Goal: Information Seeking & Learning: Learn about a topic

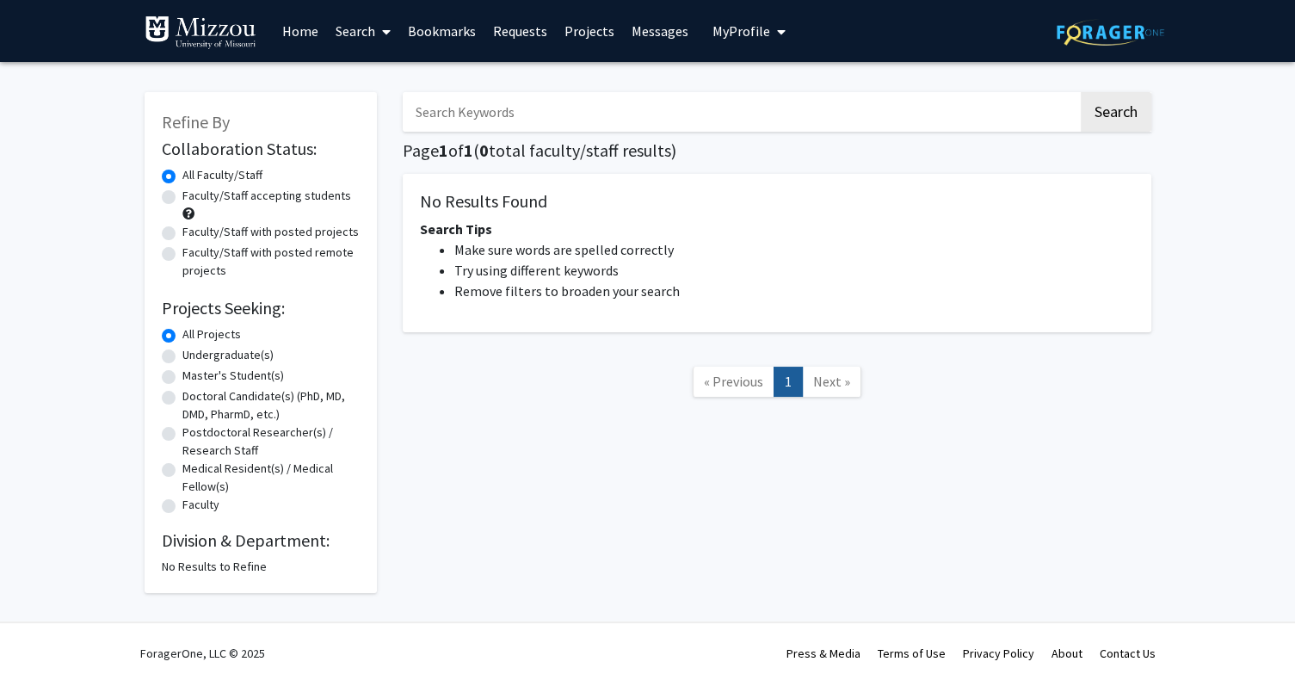
scroll to position [3, 0]
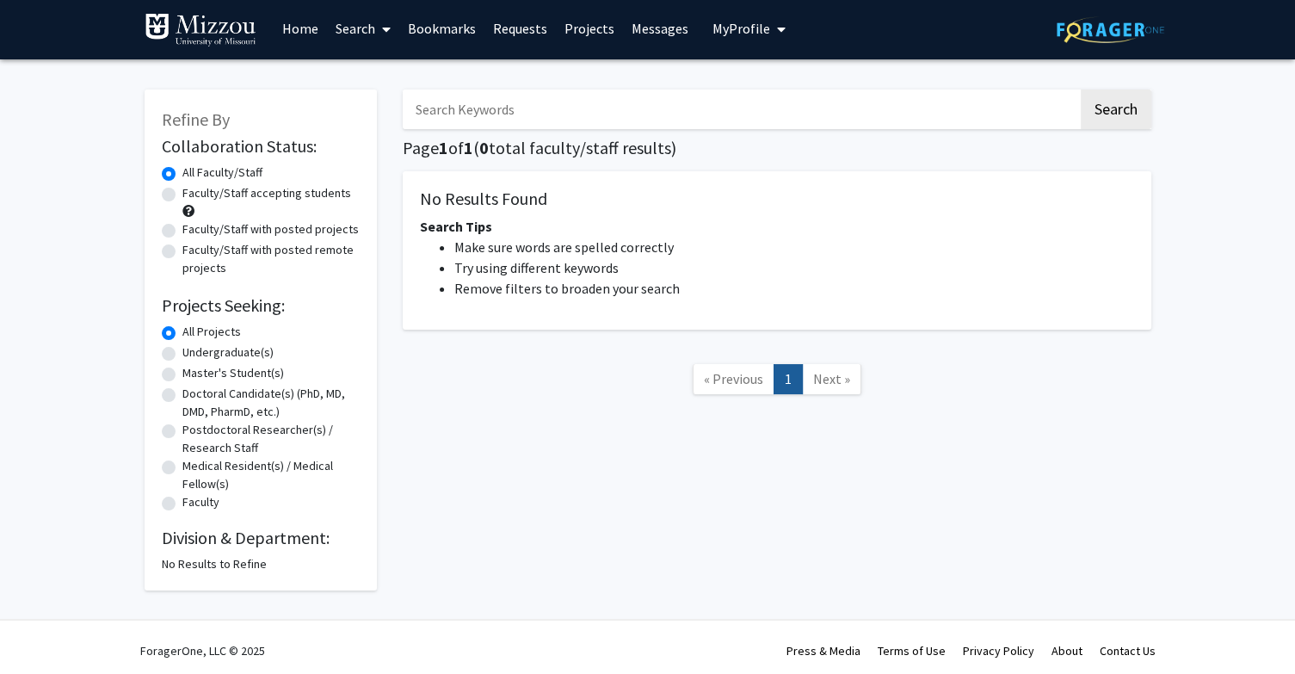
click at [511, 115] on input "Search Keywords" at bounding box center [741, 110] width 676 height 40
click at [1081, 90] on button "Search" at bounding box center [1116, 110] width 71 height 40
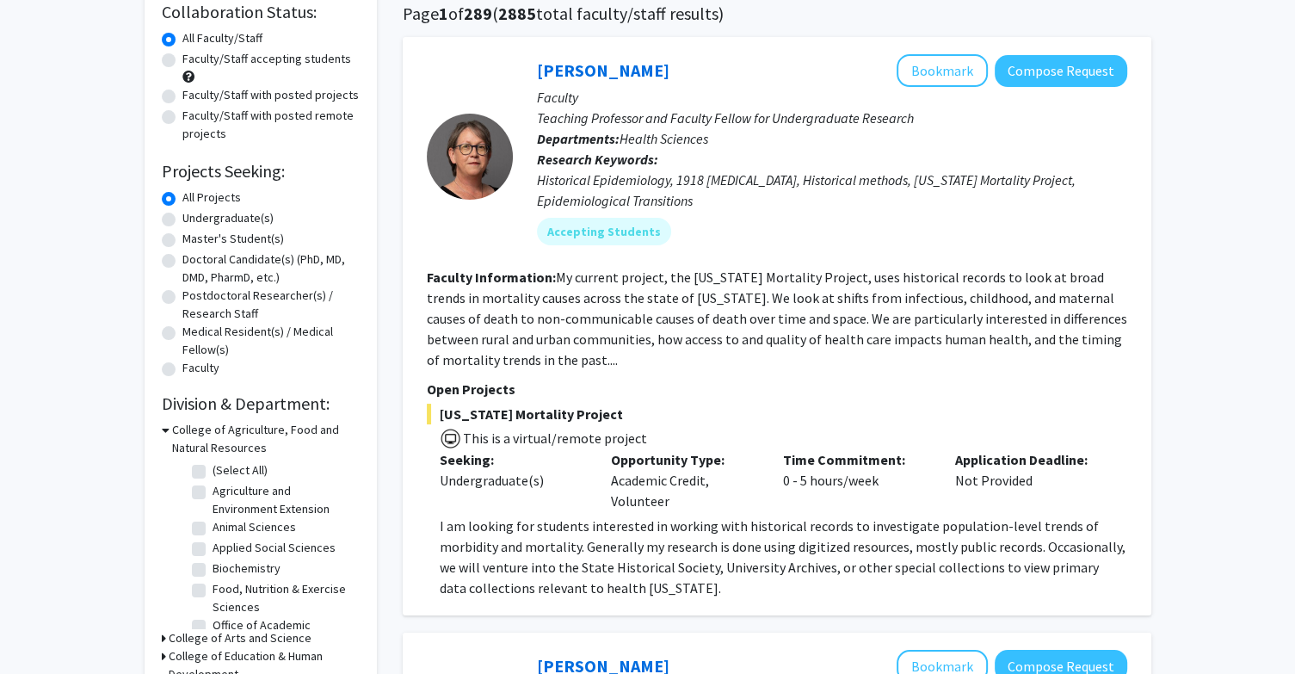
scroll to position [131, 0]
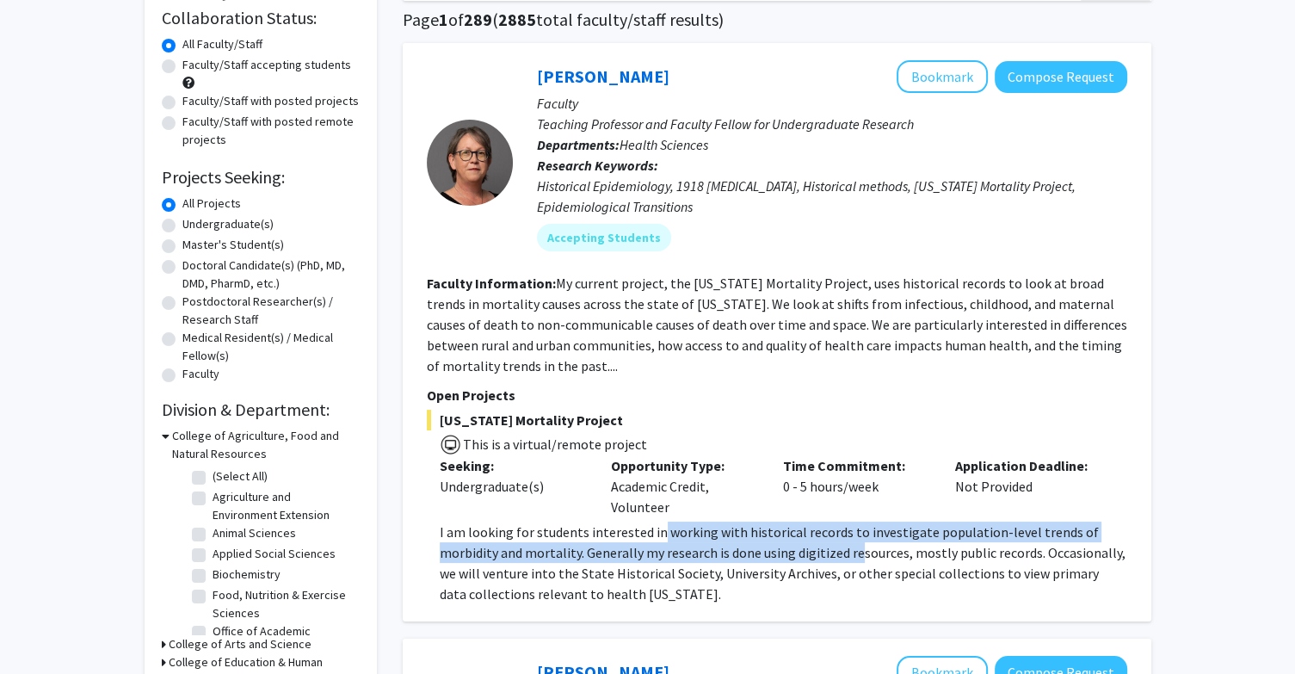
drag, startPoint x: 653, startPoint y: 534, endPoint x: 800, endPoint y: 543, distance: 147.5
click at [800, 543] on p "I am looking for students interested in working with historical records to inve…" at bounding box center [784, 563] width 688 height 83
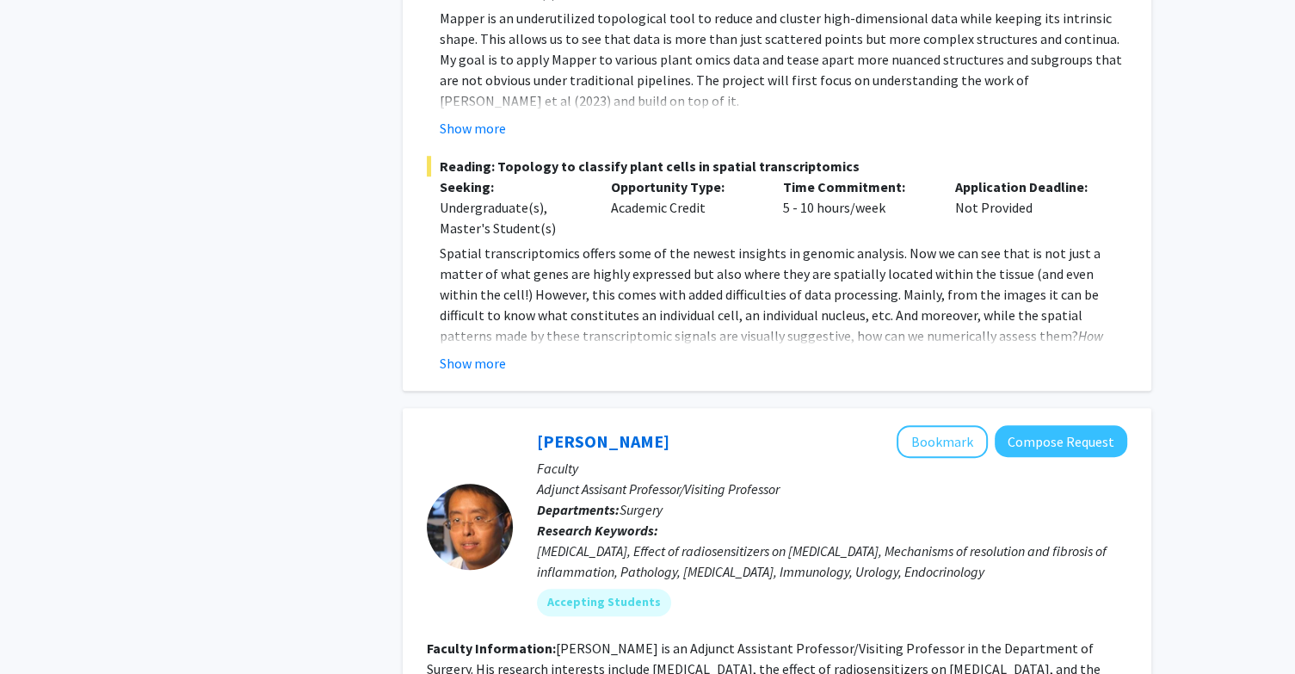
scroll to position [1256, 0]
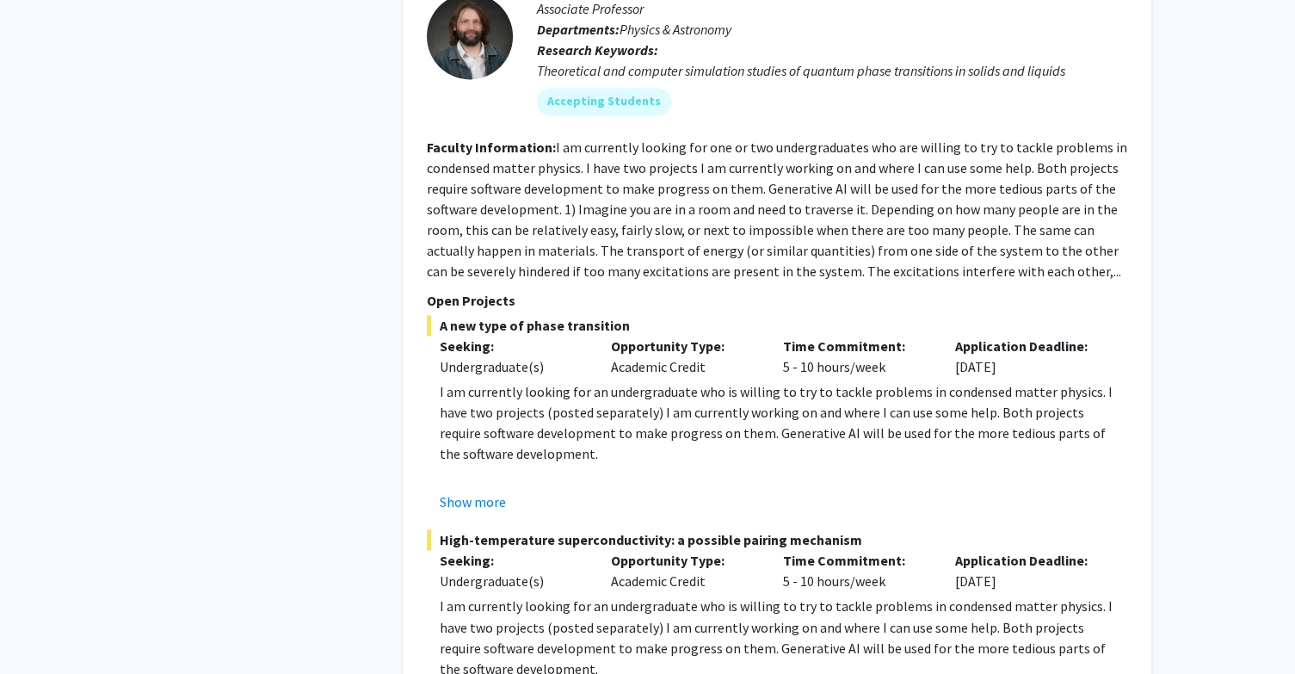
scroll to position [2612, 0]
drag, startPoint x: 513, startPoint y: 371, endPoint x: 649, endPoint y: 361, distance: 136.4
click at [649, 380] on p "I am currently looking for an undergraduate who is willing to try to tackle pro…" at bounding box center [784, 421] width 688 height 83
click at [647, 380] on p "I am currently looking for an undergraduate who is willing to try to tackle pro…" at bounding box center [784, 421] width 688 height 83
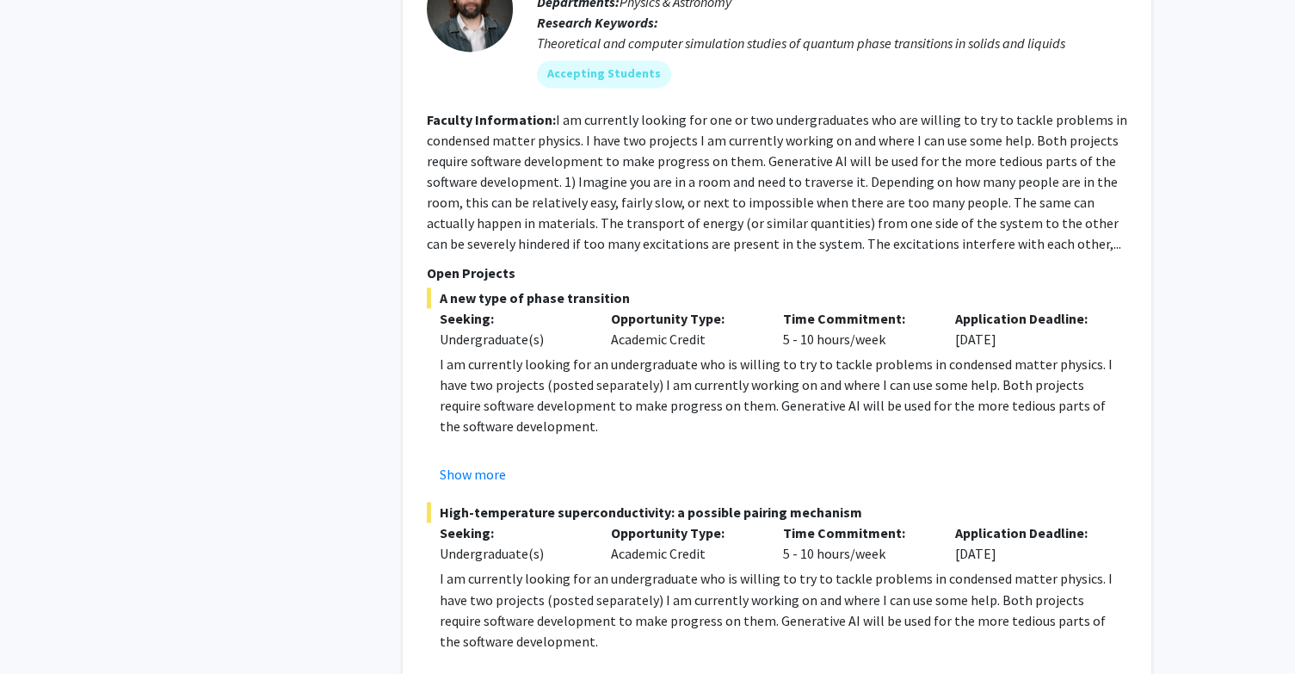
scroll to position [2637, 0]
drag, startPoint x: 664, startPoint y: 339, endPoint x: 706, endPoint y: 343, distance: 42.3
click at [706, 355] on p "I am currently looking for an undergraduate who is willing to try to tackle pro…" at bounding box center [784, 396] width 688 height 83
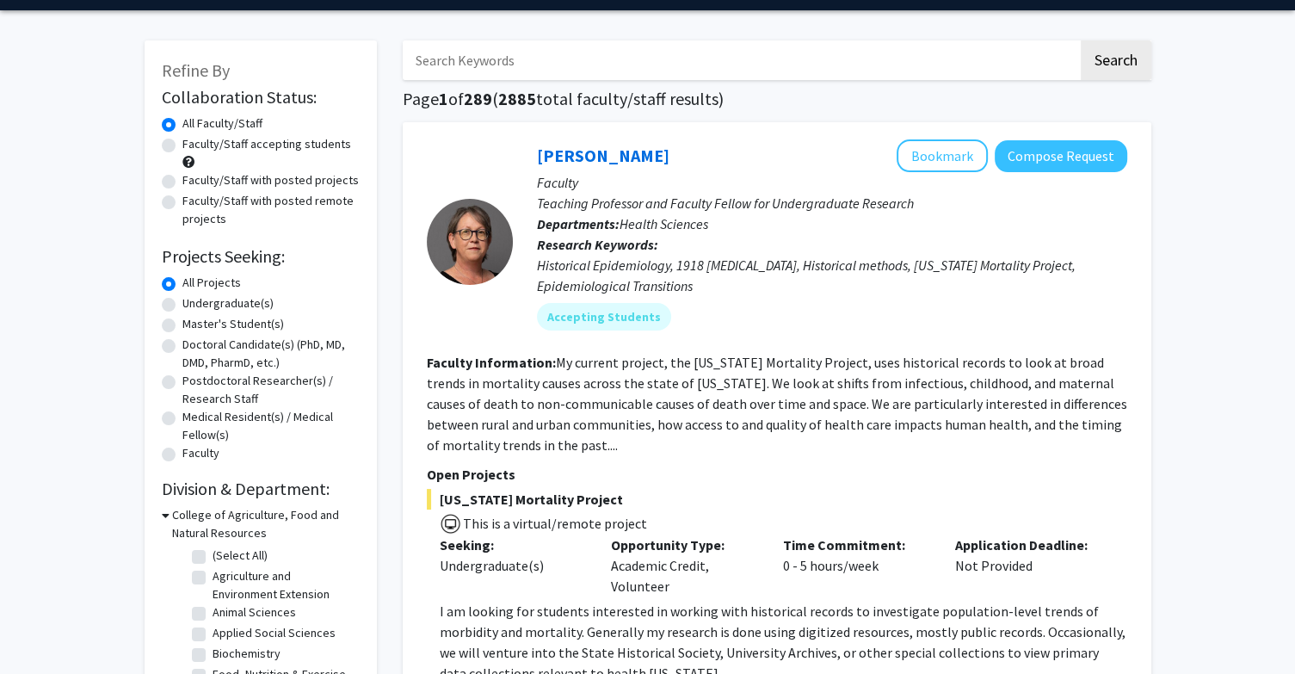
scroll to position [58, 0]
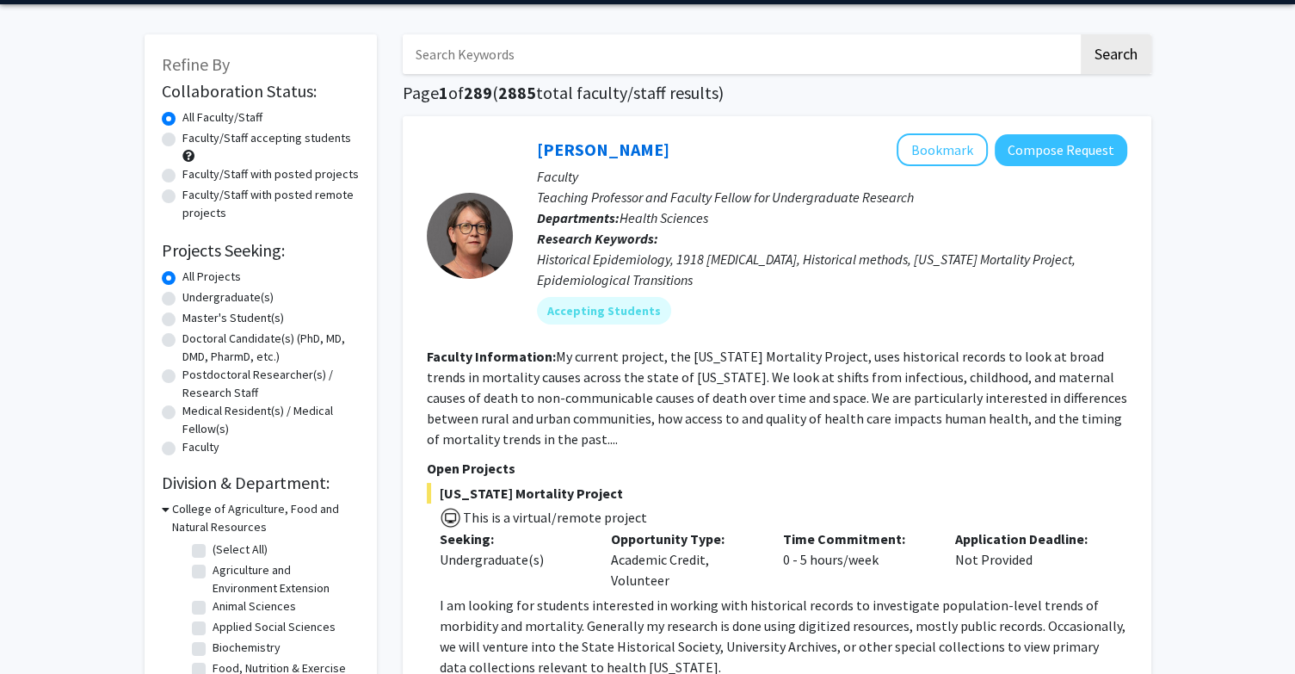
click at [176, 296] on div "Undergraduate(s)" at bounding box center [261, 298] width 198 height 21
click at [182, 296] on label "Undergraduate(s)" at bounding box center [227, 297] width 91 height 18
click at [182, 296] on input "Undergraduate(s)" at bounding box center [187, 293] width 11 height 11
radio input "true"
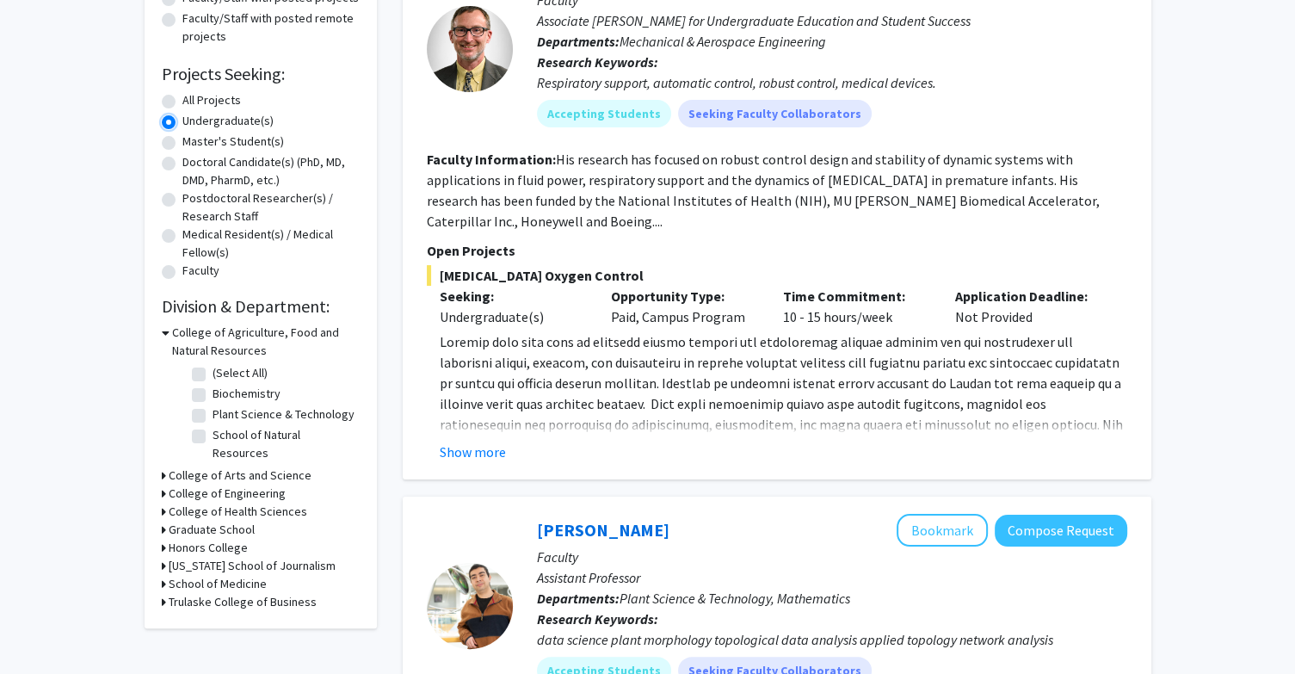
scroll to position [237, 0]
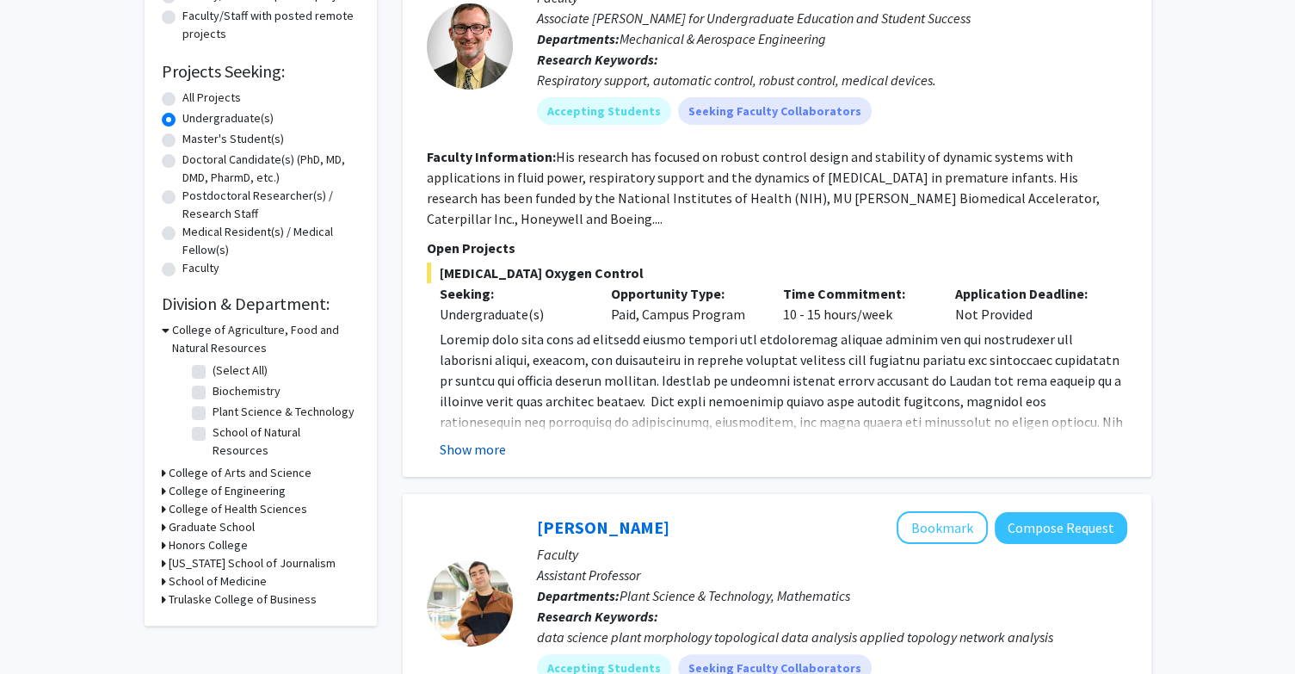
click at [484, 453] on button "Show more" at bounding box center [473, 449] width 66 height 21
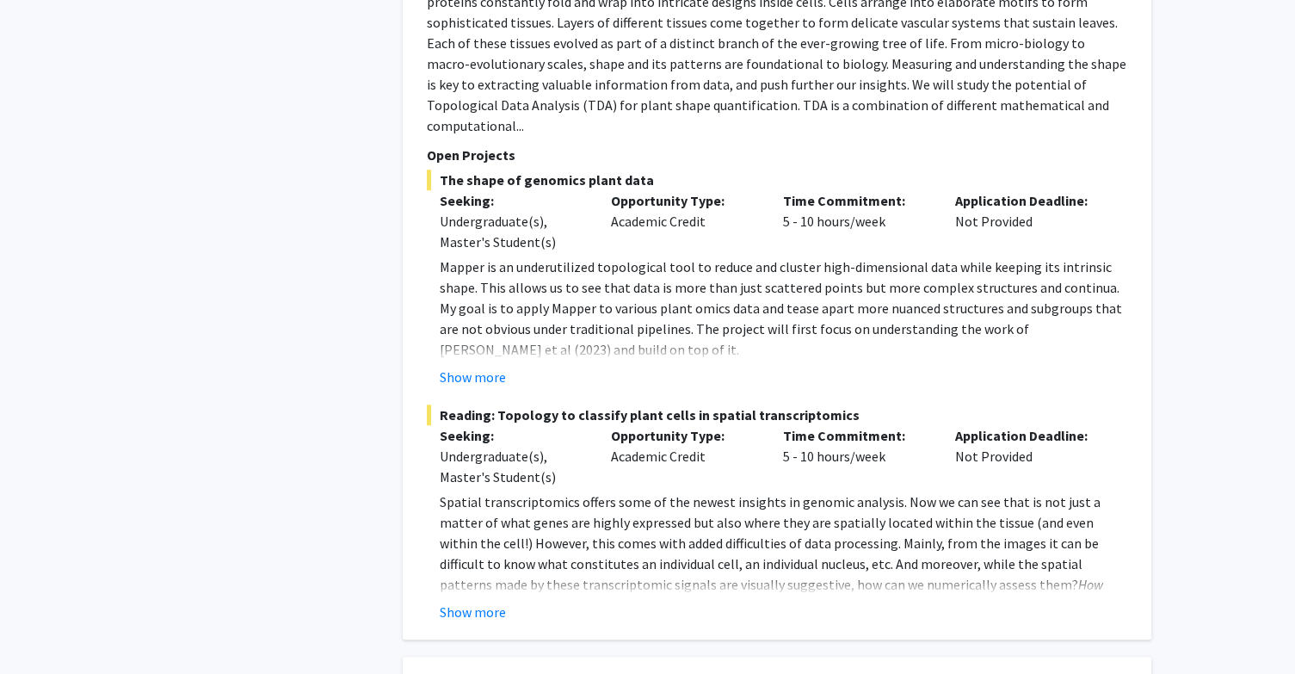
scroll to position [1133, 0]
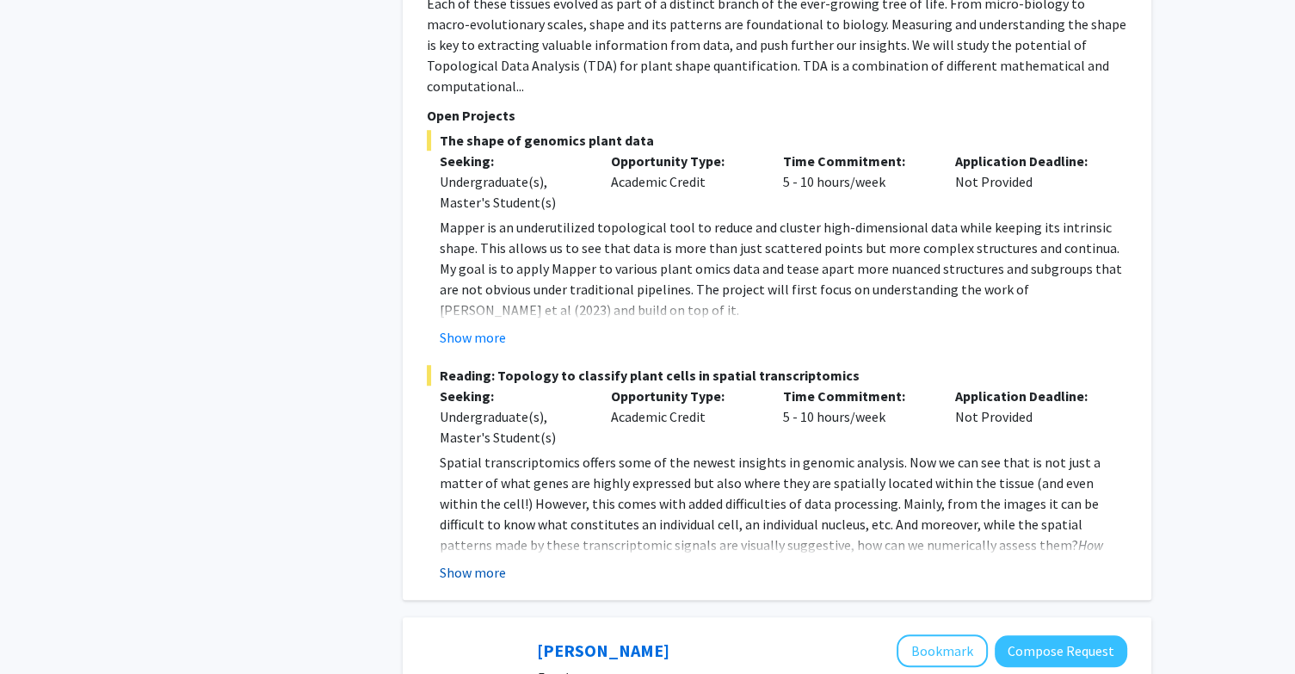
click at [484, 562] on button "Show more" at bounding box center [473, 572] width 66 height 21
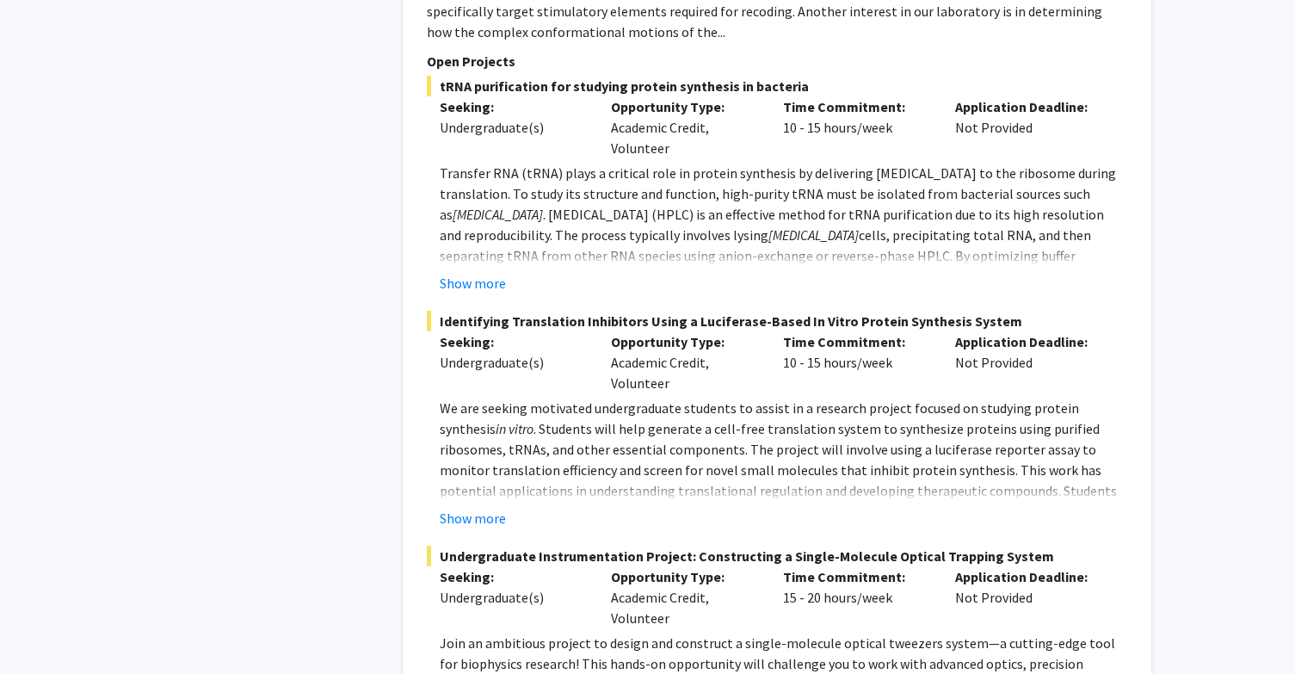
scroll to position [5580, 0]
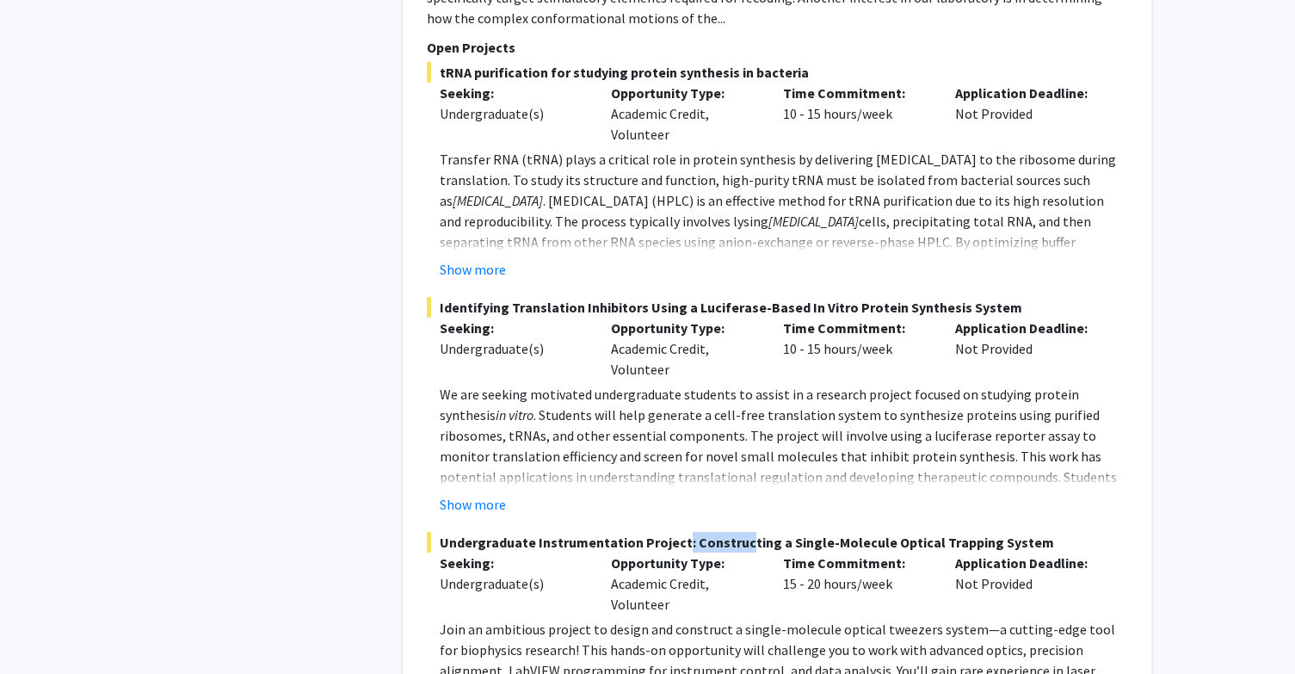
drag, startPoint x: 672, startPoint y: 434, endPoint x: 740, endPoint y: 433, distance: 68.0
click at [740, 532] on span "Undergraduate Instrumentation Project: Constructing a Single-Molecule Optical T…" at bounding box center [777, 542] width 701 height 21
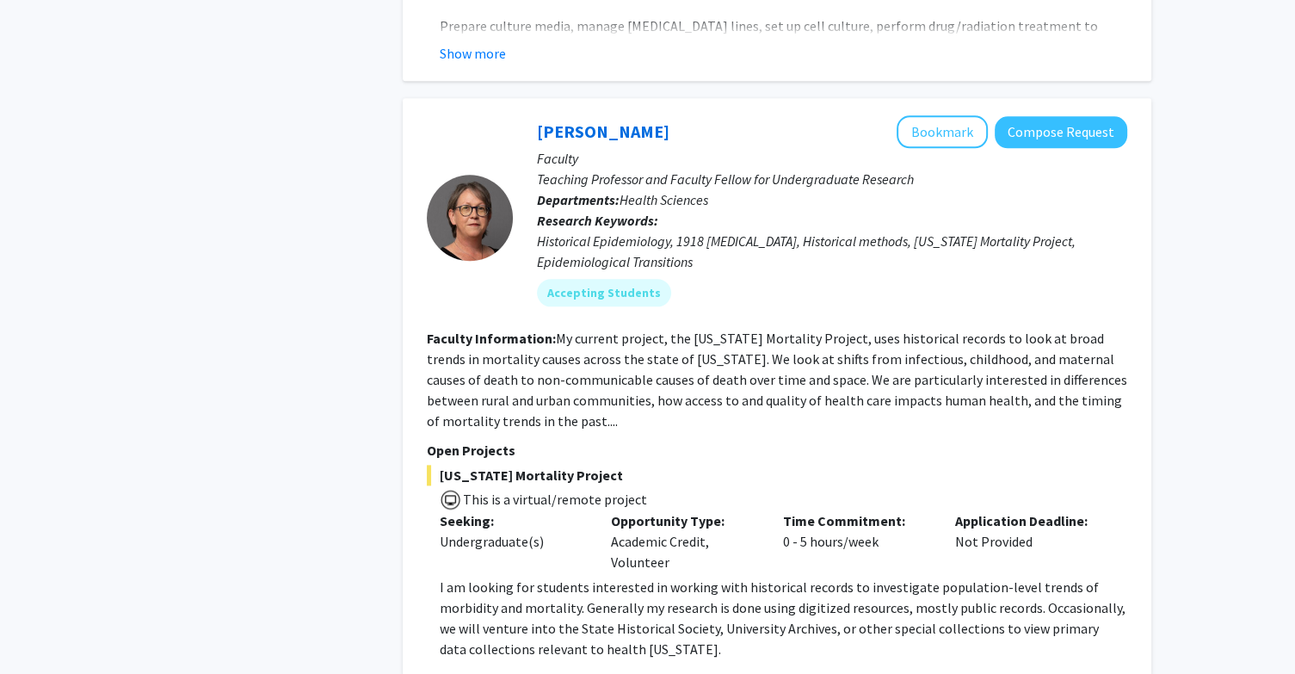
scroll to position [8430, 0]
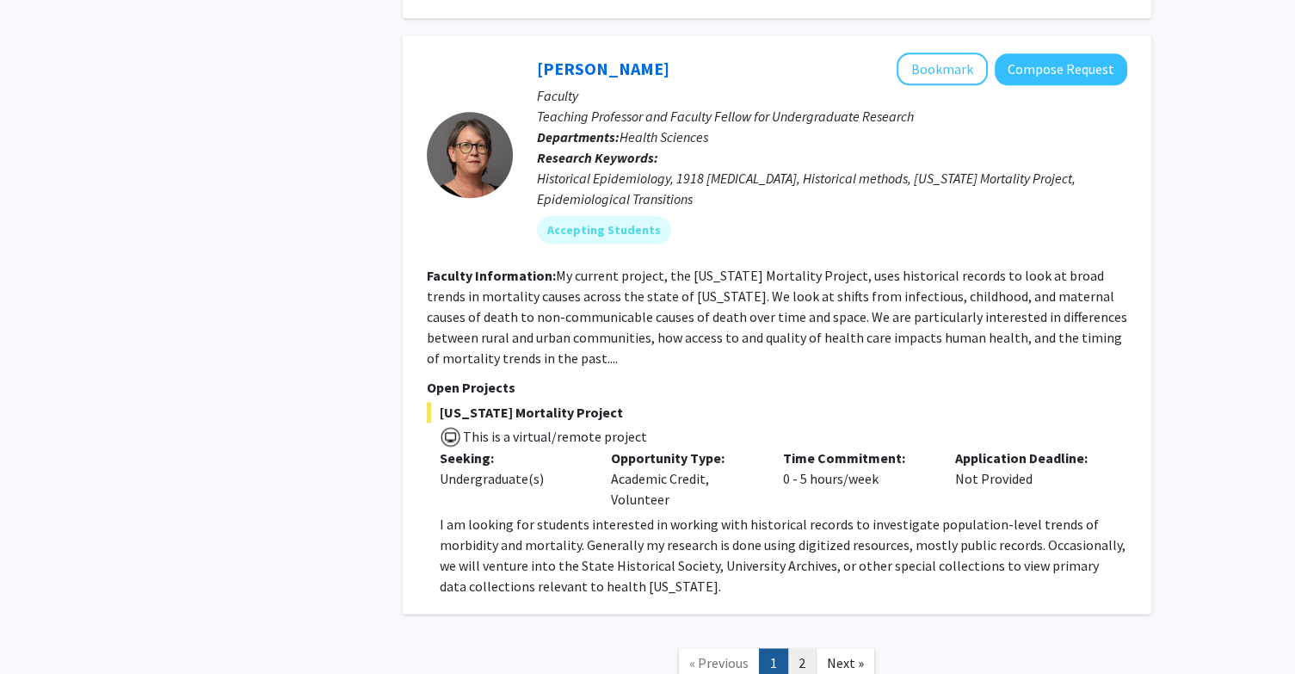
click at [806, 648] on link "2" at bounding box center [801, 663] width 29 height 30
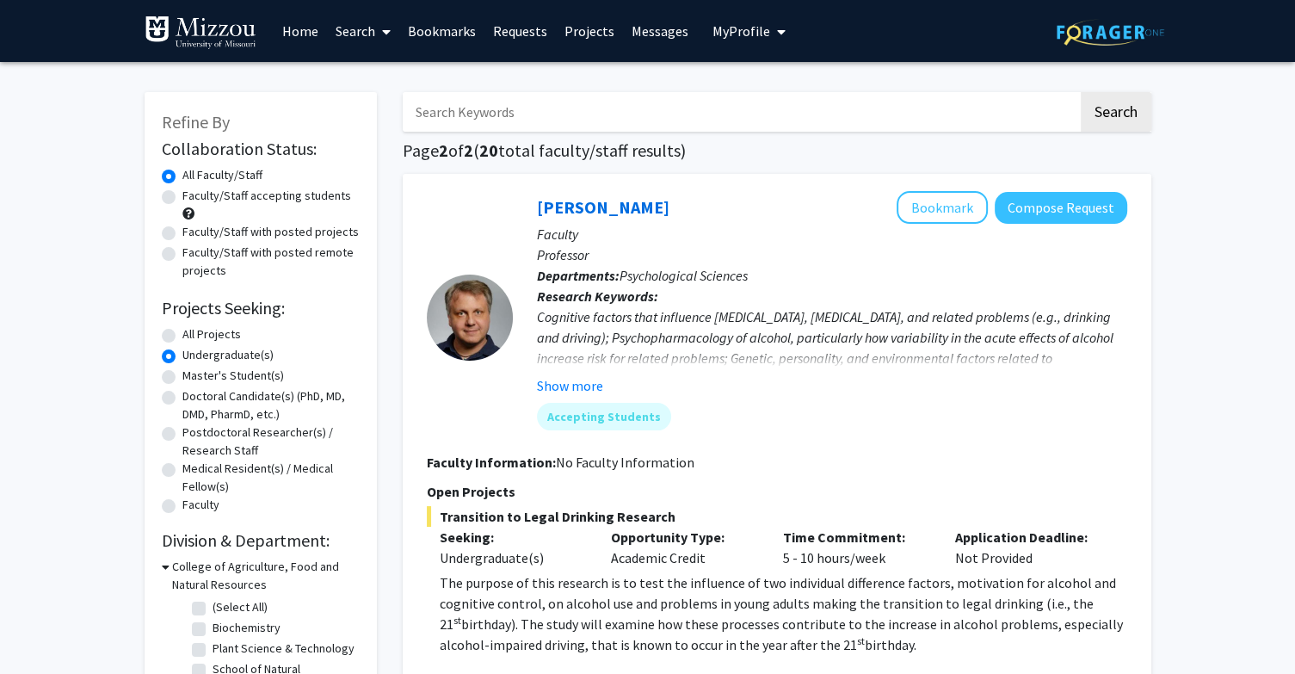
click at [764, 343] on div "Cognitive factors that influence [MEDICAL_DATA], [MEDICAL_DATA], and related pr…" at bounding box center [832, 347] width 590 height 83
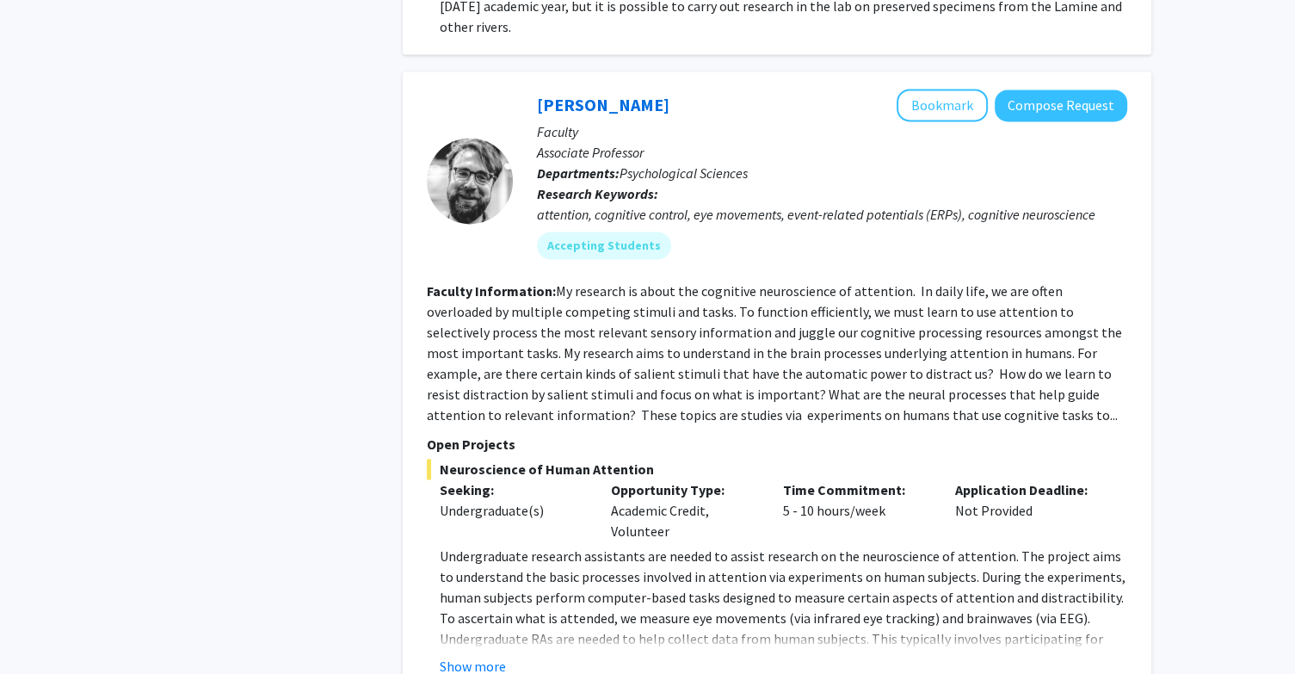
scroll to position [2534, 0]
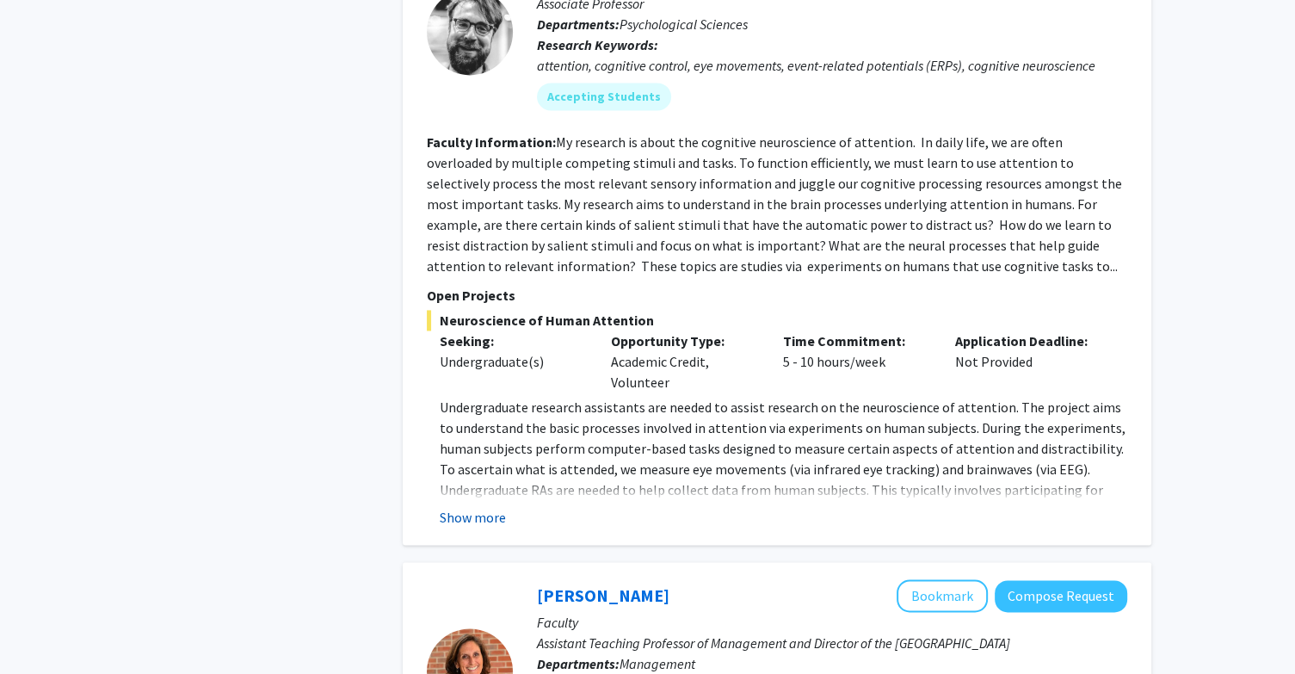
click at [475, 507] on button "Show more" at bounding box center [473, 517] width 66 height 21
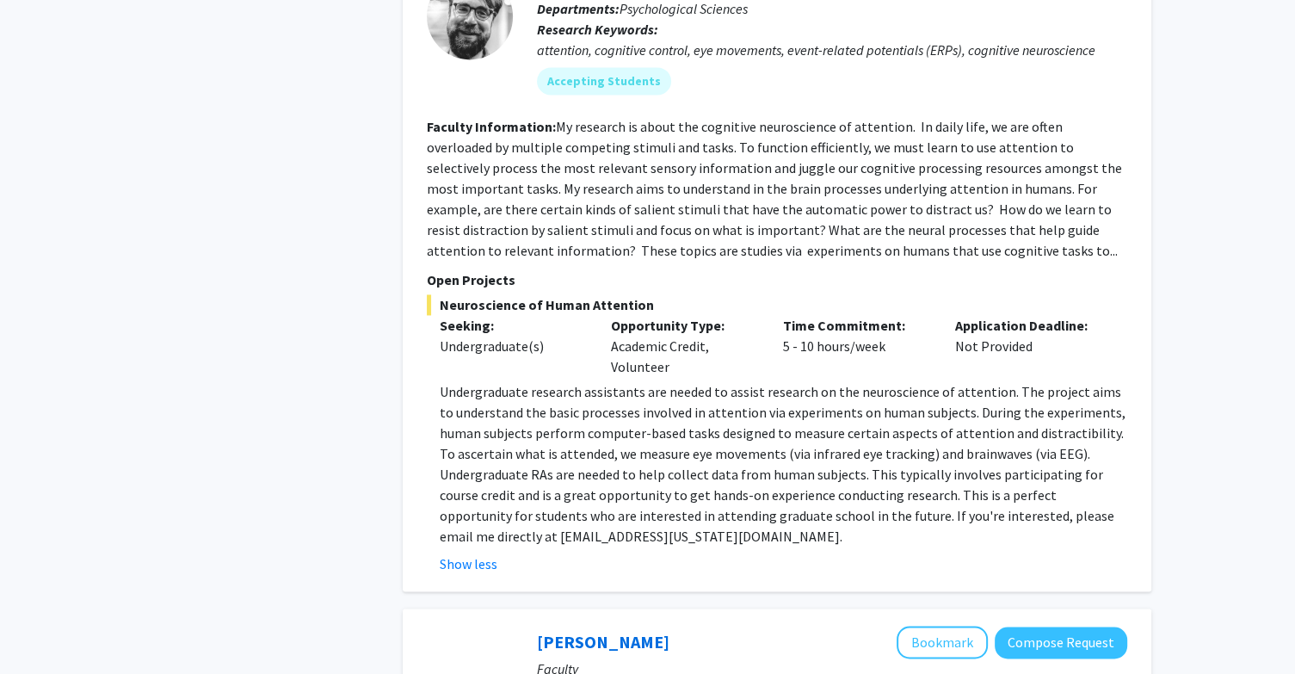
scroll to position [2551, 0]
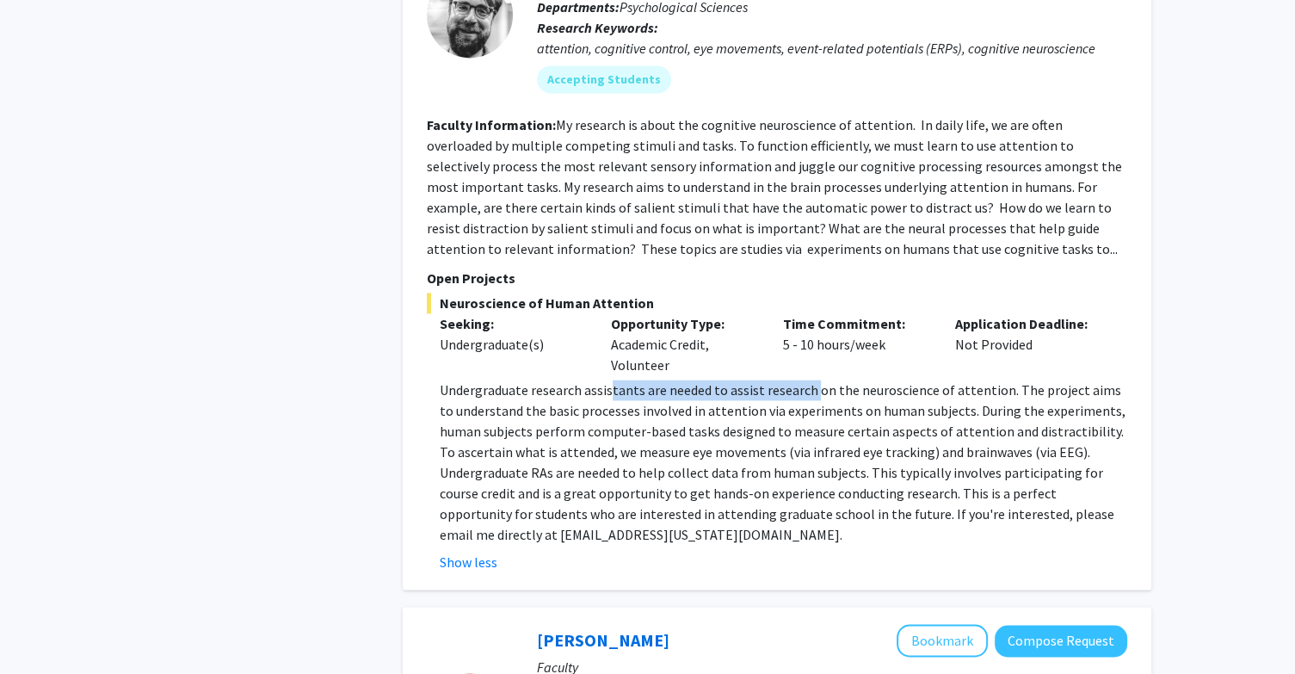
drag, startPoint x: 609, startPoint y: 330, endPoint x: 813, endPoint y: 324, distance: 204.1
click at [813, 380] on p "Undergraduate research assistants are needed to assist research on the neurosci…" at bounding box center [784, 462] width 688 height 165
drag, startPoint x: 683, startPoint y: 341, endPoint x: 837, endPoint y: 346, distance: 153.3
click at [837, 380] on p "Undergraduate research assistants are needed to assist research on the neurosci…" at bounding box center [784, 462] width 688 height 165
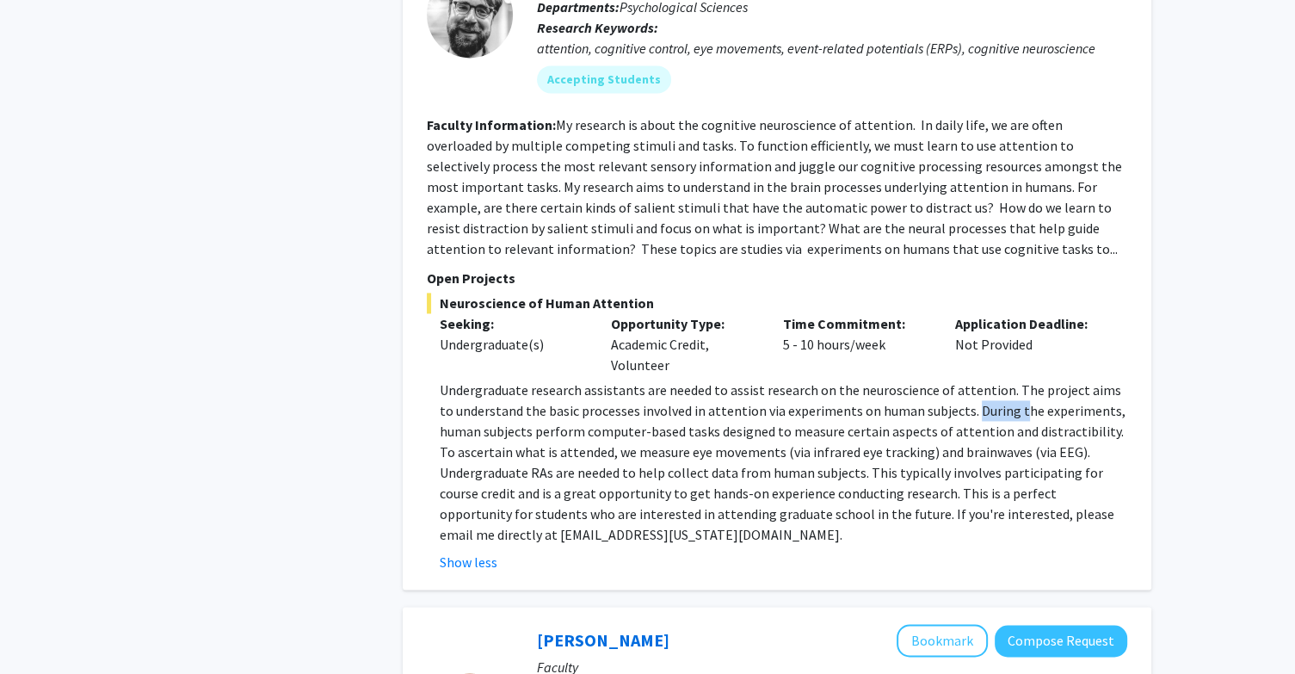
drag, startPoint x: 951, startPoint y: 350, endPoint x: 1004, endPoint y: 345, distance: 53.6
click at [1004, 380] on p "Undergraduate research assistants are needed to assist research on the neurosci…" at bounding box center [784, 462] width 688 height 165
drag, startPoint x: 523, startPoint y: 367, endPoint x: 613, endPoint y: 365, distance: 89.5
click at [613, 380] on p "Undergraduate research assistants are needed to assist research on the neurosci…" at bounding box center [784, 462] width 688 height 165
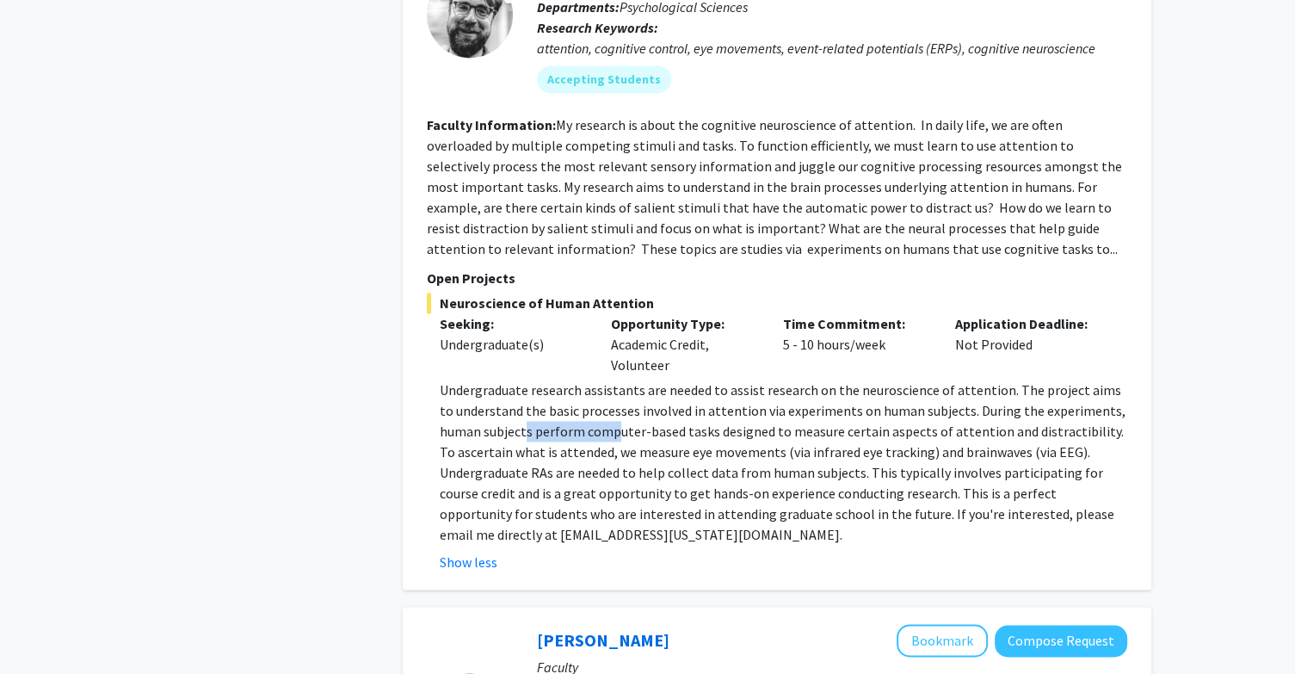
click at [613, 380] on p "Undergraduate research assistants are needed to assist research on the neurosci…" at bounding box center [784, 462] width 688 height 165
drag, startPoint x: 575, startPoint y: 361, endPoint x: 829, endPoint y: 369, distance: 254.0
click at [829, 380] on p "Undergraduate research assistants are needed to assist research on the neurosci…" at bounding box center [784, 462] width 688 height 165
drag, startPoint x: 466, startPoint y: 409, endPoint x: 654, endPoint y: 402, distance: 187.7
click at [654, 402] on p "Undergraduate research assistants are needed to assist research on the neurosci…" at bounding box center [784, 462] width 688 height 165
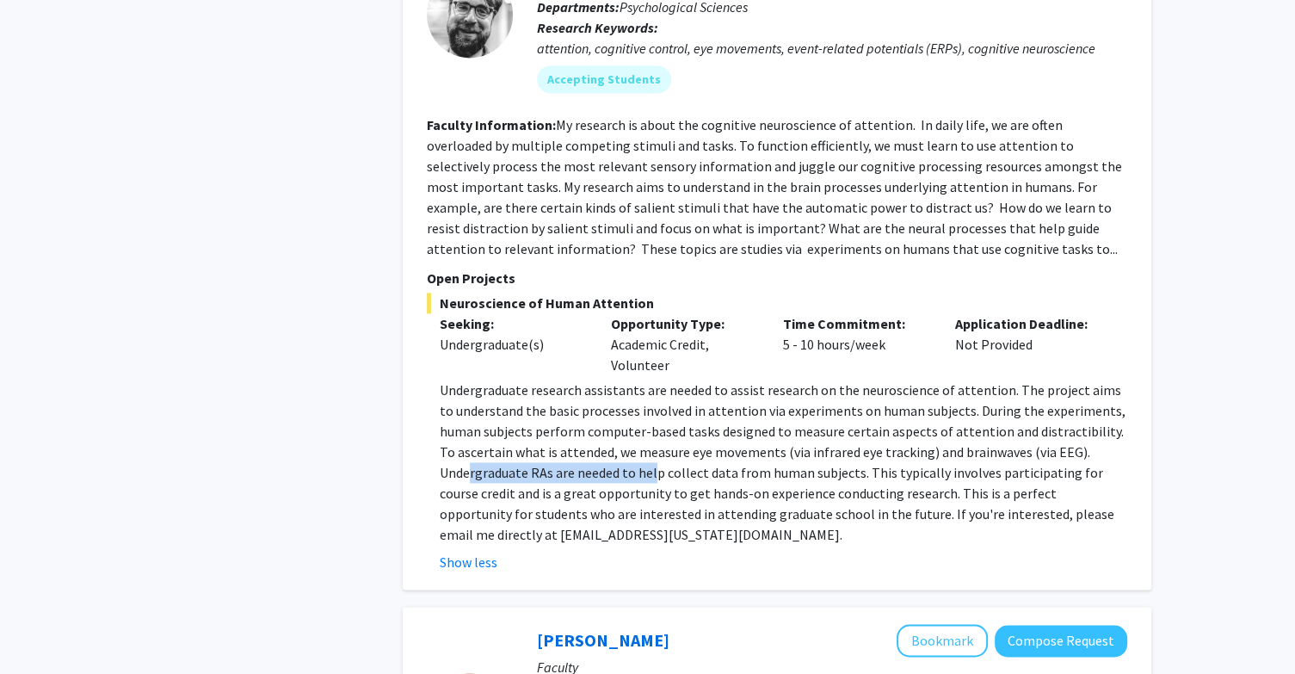
click at [655, 403] on p "Undergraduate research assistants are needed to assist research on the neurosci…" at bounding box center [784, 462] width 688 height 165
drag, startPoint x: 604, startPoint y: 386, endPoint x: 761, endPoint y: 378, distance: 156.8
click at [761, 380] on p "Undergraduate research assistants are needed to assist research on the neurosci…" at bounding box center [784, 462] width 688 height 165
drag, startPoint x: 702, startPoint y: 414, endPoint x: 869, endPoint y: 418, distance: 167.0
click at [869, 418] on p "Undergraduate research assistants are needed to assist research on the neurosci…" at bounding box center [784, 462] width 688 height 165
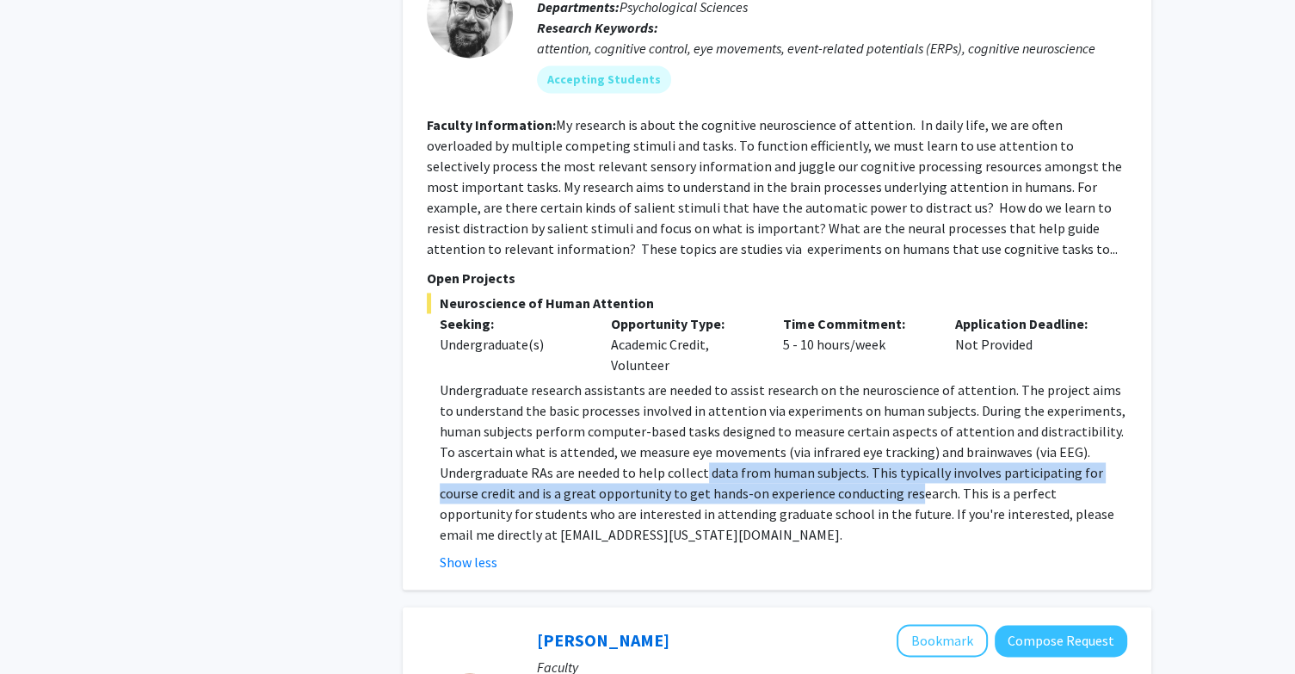
click at [869, 419] on p "Undergraduate research assistants are needed to assist research on the neurosci…" at bounding box center [784, 462] width 688 height 165
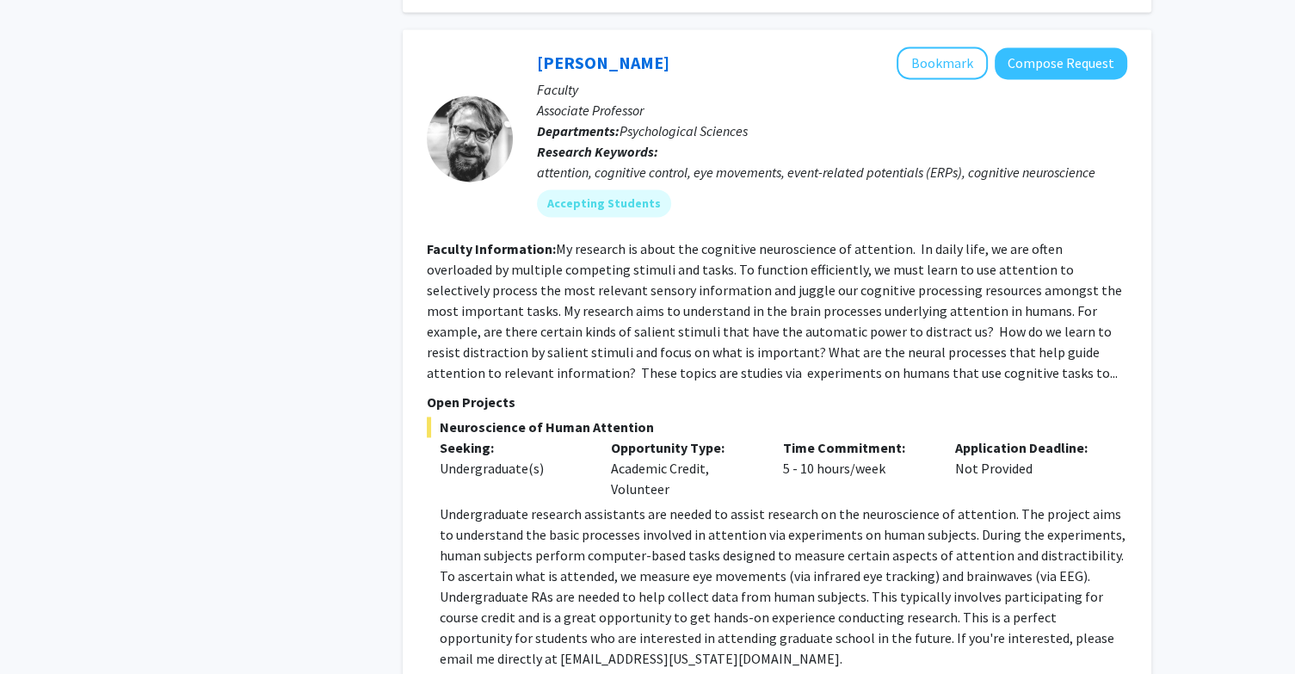
scroll to position [2344, 0]
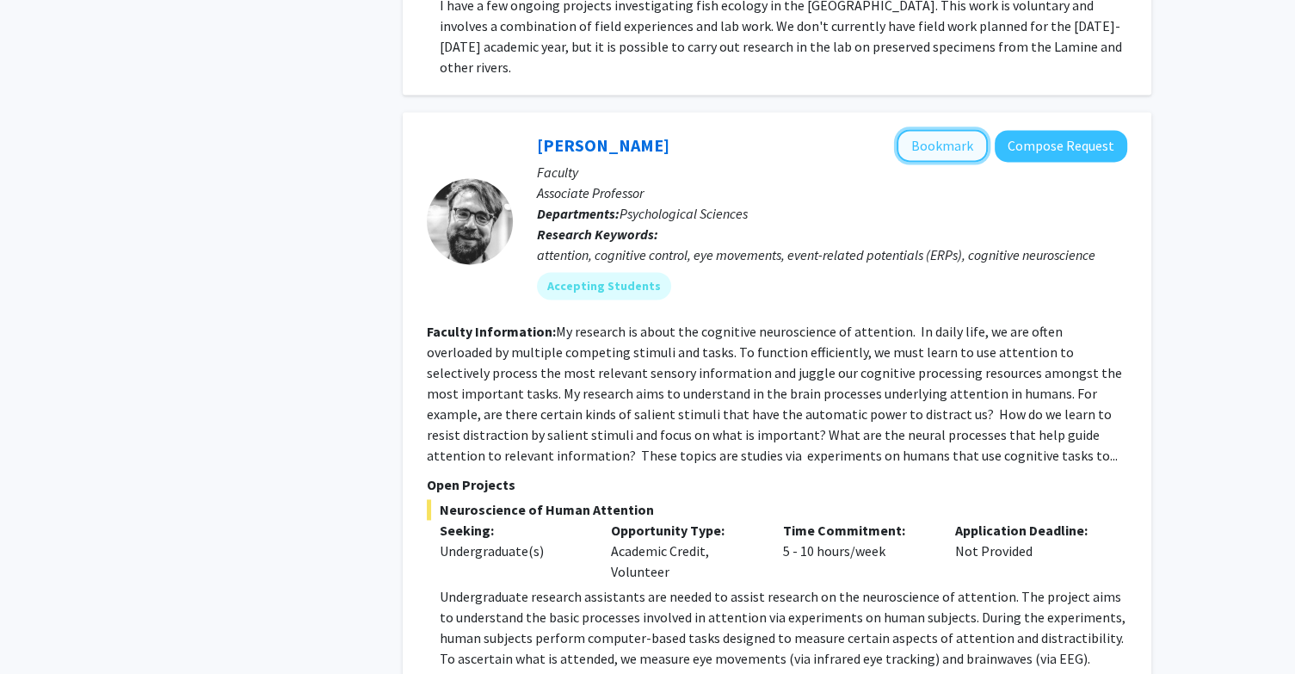
click at [950, 129] on button "Bookmark" at bounding box center [942, 145] width 91 height 33
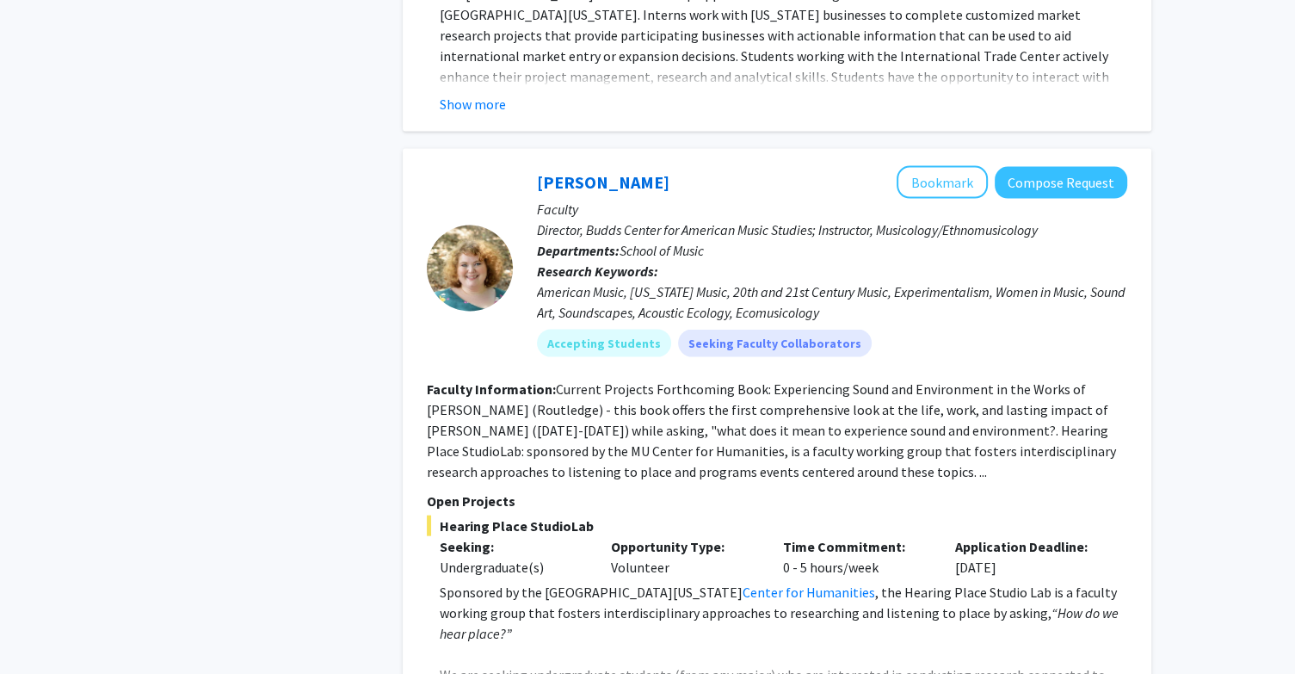
scroll to position [3744, 0]
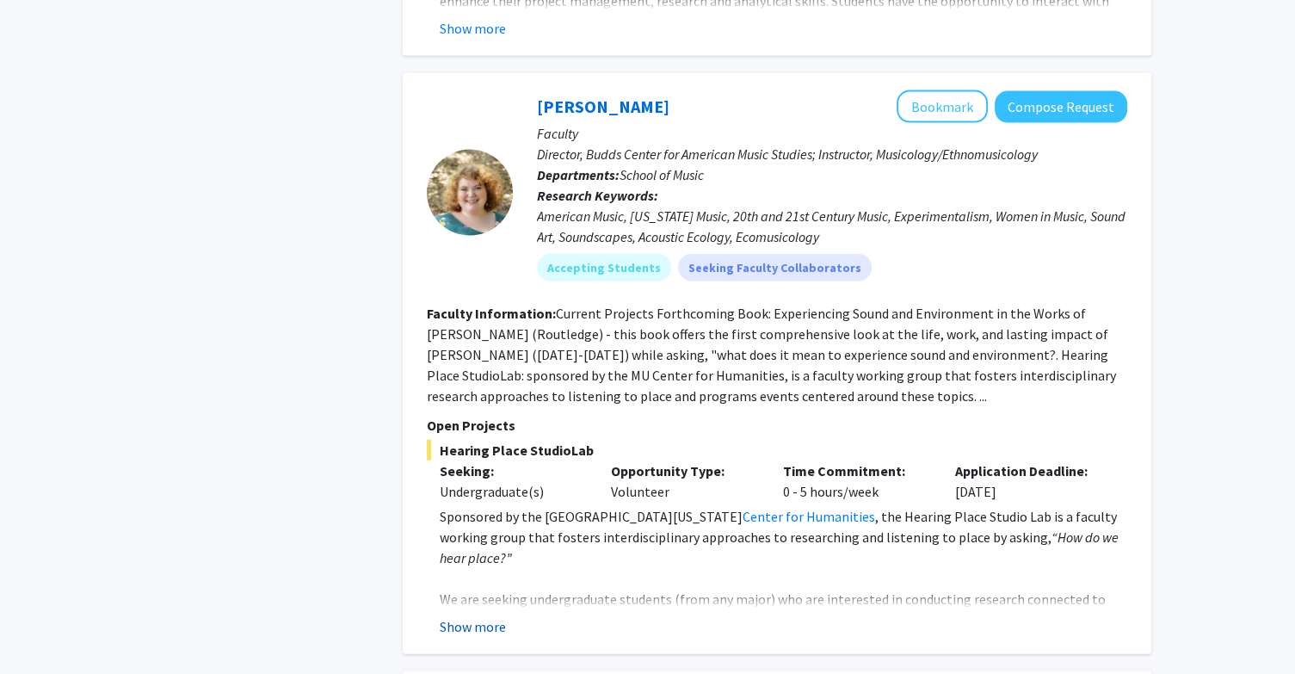
click at [481, 616] on button "Show more" at bounding box center [473, 626] width 66 height 21
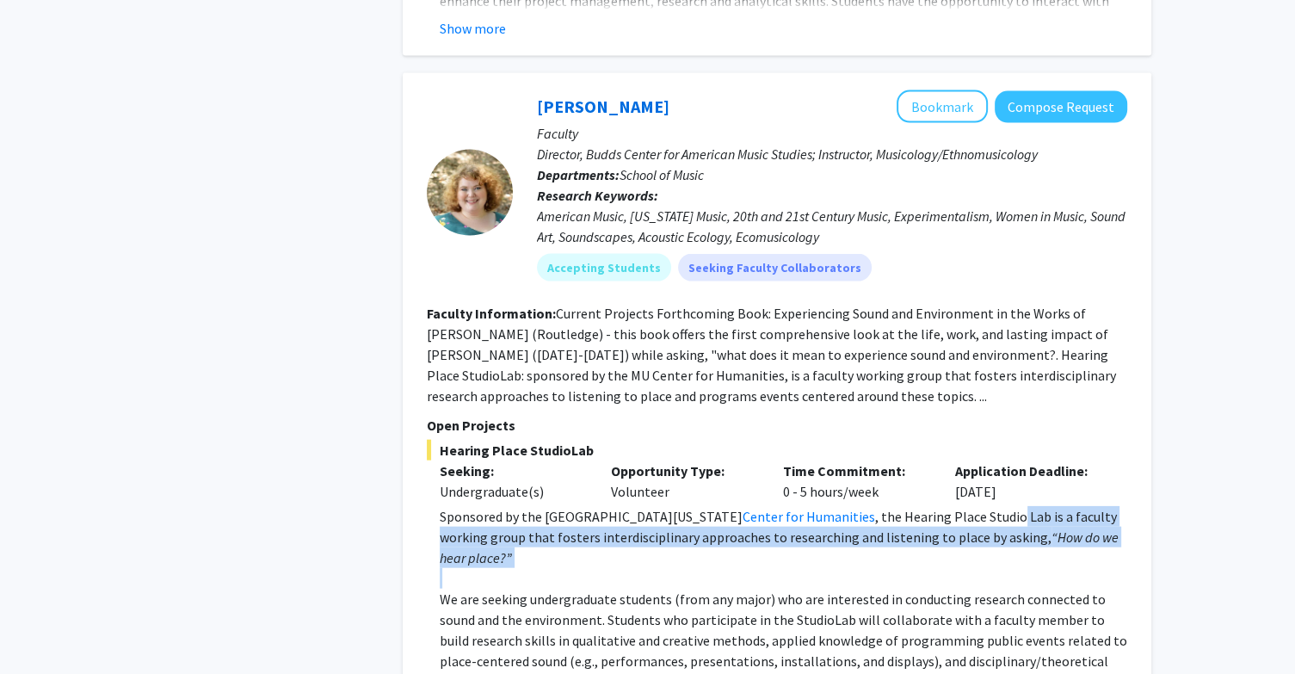
drag, startPoint x: 941, startPoint y: 435, endPoint x: 859, endPoint y: 463, distance: 87.4
click at [859, 568] on p at bounding box center [784, 578] width 688 height 21
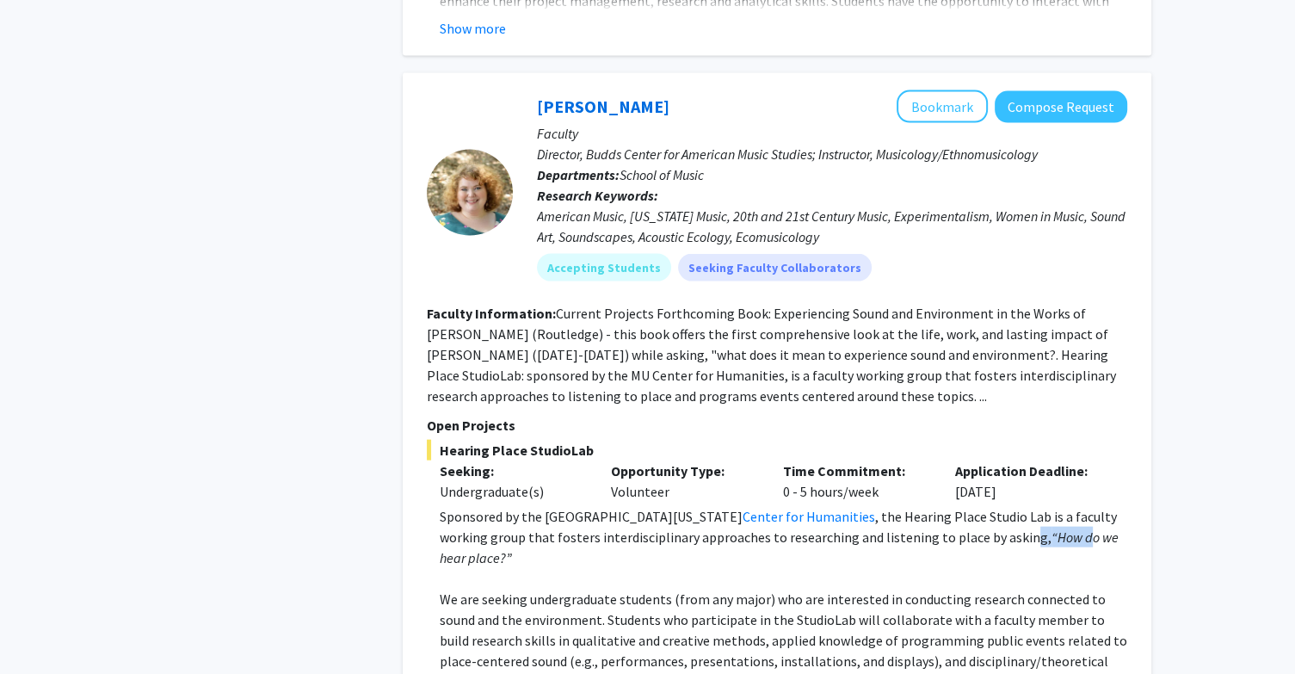
drag, startPoint x: 930, startPoint y: 449, endPoint x: 985, endPoint y: 453, distance: 55.2
click at [985, 506] on p "Sponsored by the University of Missouri Center for Humanities , the Hearing Pla…" at bounding box center [784, 537] width 688 height 62
click at [985, 528] on em "“How do we hear place?”" at bounding box center [779, 547] width 679 height 38
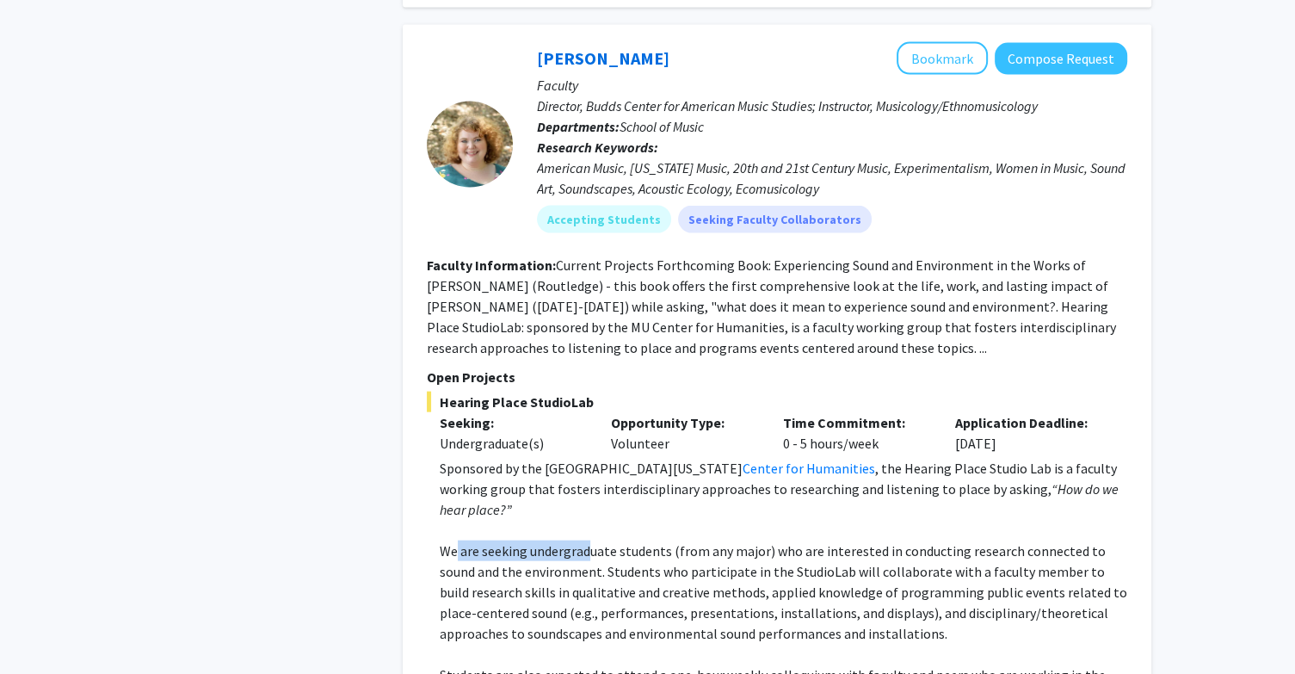
drag, startPoint x: 454, startPoint y: 440, endPoint x: 590, endPoint y: 445, distance: 136.1
click at [590, 540] on p "We are seeking undergraduate students (from any major) who are interested in co…" at bounding box center [784, 591] width 688 height 103
drag, startPoint x: 601, startPoint y: 410, endPoint x: 761, endPoint y: 402, distance: 160.3
click at [761, 458] on p "Sponsored by the University of Missouri Center for Humanities , the Hearing Pla…" at bounding box center [784, 489] width 688 height 62
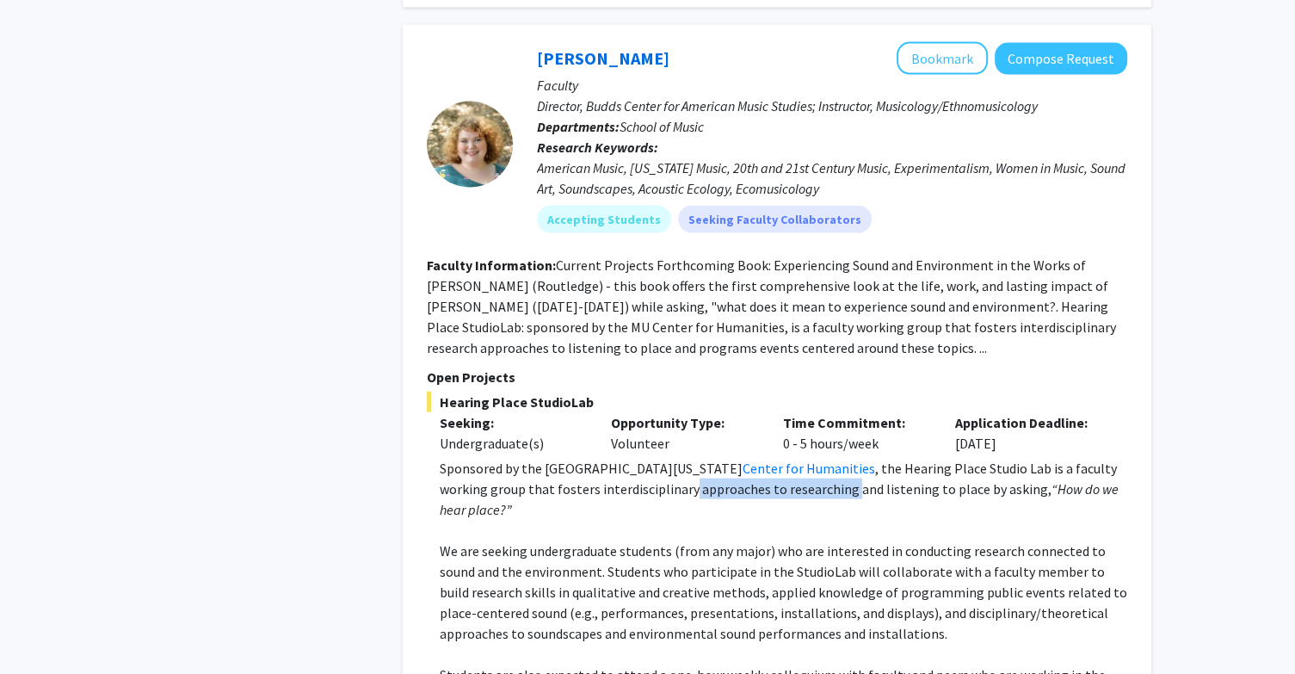
click at [761, 458] on p "Sponsored by the University of Missouri Center for Humanities , the Hearing Pla…" at bounding box center [784, 489] width 688 height 62
drag, startPoint x: 506, startPoint y: 436, endPoint x: 691, endPoint y: 437, distance: 185.0
click at [691, 540] on p "We are seeking undergraduate students (from any major) who are interested in co…" at bounding box center [784, 591] width 688 height 103
drag, startPoint x: 691, startPoint y: 437, endPoint x: 873, endPoint y: 443, distance: 181.7
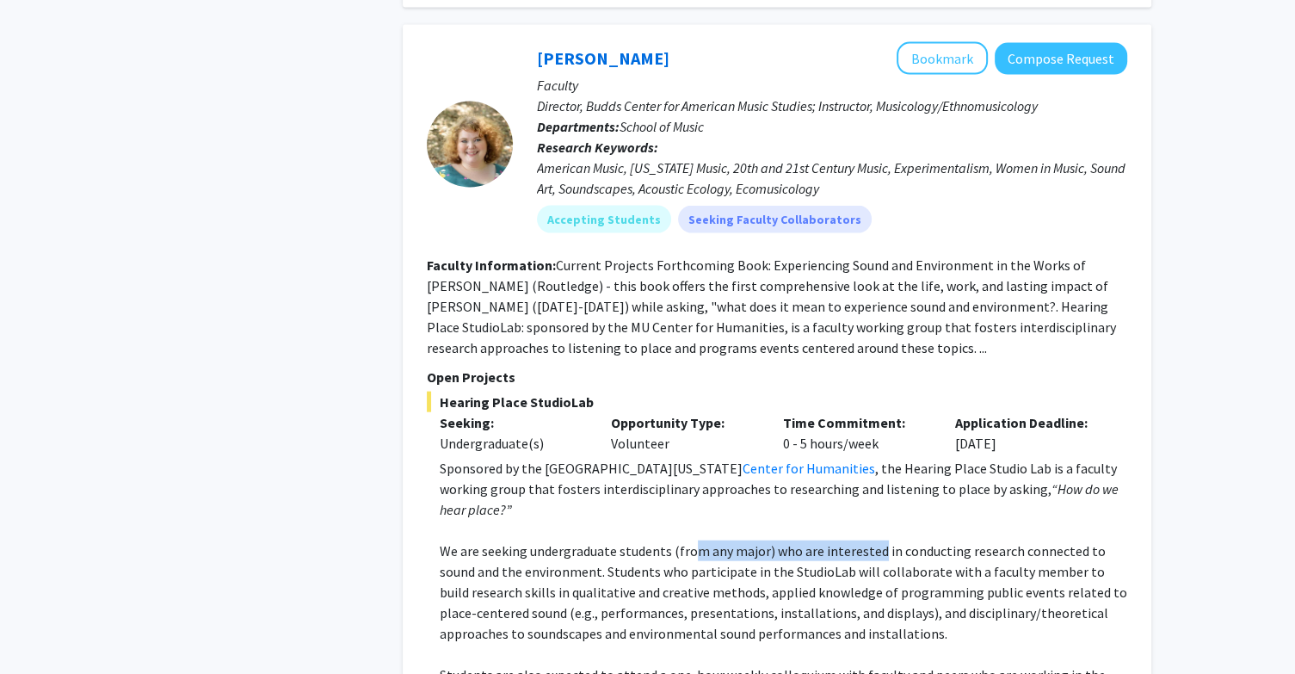
click at [873, 540] on p "We are seeking undergraduate students (from any major) who are interested in co…" at bounding box center [784, 591] width 688 height 103
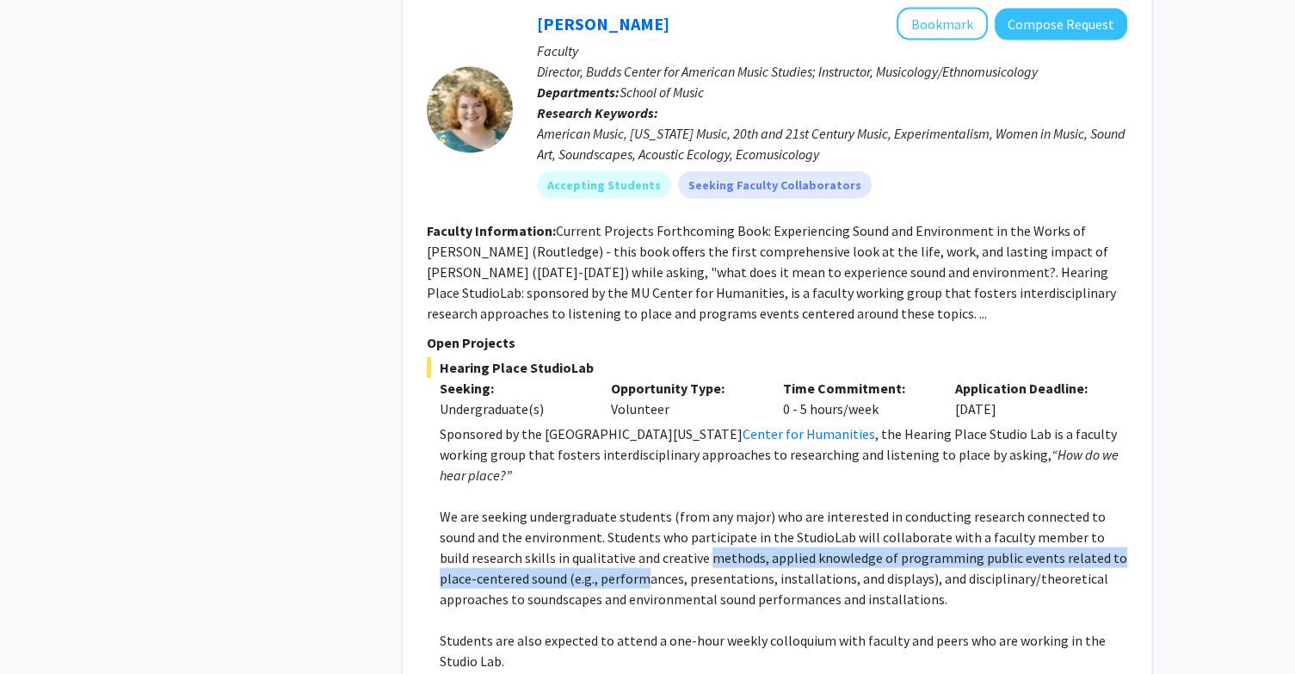
drag, startPoint x: 605, startPoint y: 465, endPoint x: 677, endPoint y: 455, distance: 72.9
click at [677, 506] on p "We are seeking undergraduate students (from any major) who are interested in co…" at bounding box center [784, 557] width 688 height 103
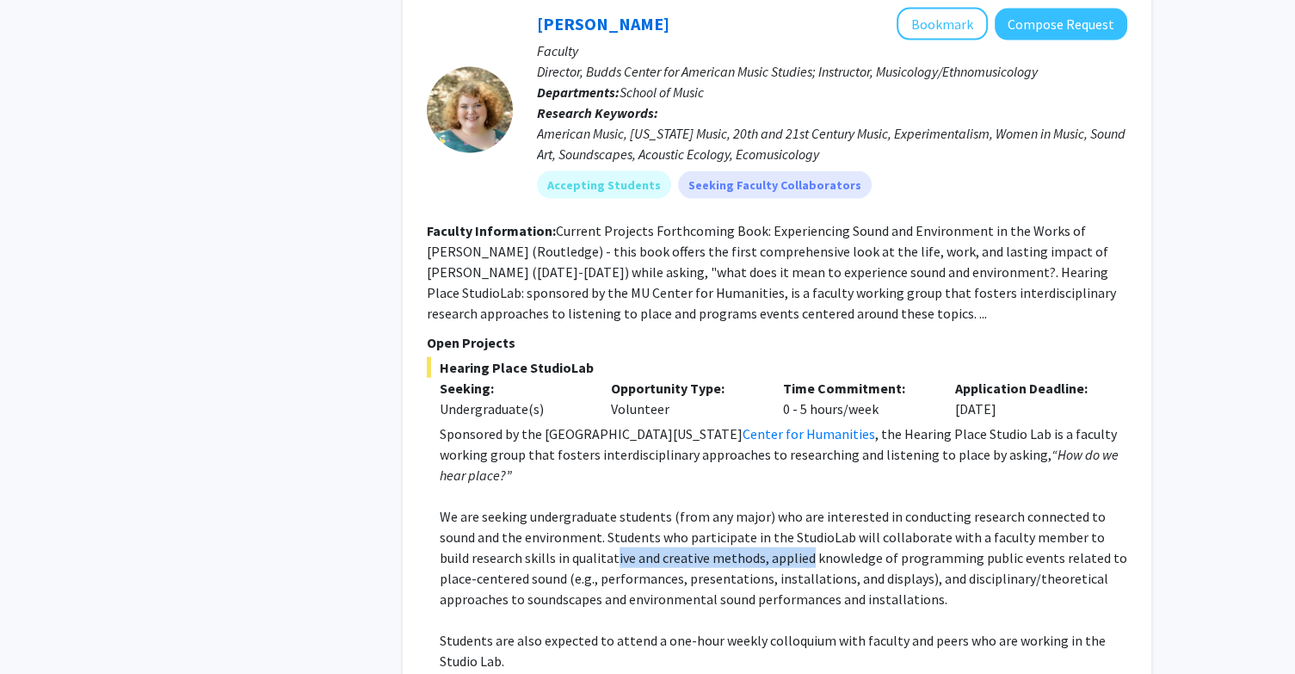
drag, startPoint x: 582, startPoint y: 456, endPoint x: 793, endPoint y: 446, distance: 211.1
click at [793, 506] on p "We are seeking undergraduate students (from any major) who are interested in co…" at bounding box center [784, 557] width 688 height 103
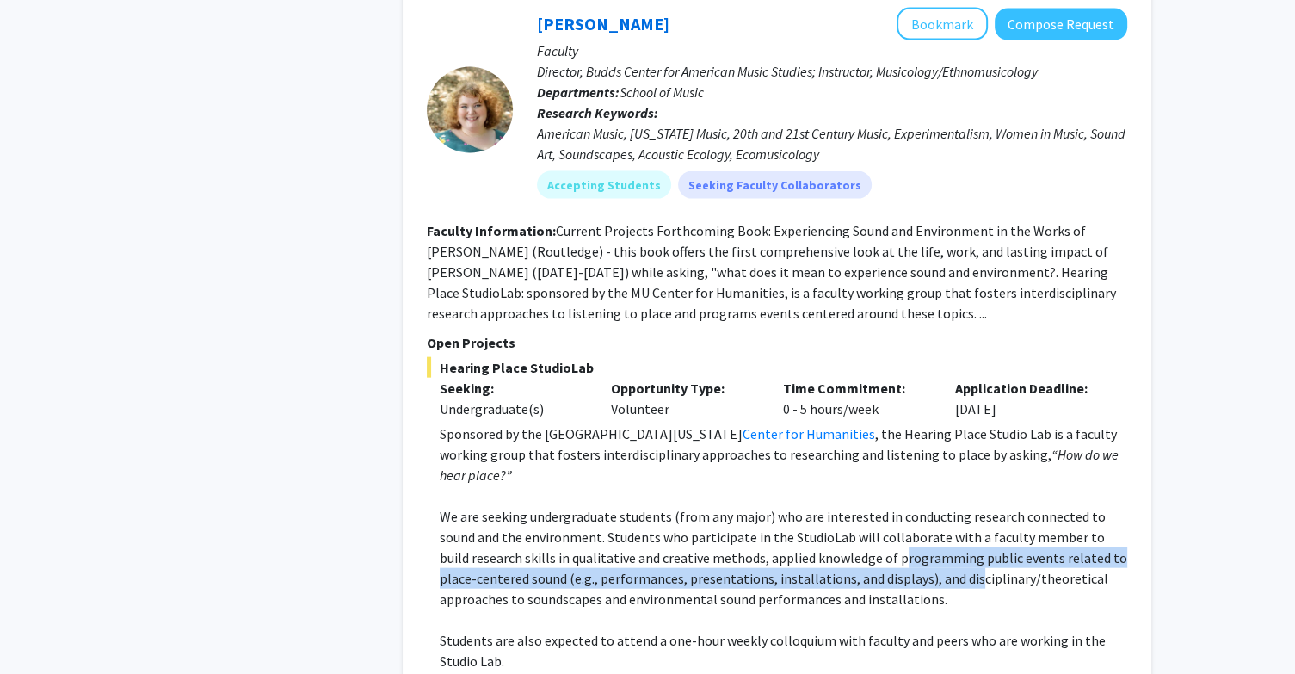
drag, startPoint x: 867, startPoint y: 455, endPoint x: 943, endPoint y: 460, distance: 75.9
click at [943, 506] on p "We are seeking undergraduate students (from any major) who are interested in co…" at bounding box center [784, 557] width 688 height 103
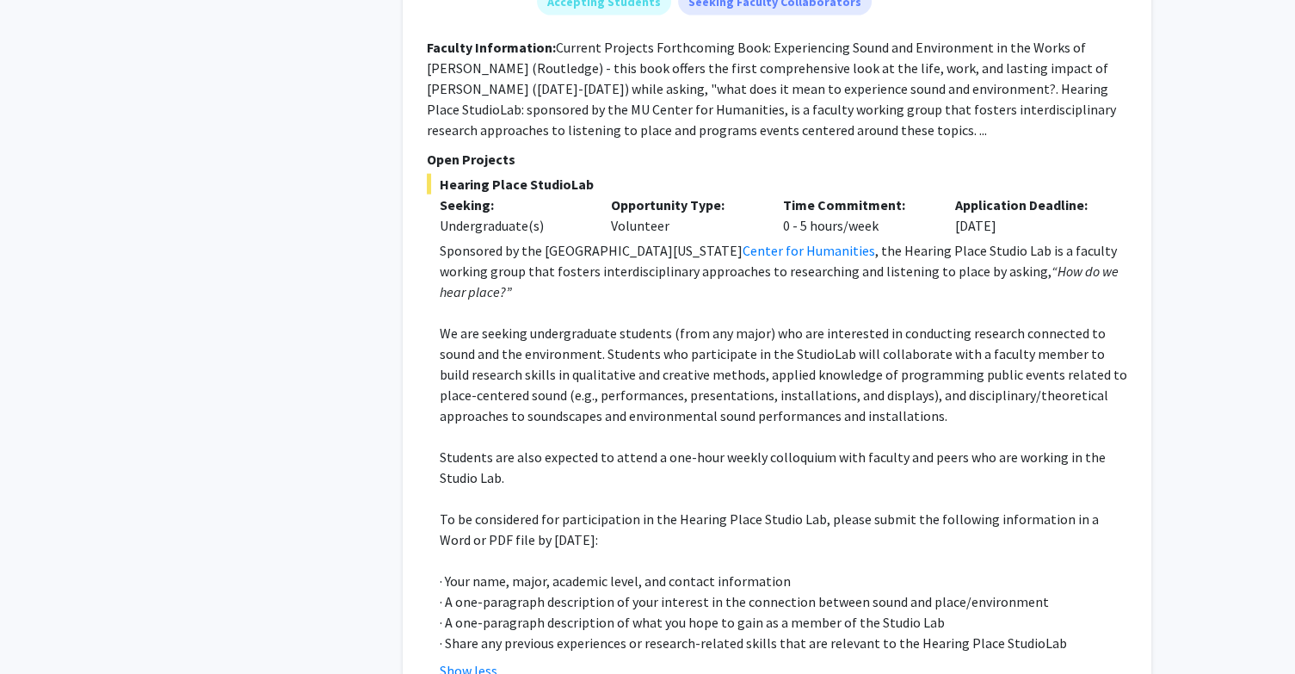
scroll to position [4028, 0]
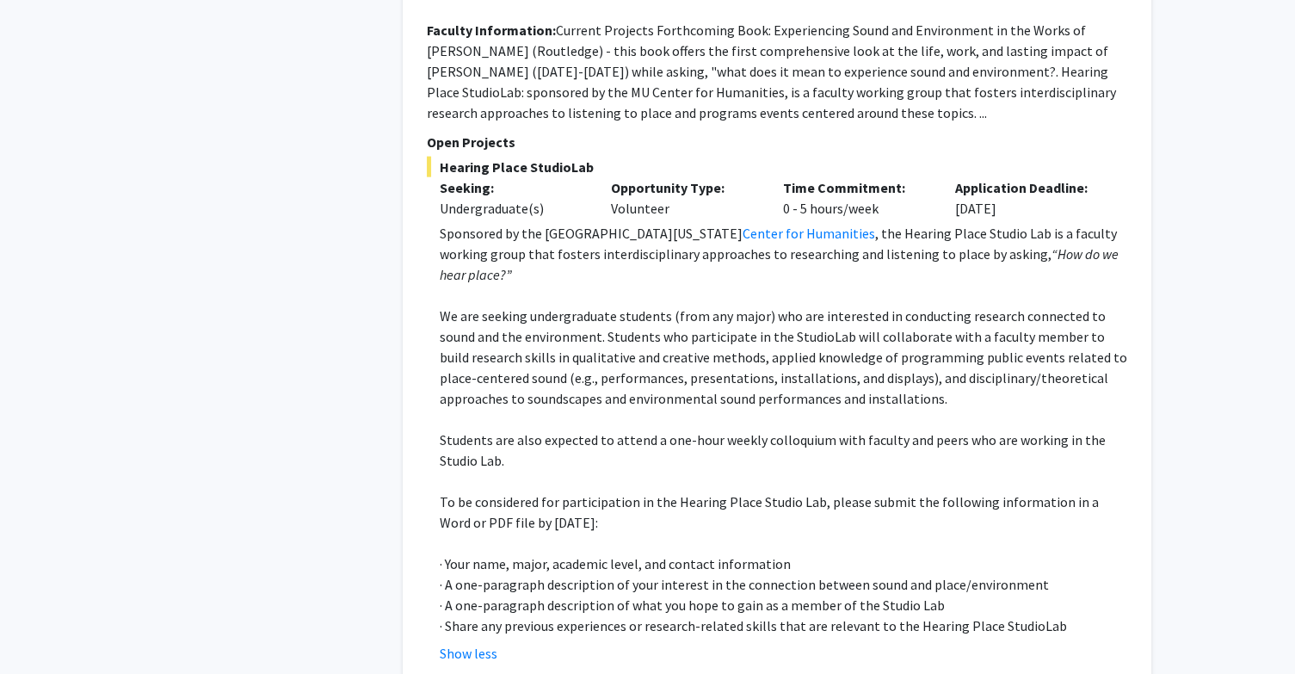
drag, startPoint x: 554, startPoint y: 343, endPoint x: 772, endPoint y: 336, distance: 217.8
click at [772, 429] on p "Students are also expected to attend a one-hour weekly colloquium with faculty …" at bounding box center [784, 449] width 688 height 41
drag, startPoint x: 772, startPoint y: 336, endPoint x: 960, endPoint y: 330, distance: 188.5
click at [960, 429] on p "Students are also expected to attend a one-hour weekly colloquium with faculty …" at bounding box center [784, 449] width 688 height 41
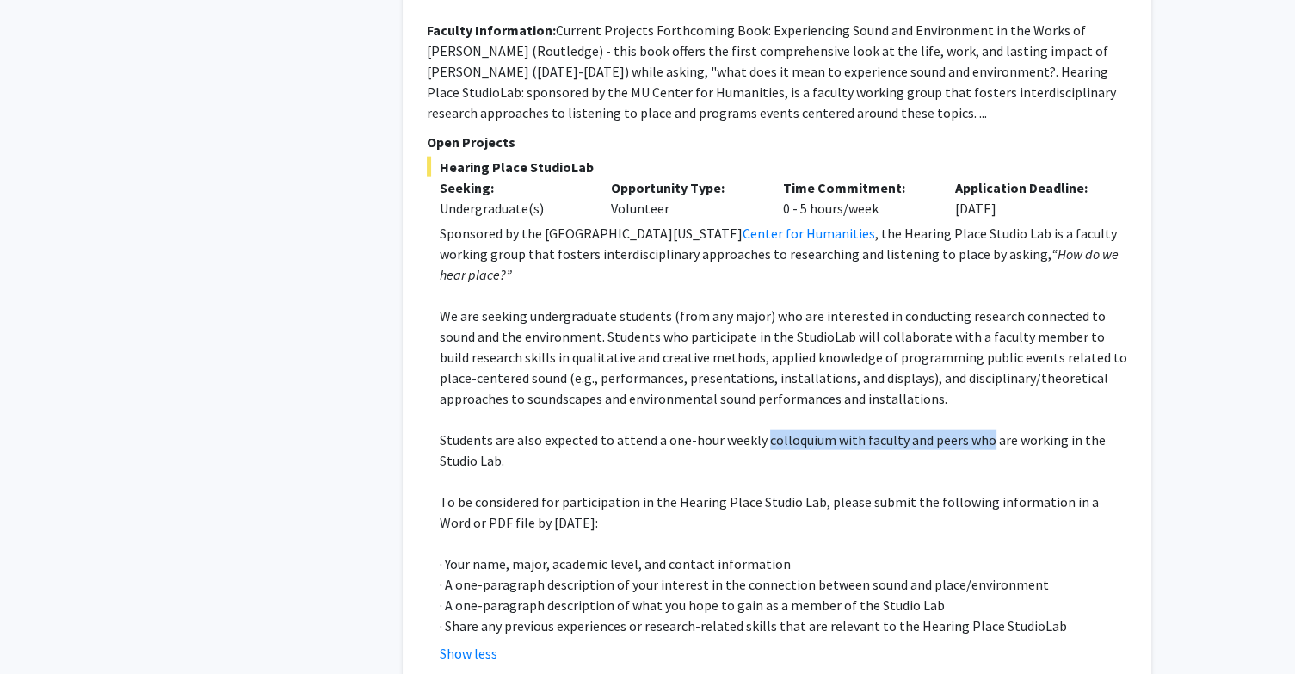
click at [960, 429] on p "Students are also expected to attend a one-hour weekly colloquium with faculty …" at bounding box center [784, 449] width 688 height 41
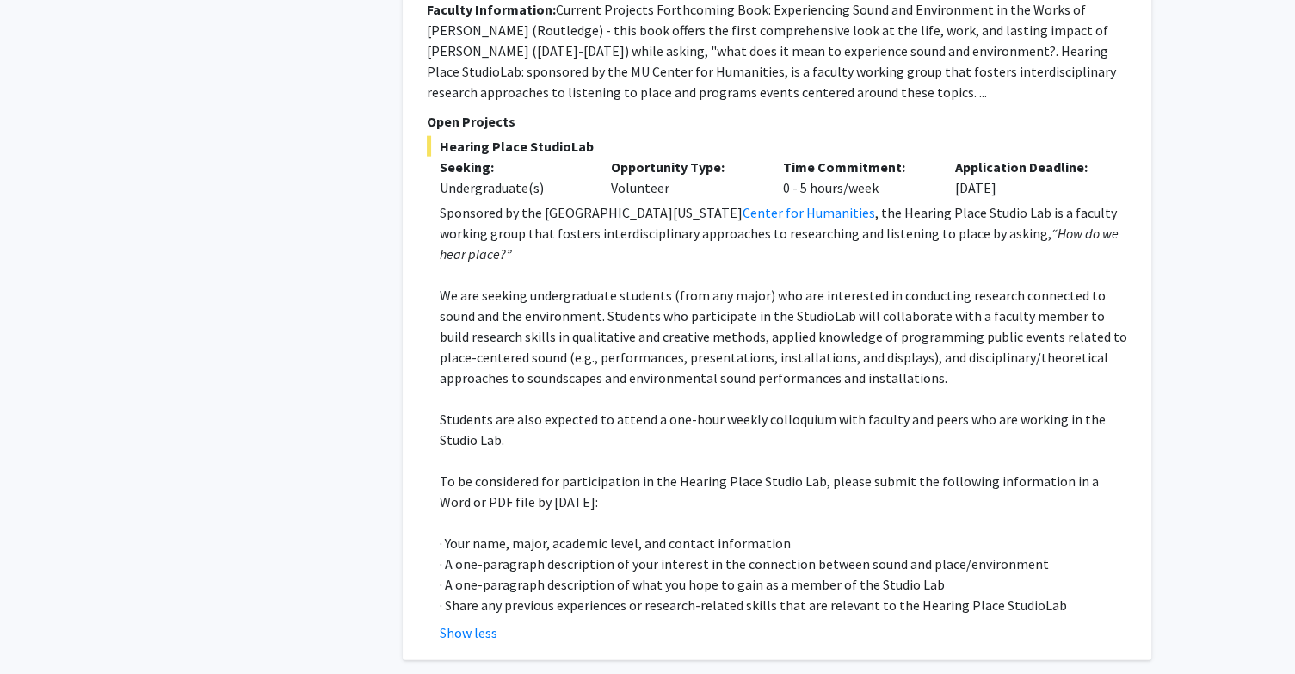
drag, startPoint x: 467, startPoint y: 387, endPoint x: 640, endPoint y: 385, distance: 173.0
click at [640, 471] on p "To be considered for participation in the Hearing Place Studio Lab, please subm…" at bounding box center [784, 491] width 688 height 41
drag, startPoint x: 596, startPoint y: 378, endPoint x: 759, endPoint y: 364, distance: 164.1
click at [759, 471] on p "To be considered for participation in the Hearing Place Studio Lab, please subm…" at bounding box center [784, 491] width 688 height 41
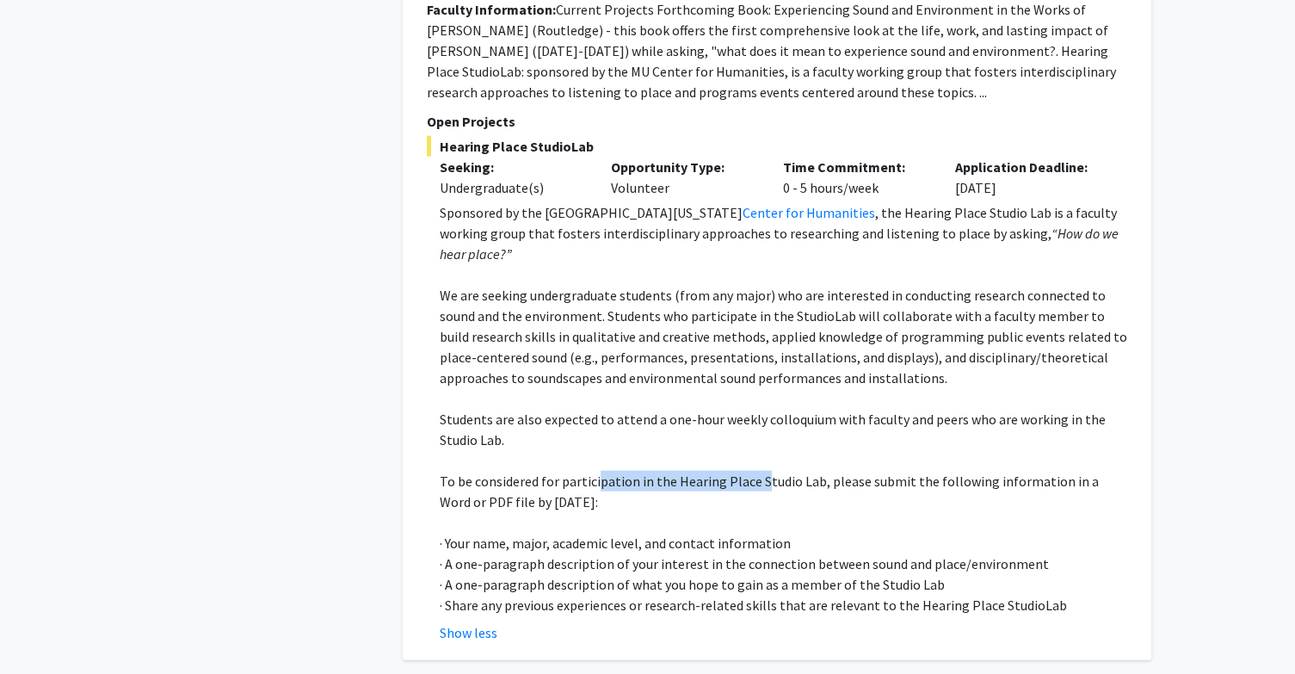
click at [759, 471] on p "To be considered for participation in the Hearing Place Studio Lab, please subm…" at bounding box center [784, 491] width 688 height 41
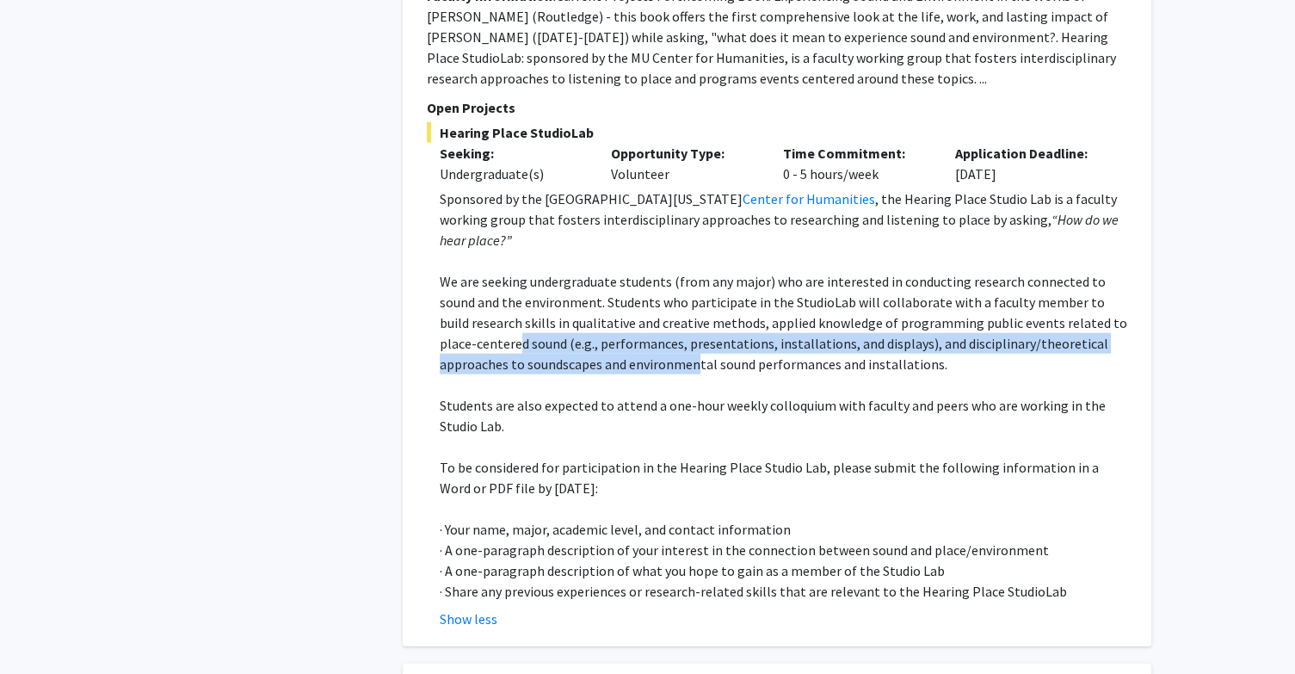
drag, startPoint x: 482, startPoint y: 238, endPoint x: 624, endPoint y: 252, distance: 142.8
click at [624, 271] on p "We are seeking undergraduate students (from any major) who are interested in co…" at bounding box center [784, 322] width 688 height 103
click at [626, 271] on p "We are seeking undergraduate students (from any major) who are interested in co…" at bounding box center [784, 322] width 688 height 103
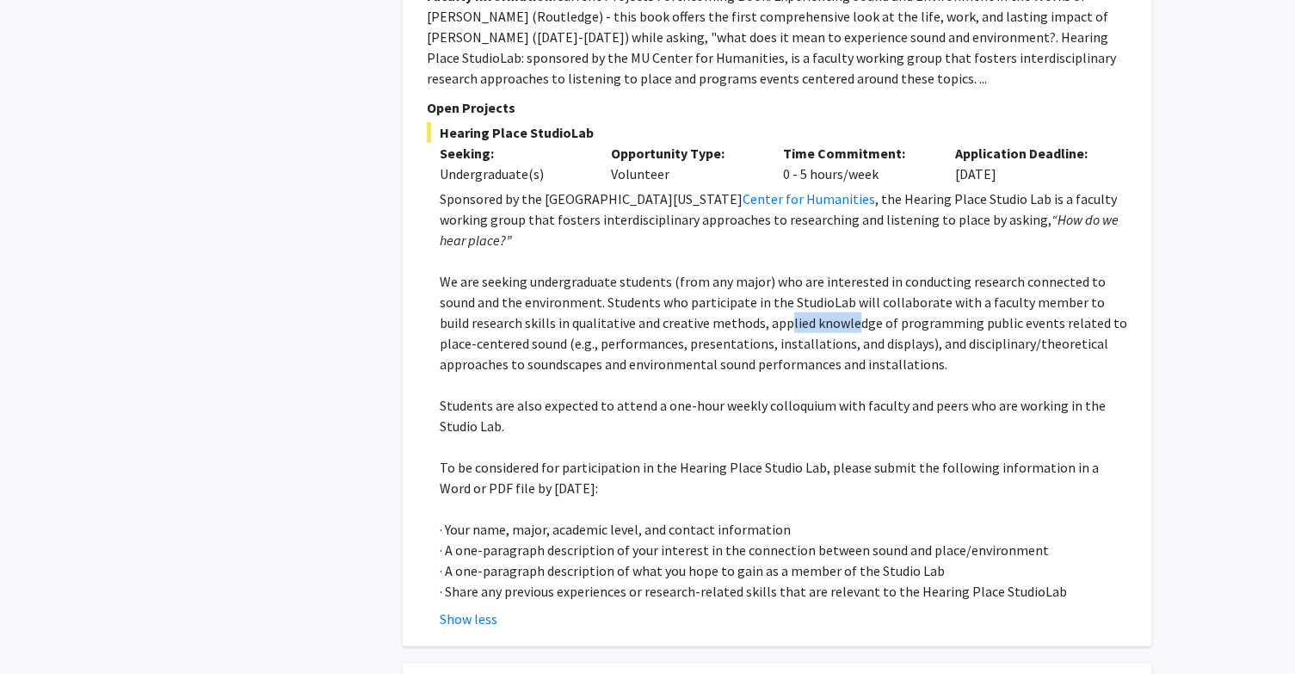
drag, startPoint x: 753, startPoint y: 219, endPoint x: 820, endPoint y: 219, distance: 67.1
click at [820, 271] on p "We are seeking undergraduate students (from any major) who are interested in co…" at bounding box center [784, 322] width 688 height 103
drag, startPoint x: 586, startPoint y: 217, endPoint x: 941, endPoint y: 223, distance: 354.6
click at [941, 271] on p "We are seeking undergraduate students (from any major) who are interested in co…" at bounding box center [784, 322] width 688 height 103
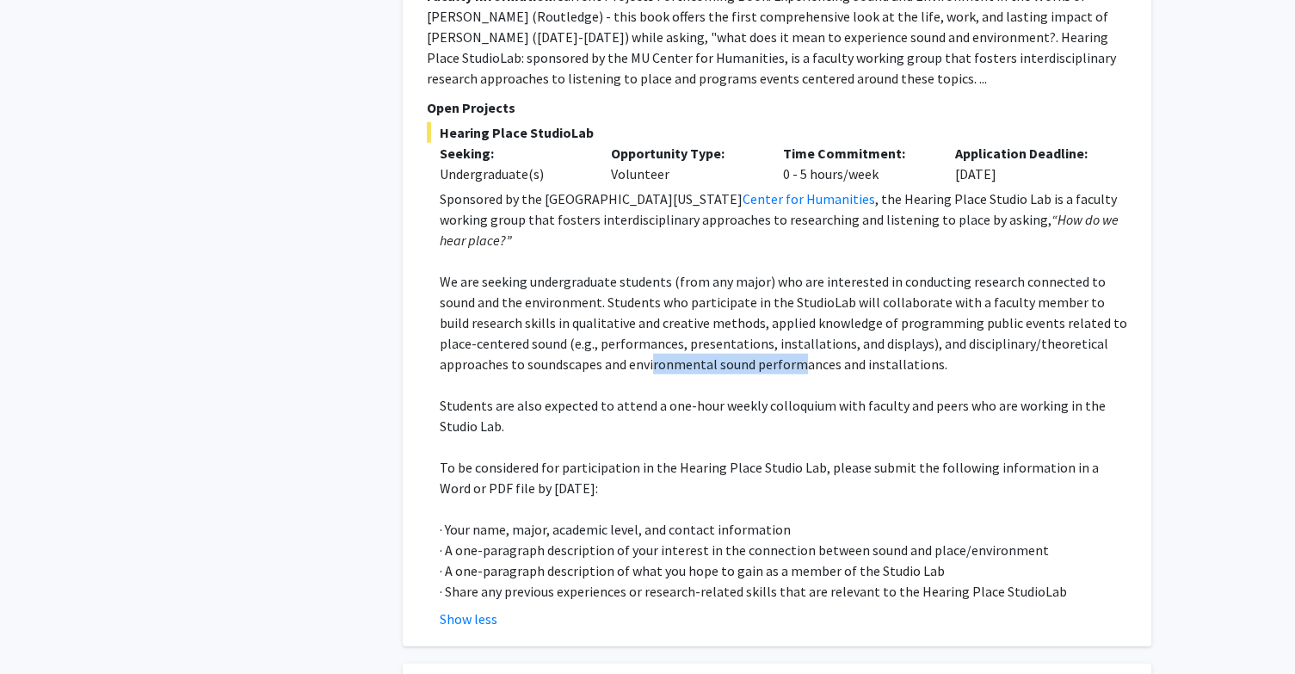
drag, startPoint x: 580, startPoint y: 254, endPoint x: 729, endPoint y: 261, distance: 149.0
click at [729, 271] on p "We are seeking undergraduate students (from any major) who are interested in co…" at bounding box center [784, 322] width 688 height 103
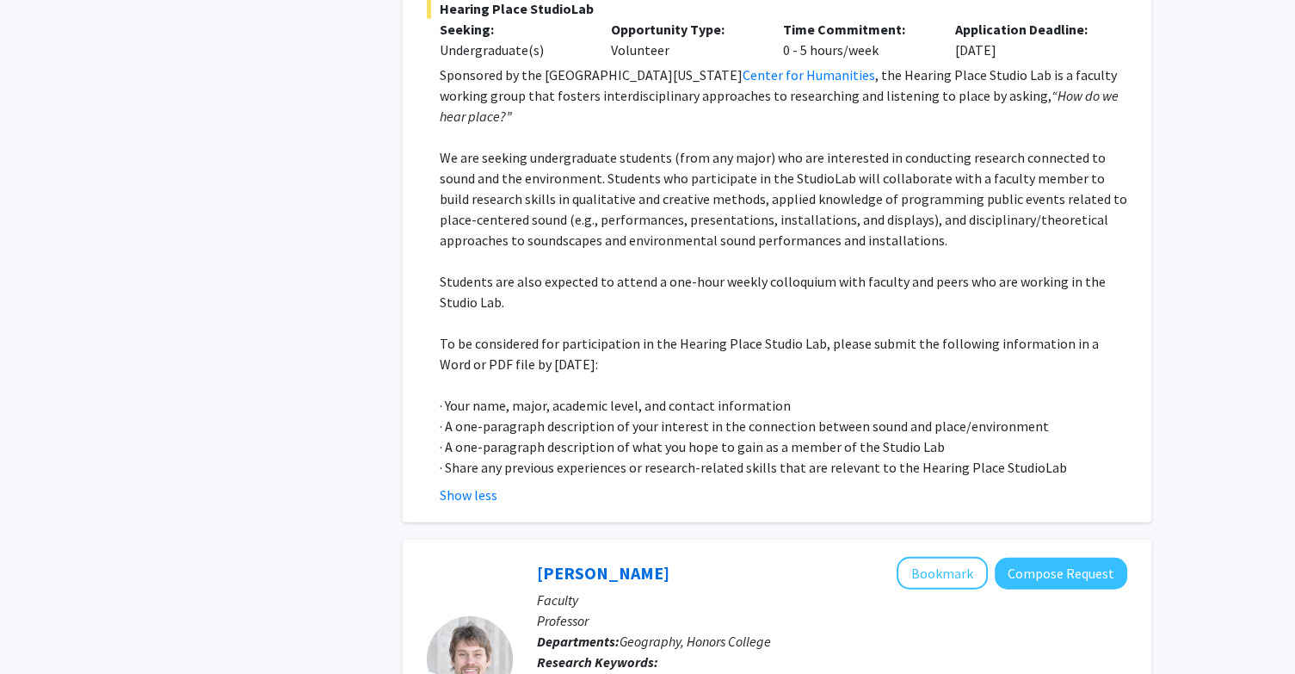
scroll to position [4195, 0]
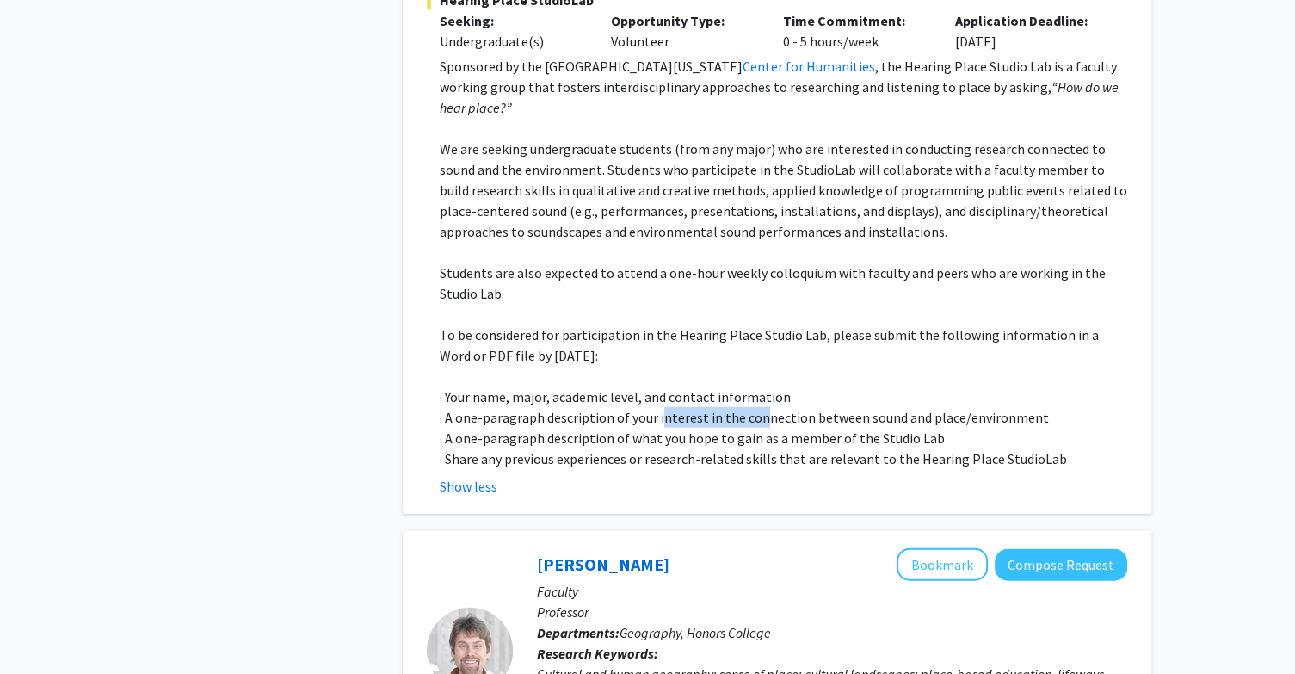
drag, startPoint x: 660, startPoint y: 310, endPoint x: 811, endPoint y: 312, distance: 150.6
click at [811, 407] on p "· A one-paragraph description of your interest in the connection between sound …" at bounding box center [784, 417] width 688 height 21
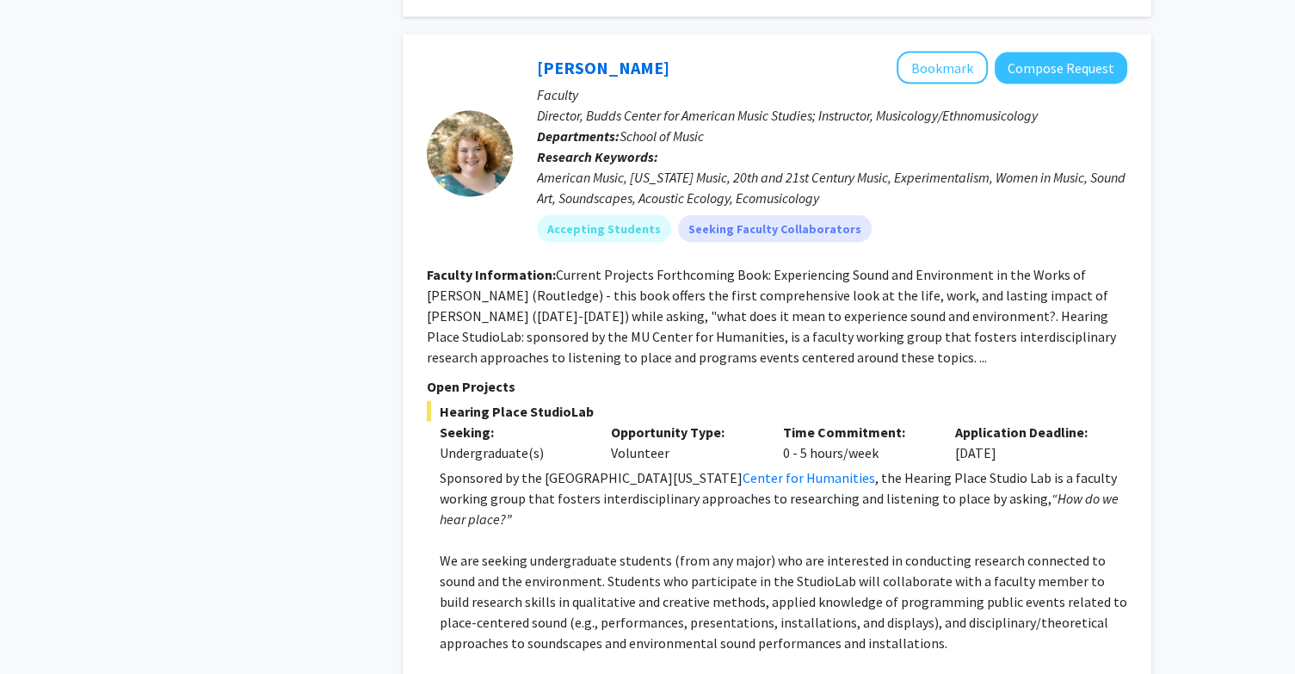
scroll to position [3663, 0]
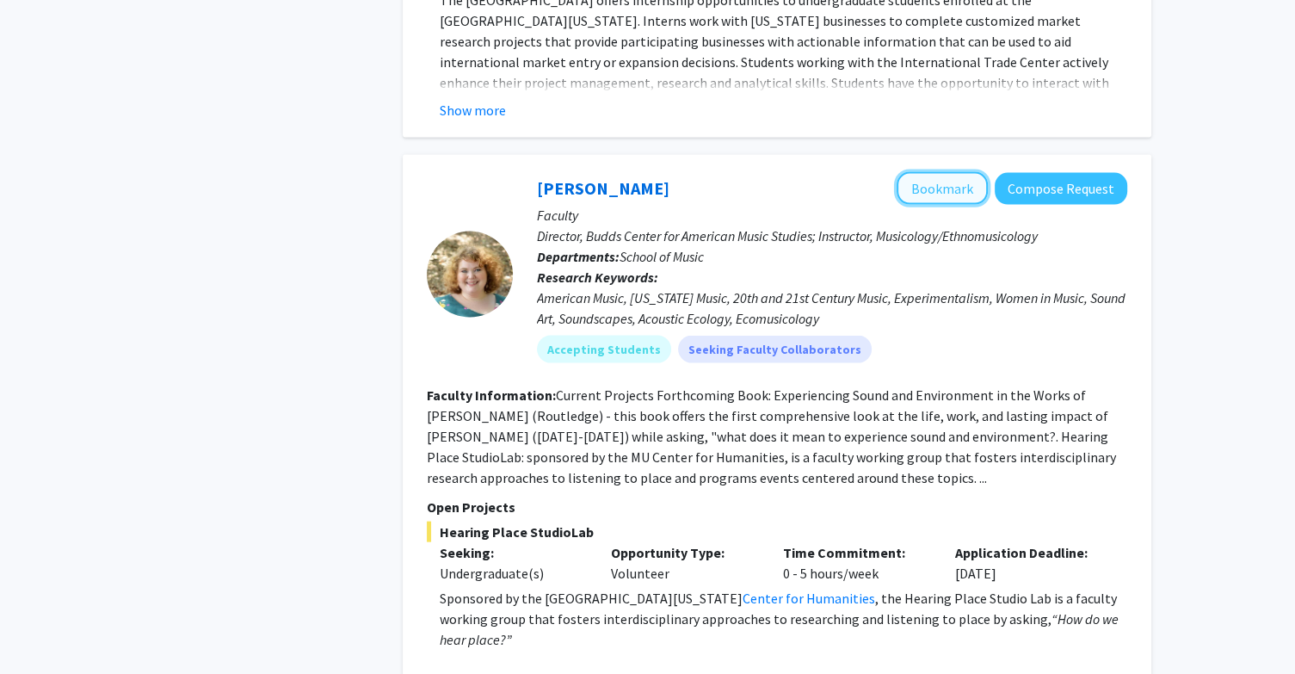
click at [945, 172] on button "Bookmark" at bounding box center [942, 188] width 91 height 33
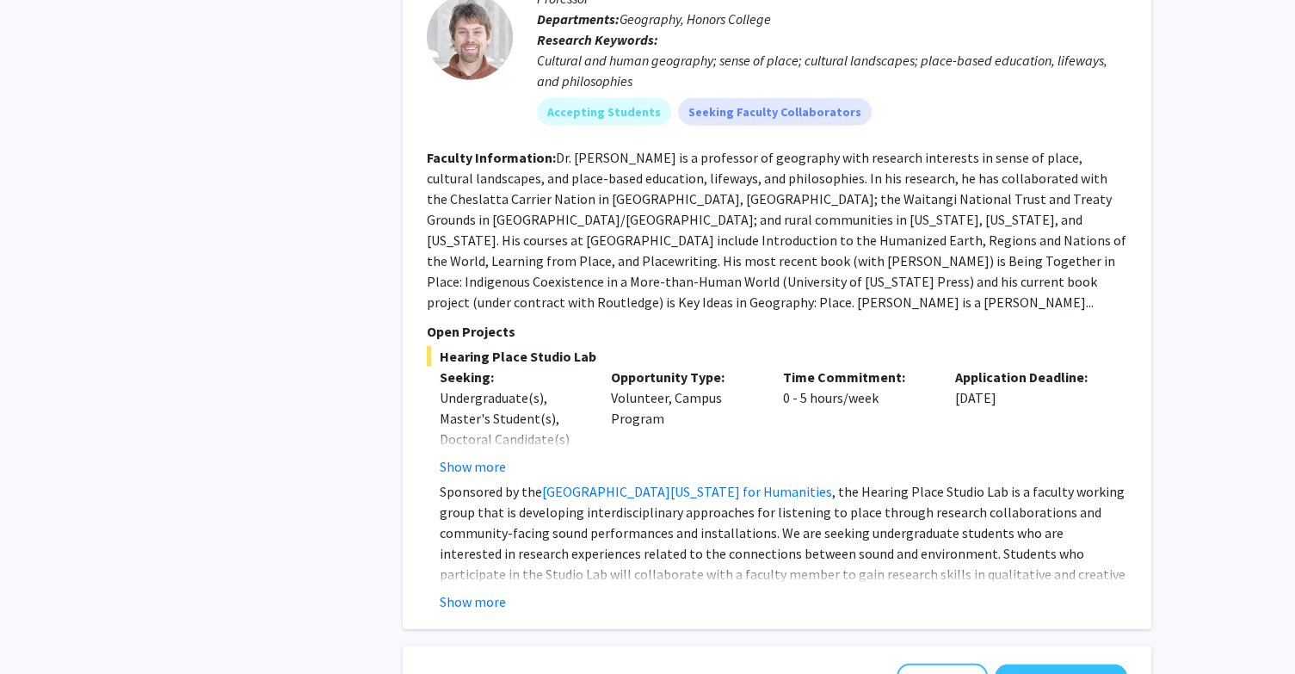
scroll to position [4809, 0]
click at [478, 590] on button "Show more" at bounding box center [473, 600] width 66 height 21
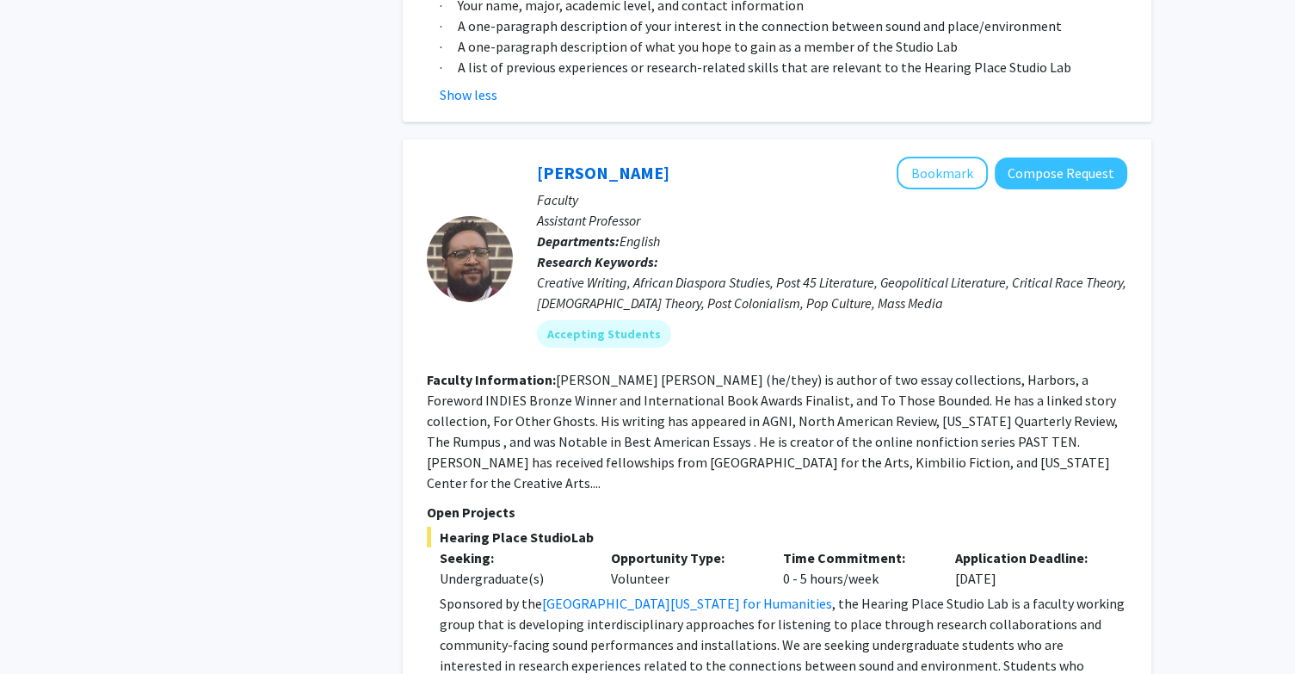
scroll to position [5523, 0]
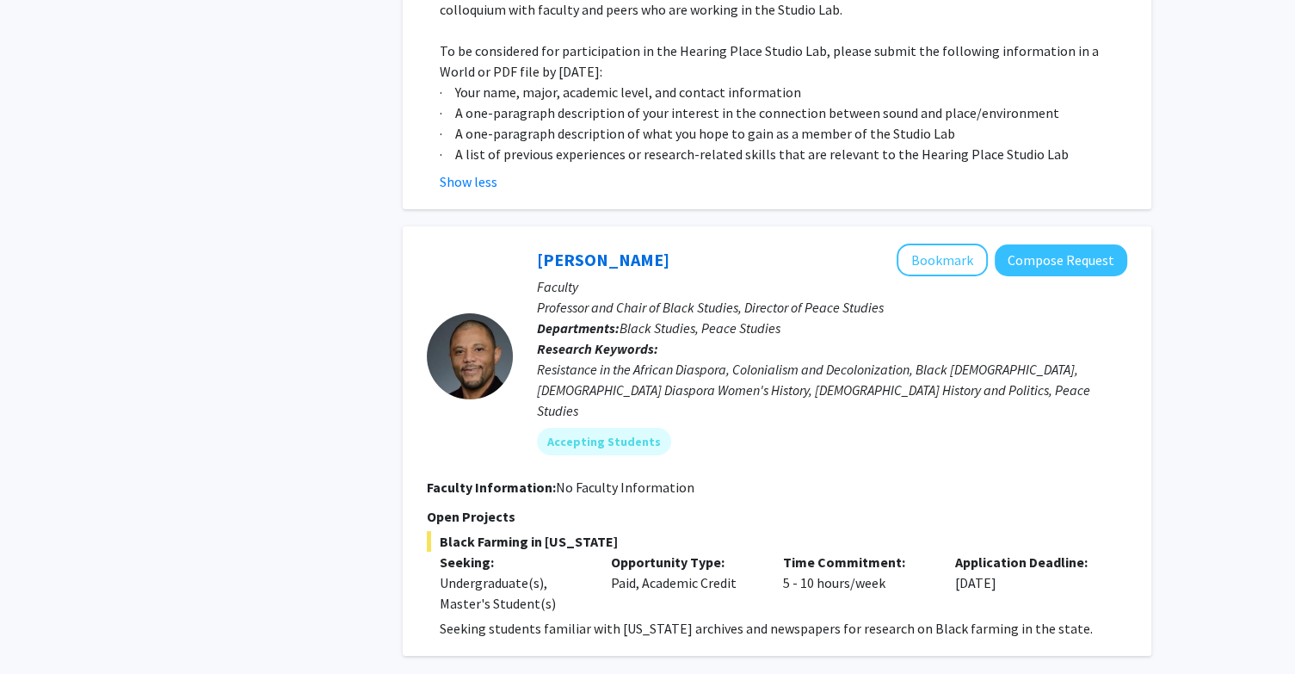
scroll to position [6280, 0]
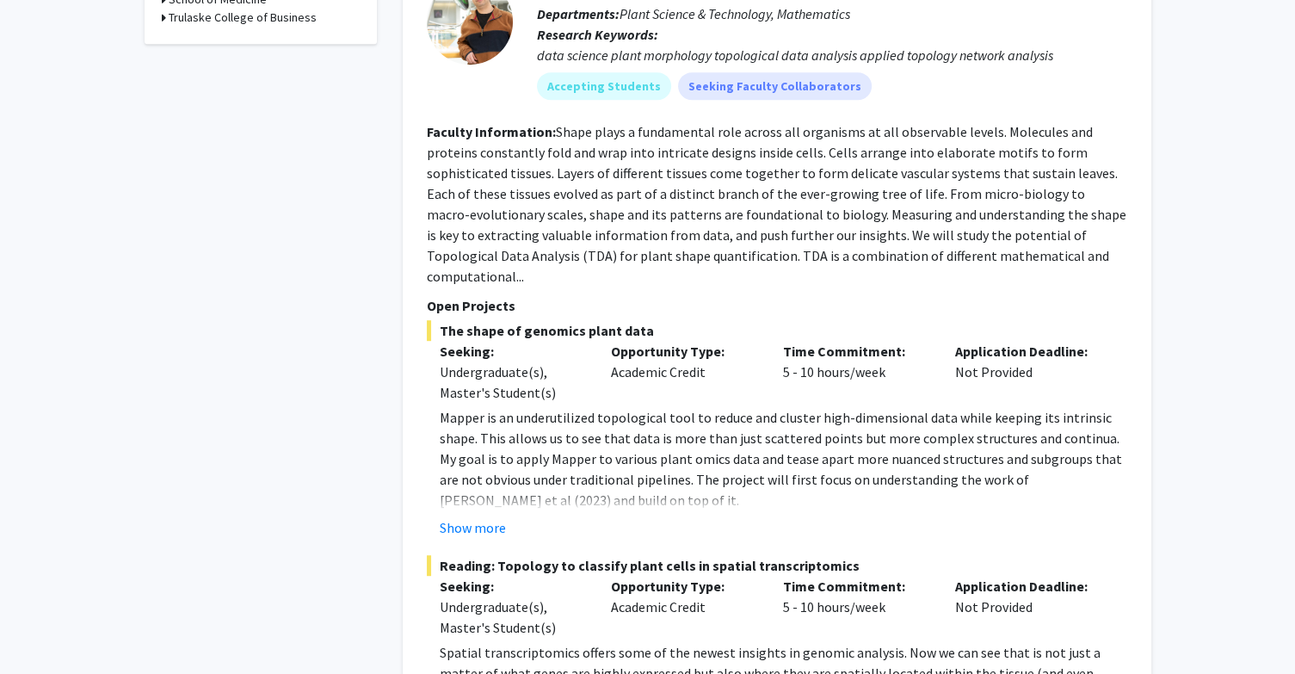
scroll to position [819, 0]
drag, startPoint x: 567, startPoint y: 402, endPoint x: 708, endPoint y: 398, distance: 141.2
click at [708, 406] on p "Mapper is an underutilized topological tool to reduce and cluster high-dimensio…" at bounding box center [784, 457] width 688 height 103
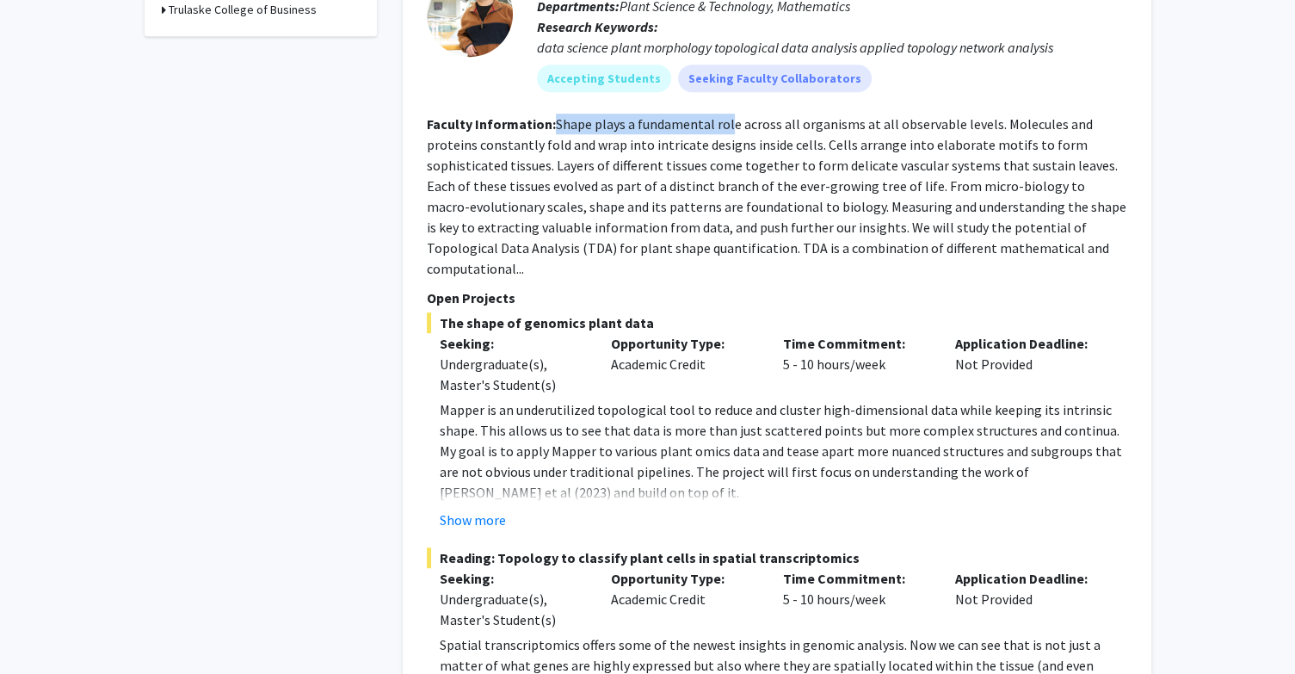
drag, startPoint x: 553, startPoint y: 127, endPoint x: 782, endPoint y: 117, distance: 230.0
click at [782, 117] on section "Faculty Information: Shape plays a fundamental role across all organisms at all…" at bounding box center [777, 196] width 701 height 165
click at [782, 117] on fg-read-more "Shape plays a fundamental role across all organisms at all observable levels. M…" at bounding box center [777, 196] width 700 height 162
drag, startPoint x: 640, startPoint y: 133, endPoint x: 781, endPoint y: 146, distance: 141.7
click at [781, 146] on section "Faculty Information: Shape plays a fundamental role across all organisms at all…" at bounding box center [777, 196] width 701 height 165
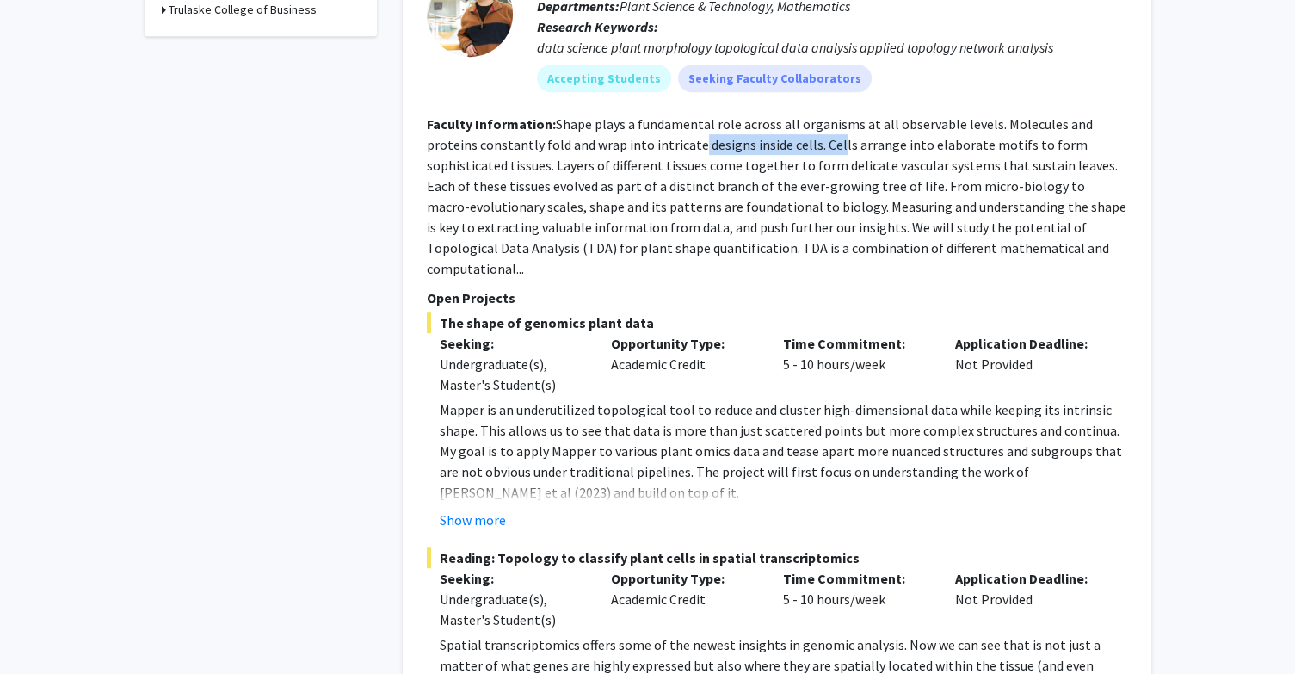
click at [781, 146] on fg-read-more "Shape plays a fundamental role across all organisms at all observable levels. M…" at bounding box center [777, 196] width 700 height 162
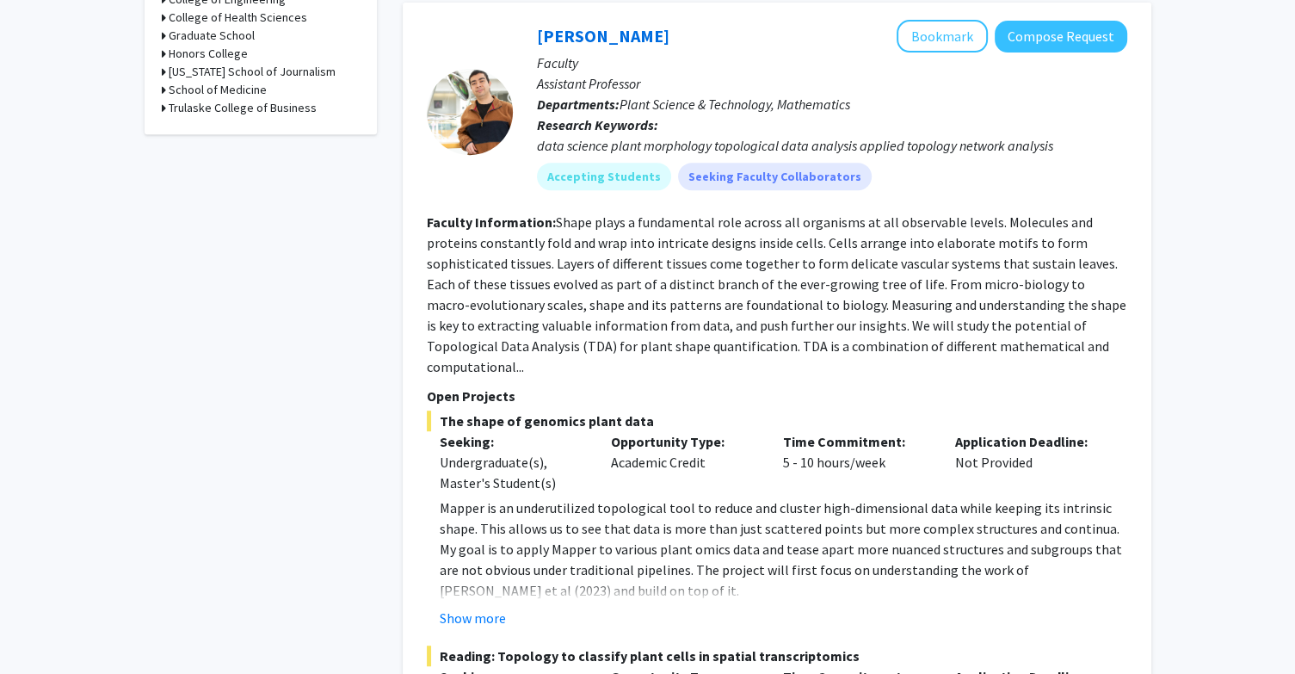
scroll to position [791, 0]
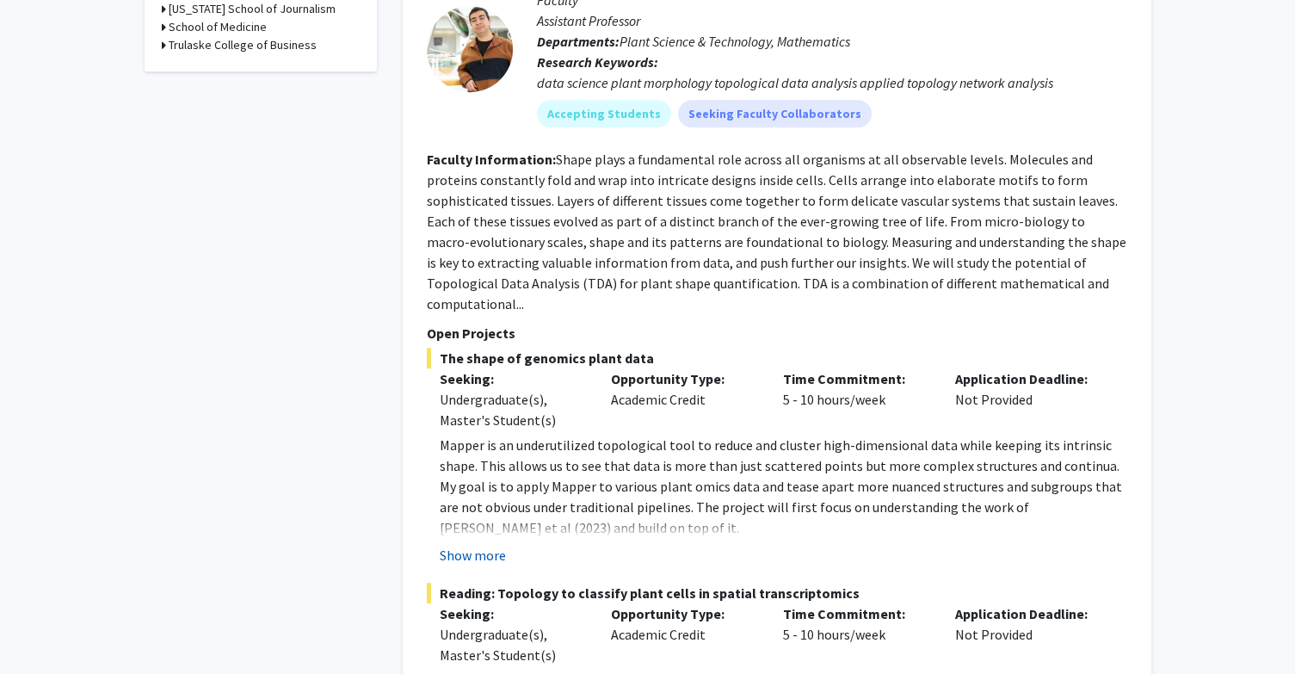
click at [478, 545] on button "Show more" at bounding box center [473, 555] width 66 height 21
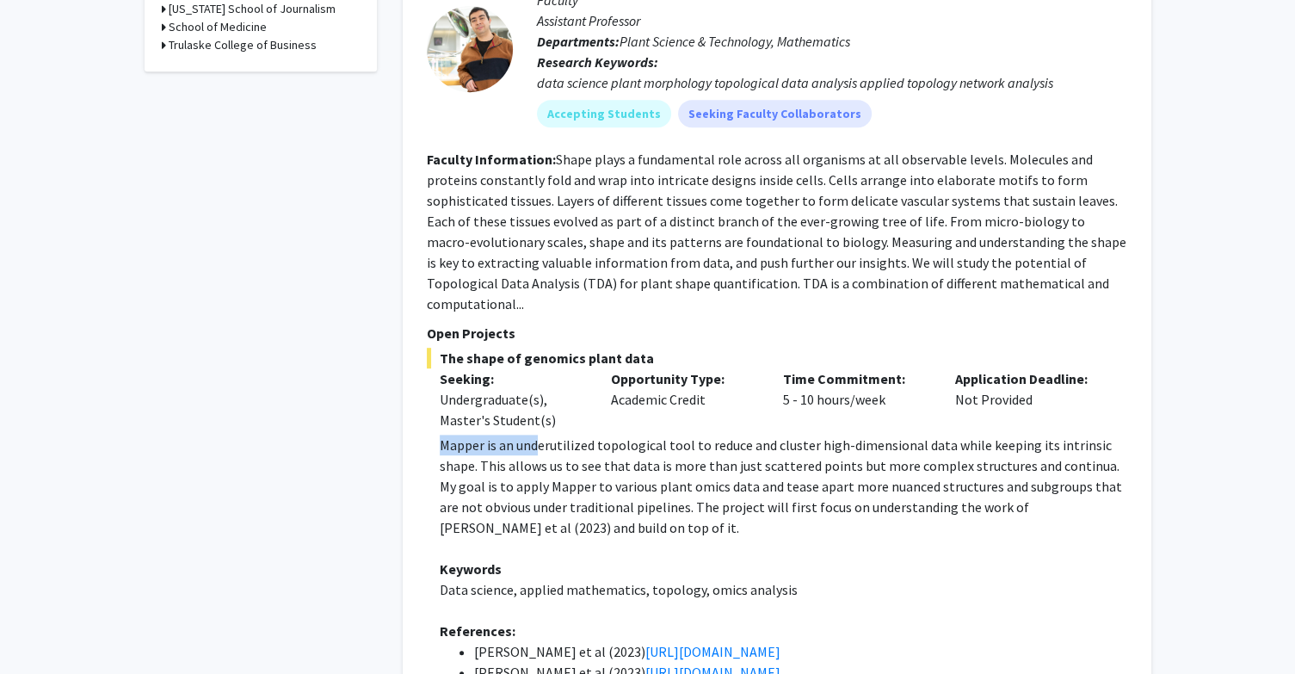
drag, startPoint x: 423, startPoint y: 425, endPoint x: 540, endPoint y: 419, distance: 117.2
click at [540, 419] on div "Erik Amézquita Bookmark Compose Request Faculty Assistant Professor Departments…" at bounding box center [777, 451] width 749 height 1022
click at [540, 435] on p "Mapper is an underutilized topological tool to reduce and cluster high-dimensio…" at bounding box center [784, 486] width 688 height 103
drag, startPoint x: 548, startPoint y: 420, endPoint x: 886, endPoint y: 424, distance: 338.2
click at [886, 435] on p "Mapper is an underutilized topological tool to reduce and cluster high-dimensio…" at bounding box center [784, 486] width 688 height 103
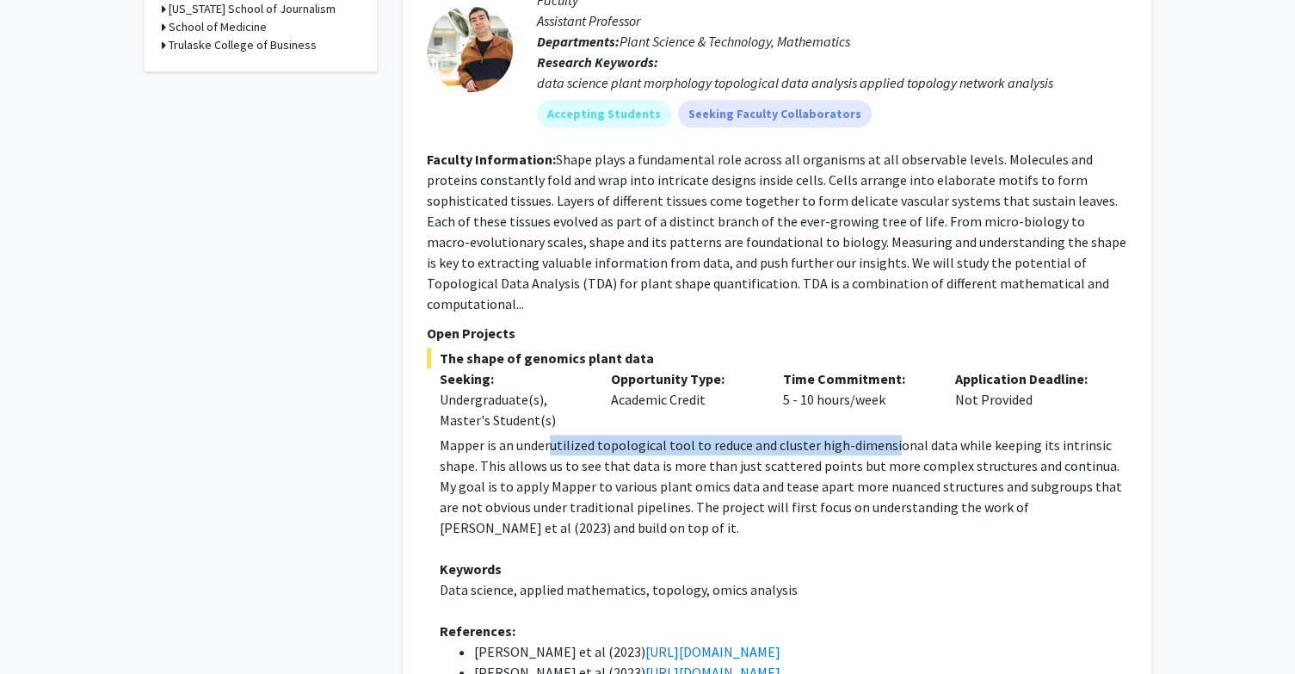
click at [886, 435] on p "Mapper is an underutilized topological tool to reduce and cluster high-dimensio…" at bounding box center [784, 486] width 688 height 103
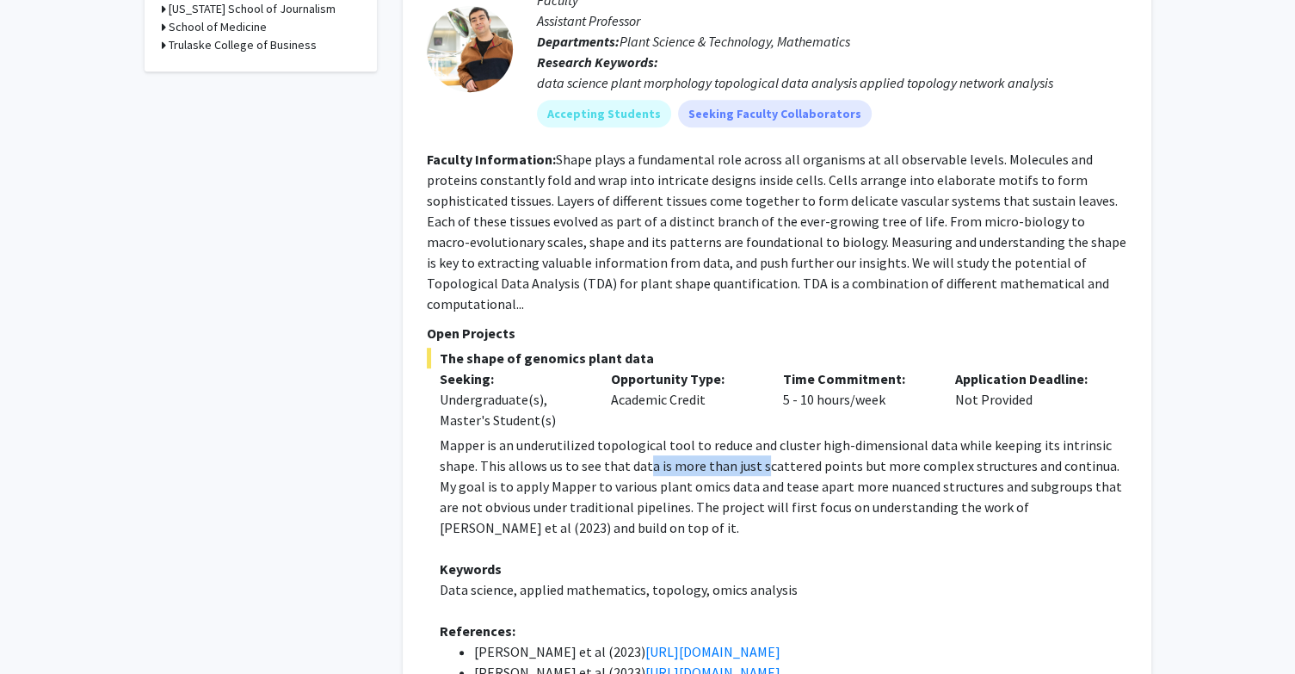
drag, startPoint x: 645, startPoint y: 441, endPoint x: 761, endPoint y: 447, distance: 115.5
click at [761, 447] on p "Mapper is an underutilized topological tool to reduce and cluster high-dimensio…" at bounding box center [784, 486] width 688 height 103
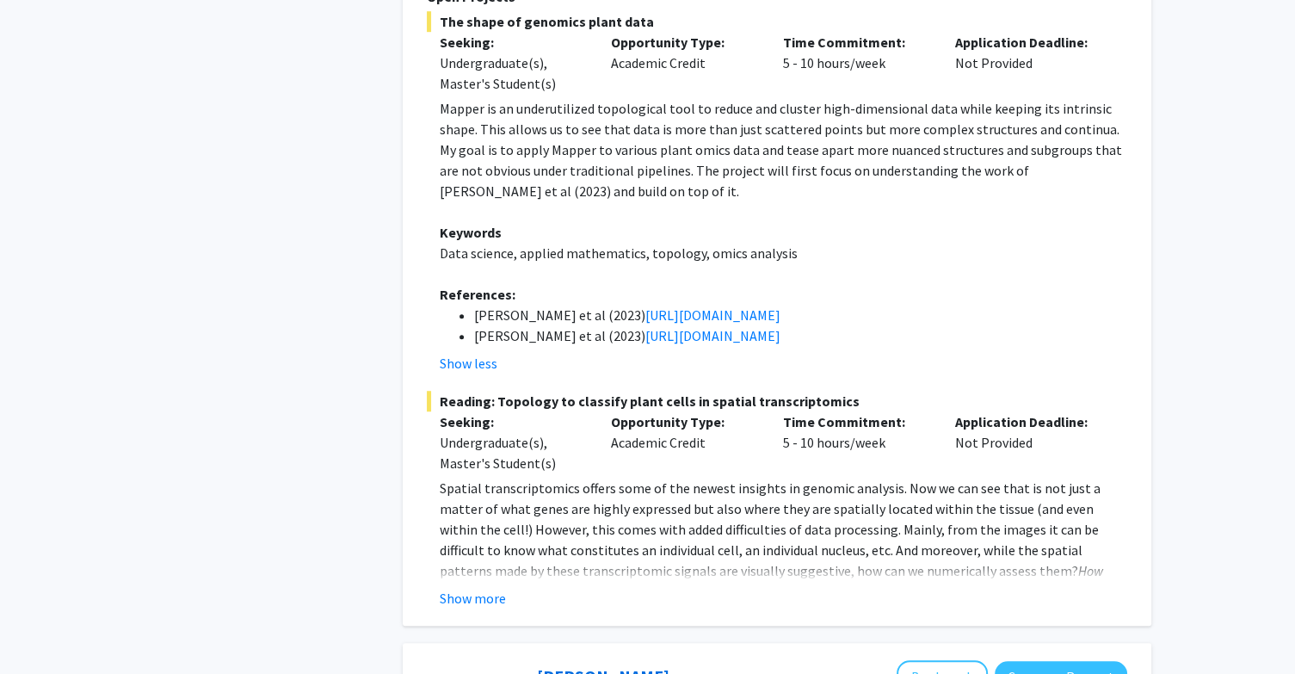
scroll to position [1177, 0]
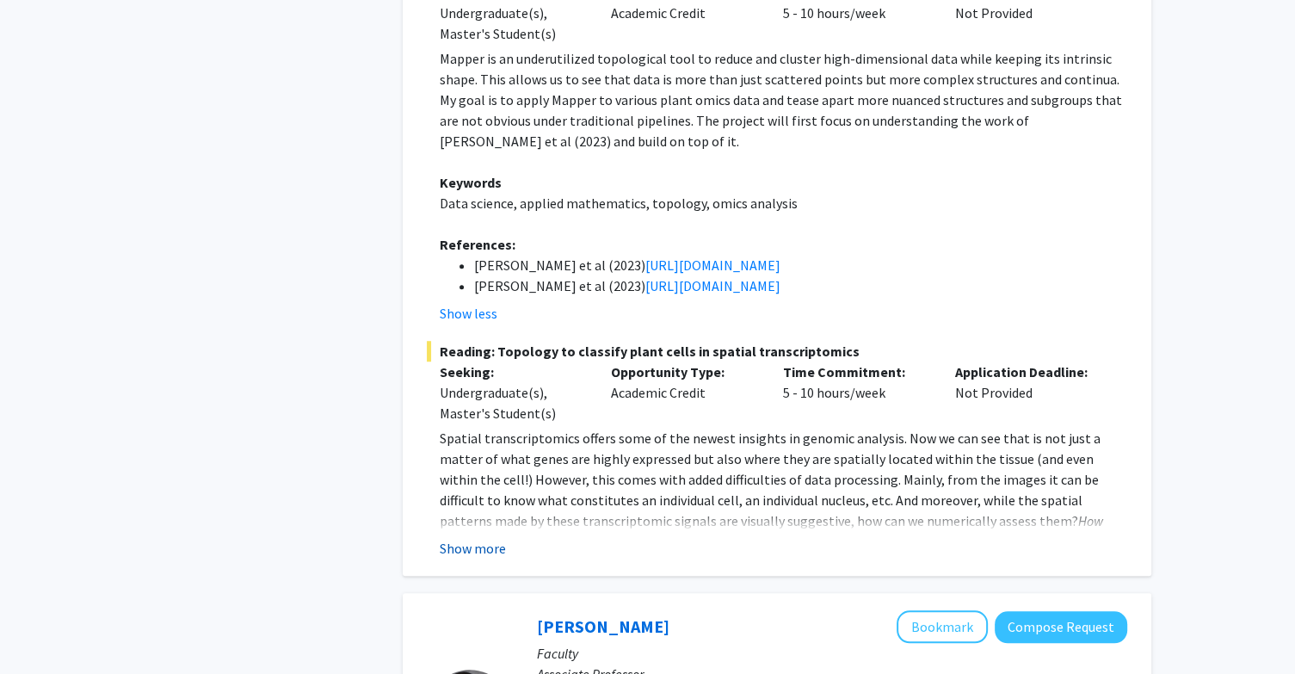
click at [455, 538] on button "Show more" at bounding box center [473, 548] width 66 height 21
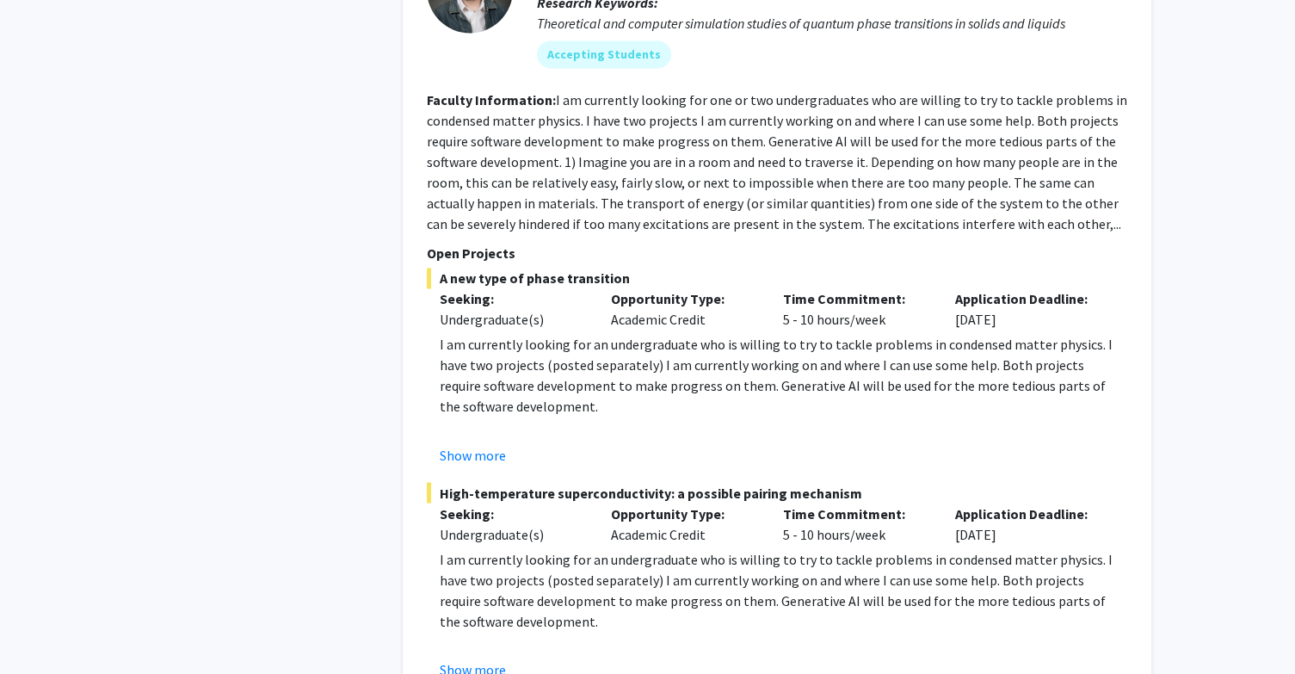
scroll to position [2849, 0]
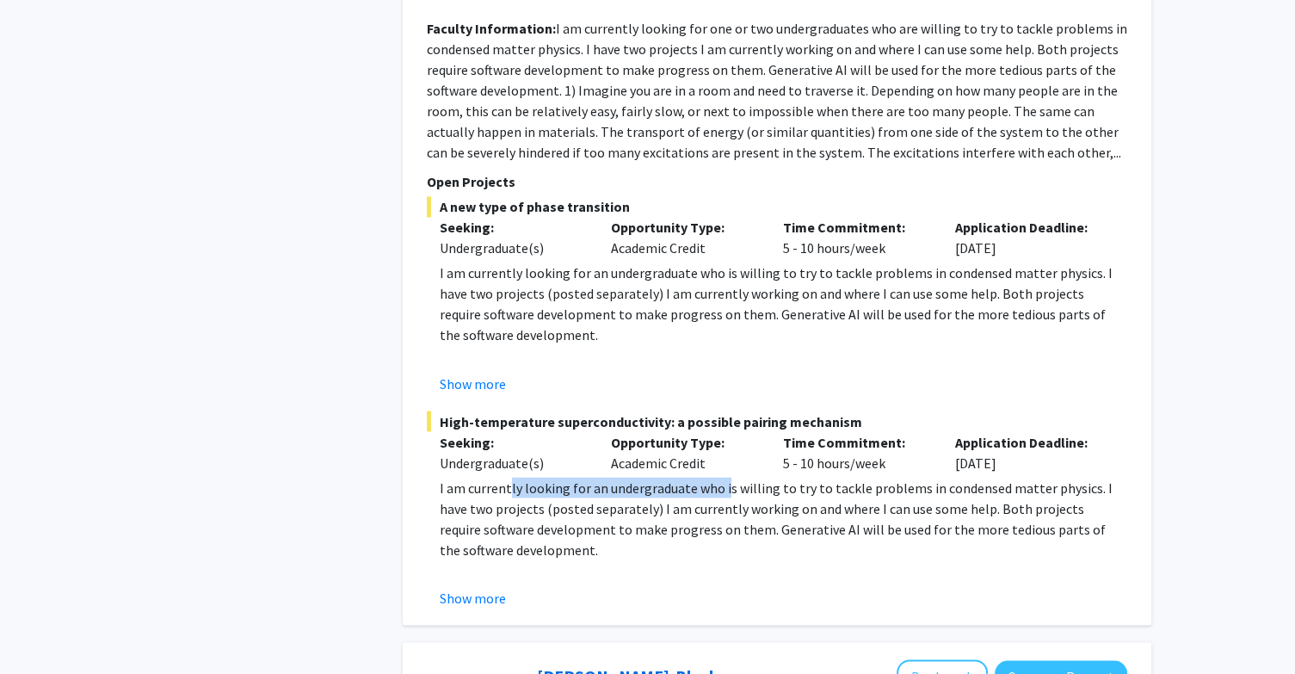
drag, startPoint x: 507, startPoint y: 430, endPoint x: 723, endPoint y: 421, distance: 216.2
click at [723, 477] on p "I am currently looking for an undergraduate who is willing to try to tackle pro…" at bounding box center [784, 518] width 688 height 83
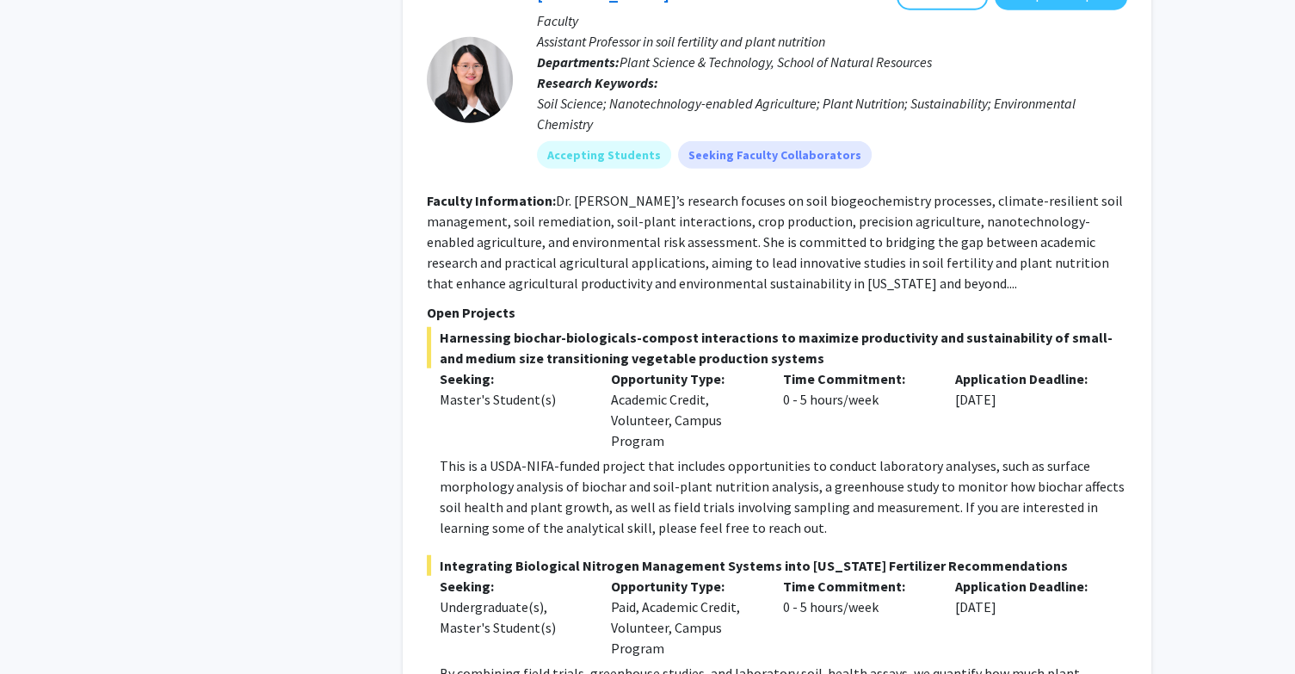
scroll to position [4489, 0]
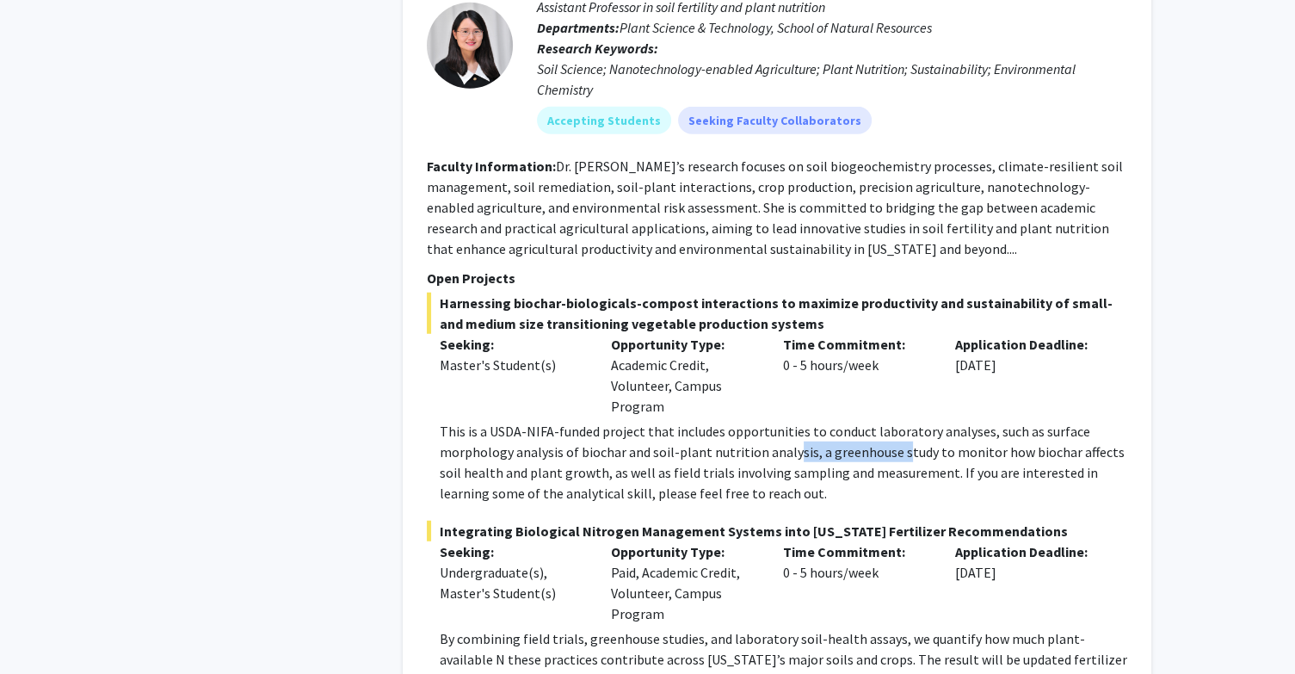
drag, startPoint x: 792, startPoint y: 367, endPoint x: 902, endPoint y: 355, distance: 110.8
click at [902, 421] on p "This is a USDA-NIFA-funded project that includes opportunities to conduct labor…" at bounding box center [784, 462] width 688 height 83
drag, startPoint x: 813, startPoint y: 361, endPoint x: 948, endPoint y: 355, distance: 134.4
click at [948, 421] on p "This is a USDA-NIFA-funded project that includes opportunities to conduct labor…" at bounding box center [784, 462] width 688 height 83
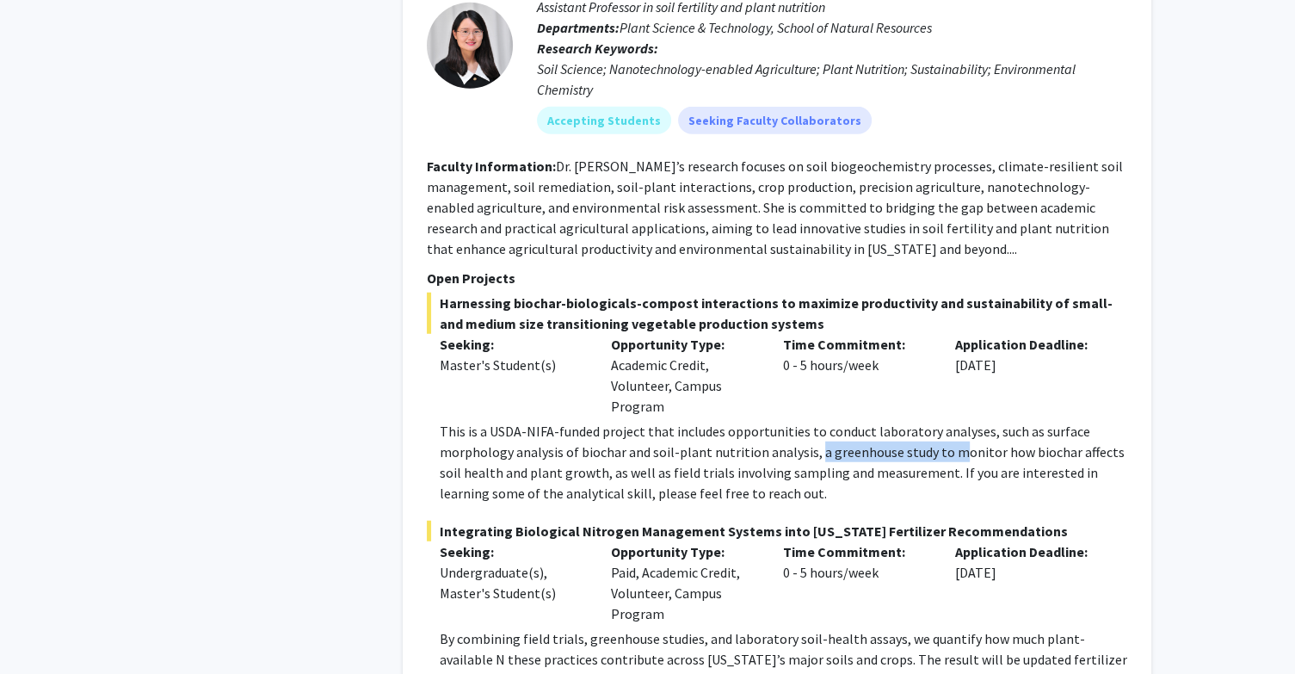
click at [948, 421] on p "This is a USDA-NIFA-funded project that includes opportunities to conduct labor…" at bounding box center [784, 462] width 688 height 83
drag, startPoint x: 616, startPoint y: 384, endPoint x: 858, endPoint y: 383, distance: 241.8
click at [858, 421] on p "This is a USDA-NIFA-funded project that includes opportunities to conduct labor…" at bounding box center [784, 462] width 688 height 83
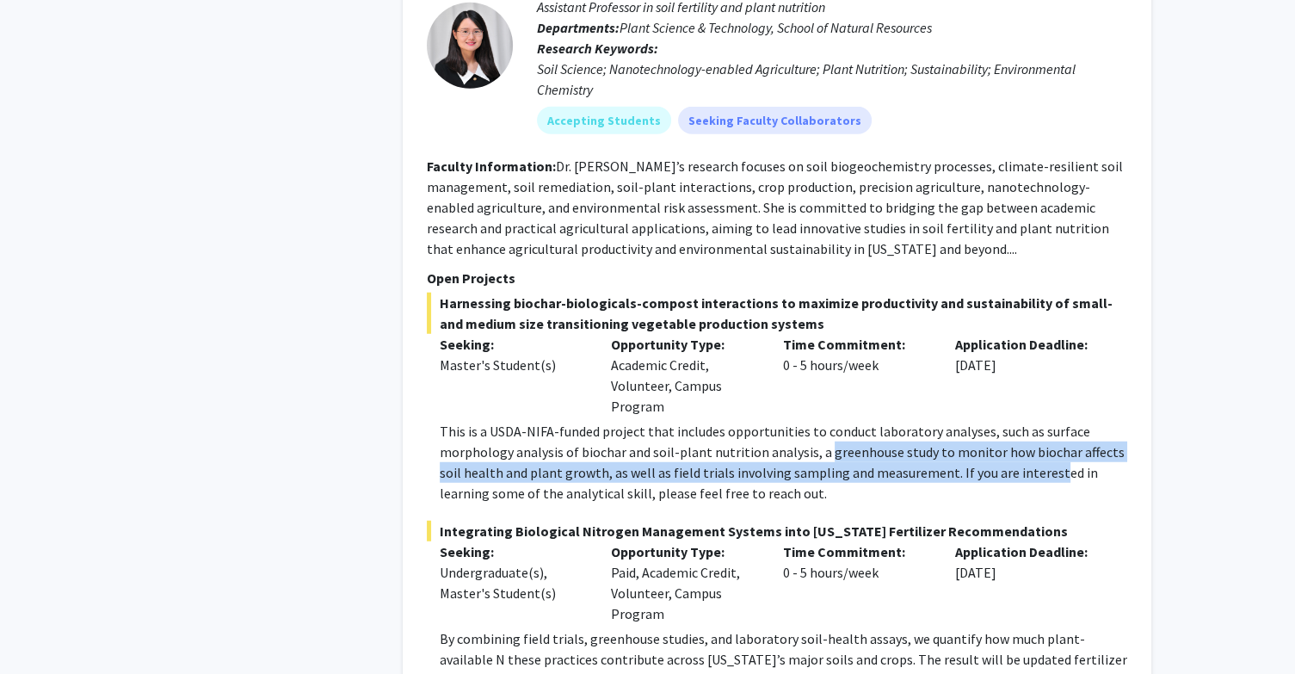
drag, startPoint x: 820, startPoint y: 362, endPoint x: 1024, endPoint y: 375, distance: 204.4
click at [1024, 421] on p "This is a USDA-NIFA-funded project that includes opportunities to conduct labor…" at bounding box center [784, 462] width 688 height 83
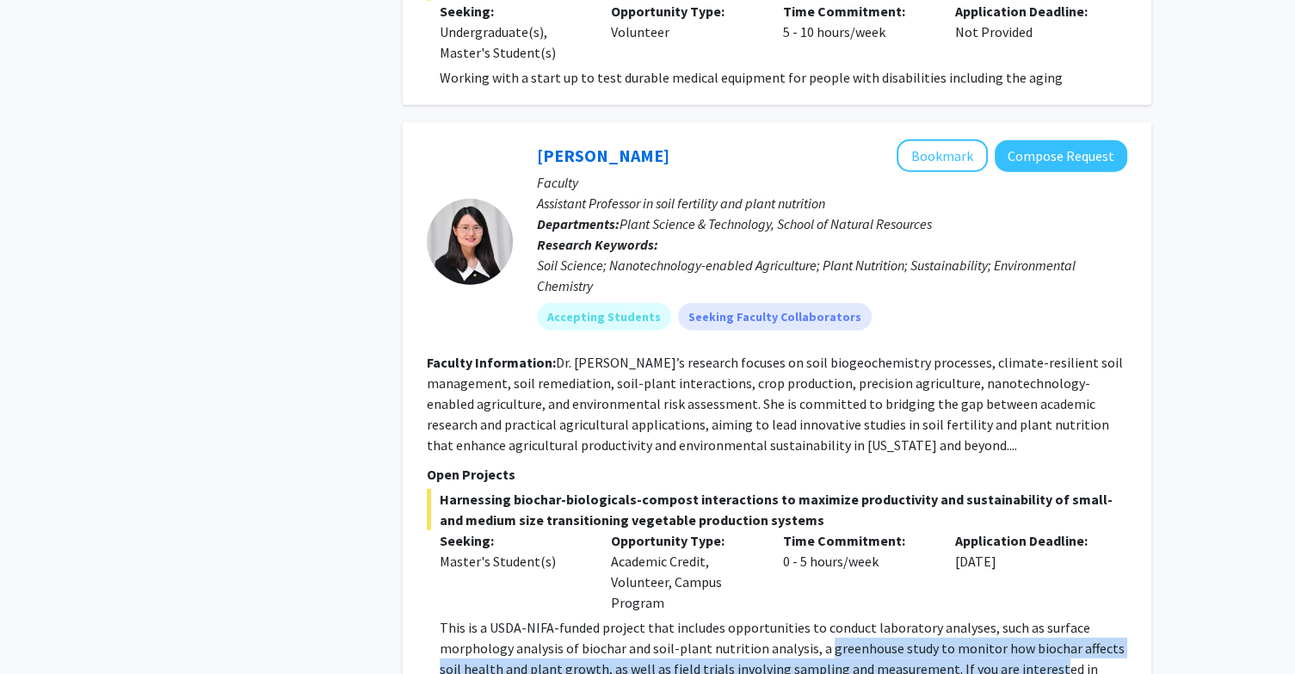
scroll to position [4289, 0]
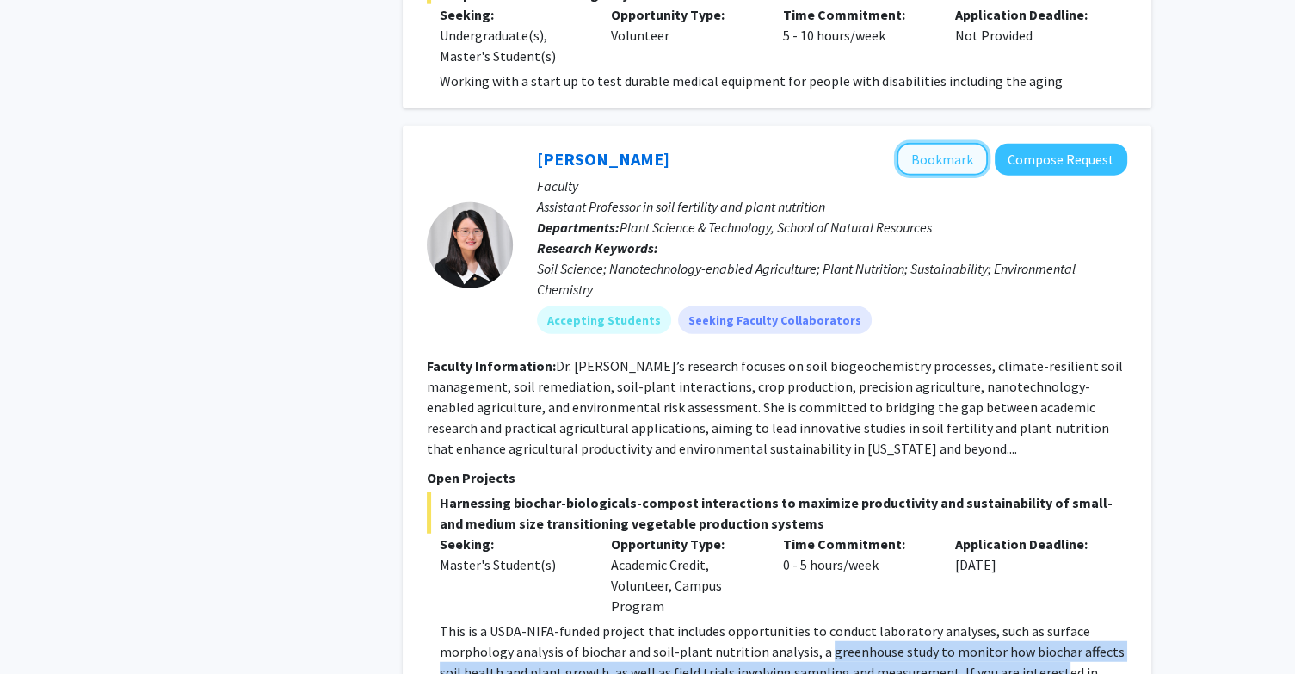
click at [963, 143] on button "Bookmark" at bounding box center [942, 159] width 91 height 33
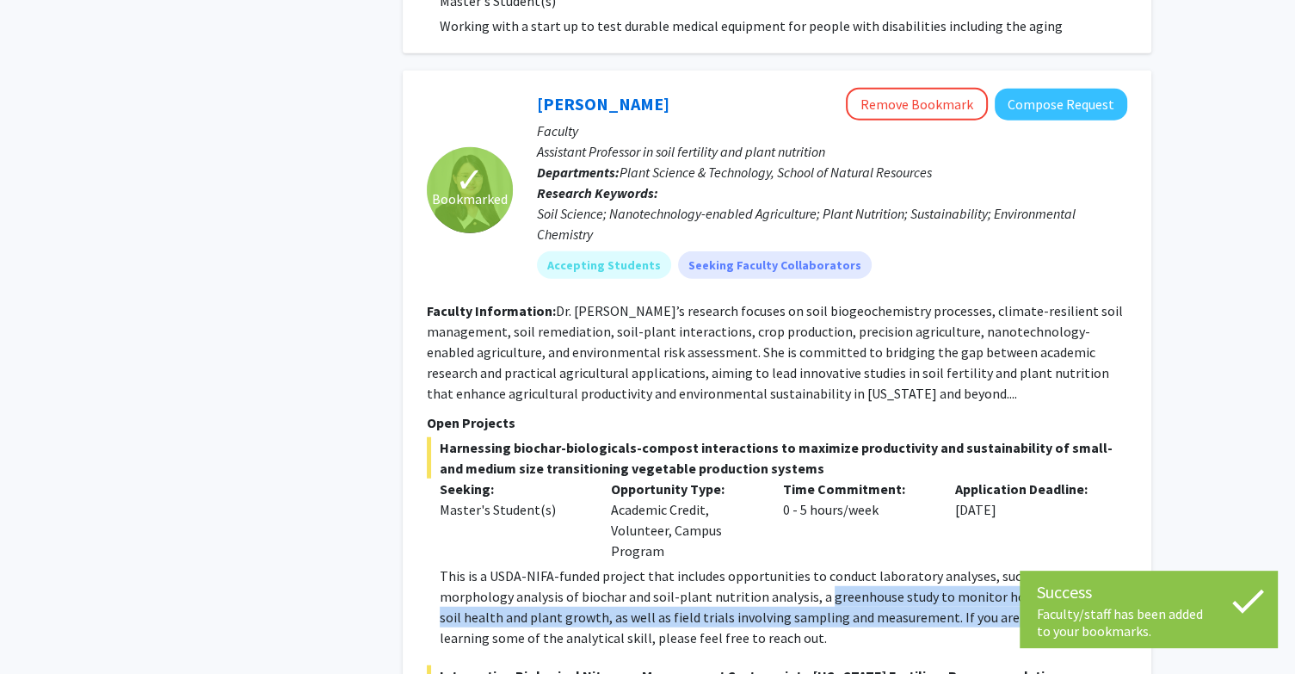
scroll to position [4344, 0]
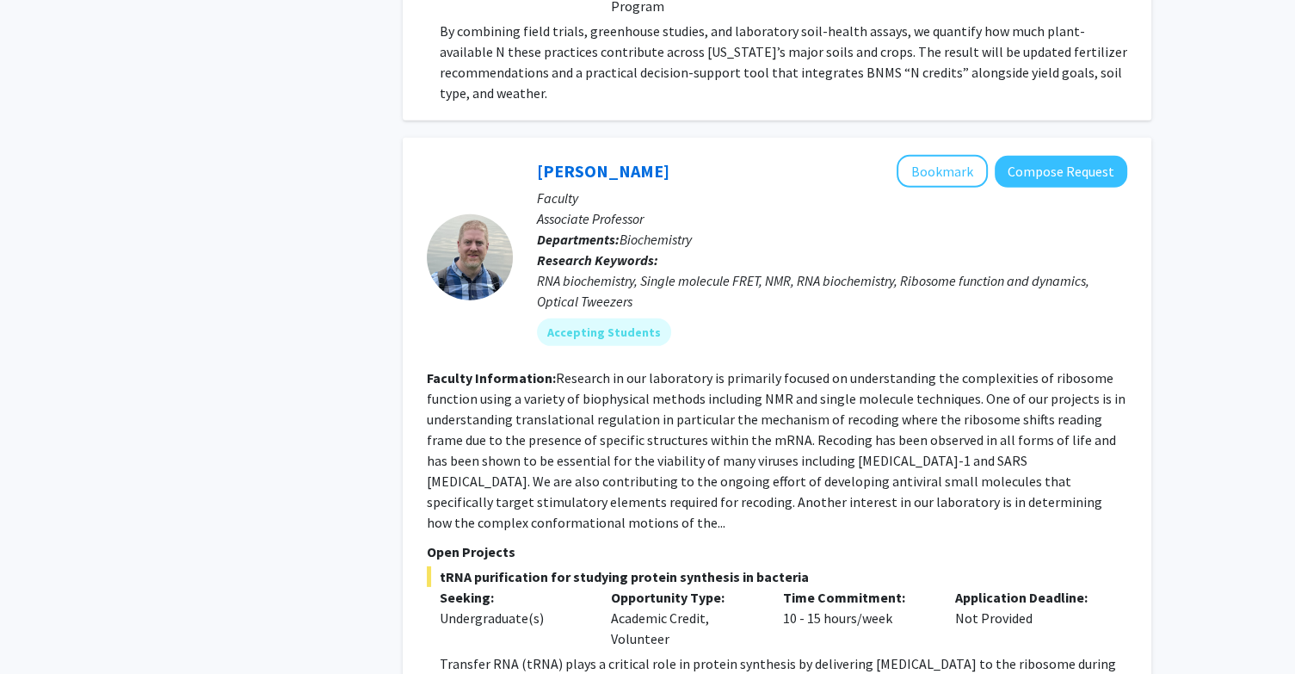
click at [695, 398] on fg-read-more "Research in our laboratory is primarily focused on understanding the complexiti…" at bounding box center [776, 450] width 699 height 162
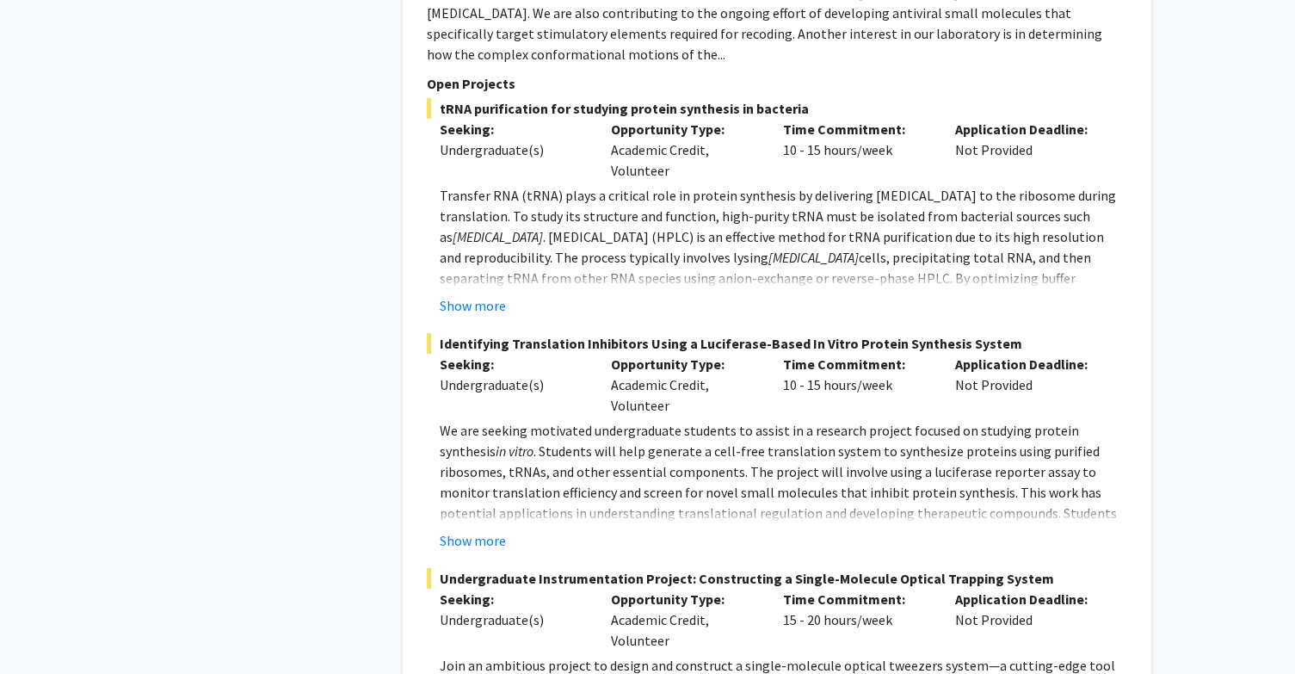
scroll to position [5569, 0]
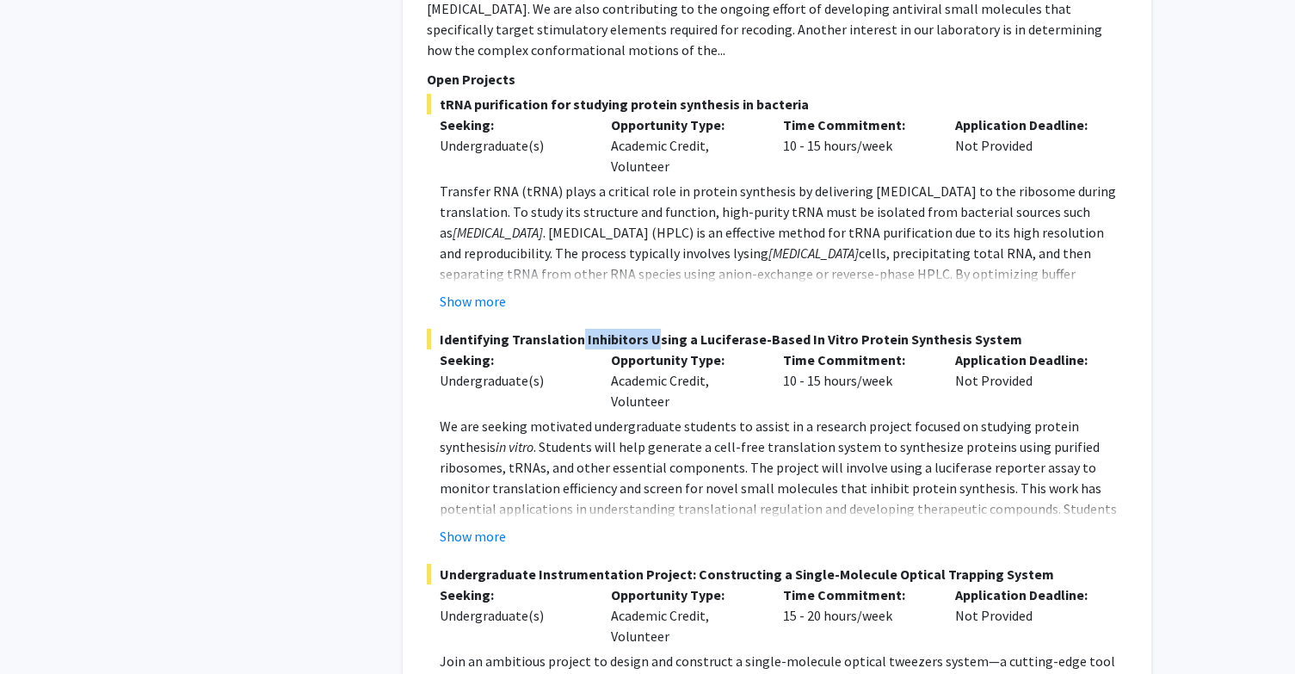
drag, startPoint x: 566, startPoint y: 239, endPoint x: 646, endPoint y: 231, distance: 80.5
click at [646, 329] on span "Identifying Translation Inhibitors Using a Luciferase-Based In Vitro Protein Sy…" at bounding box center [777, 339] width 701 height 21
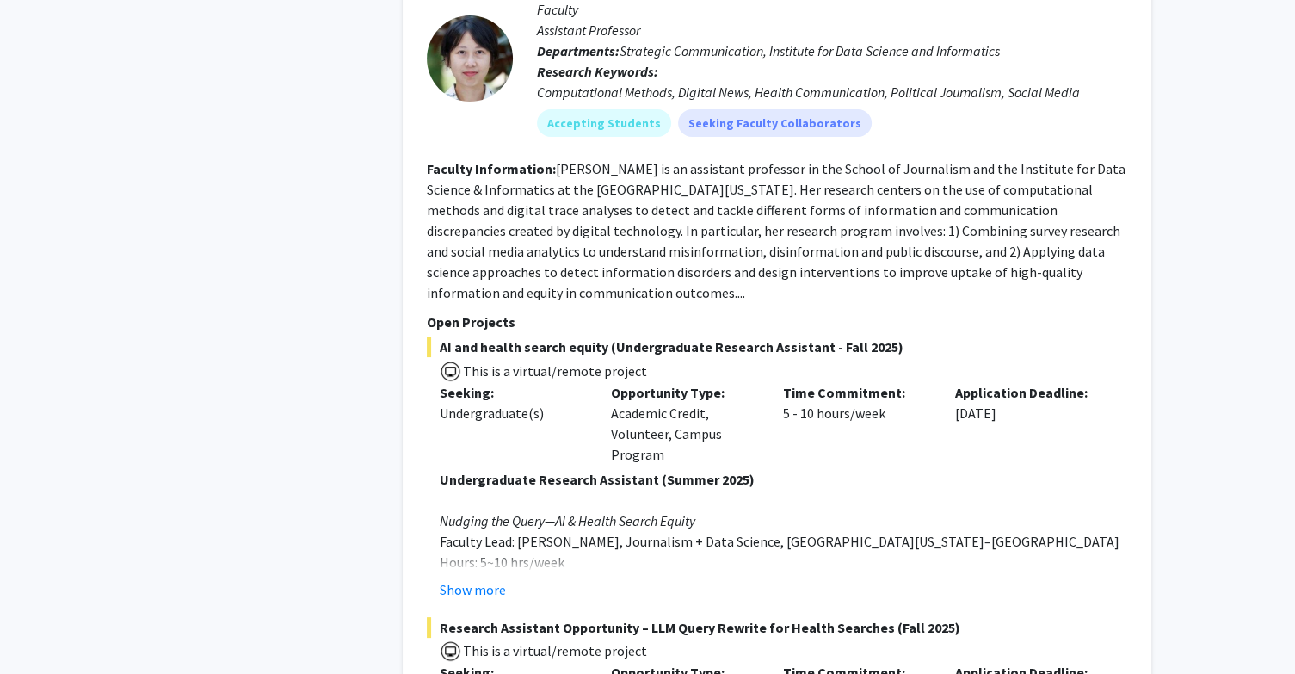
scroll to position [6677, 0]
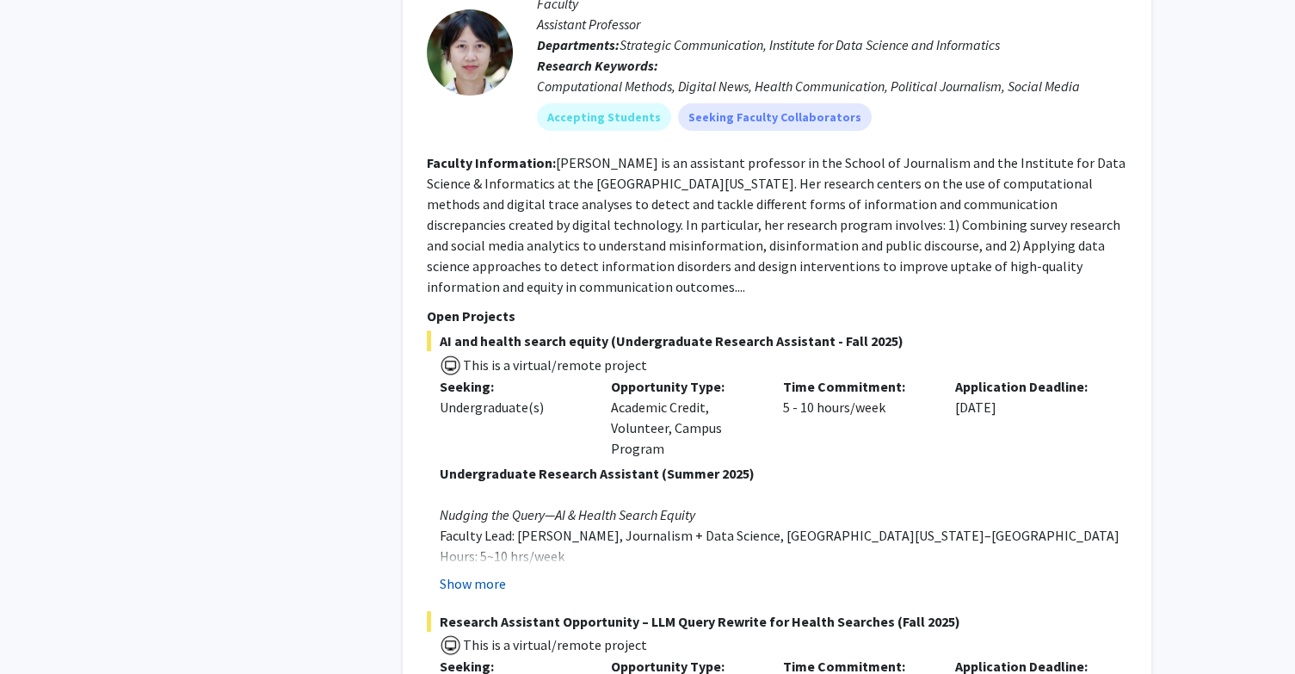
click at [482, 573] on button "Show more" at bounding box center [473, 583] width 66 height 21
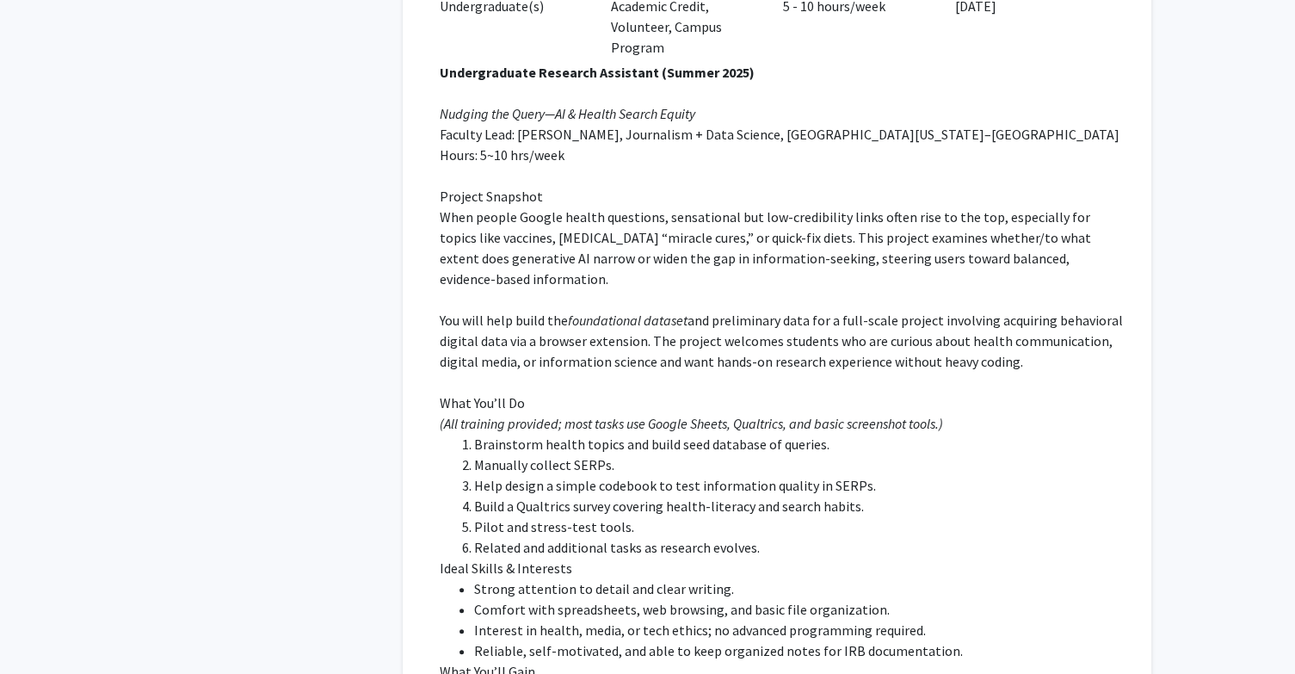
scroll to position [7071, 0]
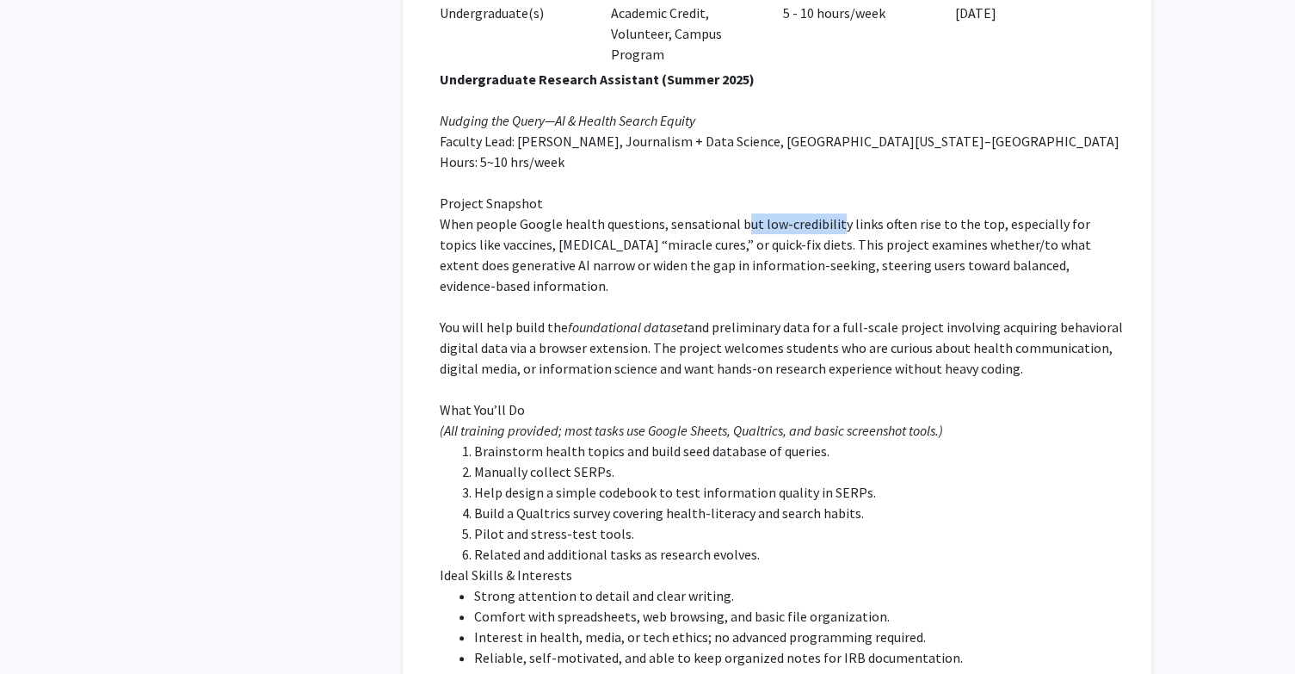
drag, startPoint x: 738, startPoint y: 109, endPoint x: 832, endPoint y: 117, distance: 94.1
click at [832, 215] on span "When people Google health questions, sensational but low-credibility links ofte…" at bounding box center [765, 254] width 651 height 79
click at [833, 215] on span "When people Google health questions, sensational but low-credibility links ofte…" at bounding box center [765, 254] width 651 height 79
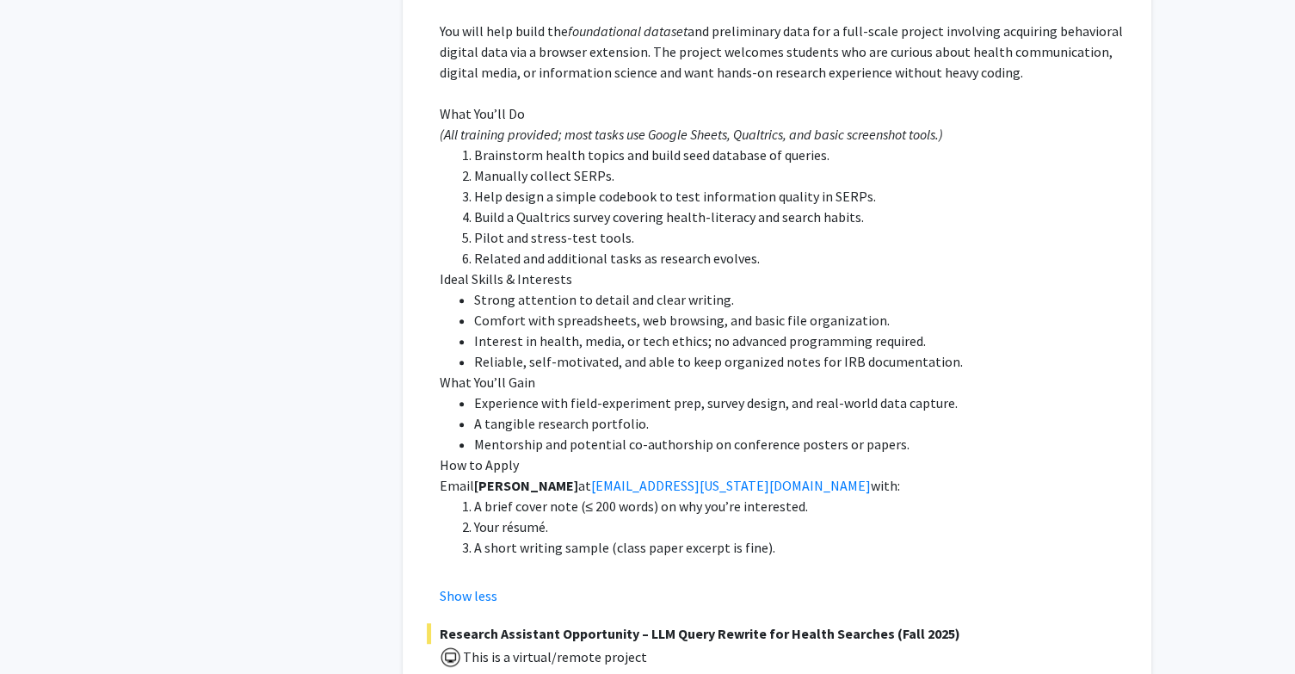
scroll to position [7368, 0]
click at [472, 583] on button "Show less" at bounding box center [469, 593] width 58 height 21
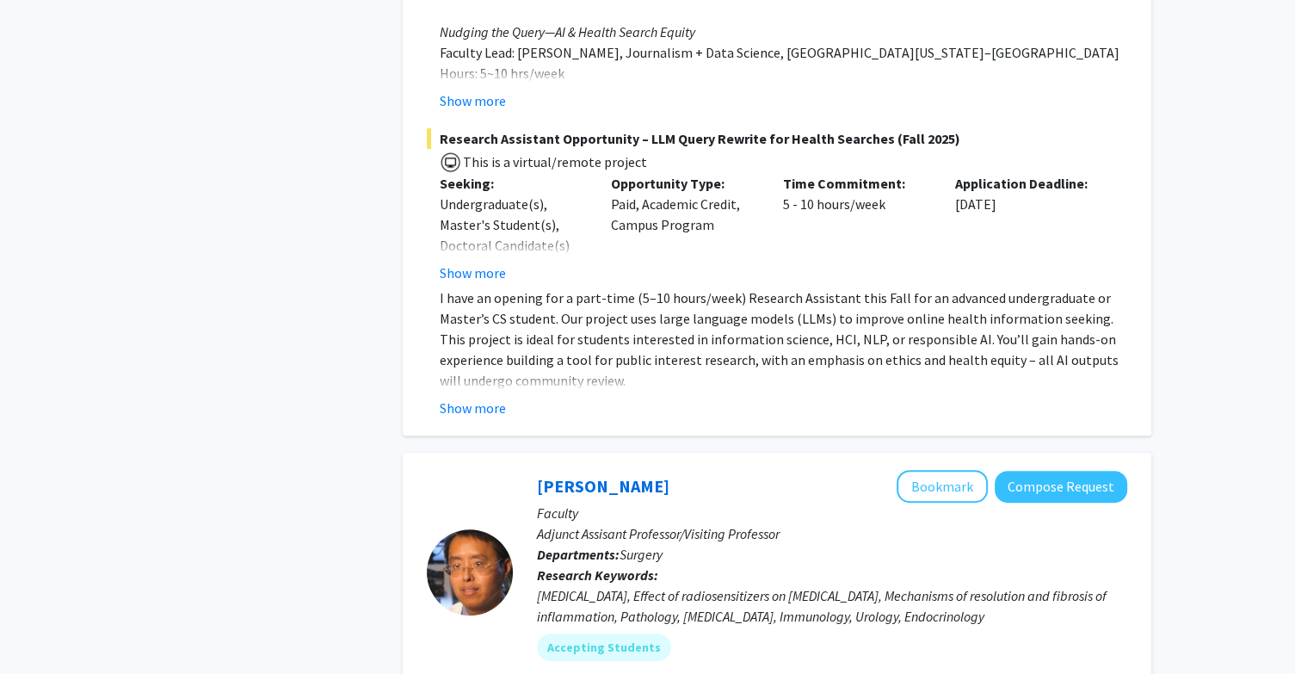
scroll to position [7134, 0]
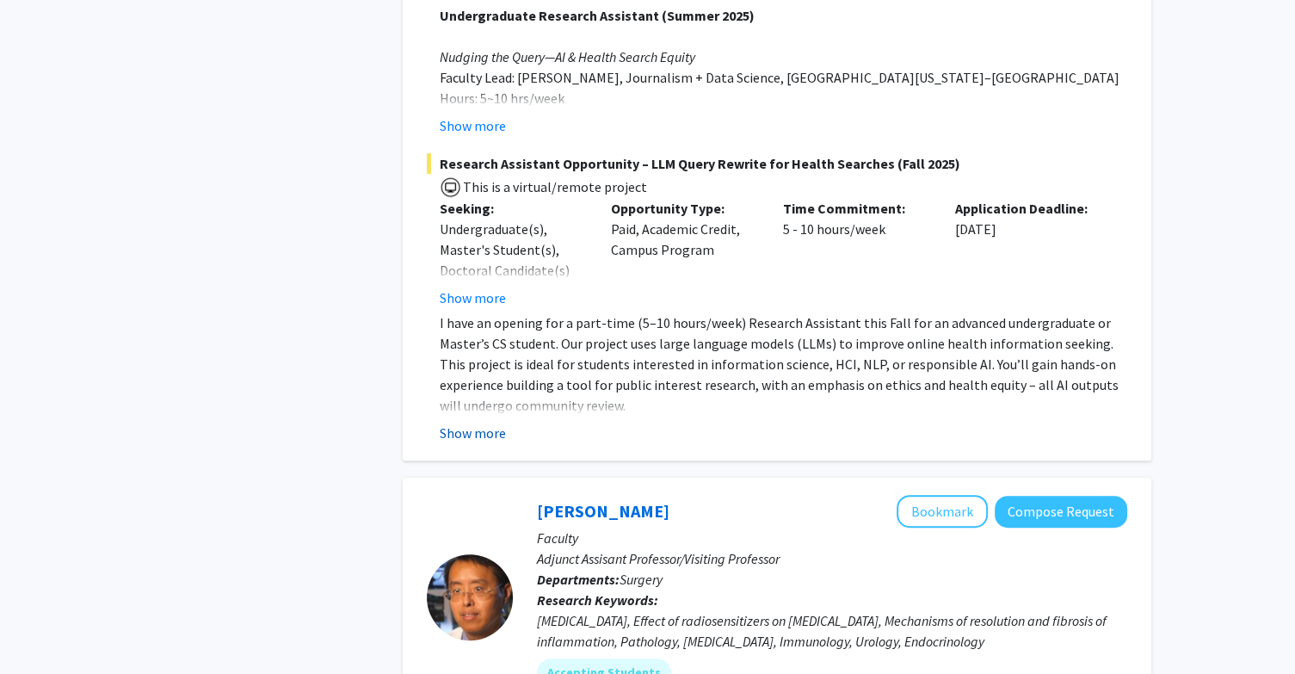
click at [490, 423] on button "Show more" at bounding box center [473, 433] width 66 height 21
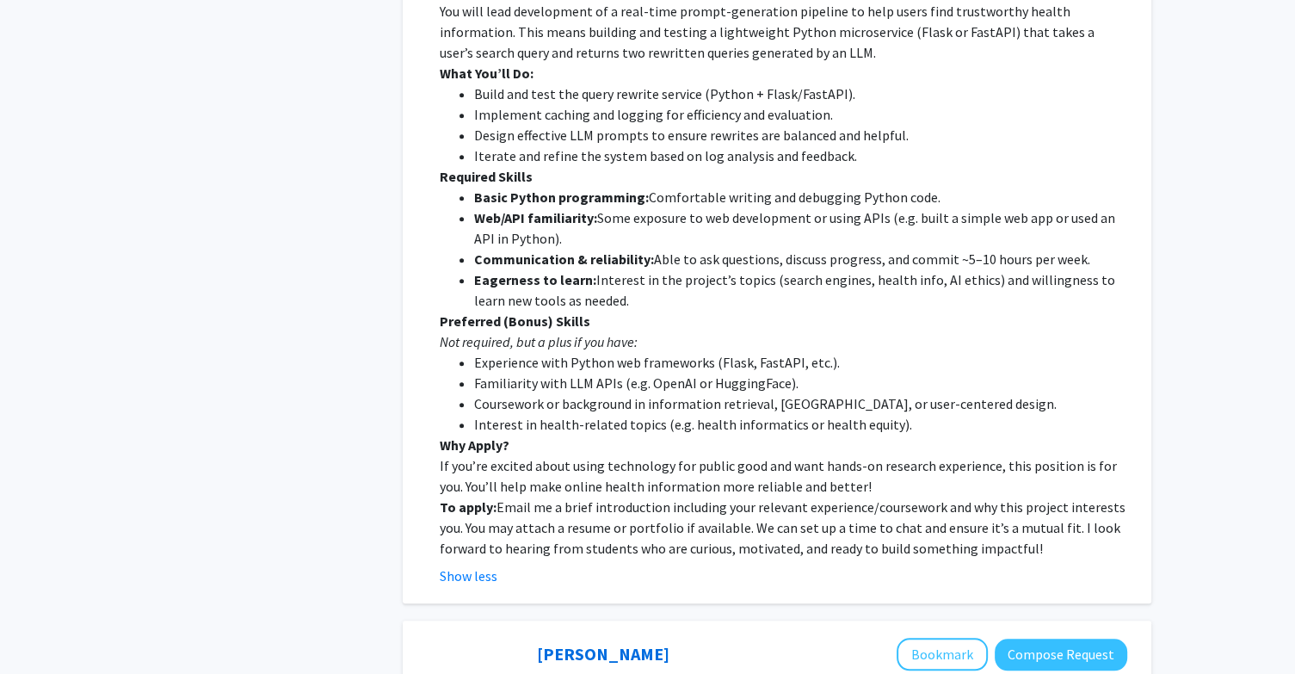
scroll to position [7575, 0]
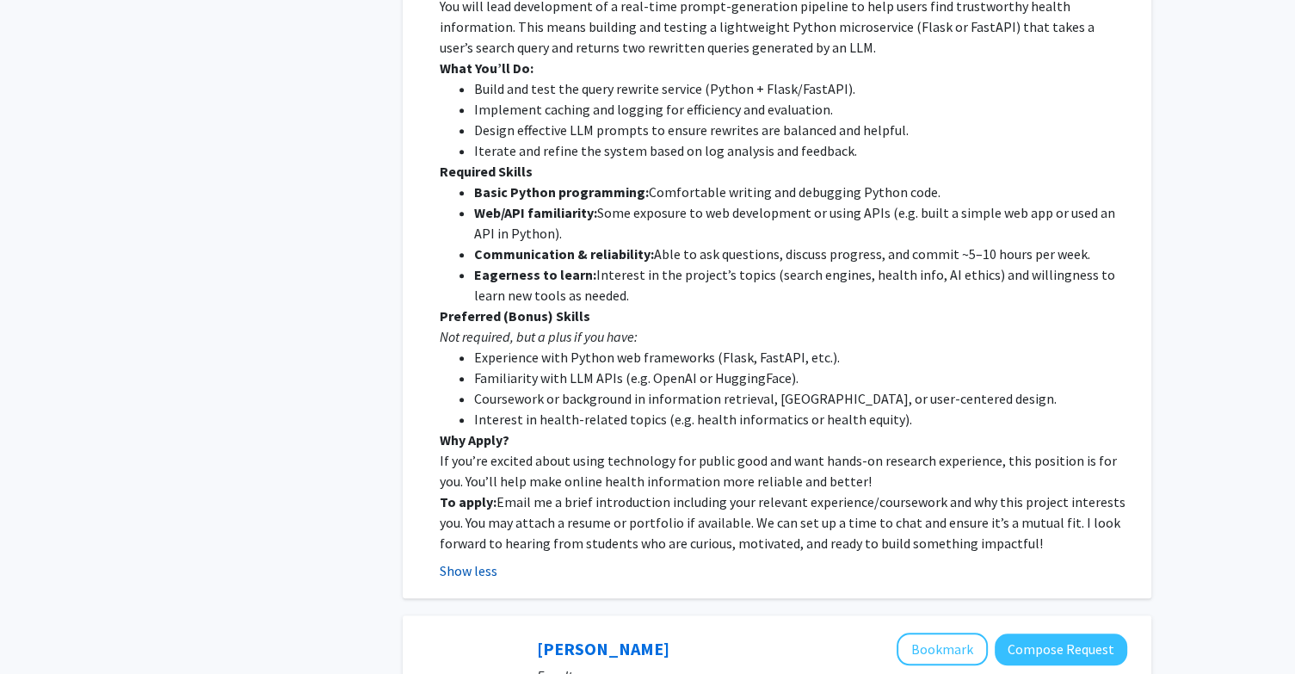
click at [466, 560] on button "Show less" at bounding box center [469, 570] width 58 height 21
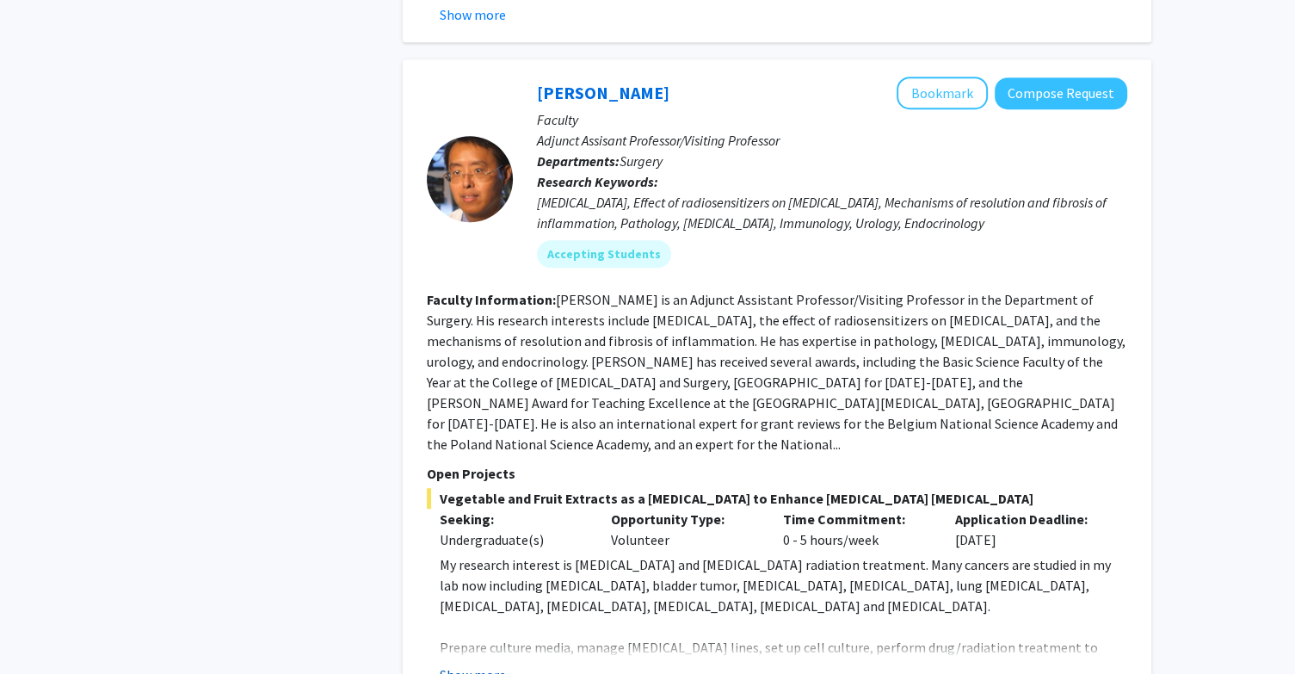
scroll to position [7553, 0]
click at [465, 664] on button "Show more" at bounding box center [473, 674] width 66 height 21
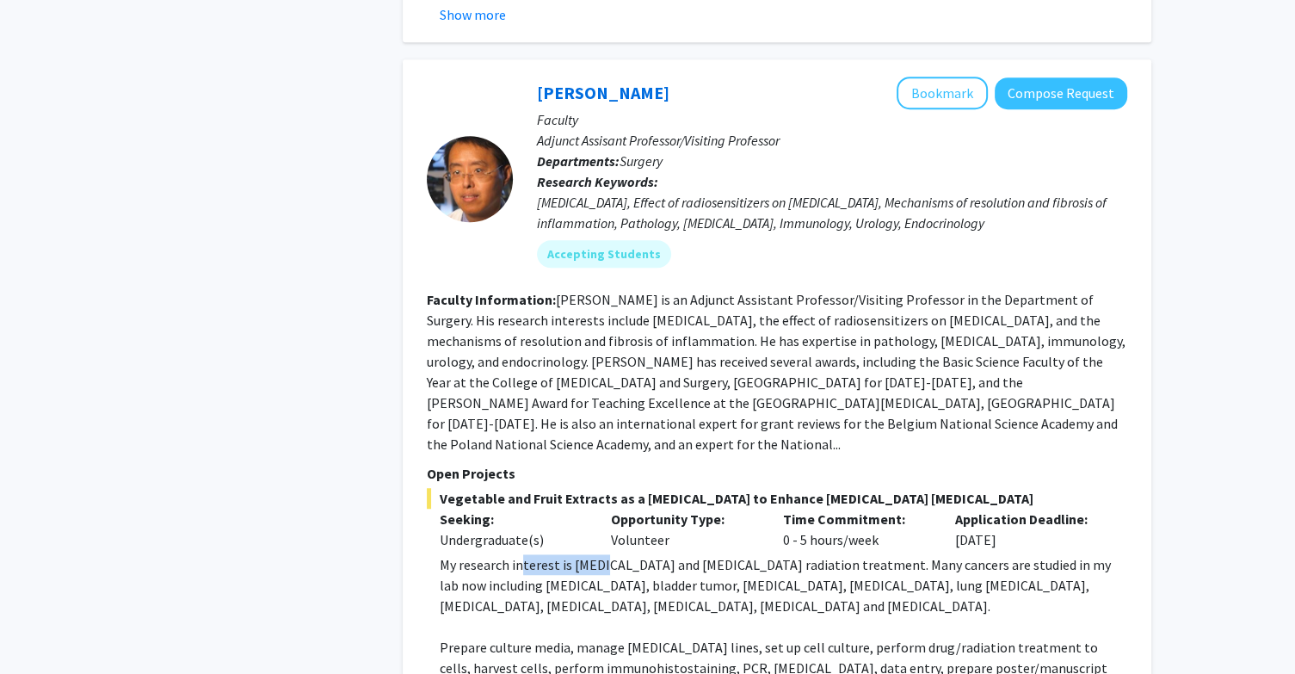
drag, startPoint x: 520, startPoint y: 441, endPoint x: 609, endPoint y: 441, distance: 89.5
click at [609, 556] on span "My research interest is [MEDICAL_DATA] and [MEDICAL_DATA] radiation treatment. …" at bounding box center [775, 585] width 671 height 59
drag, startPoint x: 644, startPoint y: 438, endPoint x: 762, endPoint y: 425, distance: 119.5
click at [762, 556] on span "My research interest is [MEDICAL_DATA] and [MEDICAL_DATA] radiation treatment. …" at bounding box center [775, 585] width 671 height 59
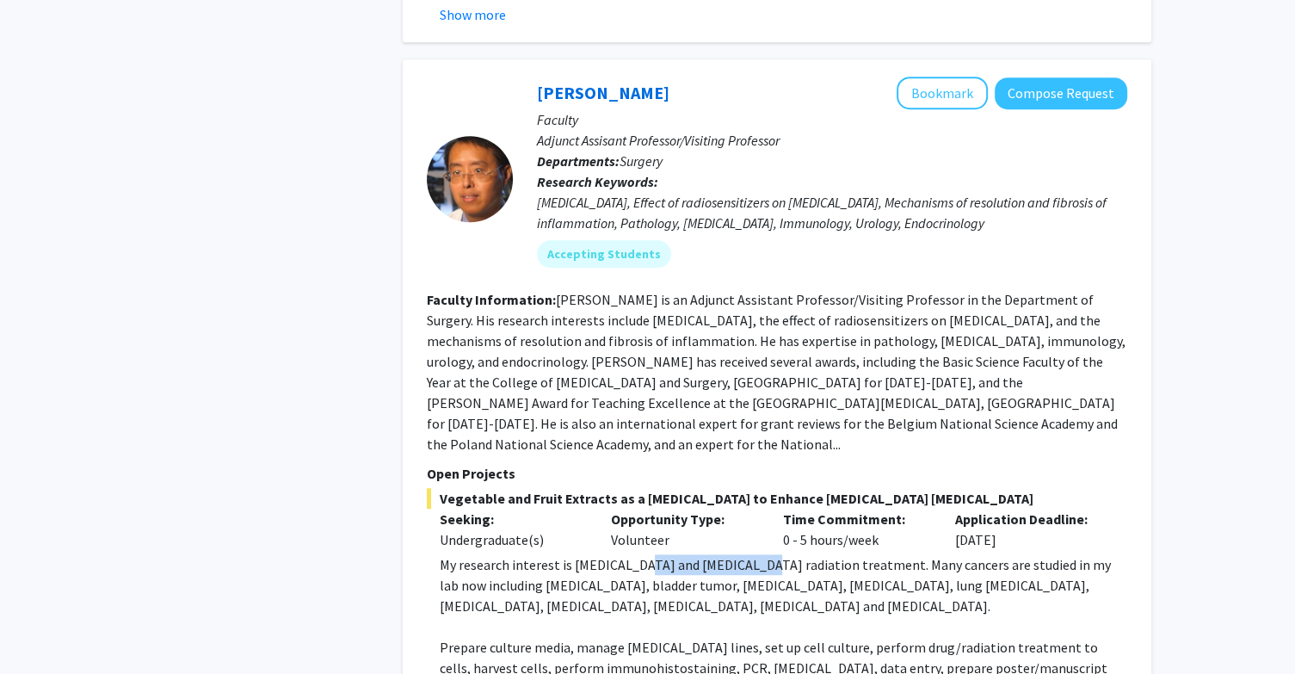
click at [762, 556] on span "My research interest is [MEDICAL_DATA] and [MEDICAL_DATA] radiation treatment. …" at bounding box center [775, 585] width 671 height 59
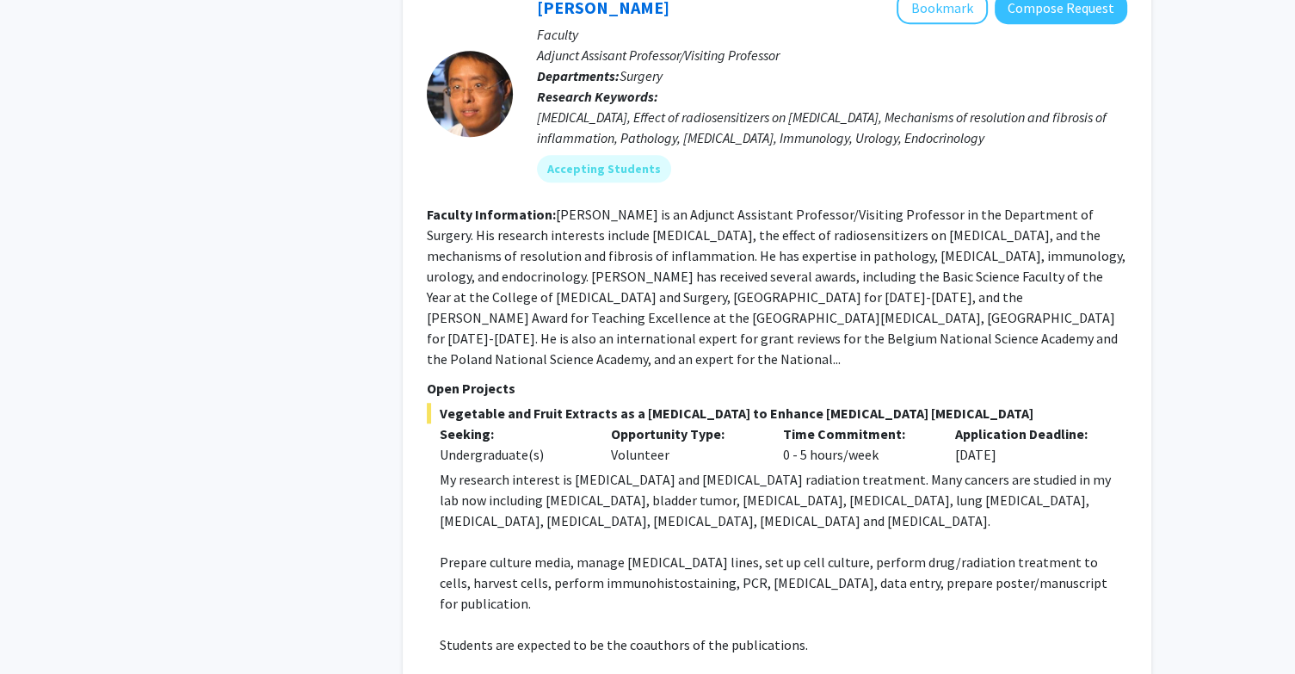
scroll to position [7639, 0]
drag, startPoint x: 451, startPoint y: 432, endPoint x: 648, endPoint y: 434, distance: 197.1
click at [648, 553] on span "Prepare culture media, manage [MEDICAL_DATA] lines, set up cell culture, perfor…" at bounding box center [774, 582] width 668 height 59
drag, startPoint x: 661, startPoint y: 440, endPoint x: 754, endPoint y: 440, distance: 92.9
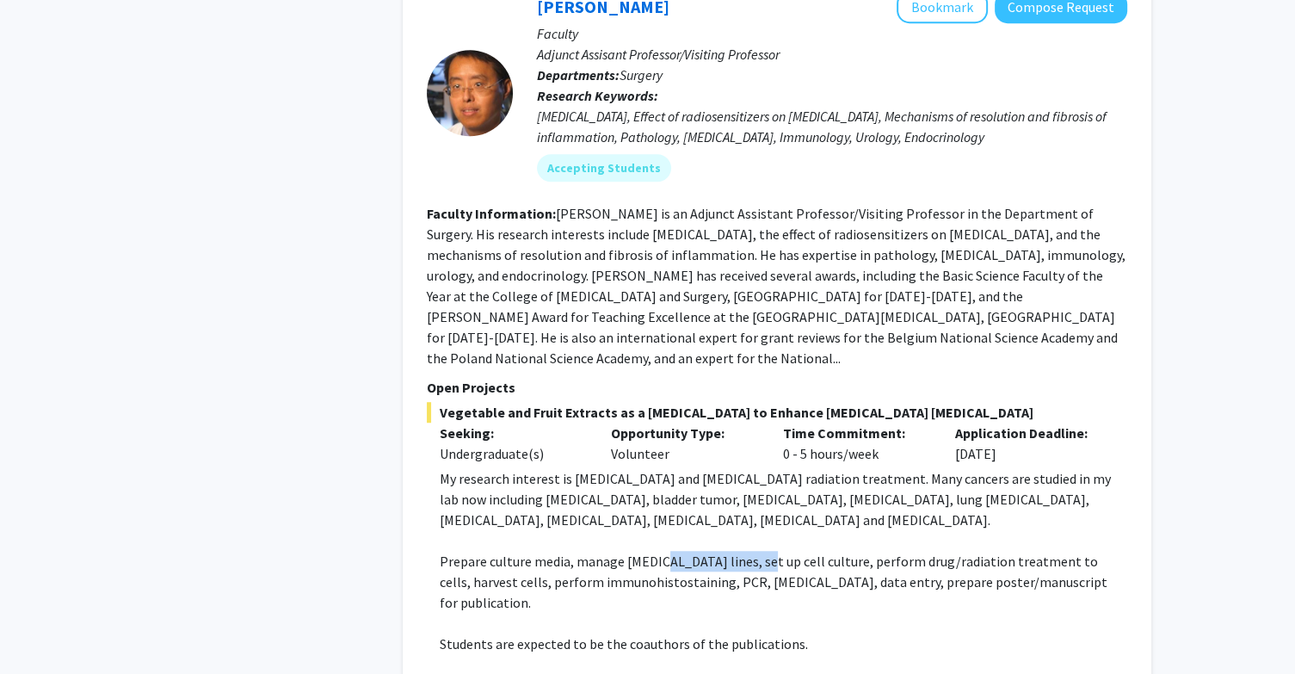
click at [754, 551] on p "Prepare culture media, manage [MEDICAL_DATA] lines, set up cell culture, perfor…" at bounding box center [784, 582] width 688 height 62
drag, startPoint x: 834, startPoint y: 440, endPoint x: 1028, endPoint y: 428, distance: 194.0
click at [1028, 551] on p "Prepare culture media, manage [MEDICAL_DATA] lines, set up cell culture, perfor…" at bounding box center [784, 582] width 688 height 62
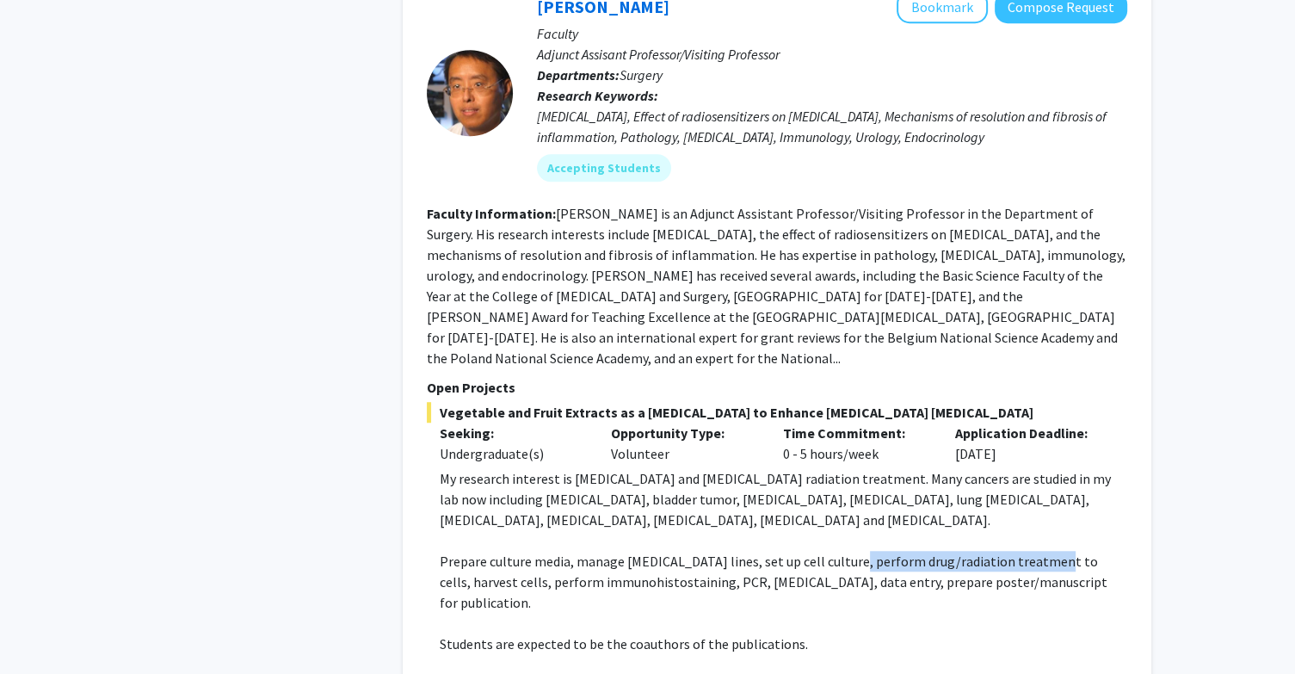
click at [927, 613] on p at bounding box center [784, 623] width 688 height 21
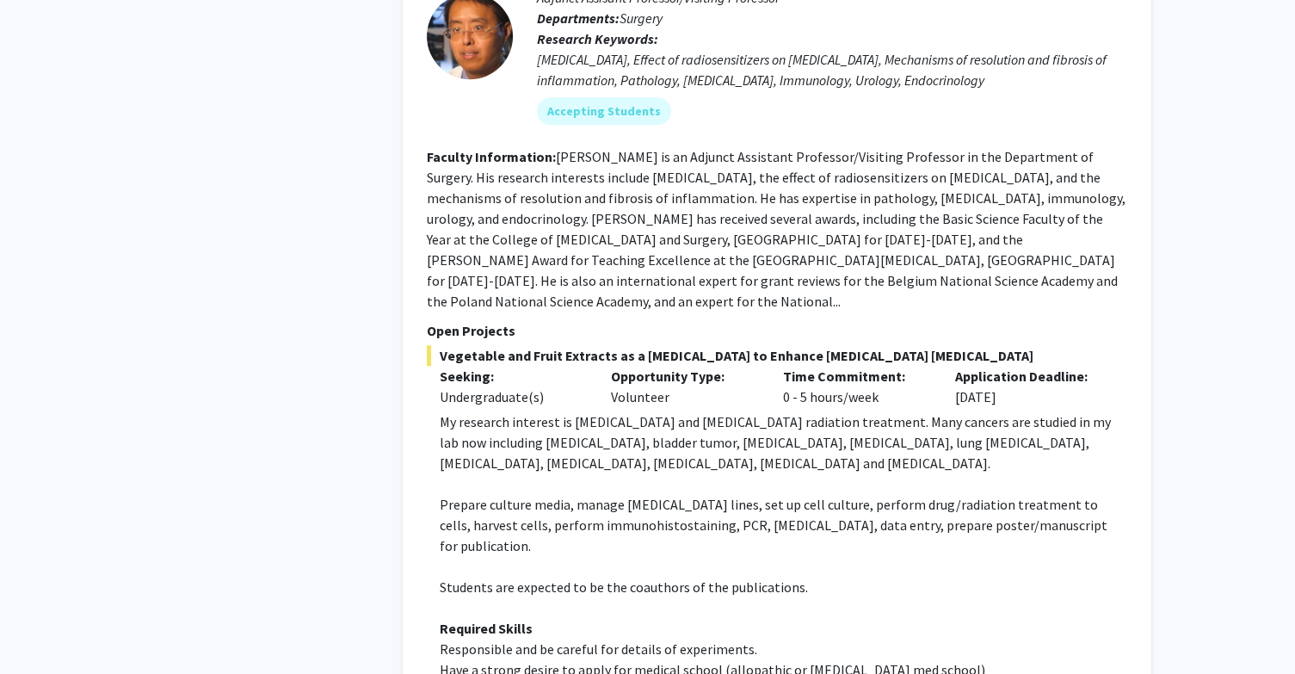
scroll to position [7696, 0]
drag, startPoint x: 577, startPoint y: 440, endPoint x: 625, endPoint y: 441, distance: 48.2
click at [625, 577] on span "Students are expected to be the coauthors of the publications." at bounding box center [624, 585] width 368 height 17
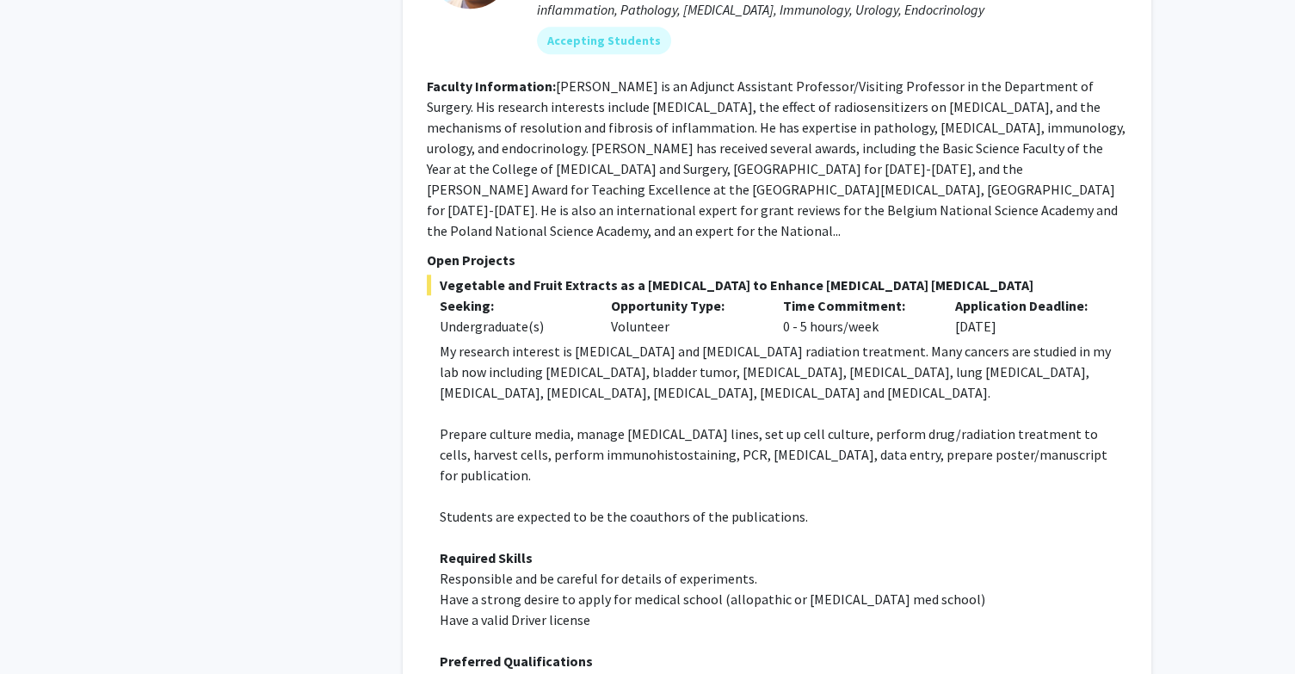
scroll to position [7800, 0]
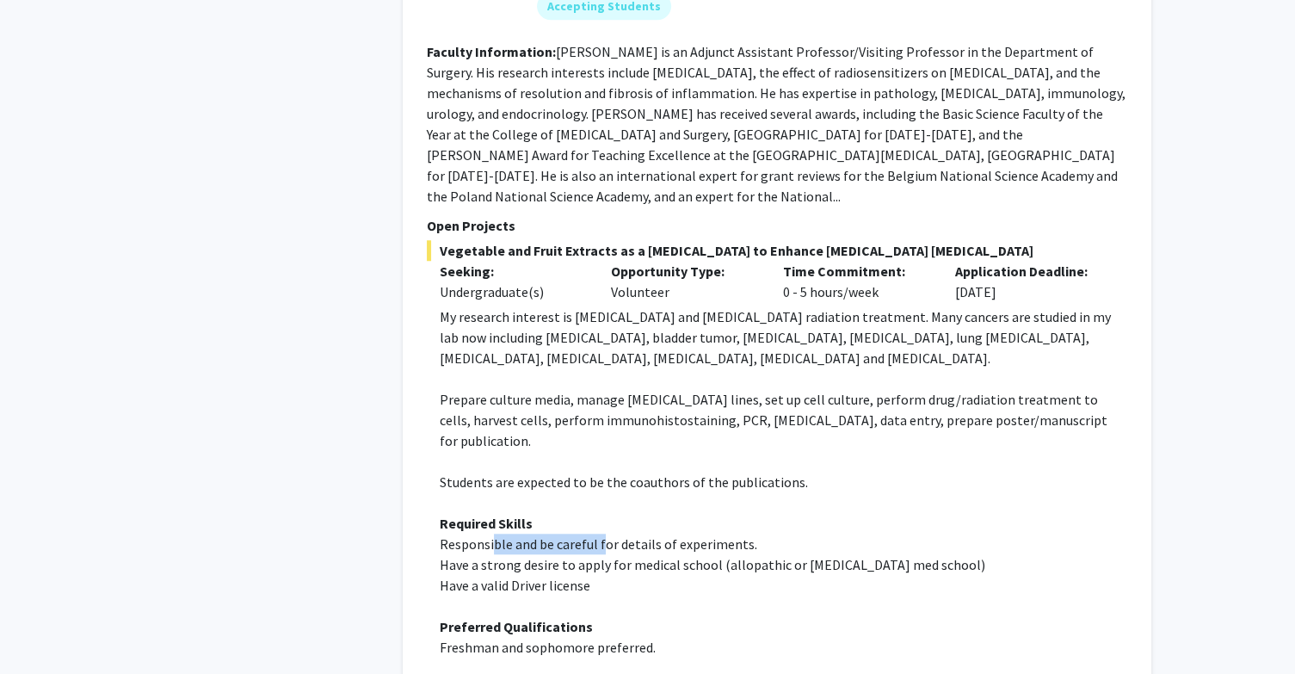
drag, startPoint x: 490, startPoint y: 393, endPoint x: 599, endPoint y: 385, distance: 109.6
click at [599, 535] on span "Responsible and be careful for details of experiments." at bounding box center [599, 543] width 318 height 17
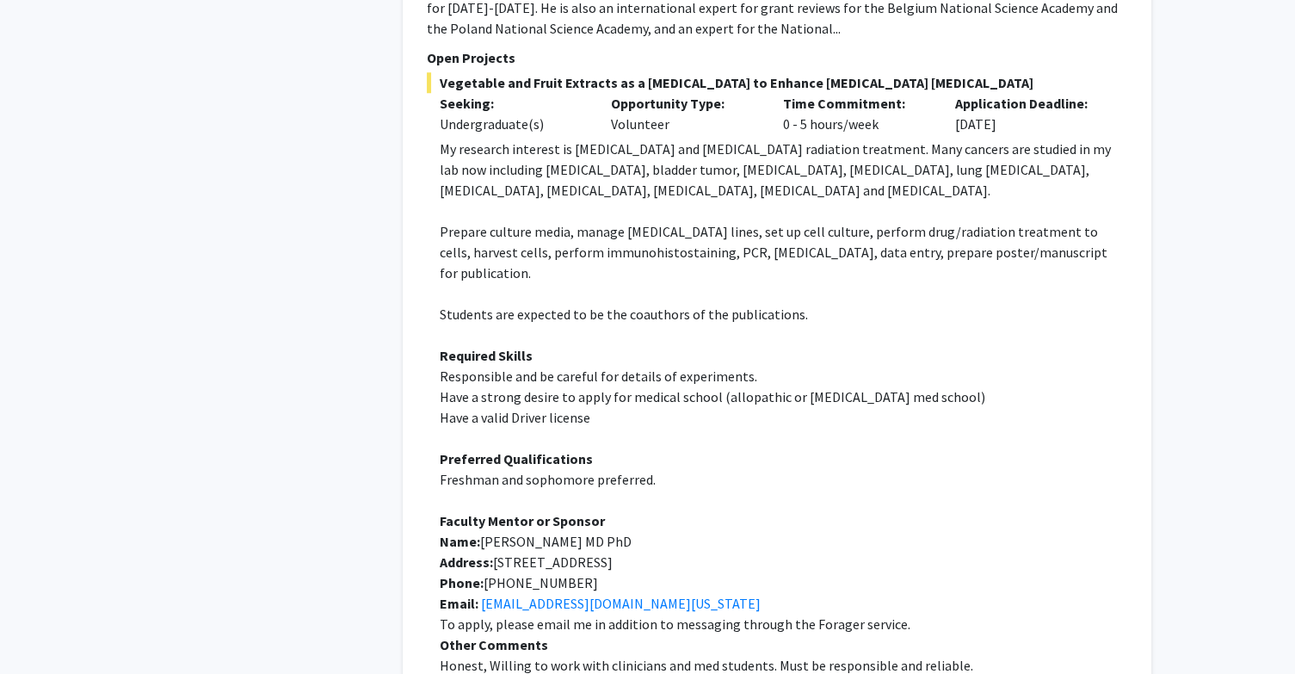
scroll to position [7990, 0]
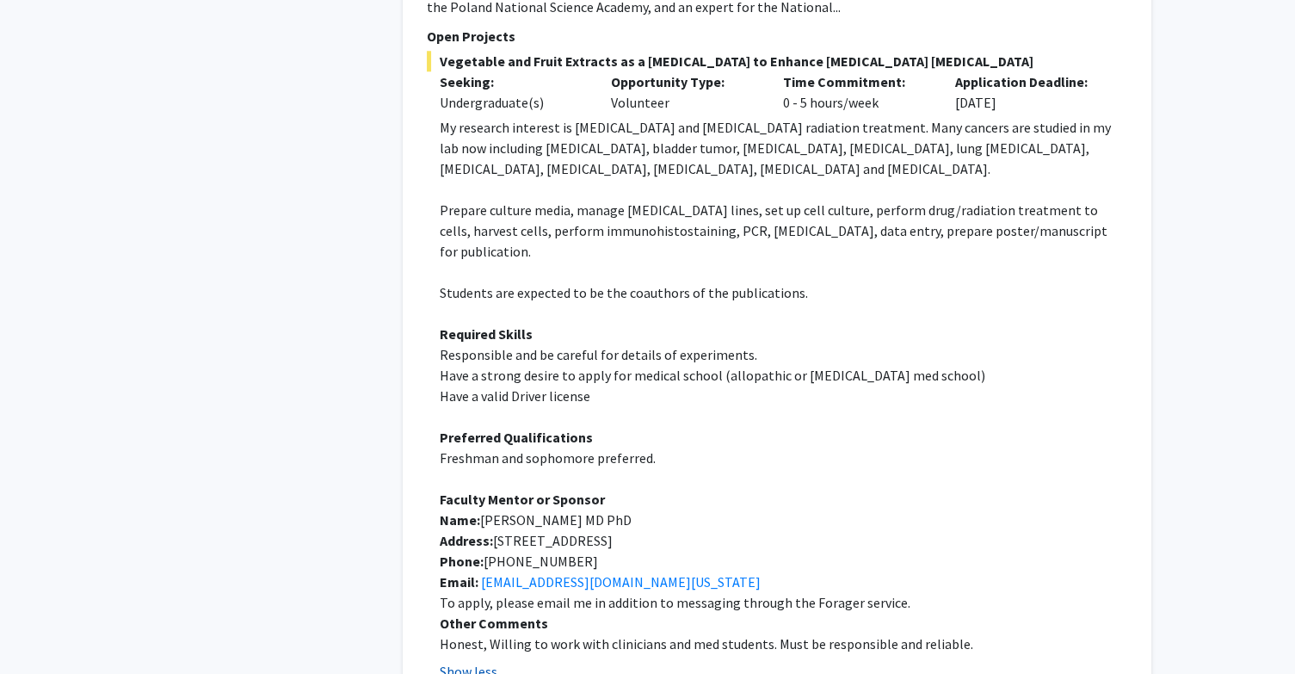
click at [482, 661] on button "Show less" at bounding box center [469, 671] width 58 height 21
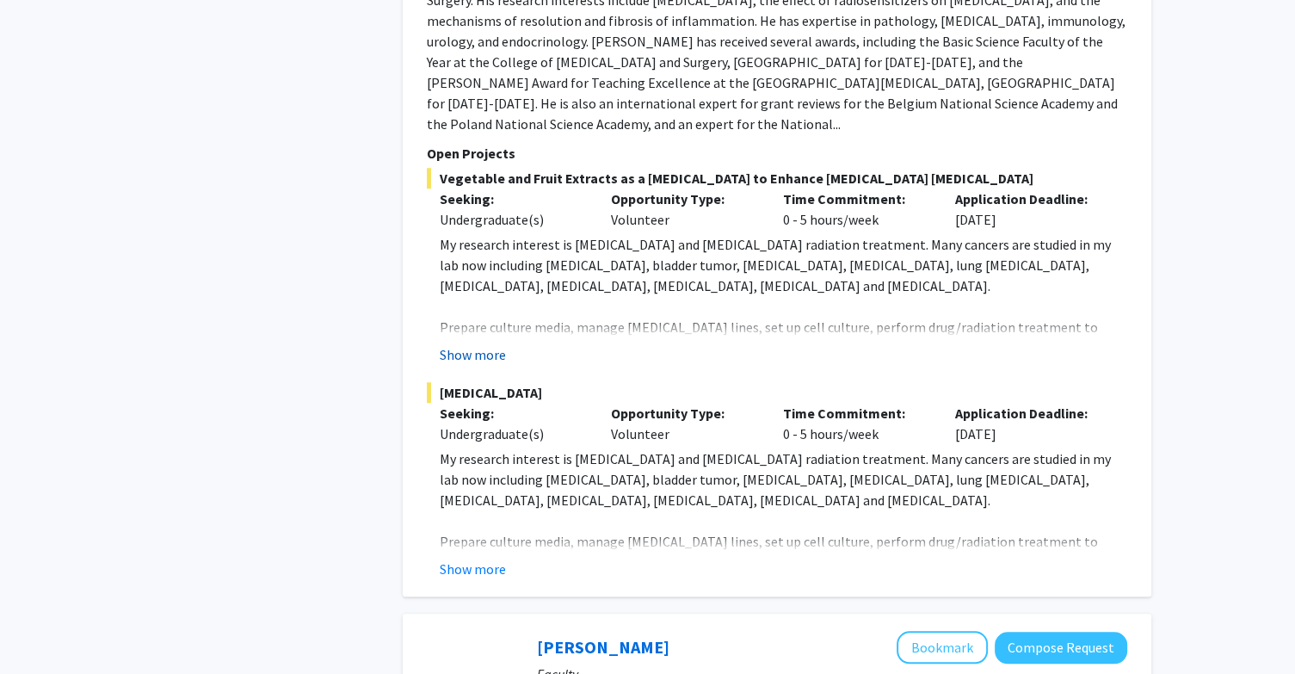
scroll to position [7852, 0]
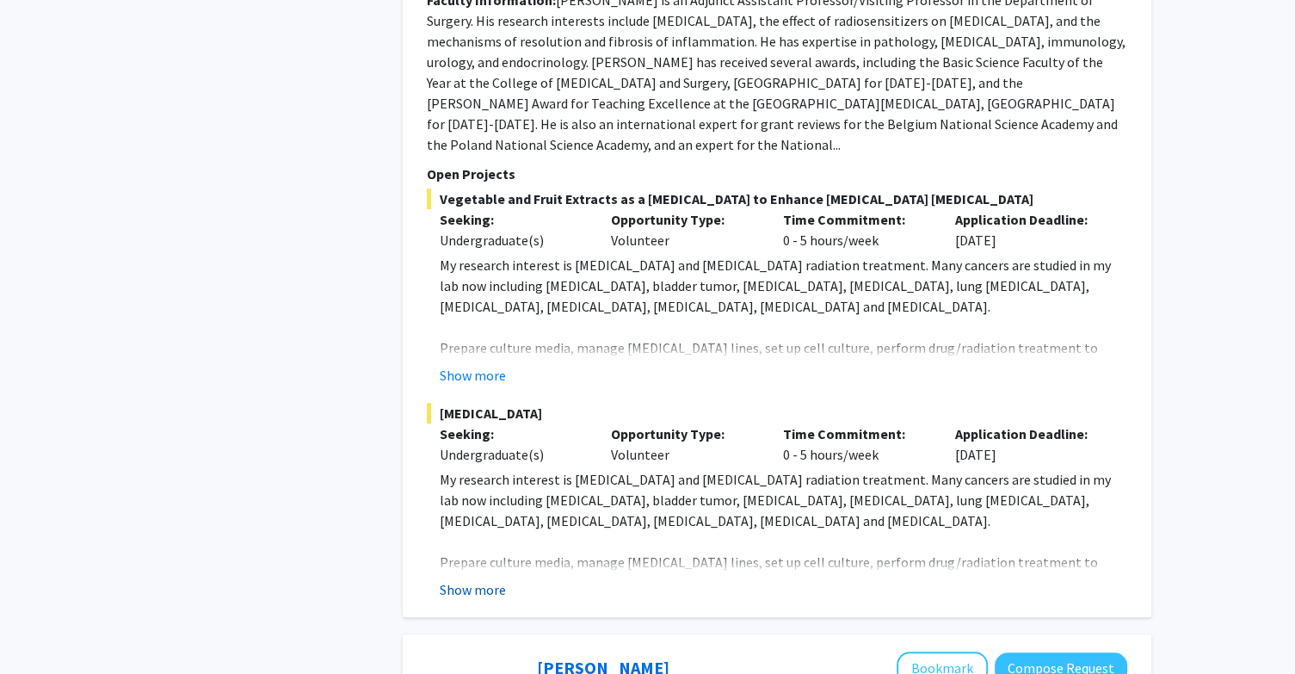
click at [466, 579] on button "Show more" at bounding box center [473, 589] width 66 height 21
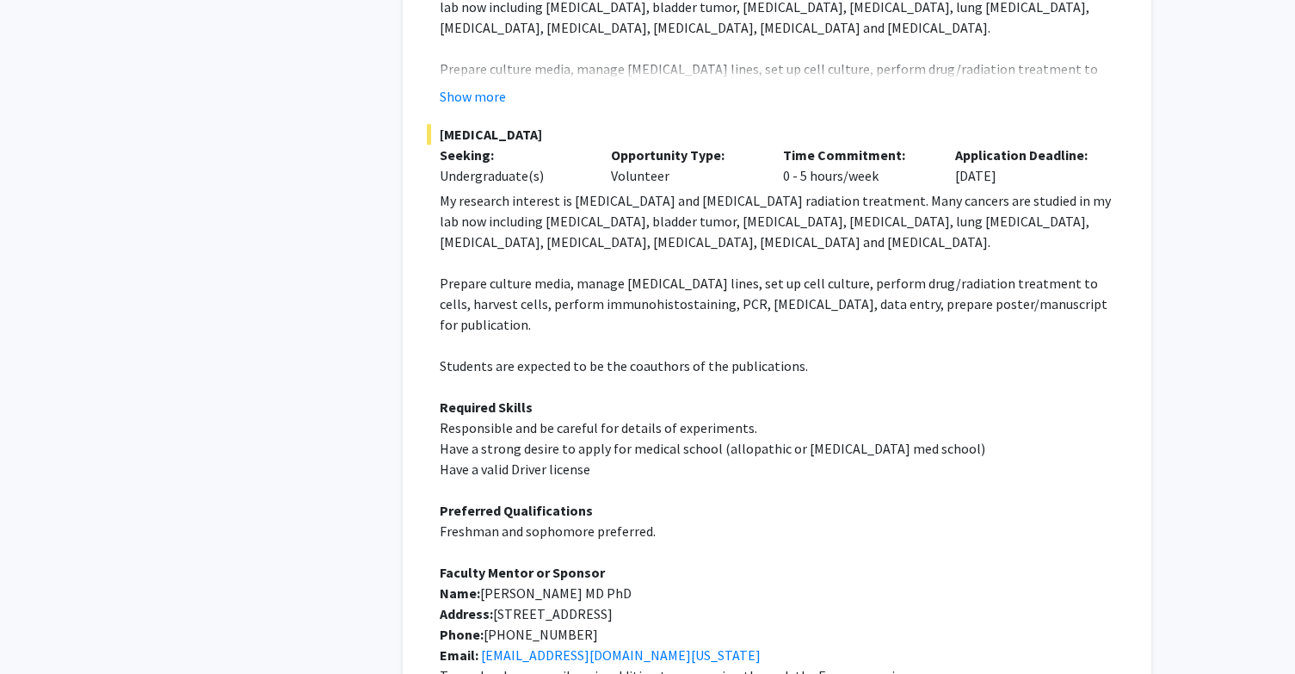
scroll to position [8162, 0]
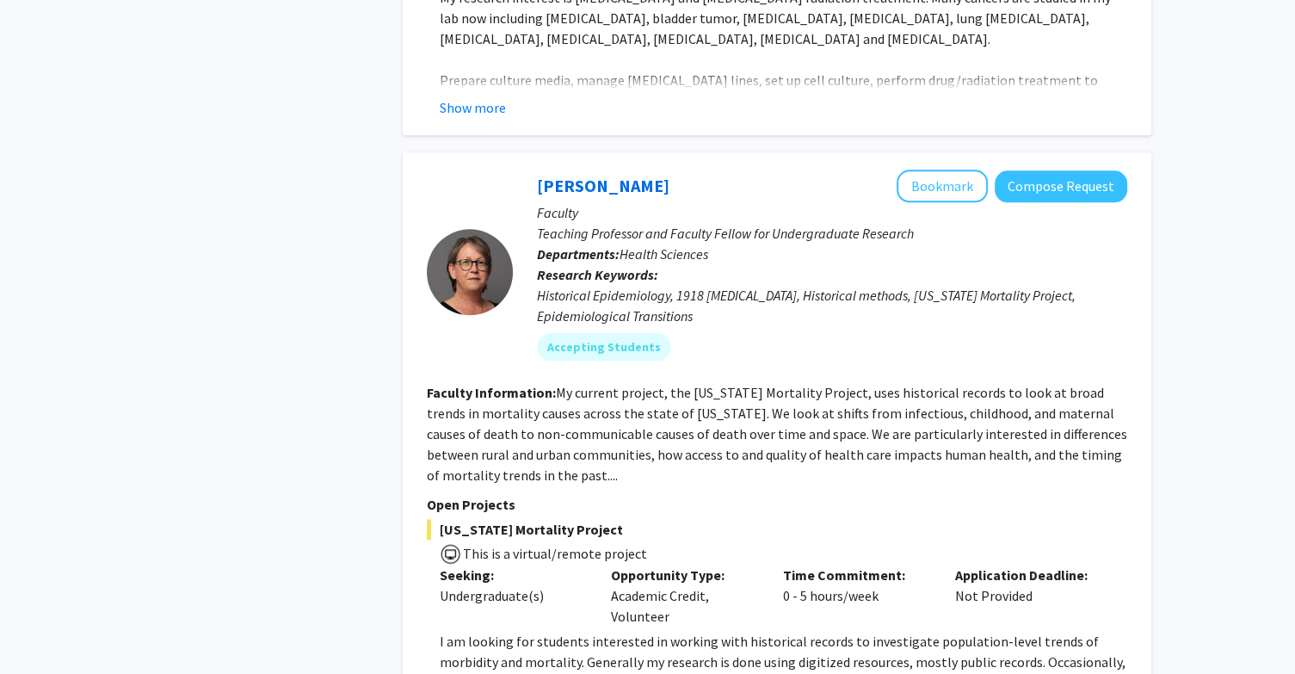
scroll to position [8396, 0]
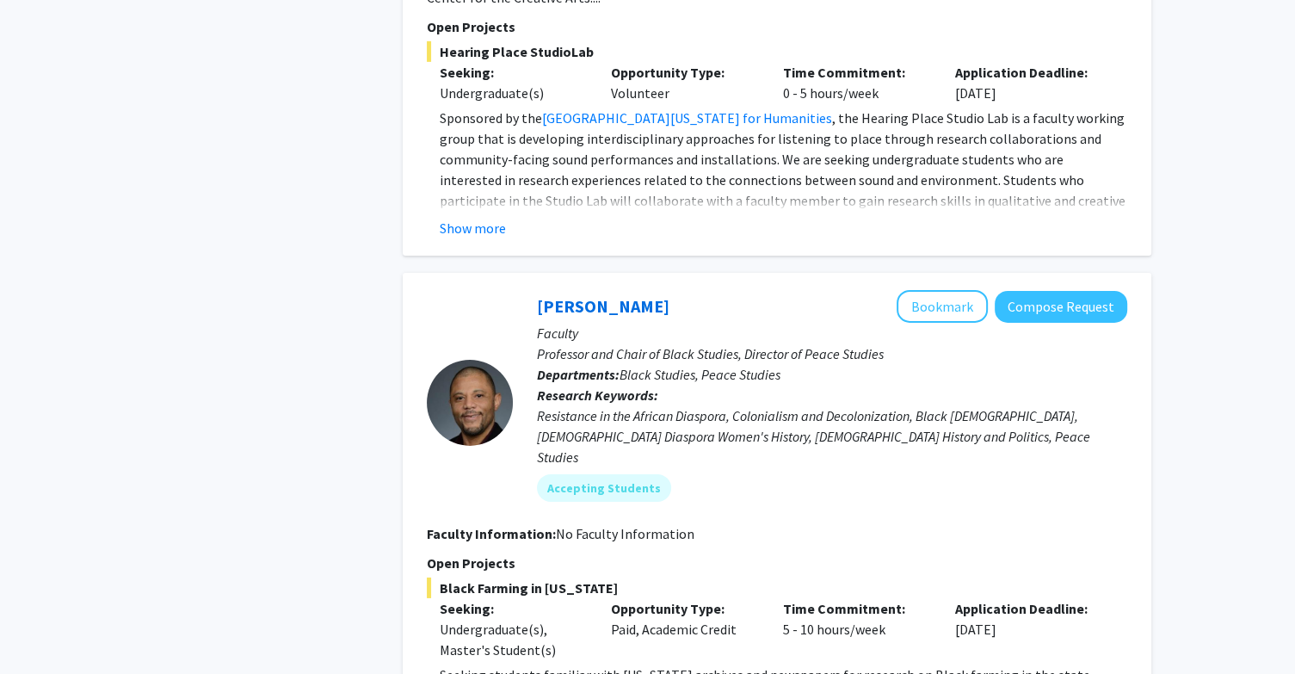
scroll to position [5496, 0]
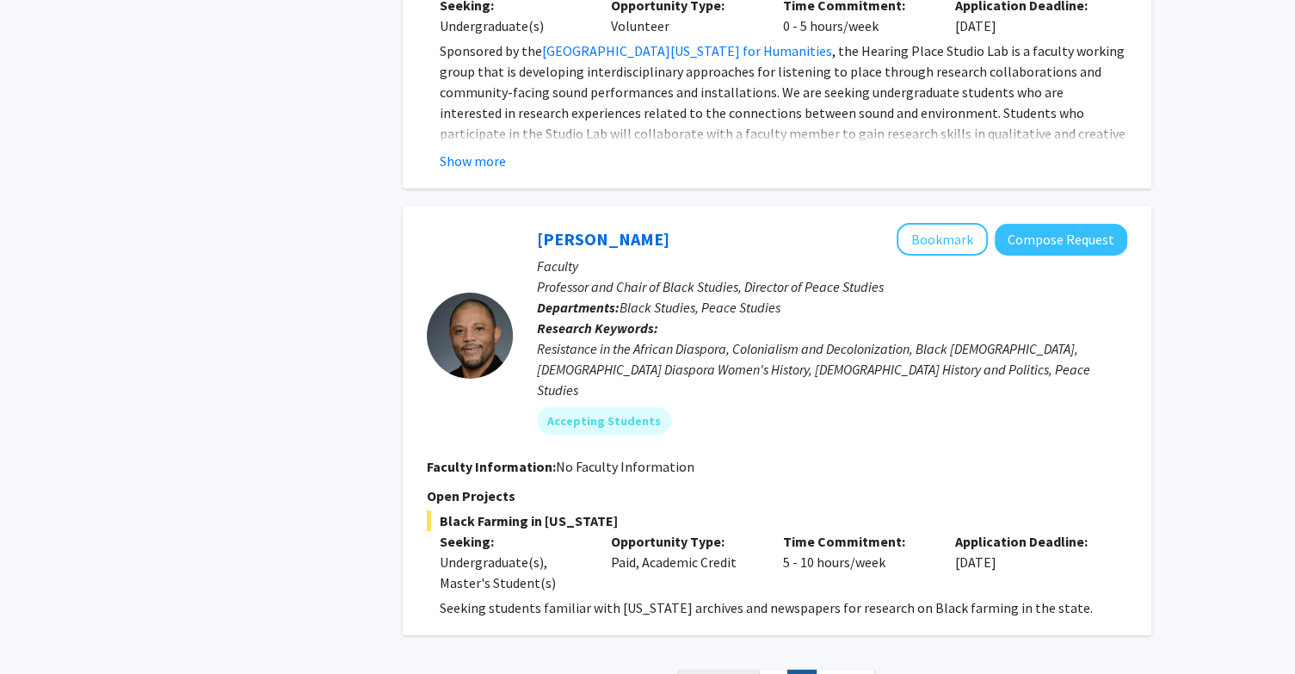
click at [706, 673] on span "« Previous" at bounding box center [718, 684] width 59 height 17
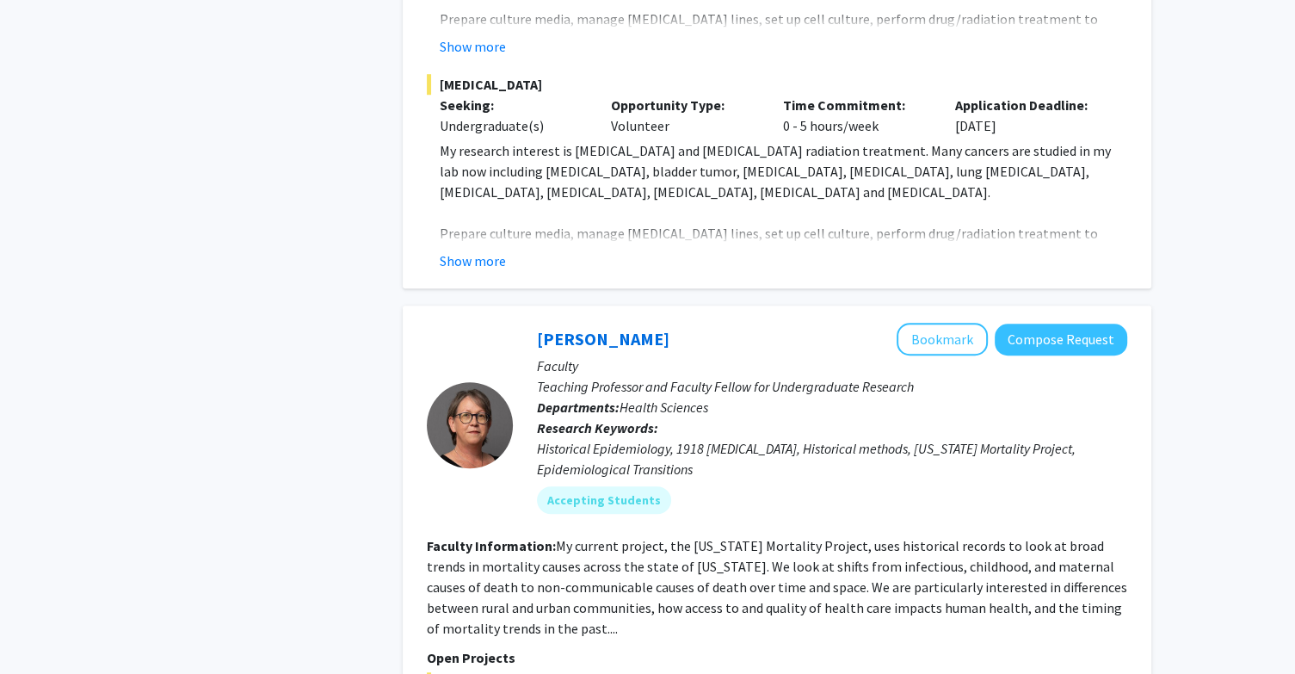
scroll to position [8100, 0]
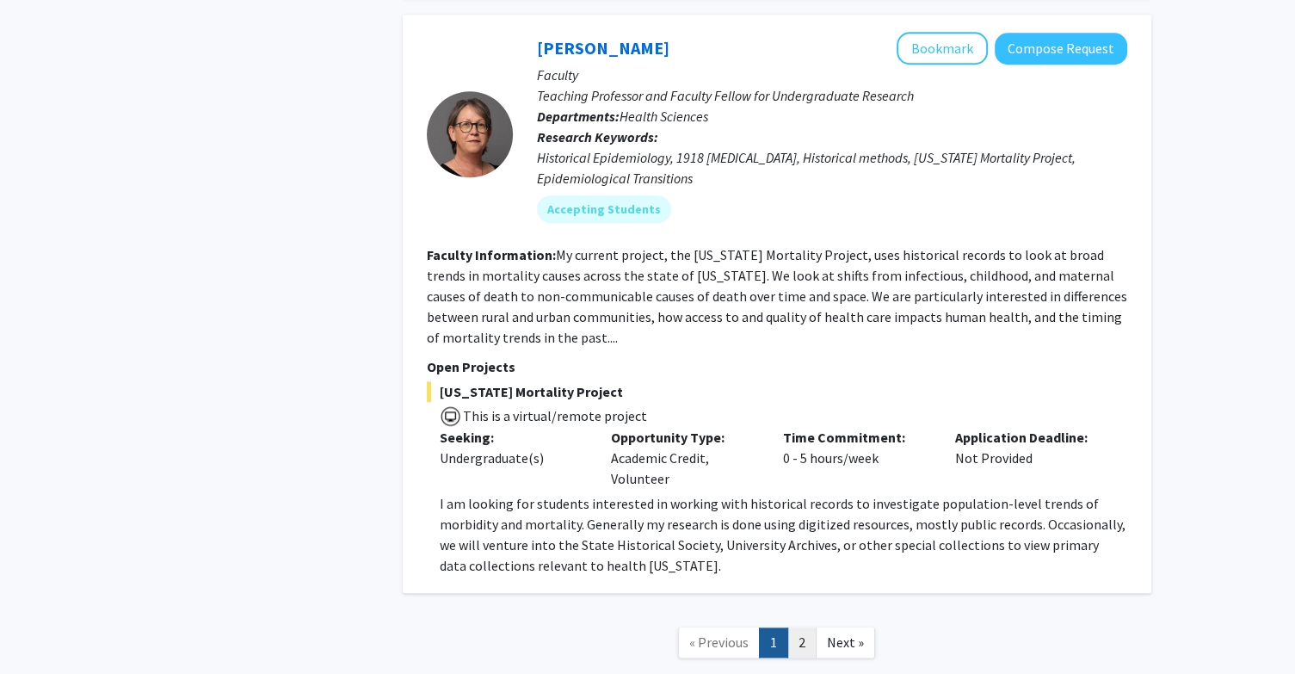
click at [803, 627] on link "2" at bounding box center [801, 642] width 29 height 30
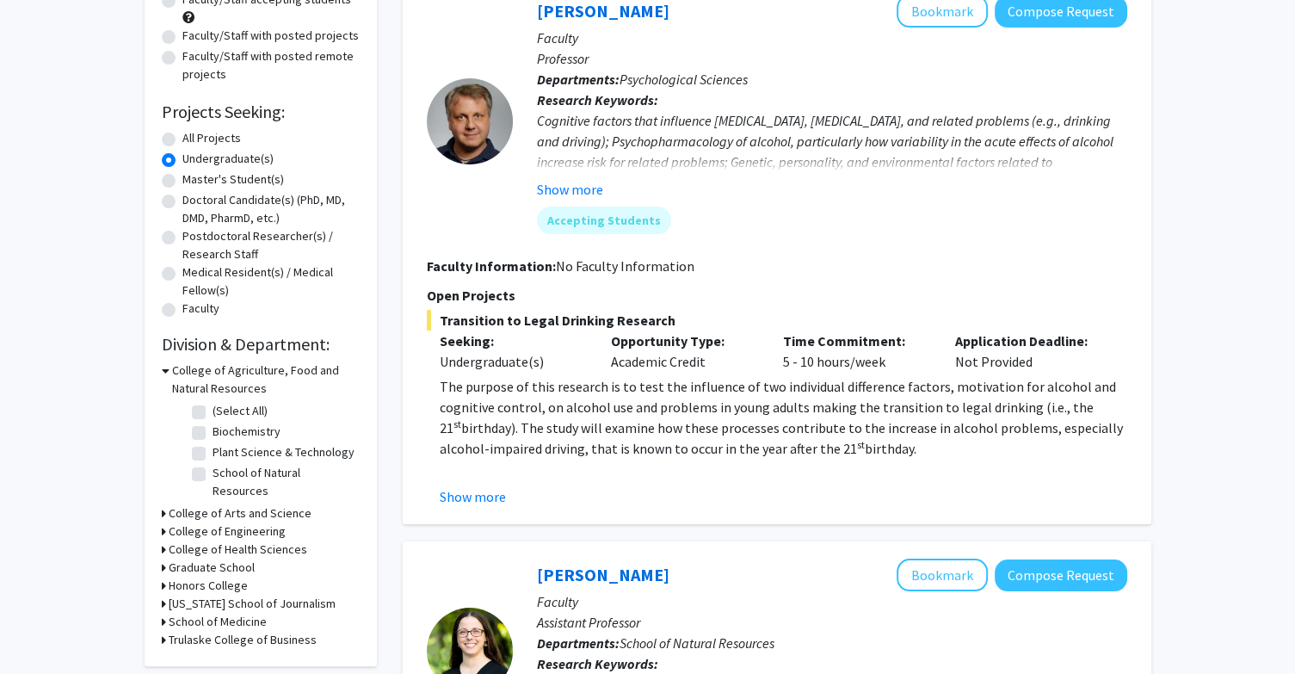
scroll to position [199, 0]
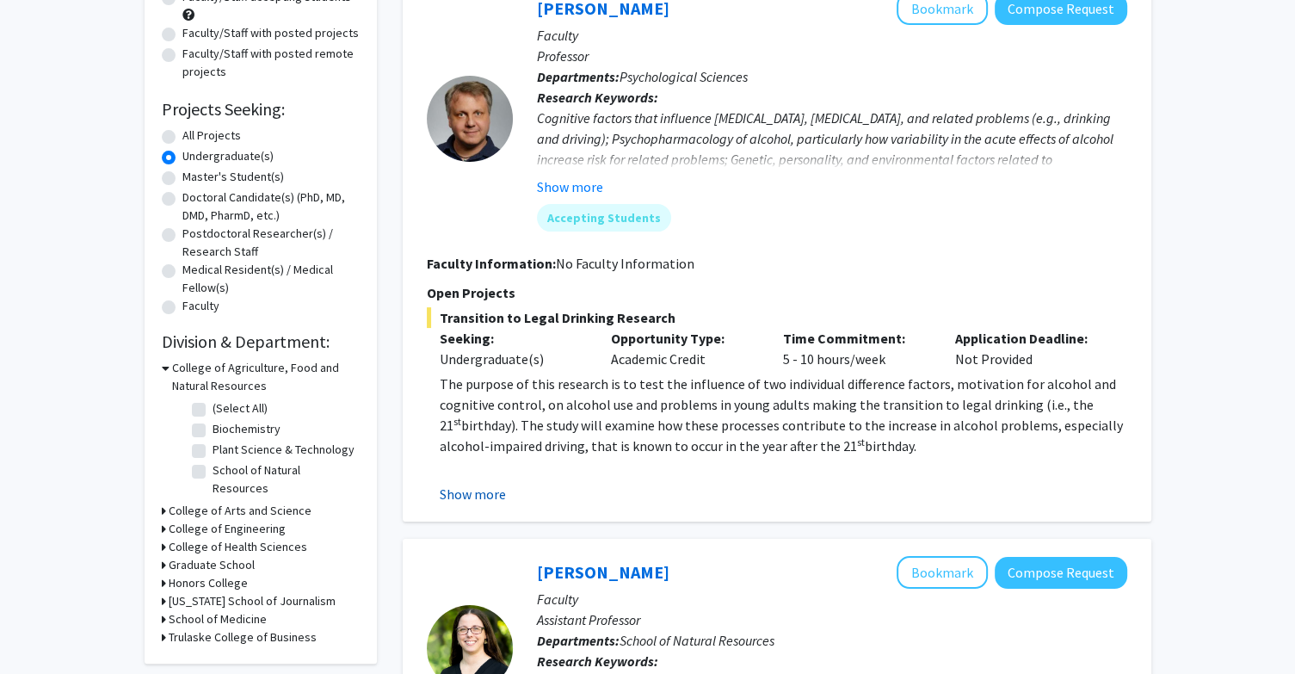
click at [489, 502] on button "Show more" at bounding box center [473, 494] width 66 height 21
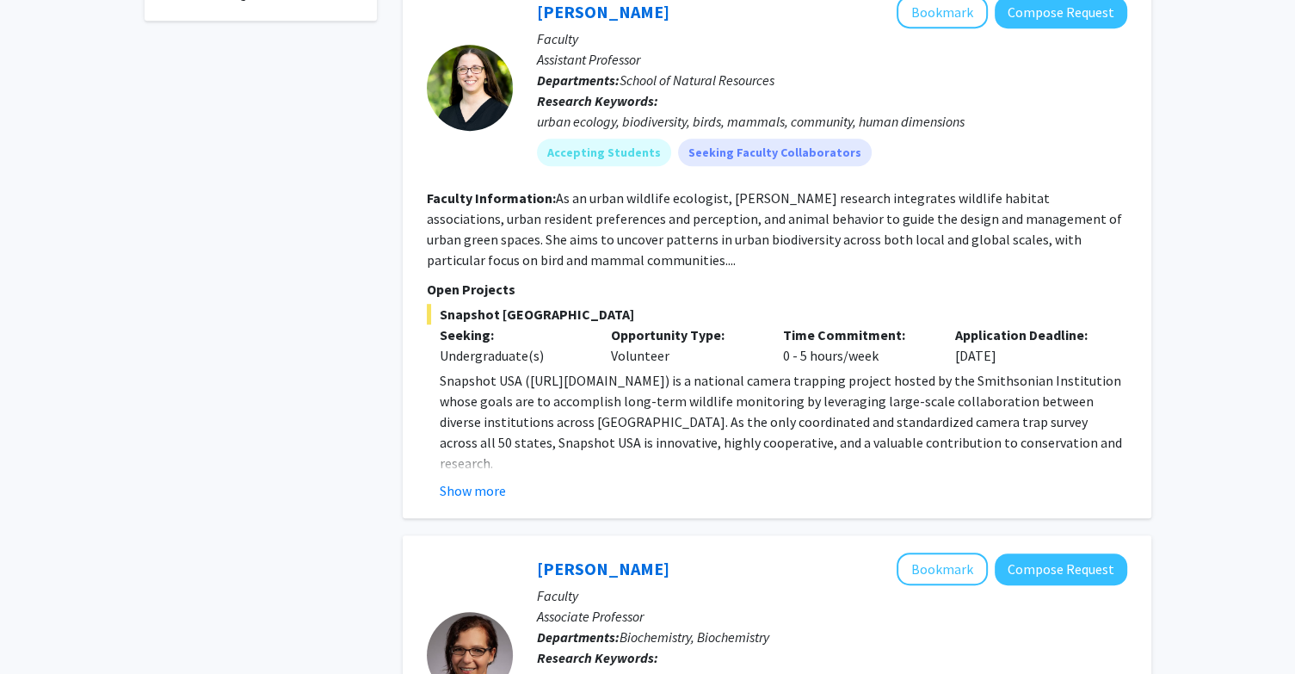
scroll to position [843, 0]
click at [462, 493] on button "Show more" at bounding box center [473, 489] width 66 height 21
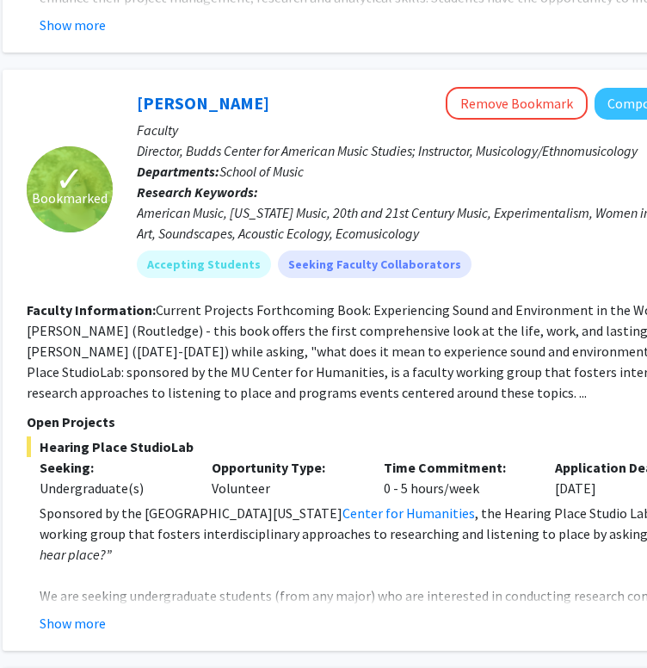
scroll to position [3978, 269]
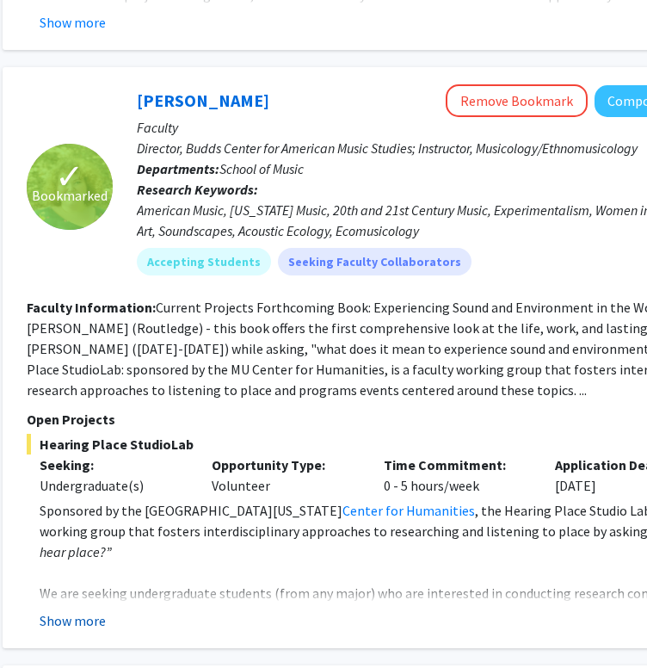
click at [84, 610] on button "Show more" at bounding box center [73, 620] width 66 height 21
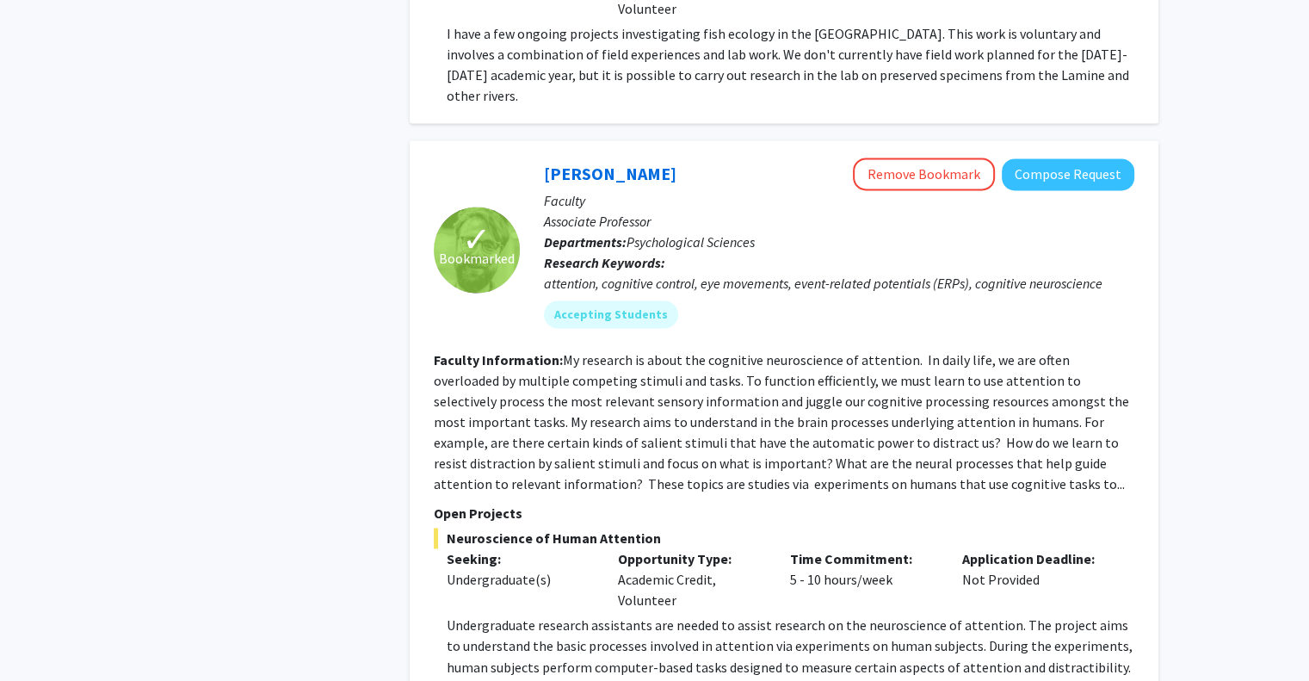
scroll to position [2606, 0]
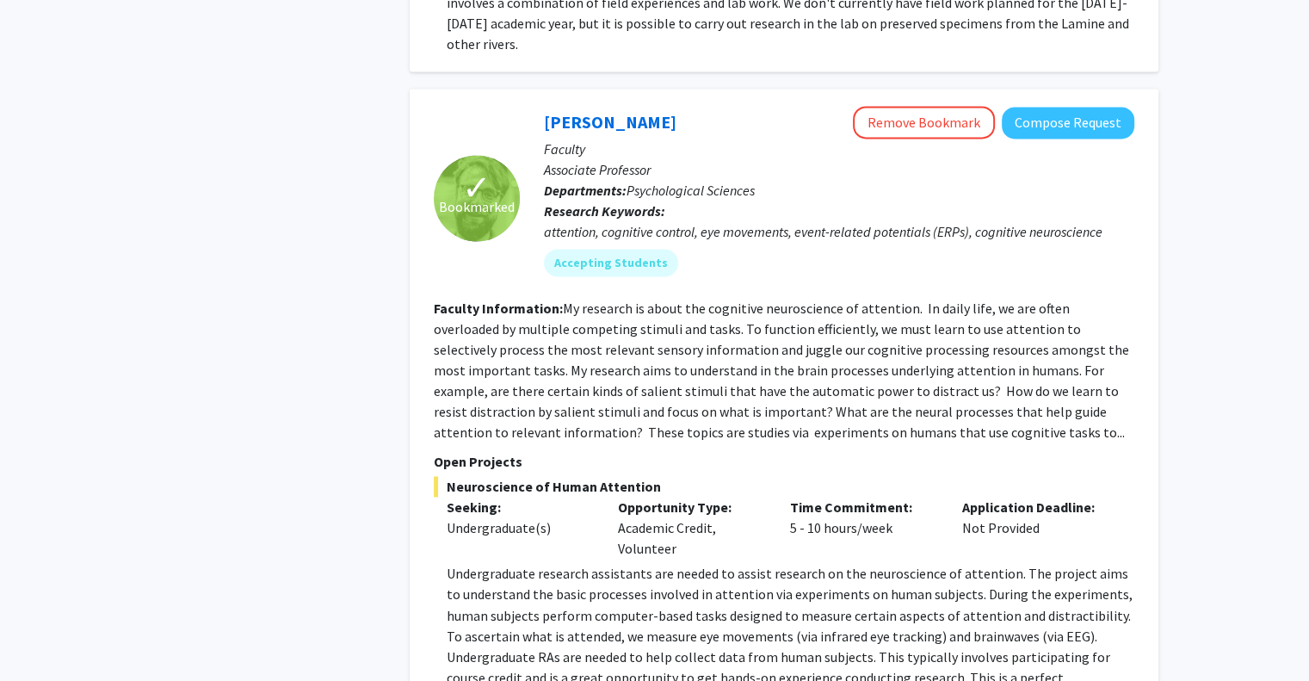
scroll to position [2652, 0]
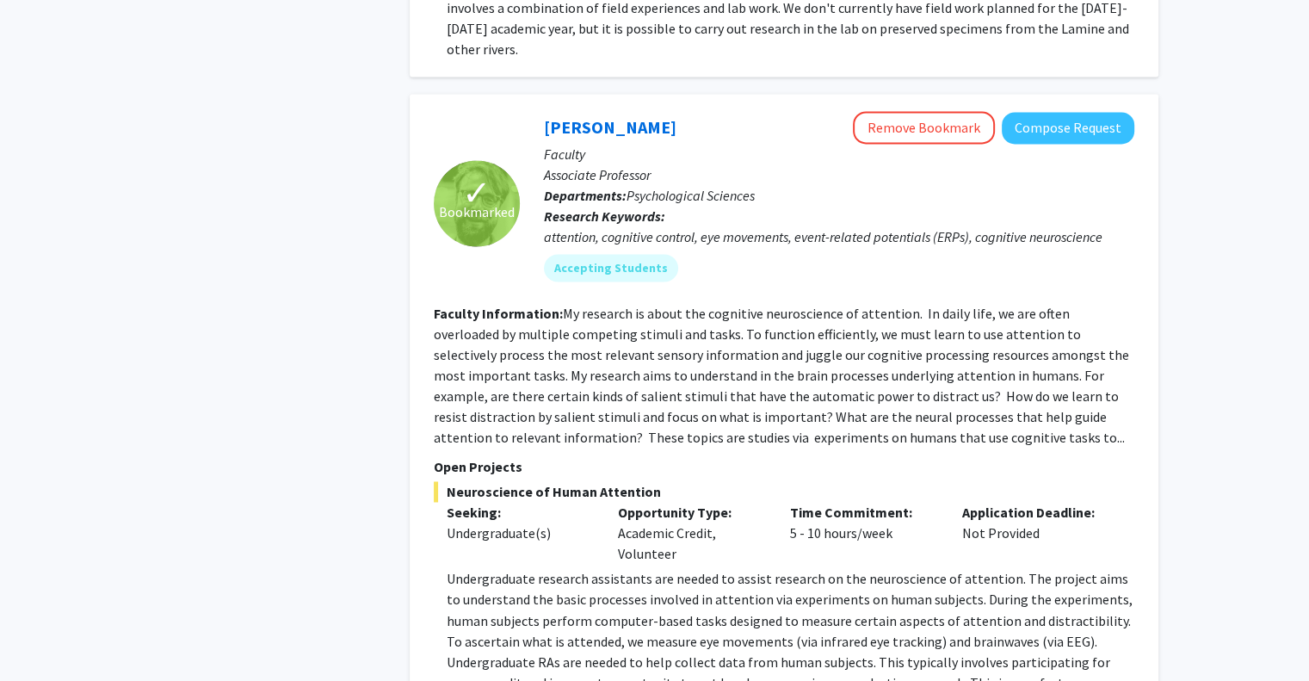
click at [636, 305] on fg-read-more "My research is about the cognitive neuroscience of attention. In daily life, we…" at bounding box center [781, 375] width 695 height 141
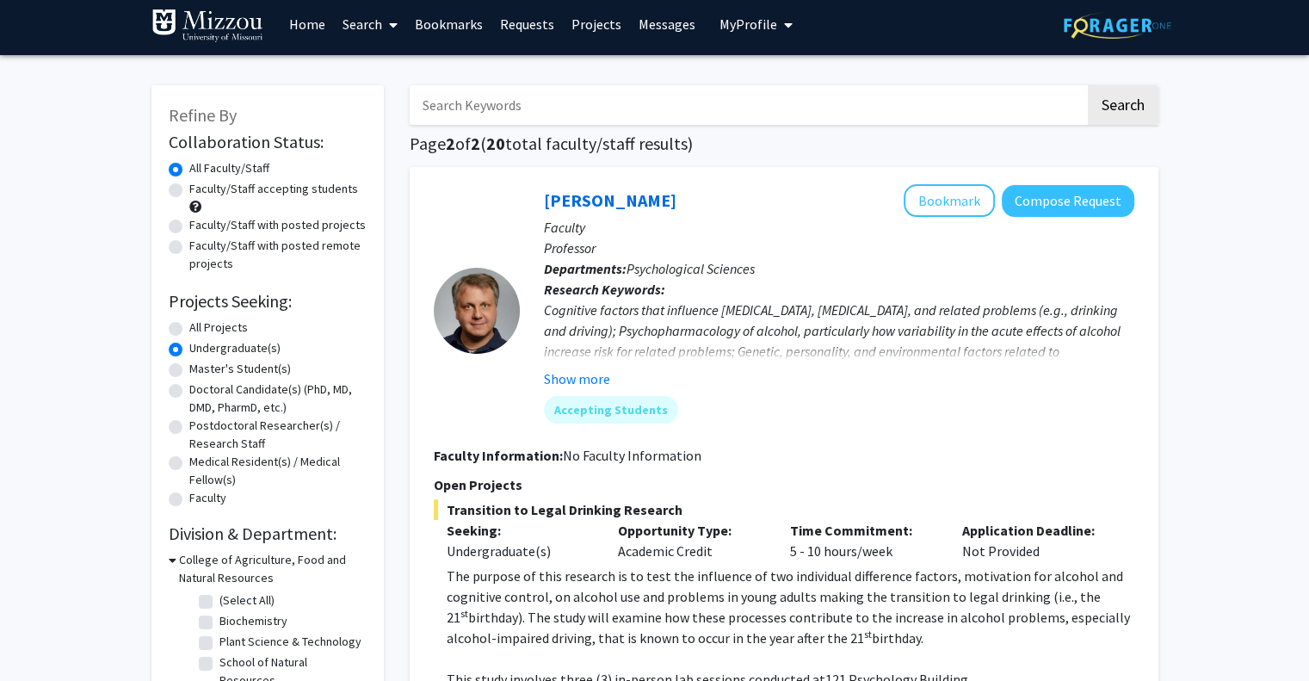
scroll to position [0, 0]
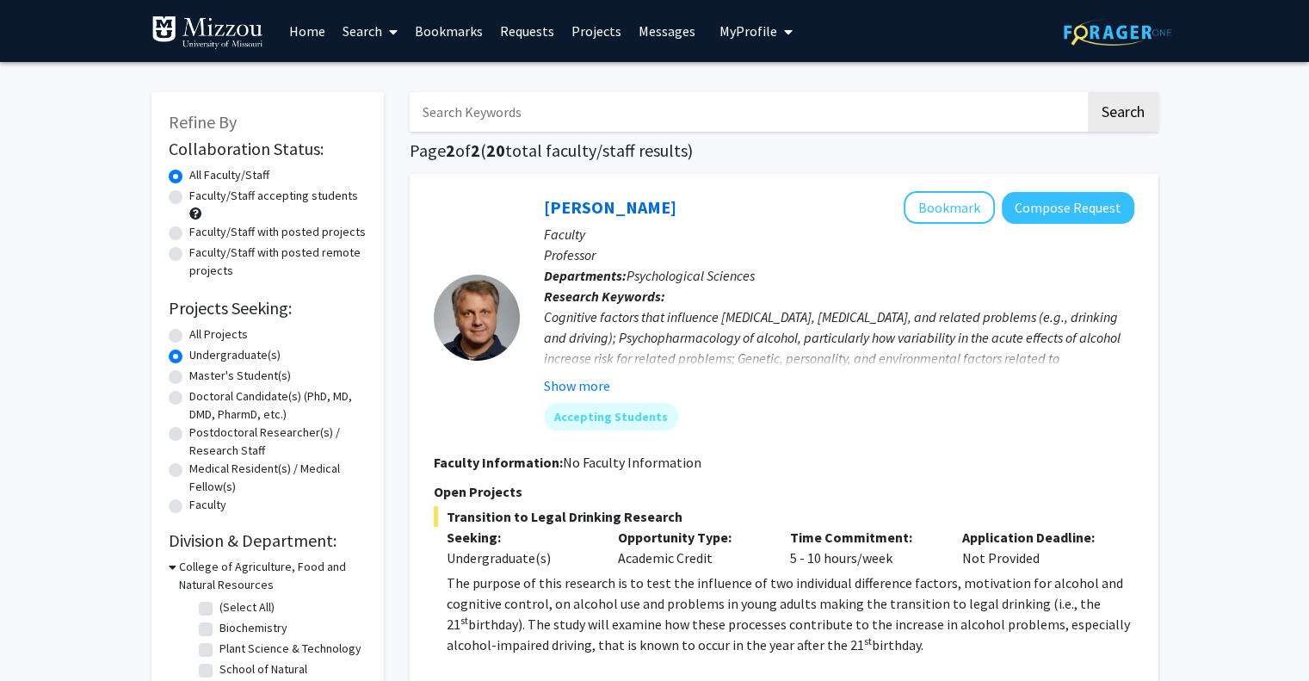
click at [189, 336] on label "All Projects" at bounding box center [218, 334] width 59 height 18
click at [189, 336] on input "All Projects" at bounding box center [194, 330] width 11 height 11
radio input "true"
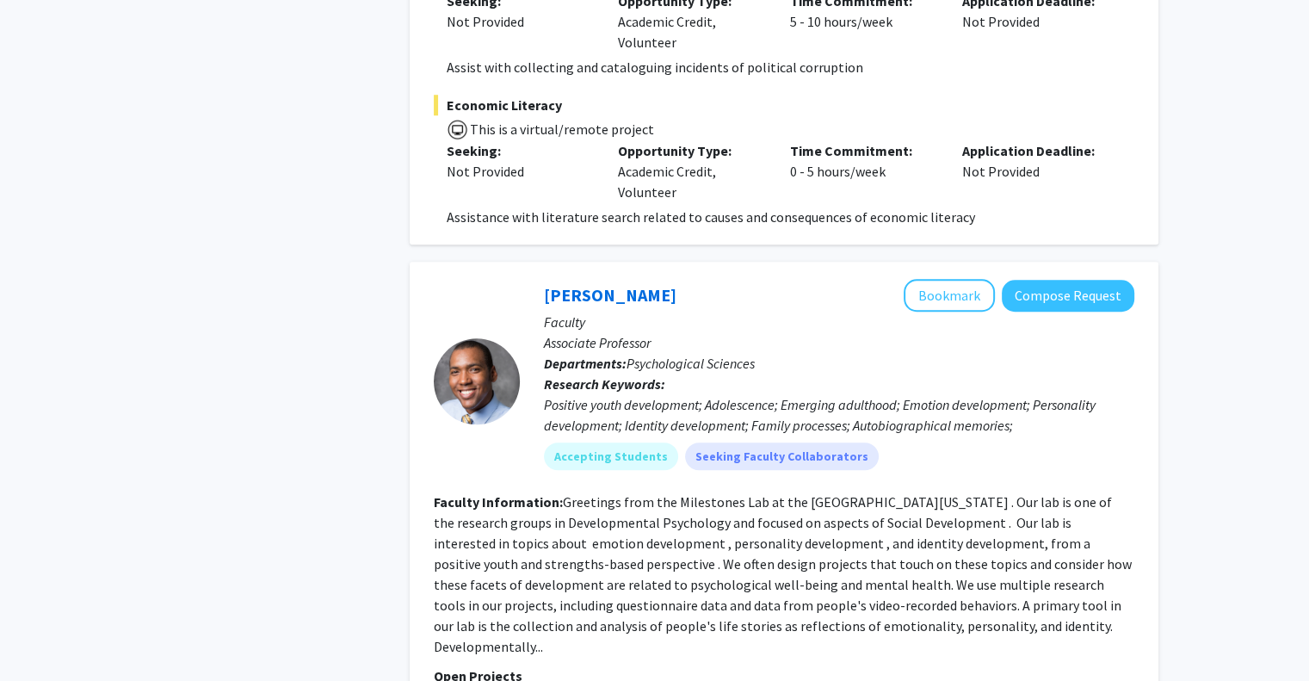
scroll to position [8240, 0]
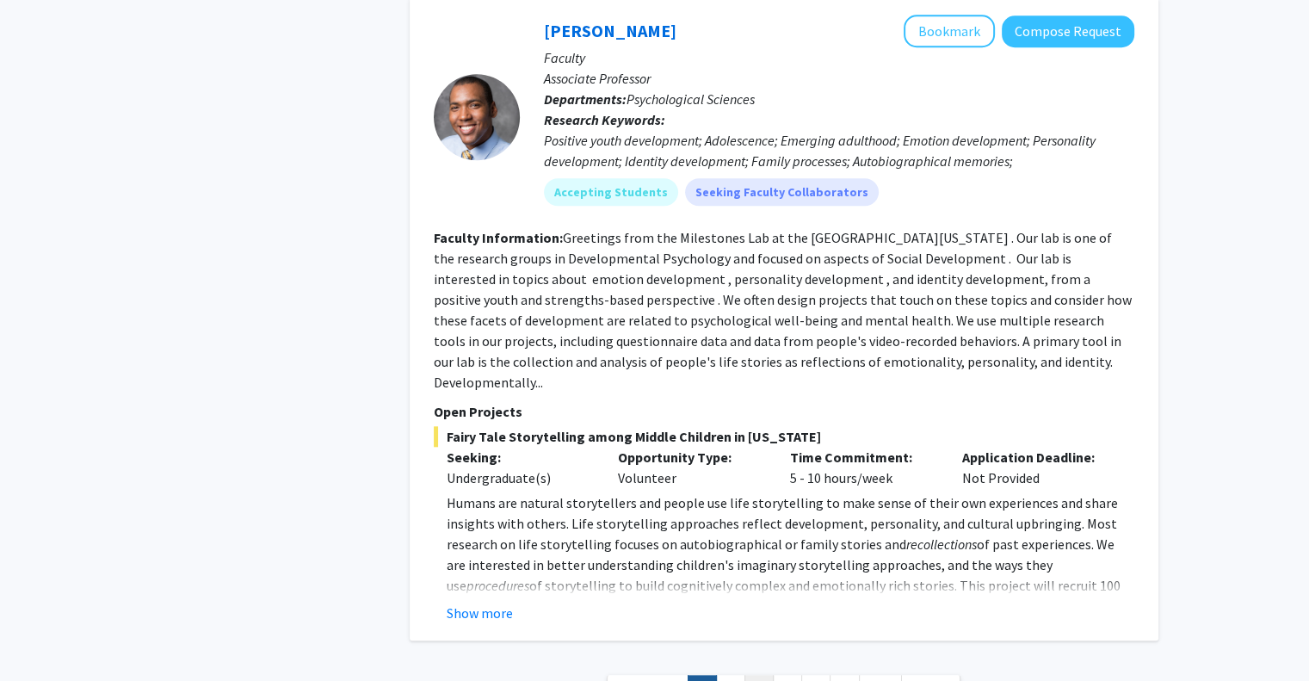
click at [760, 673] on link "3" at bounding box center [758, 690] width 29 height 30
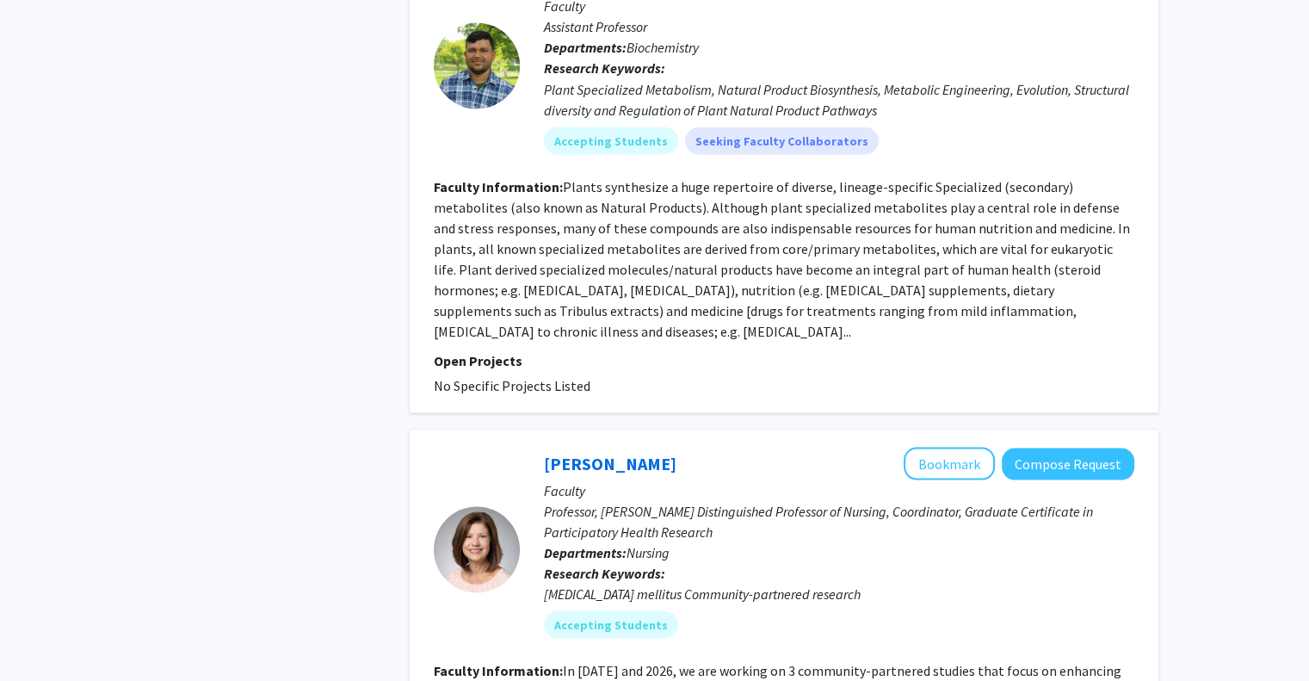
scroll to position [3728, 0]
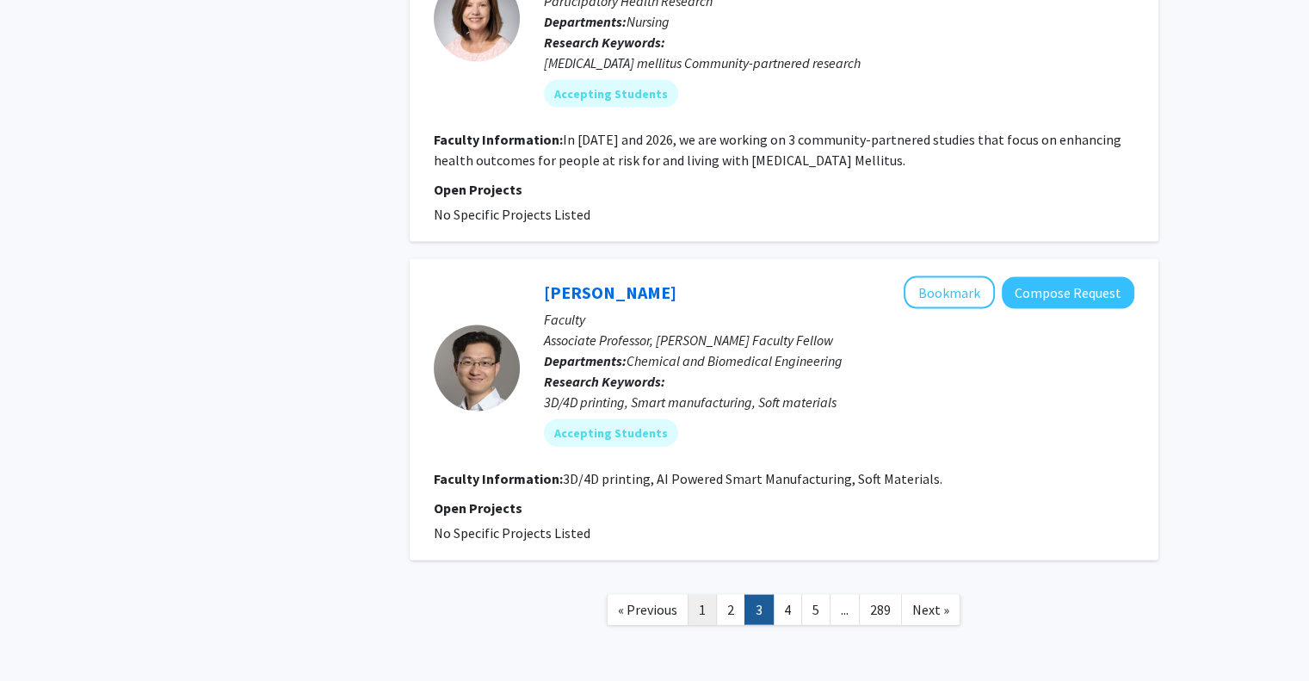
click at [706, 595] on link "1" at bounding box center [702, 610] width 29 height 30
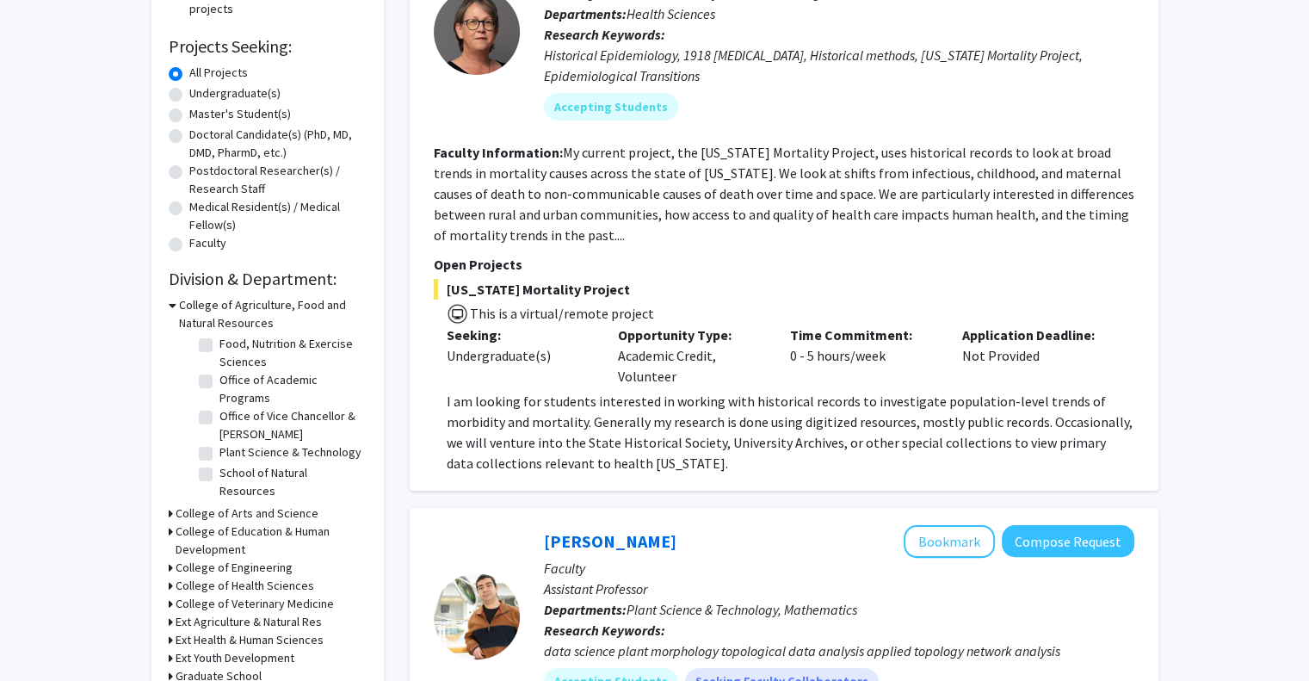
scroll to position [272, 0]
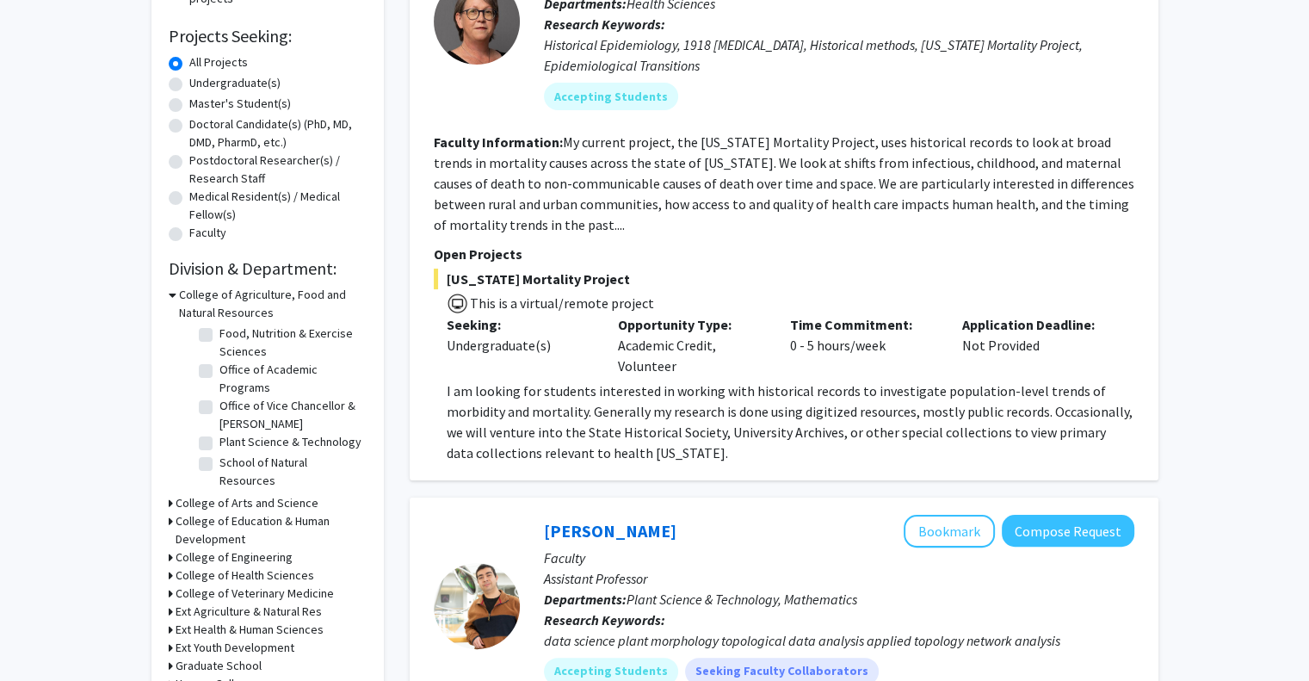
click at [170, 498] on icon at bounding box center [171, 503] width 4 height 18
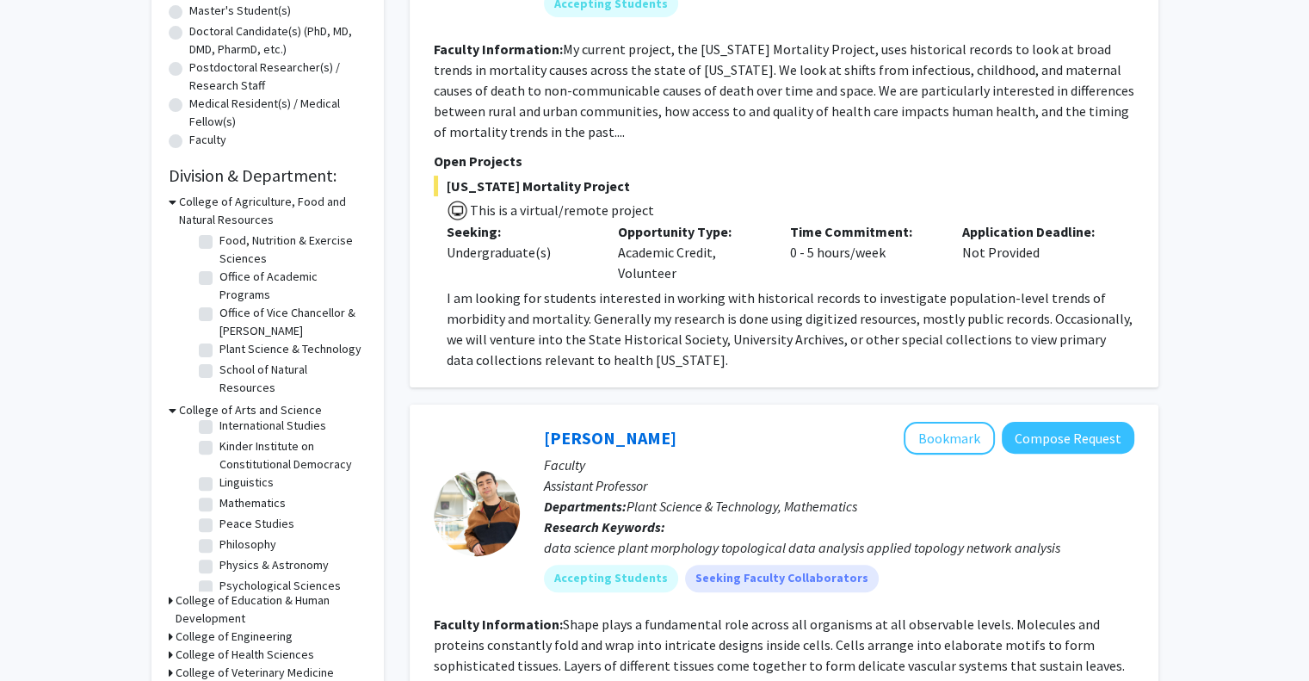
scroll to position [312, 0]
click at [219, 511] on label "Mathematics" at bounding box center [252, 502] width 66 height 18
click at [219, 504] on input "Mathematics" at bounding box center [224, 498] width 11 height 11
checkbox input "true"
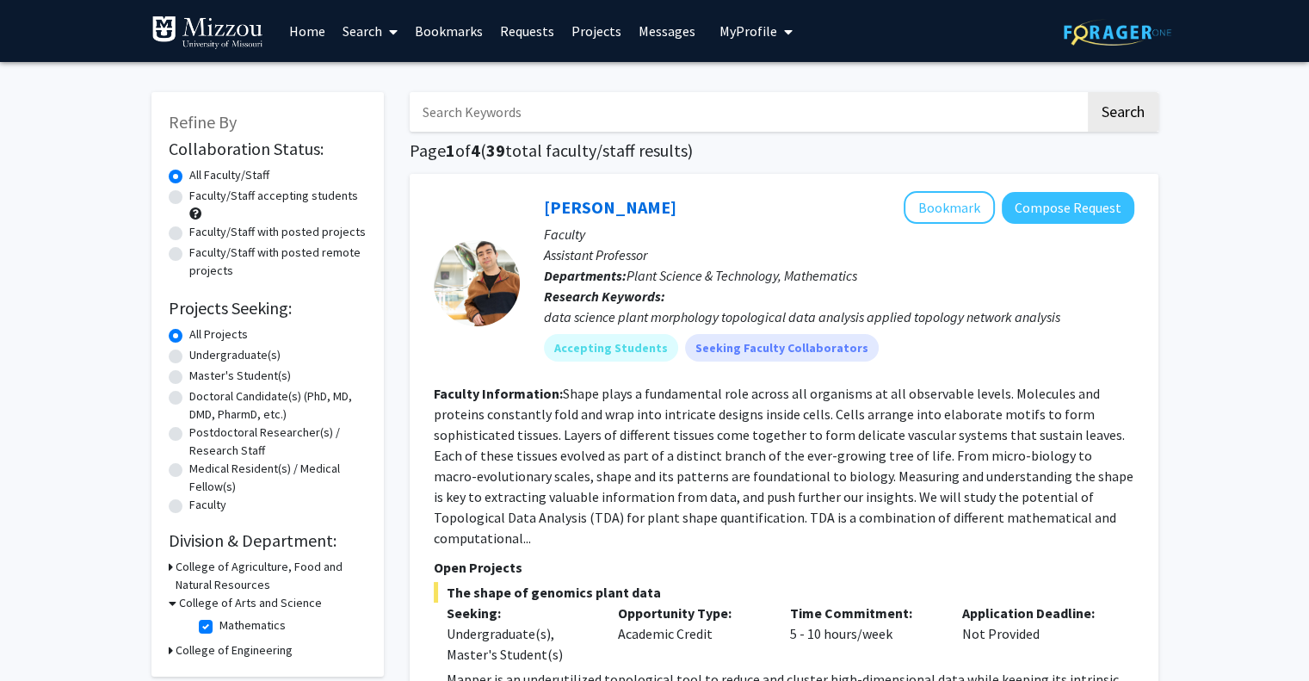
click at [219, 630] on label "Mathematics" at bounding box center [252, 625] width 66 height 18
click at [219, 627] on input "Mathematics" at bounding box center [224, 621] width 11 height 11
checkbox input "false"
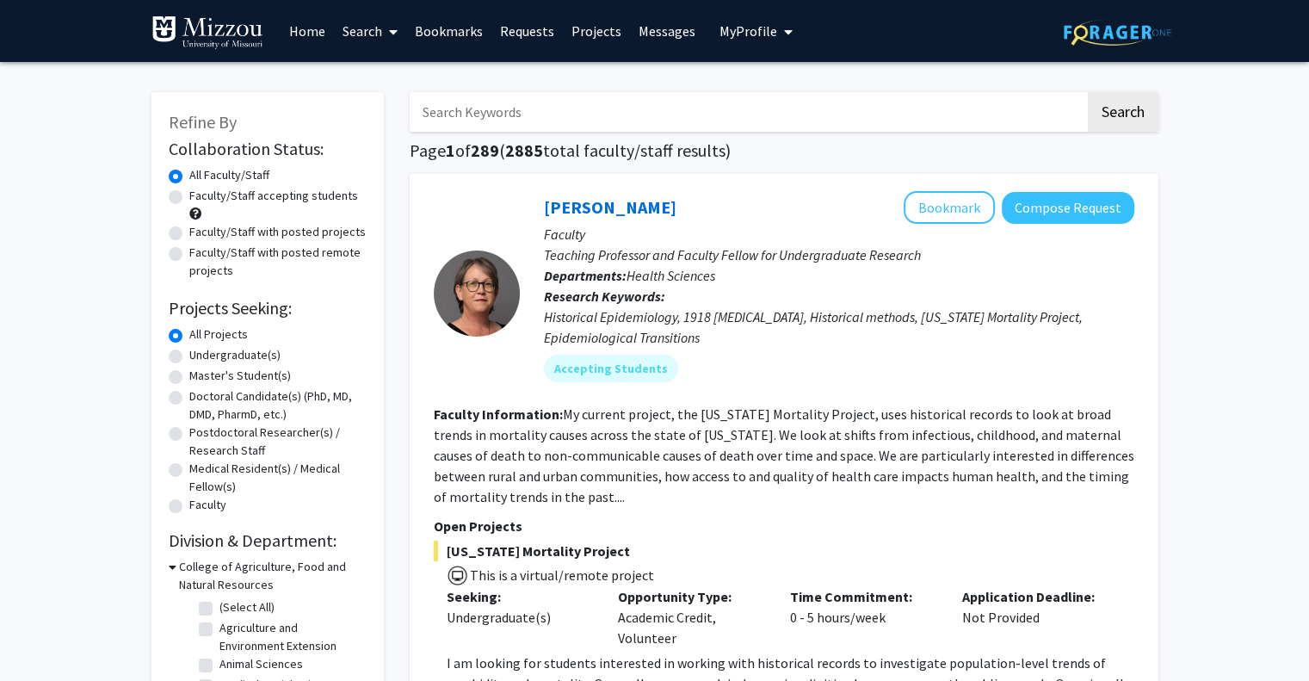
click at [470, 22] on link "Bookmarks" at bounding box center [448, 31] width 85 height 60
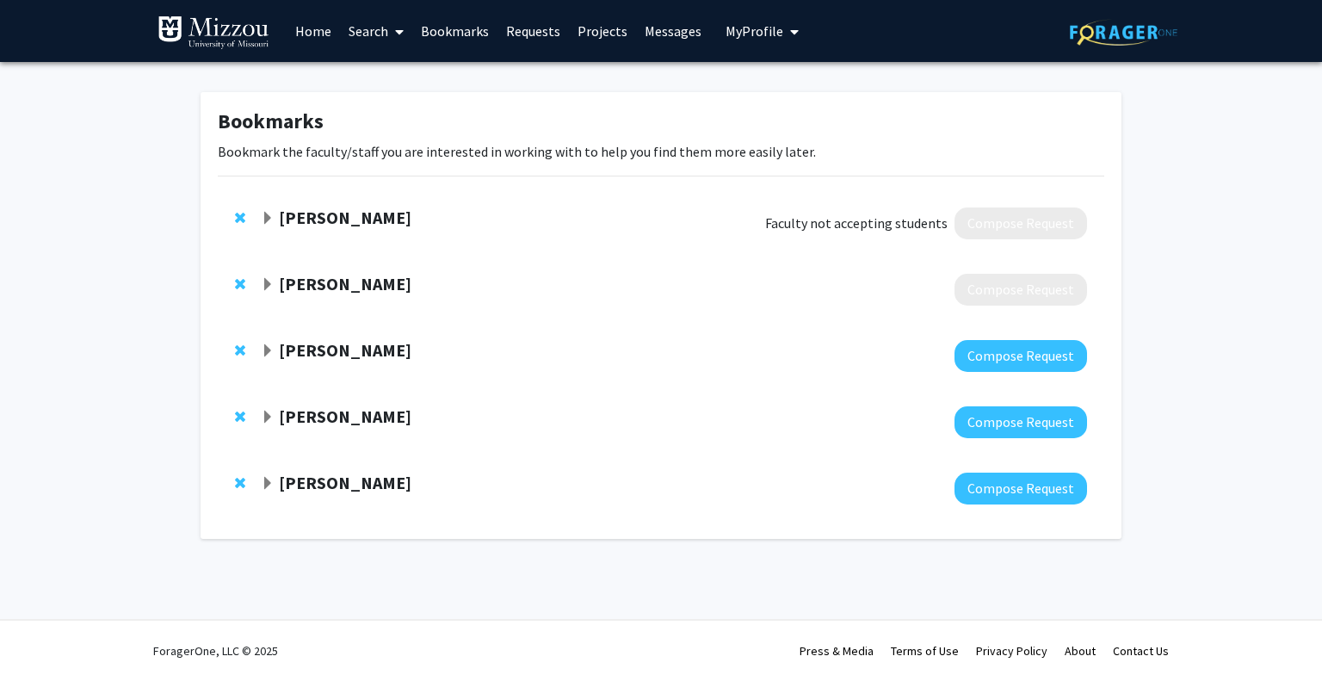
click at [341, 275] on strong "[PERSON_NAME]" at bounding box center [345, 284] width 133 height 22
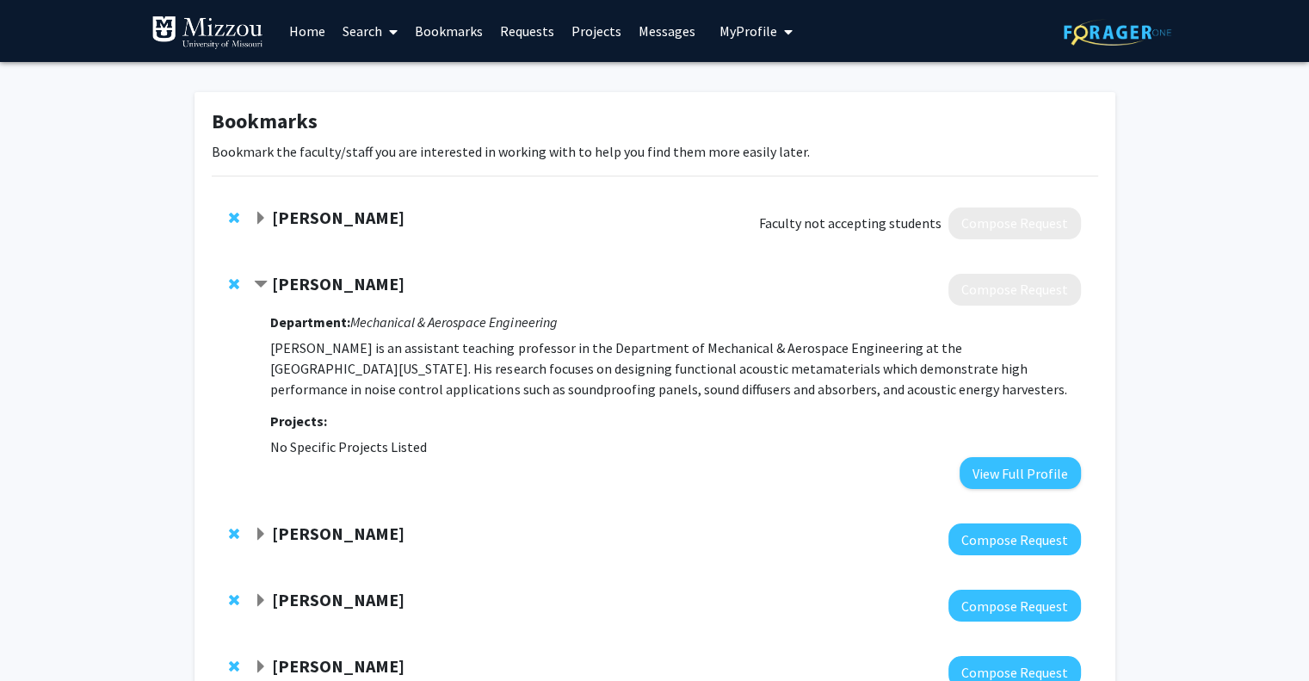
scroll to position [131, 0]
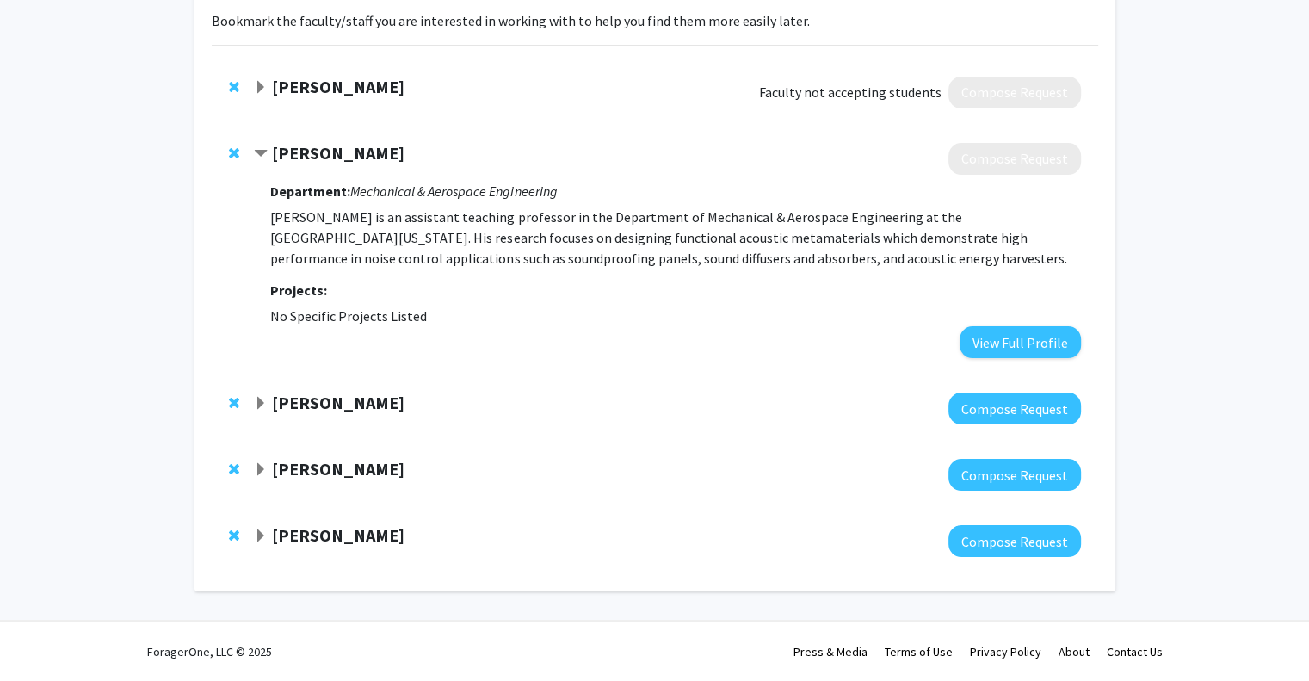
click at [327, 528] on strong "[PERSON_NAME]" at bounding box center [338, 535] width 133 height 22
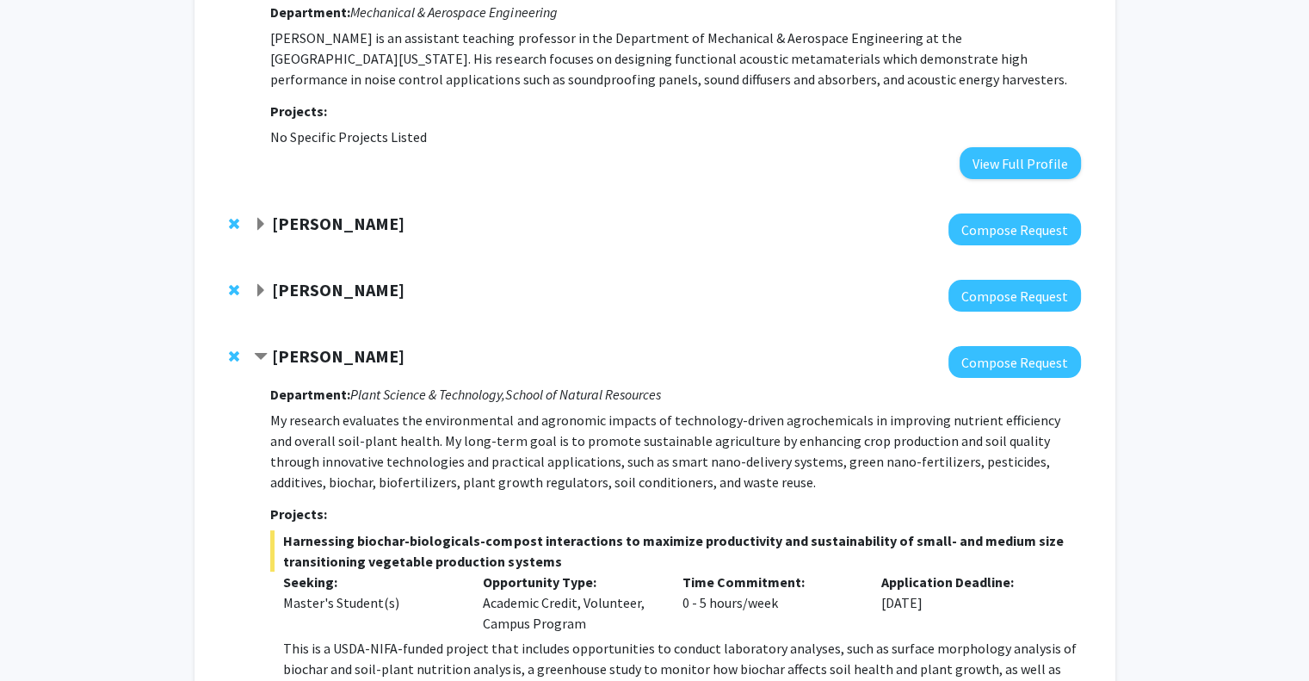
scroll to position [0, 0]
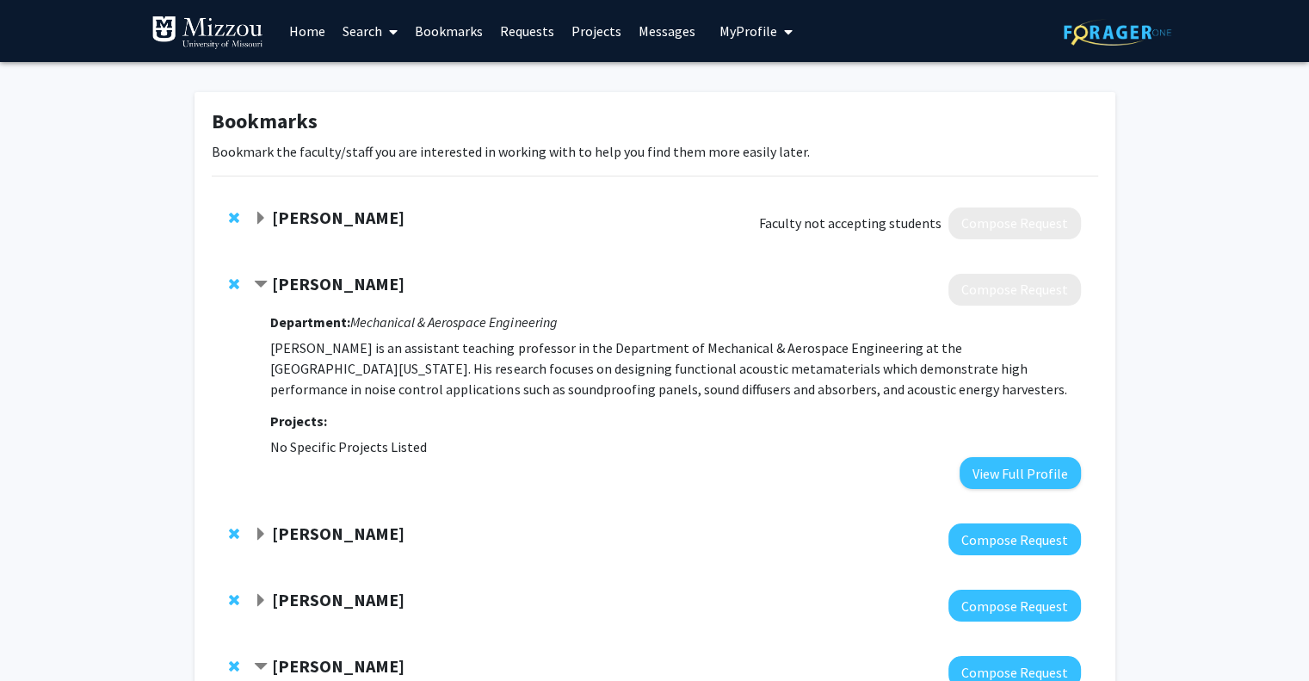
click at [299, 26] on link "Home" at bounding box center [307, 31] width 53 height 60
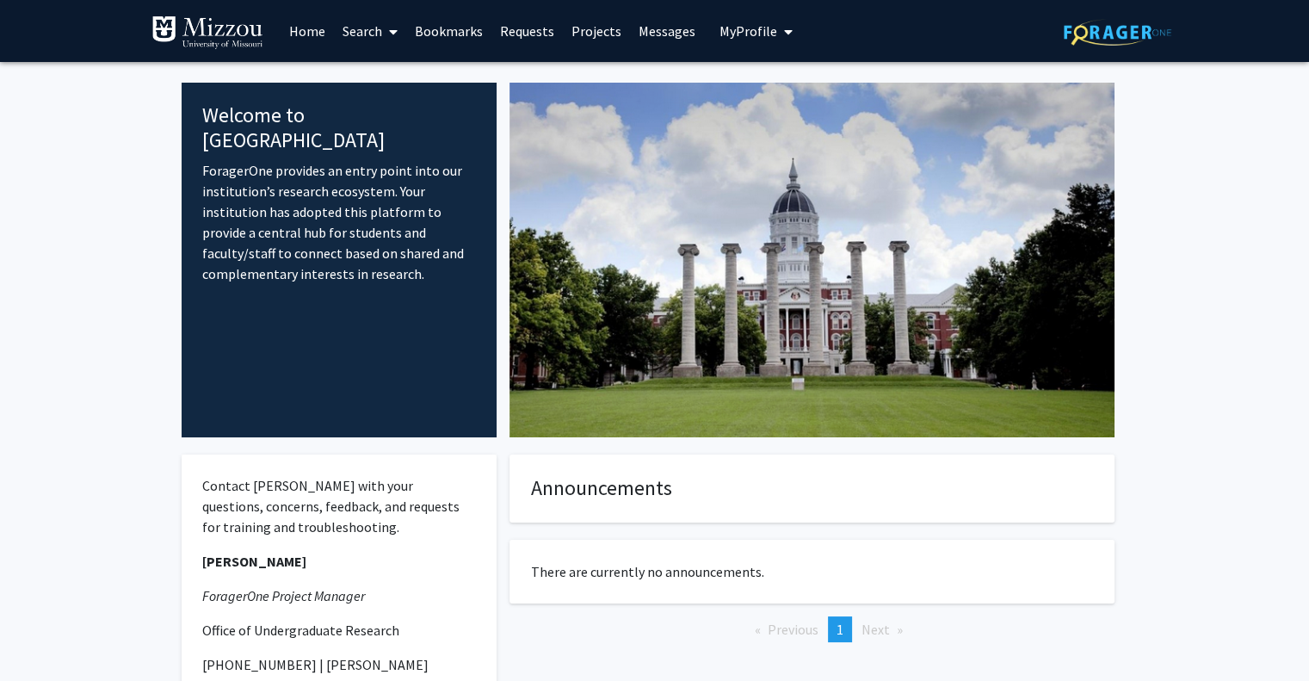
click at [601, 34] on link "Projects" at bounding box center [596, 31] width 67 height 60
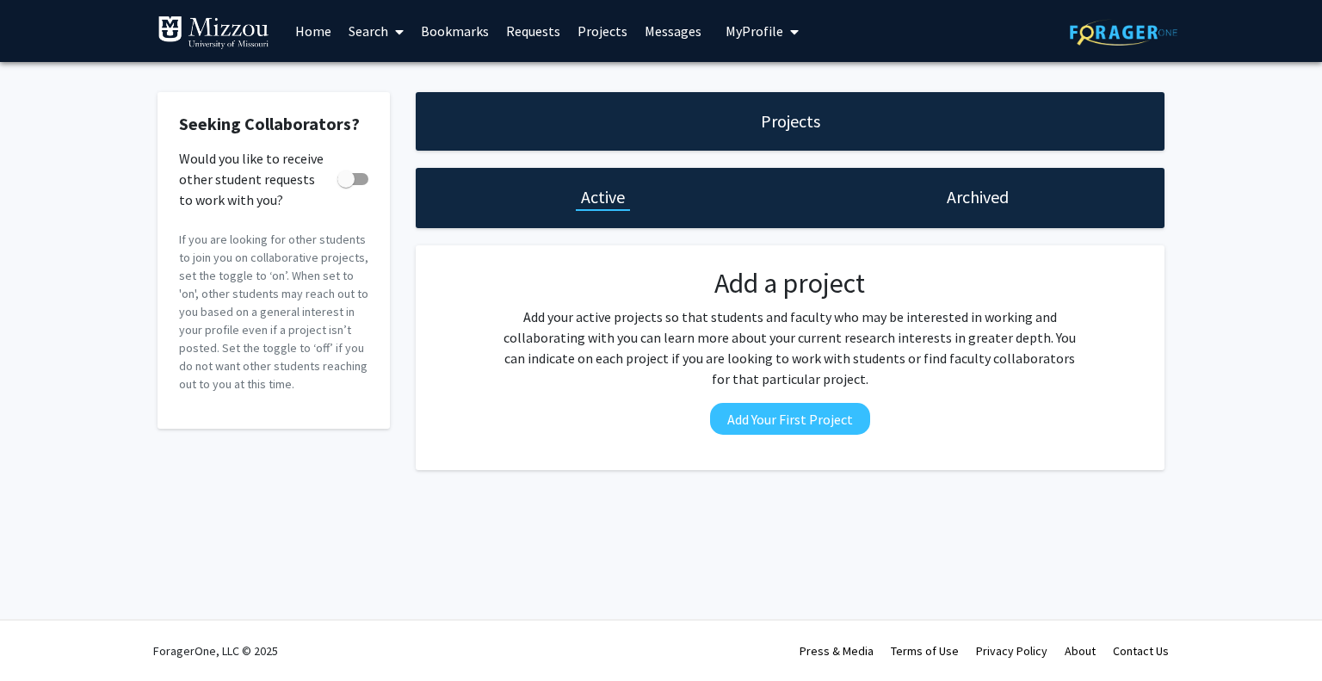
click at [372, 32] on link "Search" at bounding box center [376, 31] width 72 height 60
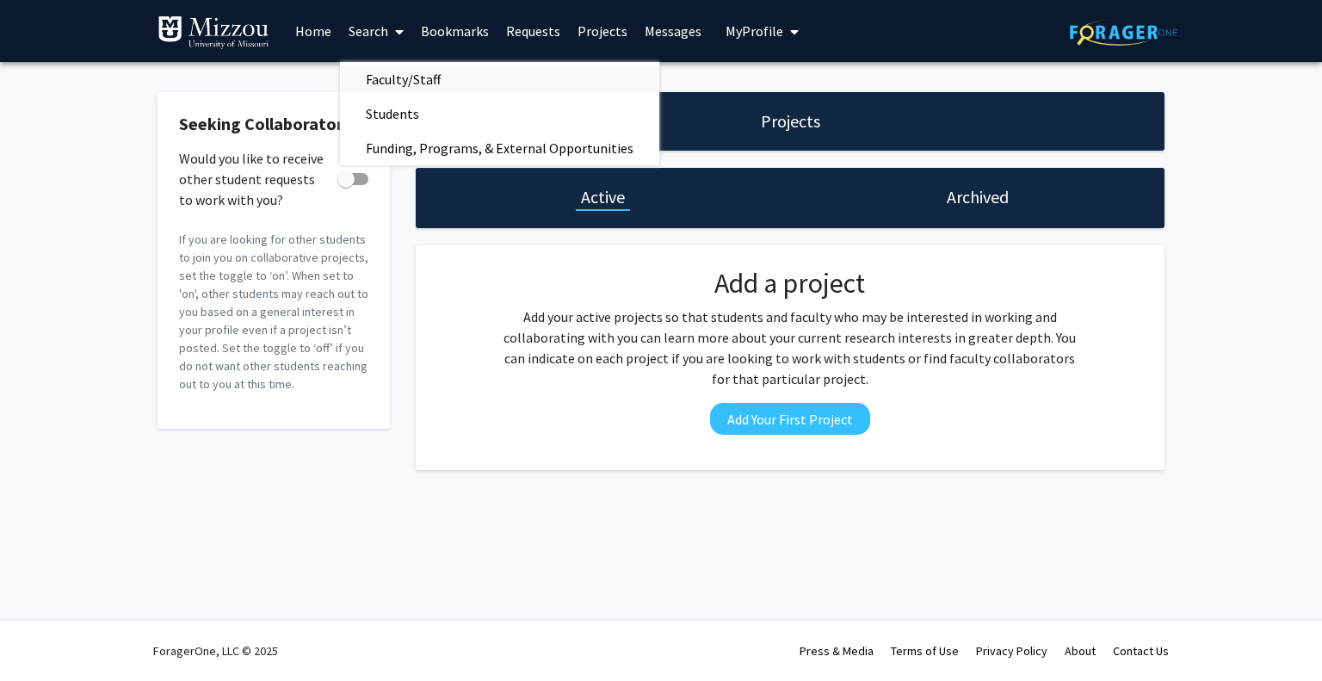
click at [396, 83] on span "Faculty/Staff" at bounding box center [403, 79] width 127 height 34
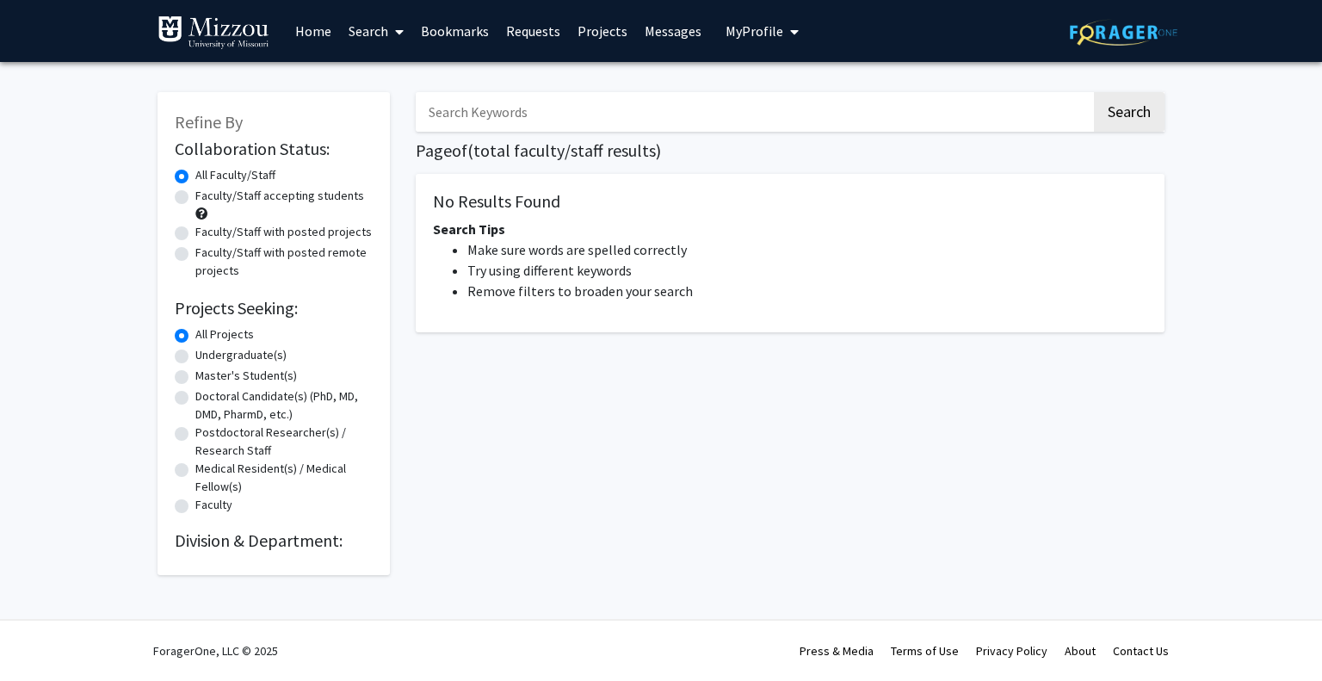
click at [493, 110] on input "Search Keywords" at bounding box center [754, 112] width 676 height 40
click at [1094, 92] on button "Search" at bounding box center [1129, 112] width 71 height 40
click at [172, 171] on div "Refine By Collaboration Status: Collaboration Status All Faculty/Staff Collabor…" at bounding box center [273, 333] width 232 height 483
click at [195, 197] on label "Faculty/Staff accepting students" at bounding box center [279, 196] width 169 height 18
click at [195, 197] on input "Faculty/Staff accepting students" at bounding box center [200, 192] width 11 height 11
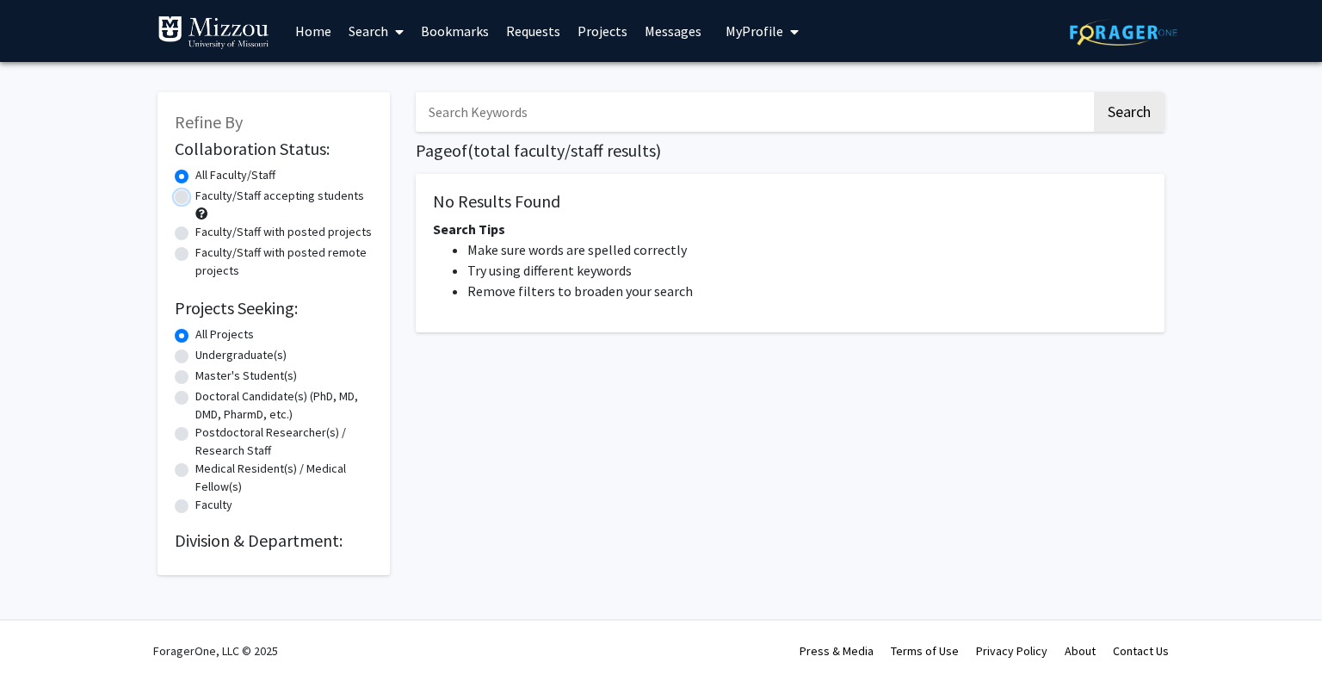
radio input "true"
click at [1126, 120] on button "Search" at bounding box center [1129, 112] width 71 height 40
click at [245, 361] on label "Undergraduate(s)" at bounding box center [240, 355] width 91 height 18
click at [207, 357] on input "Undergraduate(s)" at bounding box center [200, 351] width 11 height 11
radio input "true"
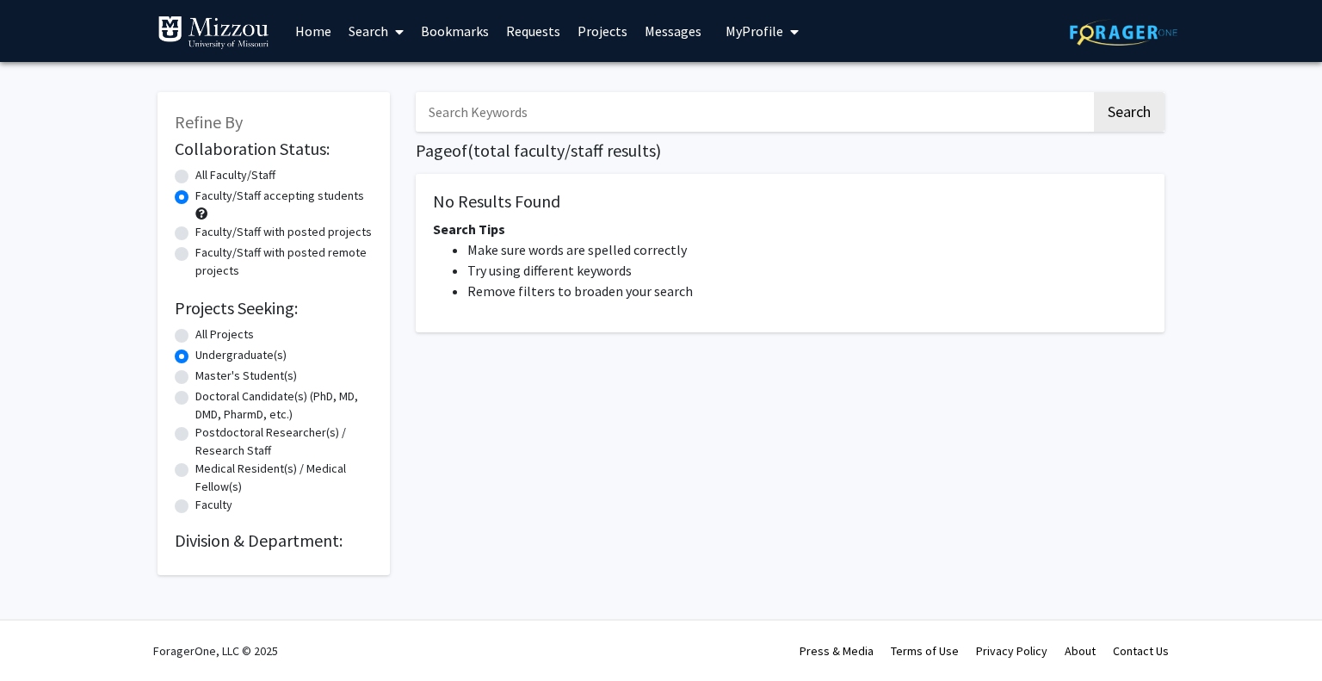
click at [195, 333] on label "All Projects" at bounding box center [224, 334] width 59 height 18
click at [195, 333] on input "All Projects" at bounding box center [200, 330] width 11 height 11
radio input "true"
click at [195, 496] on input "Faculty" at bounding box center [200, 501] width 11 height 11
radio input "true"
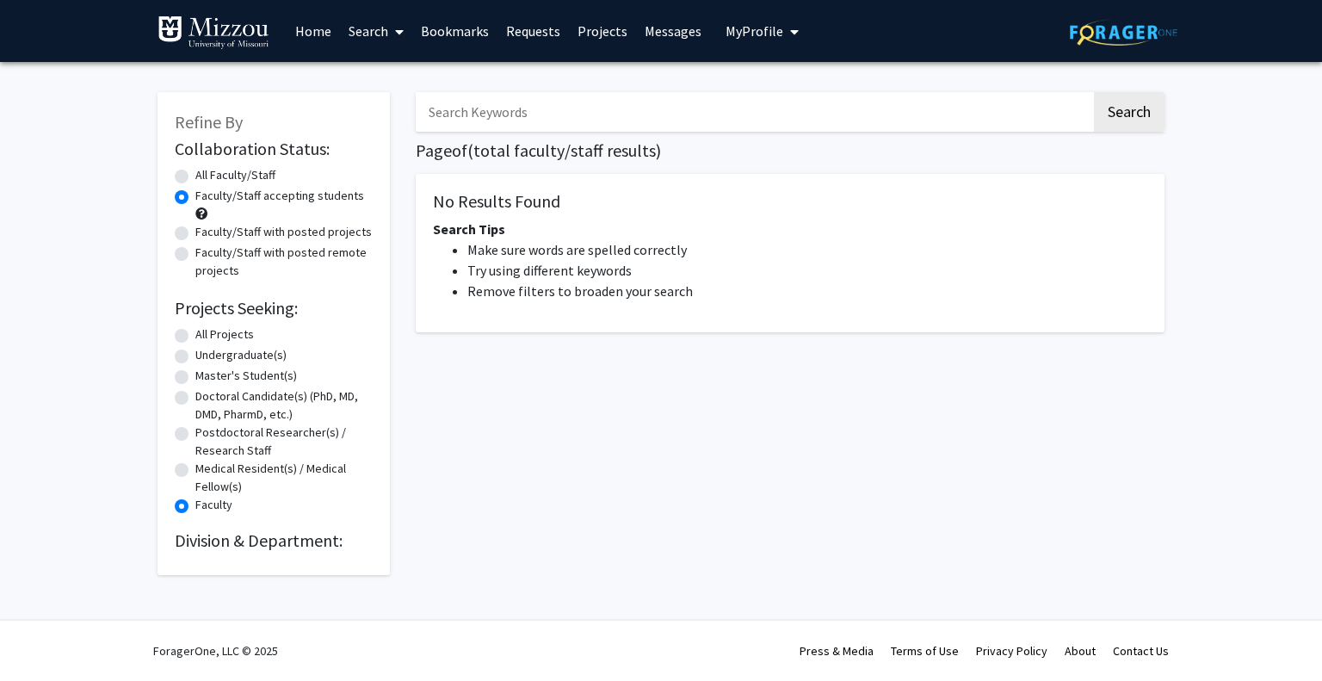
click at [195, 335] on label "All Projects" at bounding box center [224, 334] width 59 height 18
click at [195, 335] on input "All Projects" at bounding box center [200, 330] width 11 height 11
radio input "true"
click at [523, 257] on li "Make sure words are spelled correctly" at bounding box center [807, 249] width 680 height 21
click at [592, 103] on input "Search Keywords" at bounding box center [754, 112] width 676 height 40
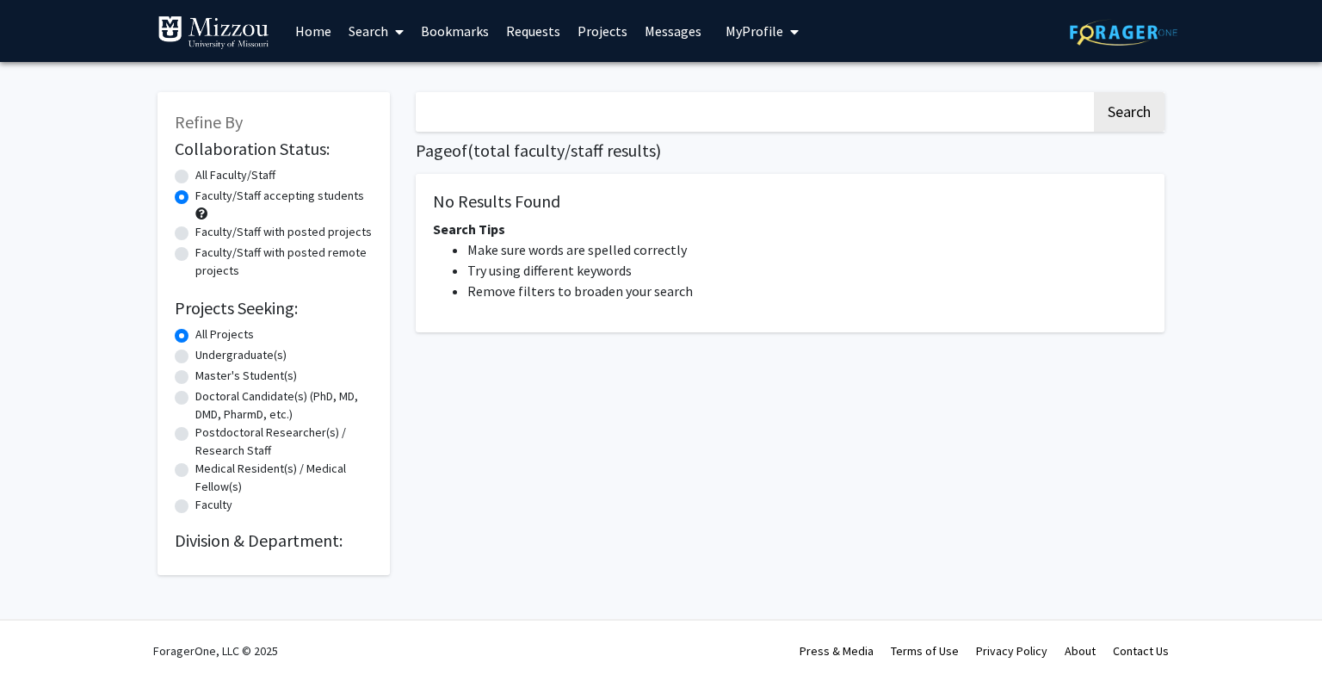
click at [1094, 92] on button "Search" at bounding box center [1129, 112] width 71 height 40
click at [519, 120] on input "Search Keywords" at bounding box center [754, 112] width 676 height 40
type input "math"
click at [1094, 92] on button "Search" at bounding box center [1129, 112] width 71 height 40
click at [513, 113] on input "math" at bounding box center [754, 112] width 676 height 40
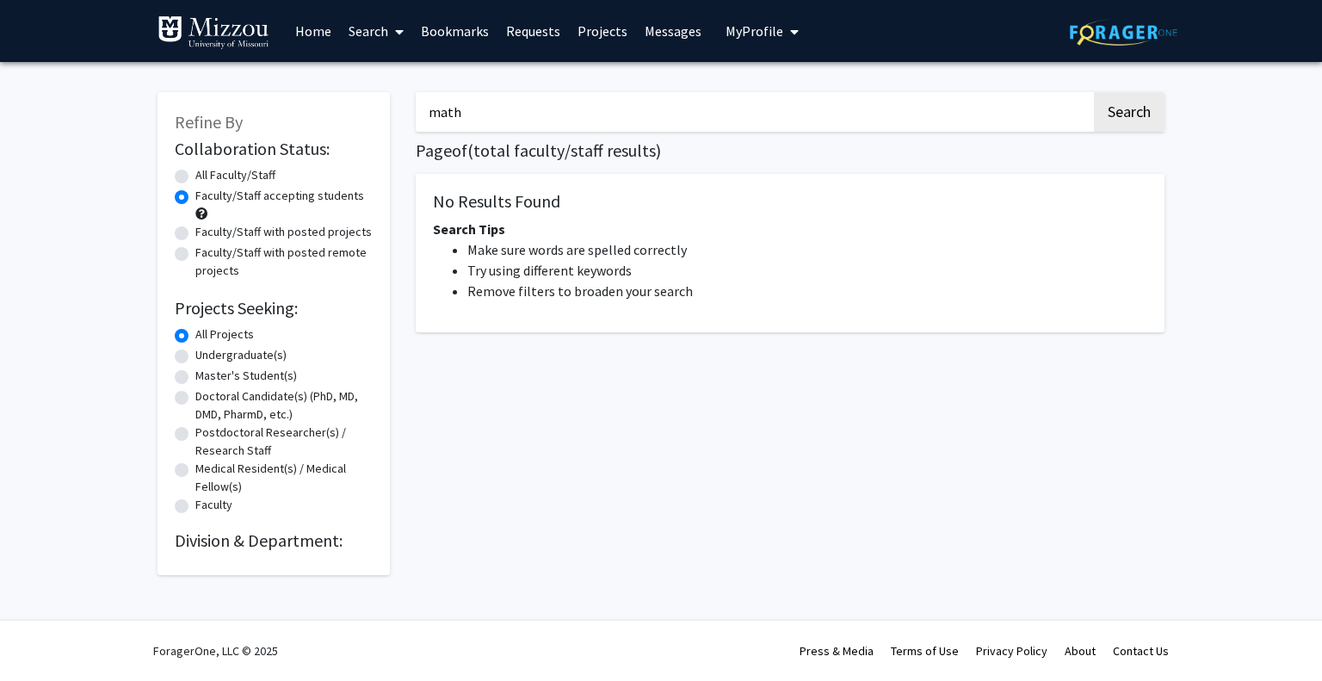
click at [190, 175] on div "All Faculty/Staff" at bounding box center [274, 176] width 198 height 21
click at [320, 31] on link "Home" at bounding box center [313, 31] width 53 height 60
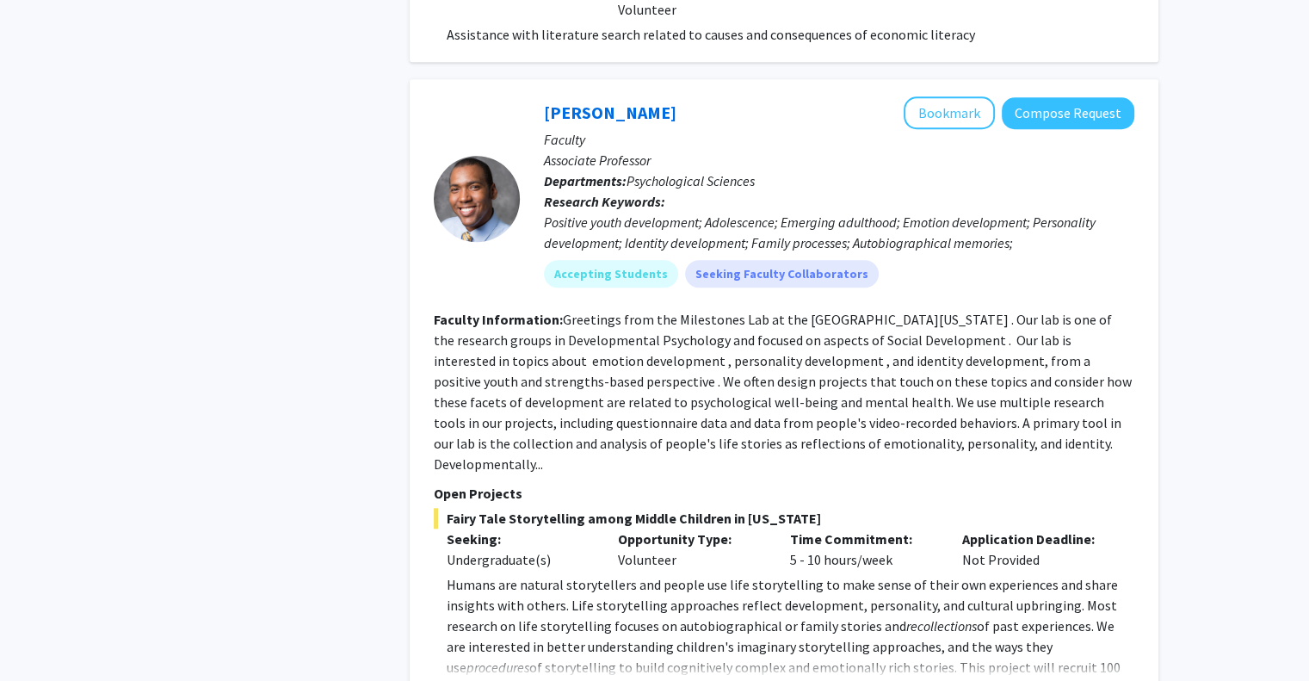
scroll to position [8162, 0]
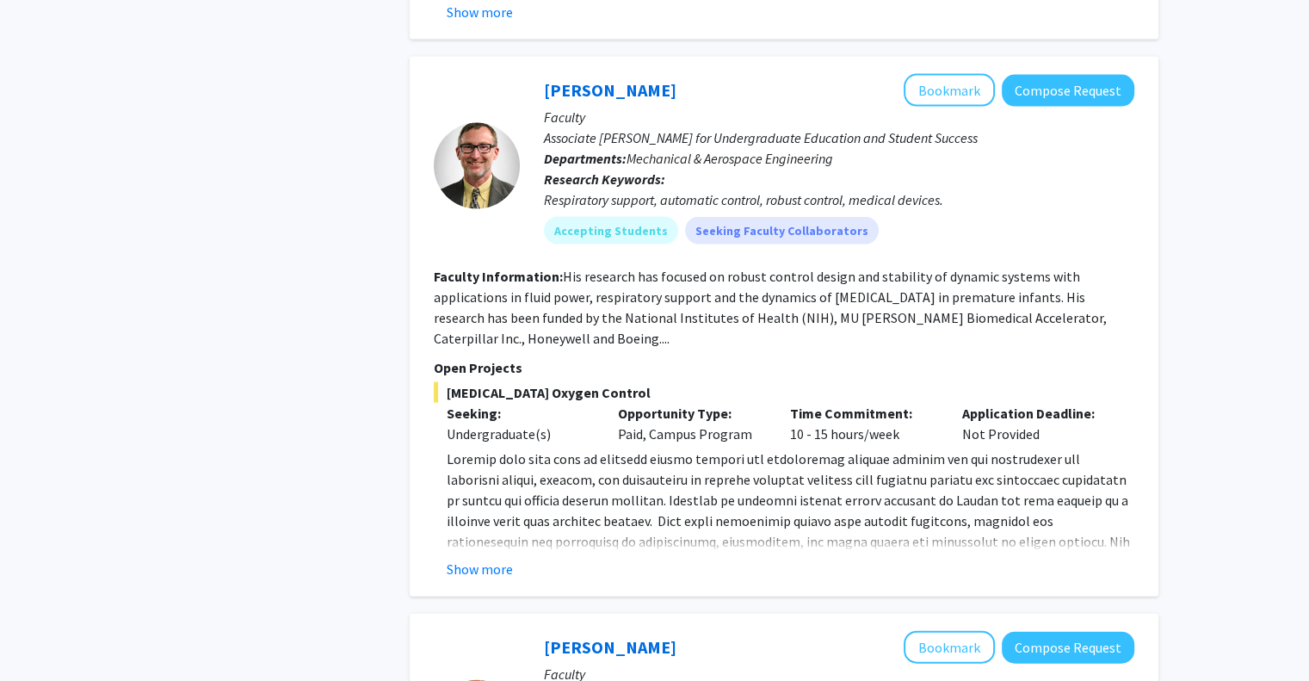
scroll to position [3590, 0]
click at [468, 557] on button "Show more" at bounding box center [480, 567] width 66 height 21
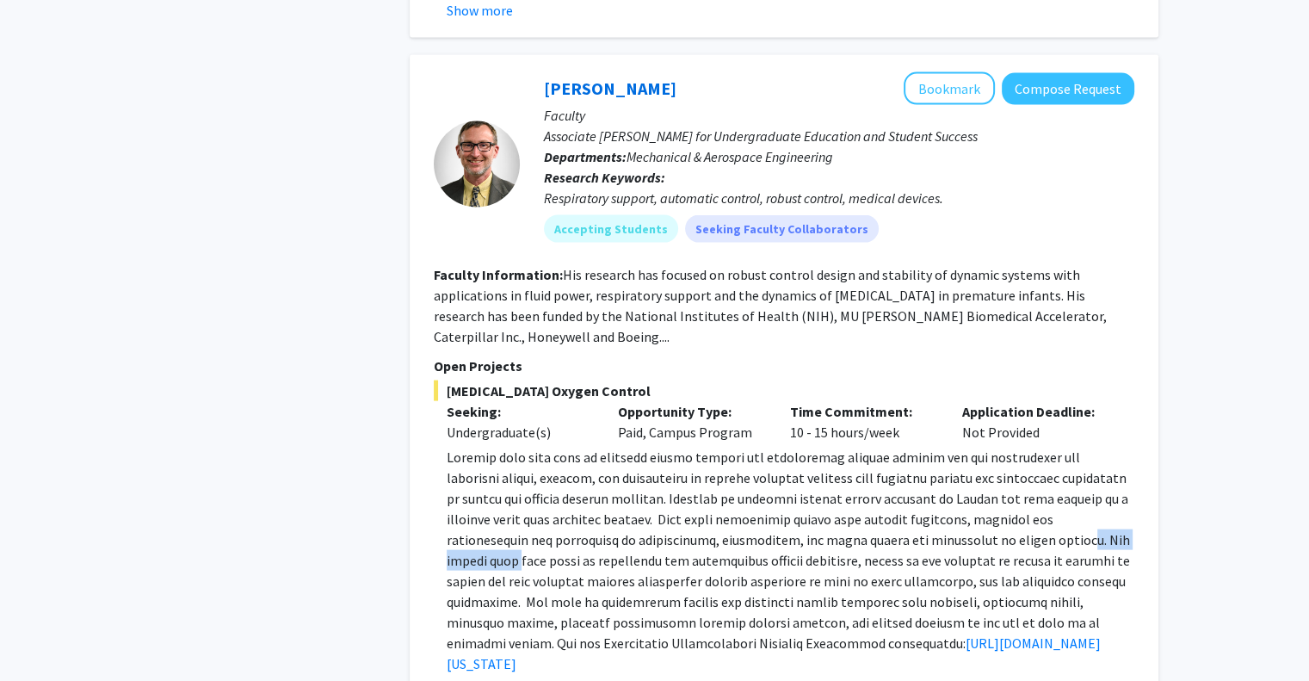
drag, startPoint x: 896, startPoint y: 459, endPoint x: 1000, endPoint y: 451, distance: 104.4
click at [1000, 451] on p "[URL][DOMAIN_NAME][US_STATE]" at bounding box center [791, 560] width 688 height 227
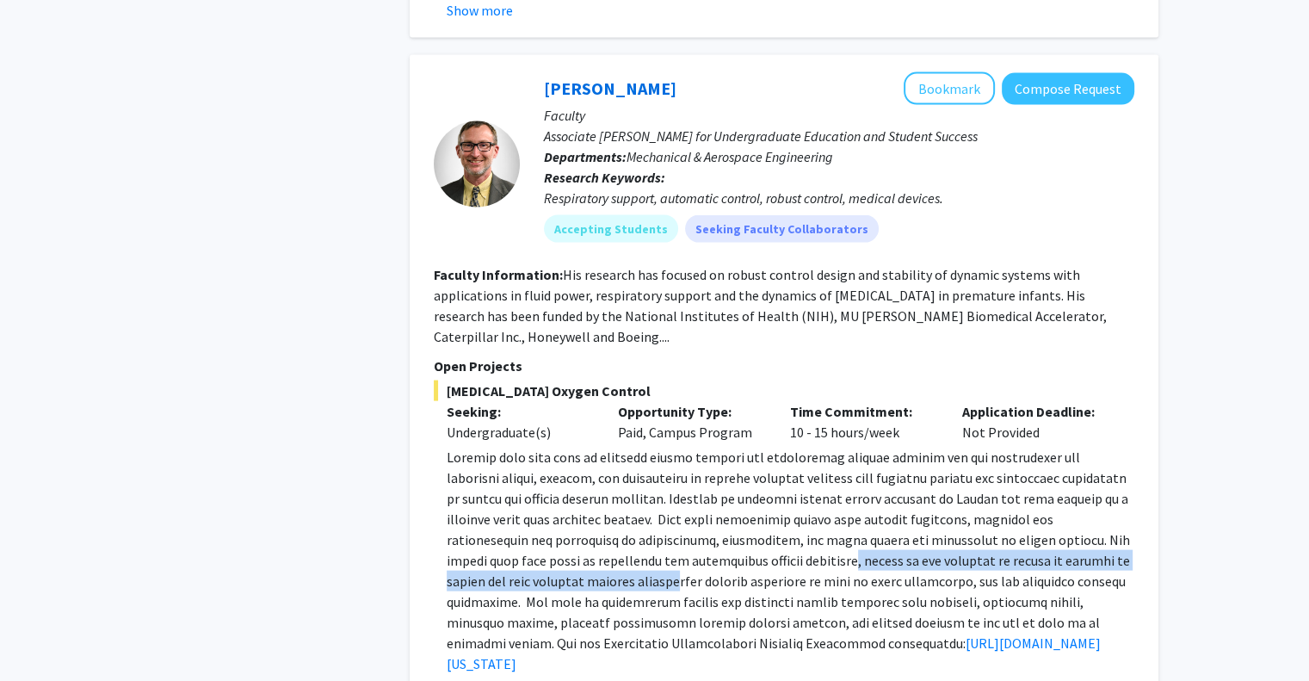
drag, startPoint x: 589, startPoint y: 485, endPoint x: 726, endPoint y: 478, distance: 137.9
click at [726, 478] on p "[URL][DOMAIN_NAME][US_STATE]" at bounding box center [791, 560] width 688 height 227
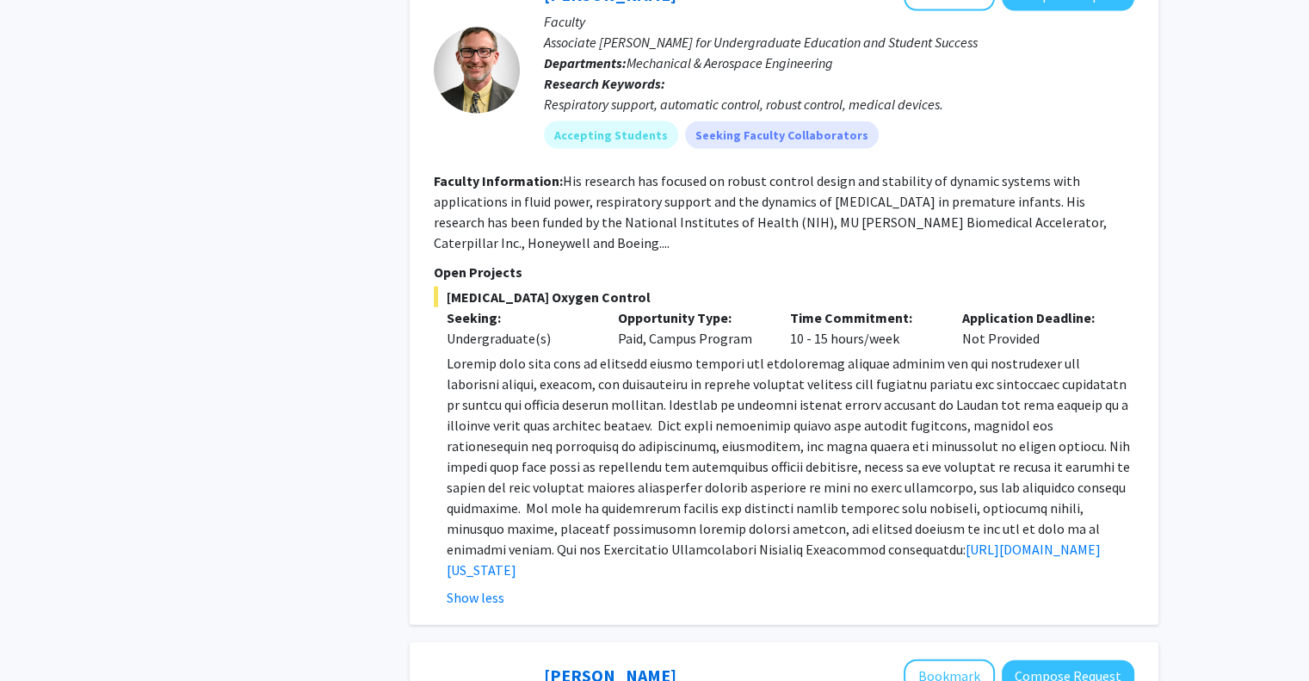
scroll to position [3683, 0]
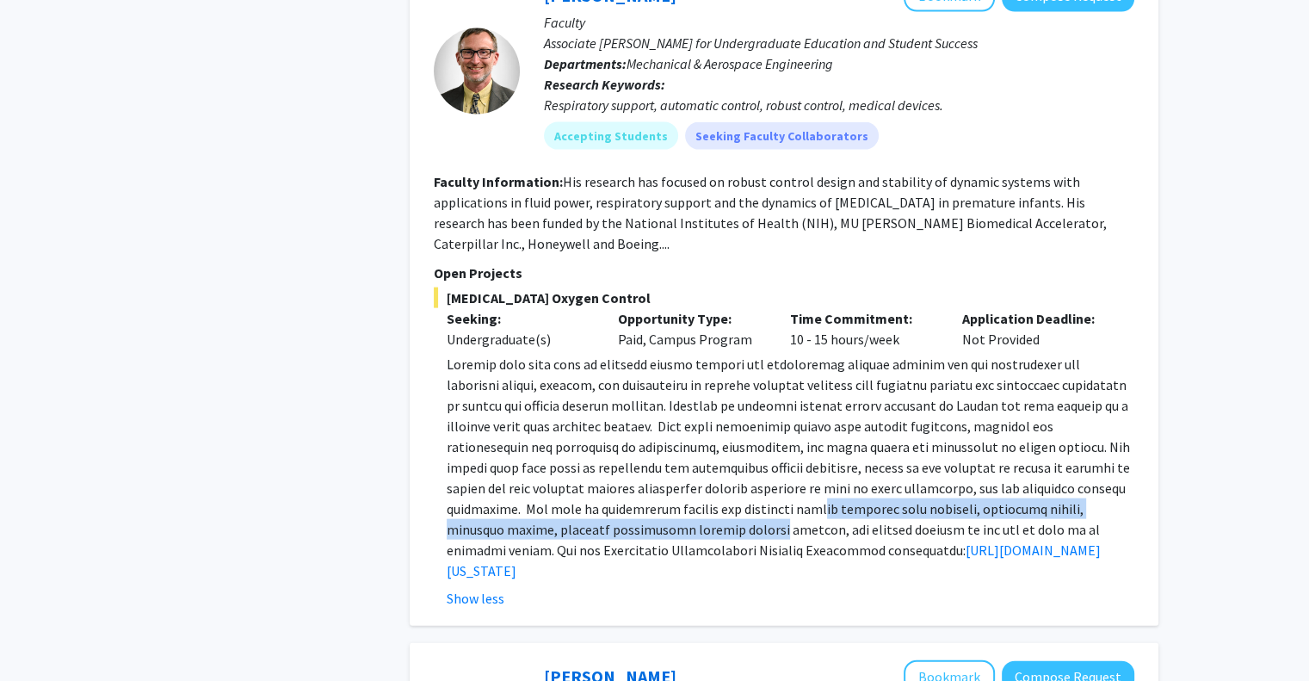
drag, startPoint x: 695, startPoint y: 433, endPoint x: 820, endPoint y: 420, distance: 125.5
click at [820, 420] on p "[URL][DOMAIN_NAME][US_STATE]" at bounding box center [791, 467] width 688 height 227
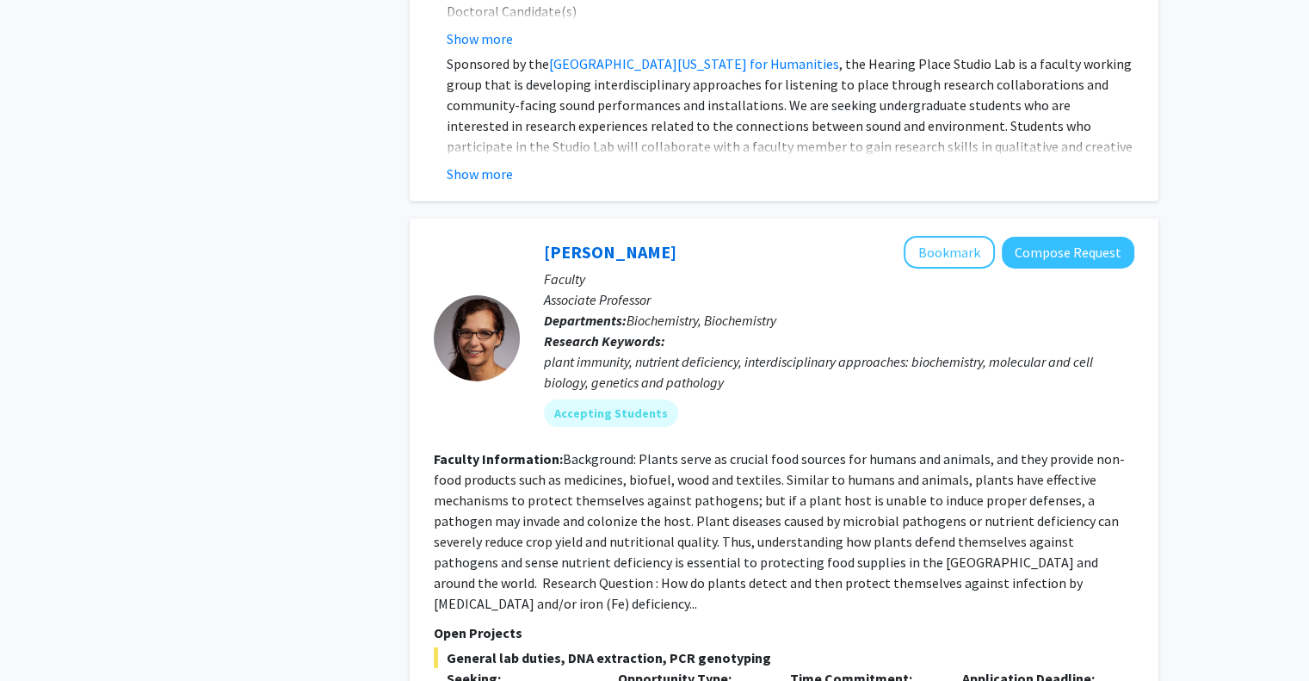
scroll to position [5506, 0]
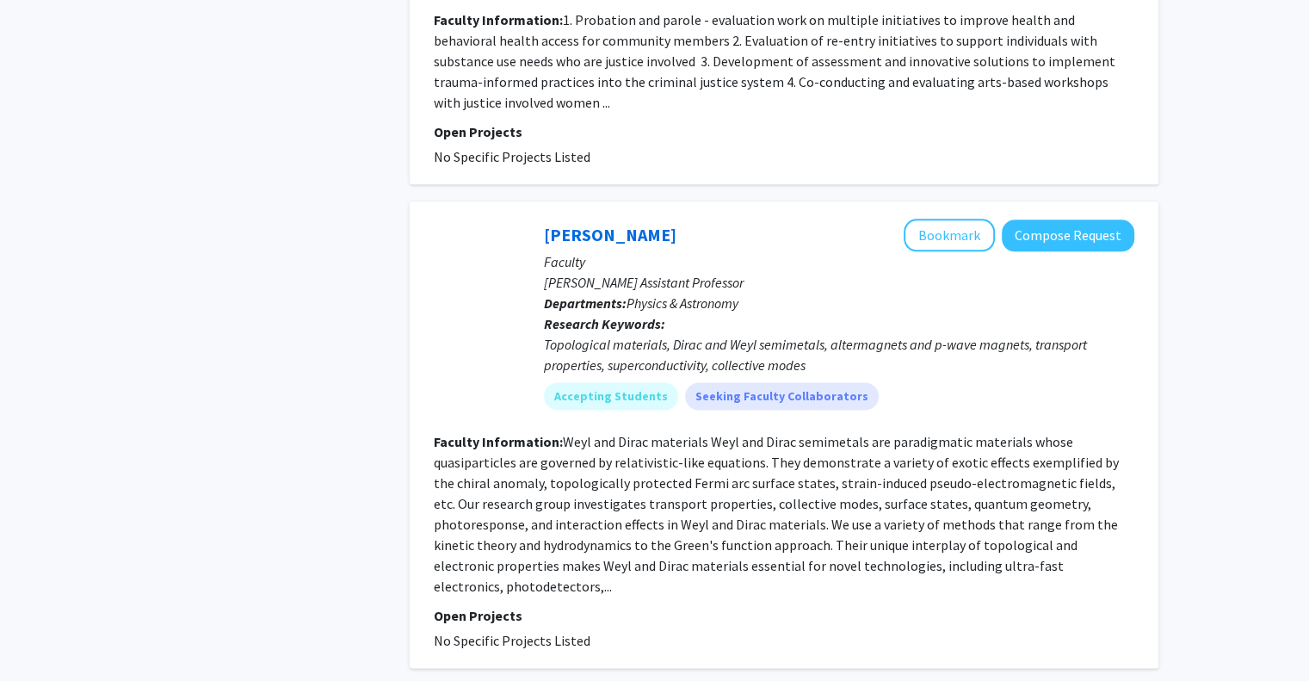
scroll to position [2101, 0]
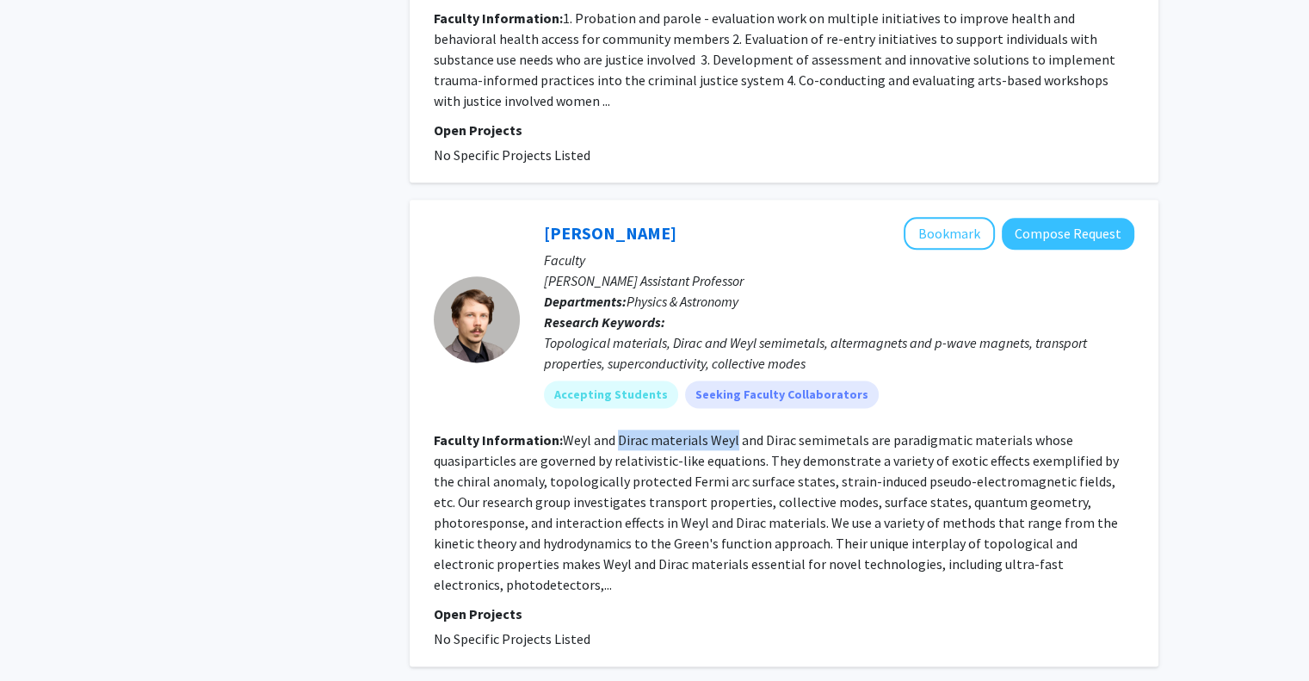
drag, startPoint x: 614, startPoint y: 416, endPoint x: 732, endPoint y: 416, distance: 117.9
click at [732, 431] on fg-read-more "Weyl and Dirac materials Weyl and Dirac semimetals are paradigmatic materials w…" at bounding box center [776, 512] width 685 height 162
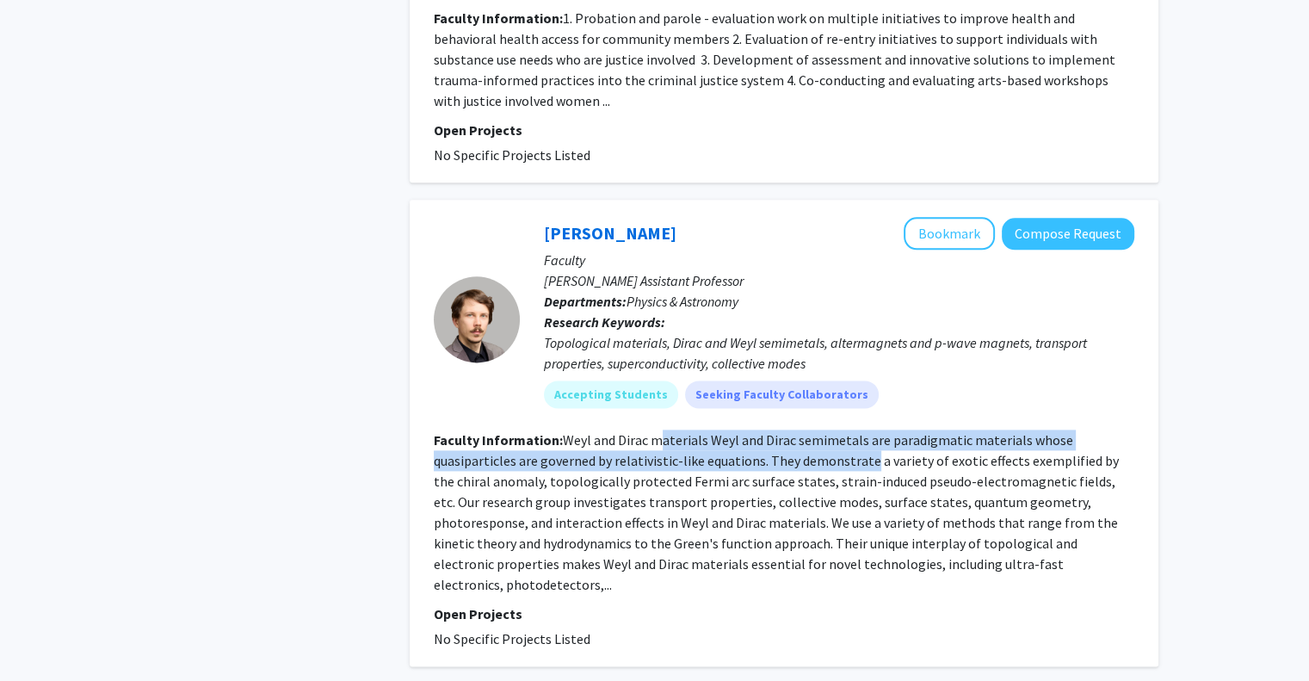
drag, startPoint x: 656, startPoint y: 419, endPoint x: 867, endPoint y: 438, distance: 212.6
click at [867, 438] on fg-read-more "Weyl and Dirac materials Weyl and Dirac semimetals are paradigmatic materials w…" at bounding box center [776, 512] width 685 height 162
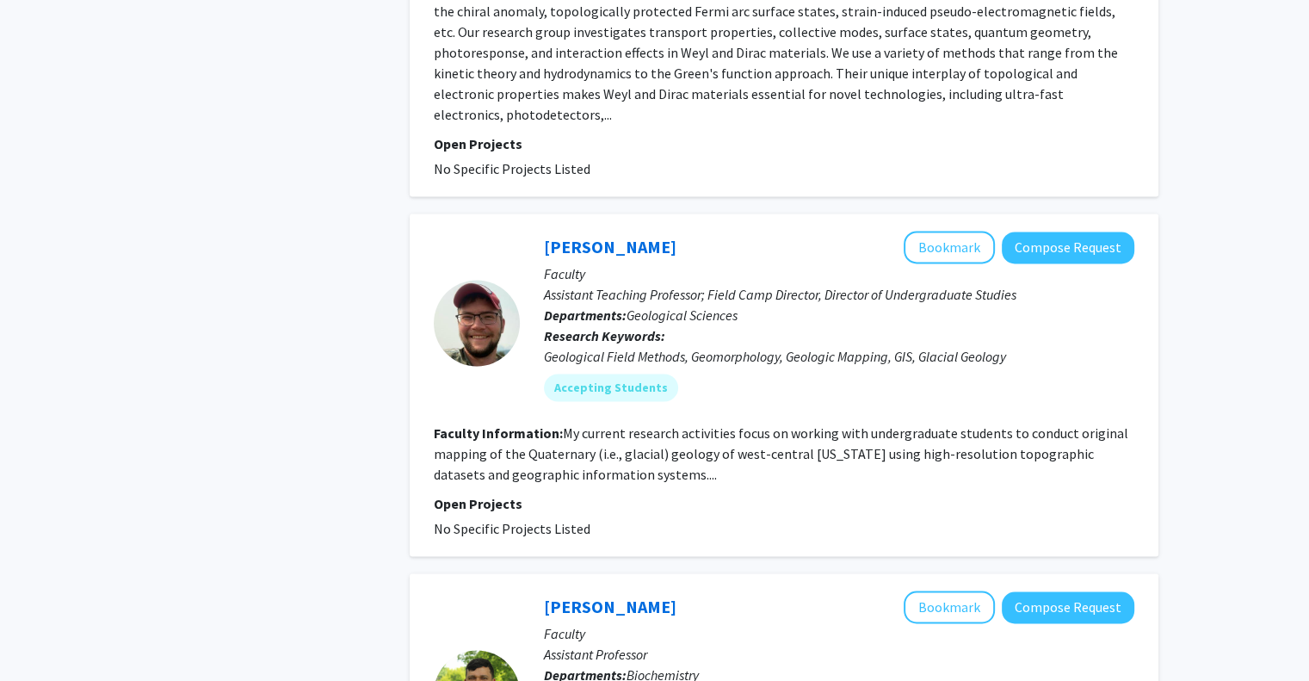
scroll to position [2589, 0]
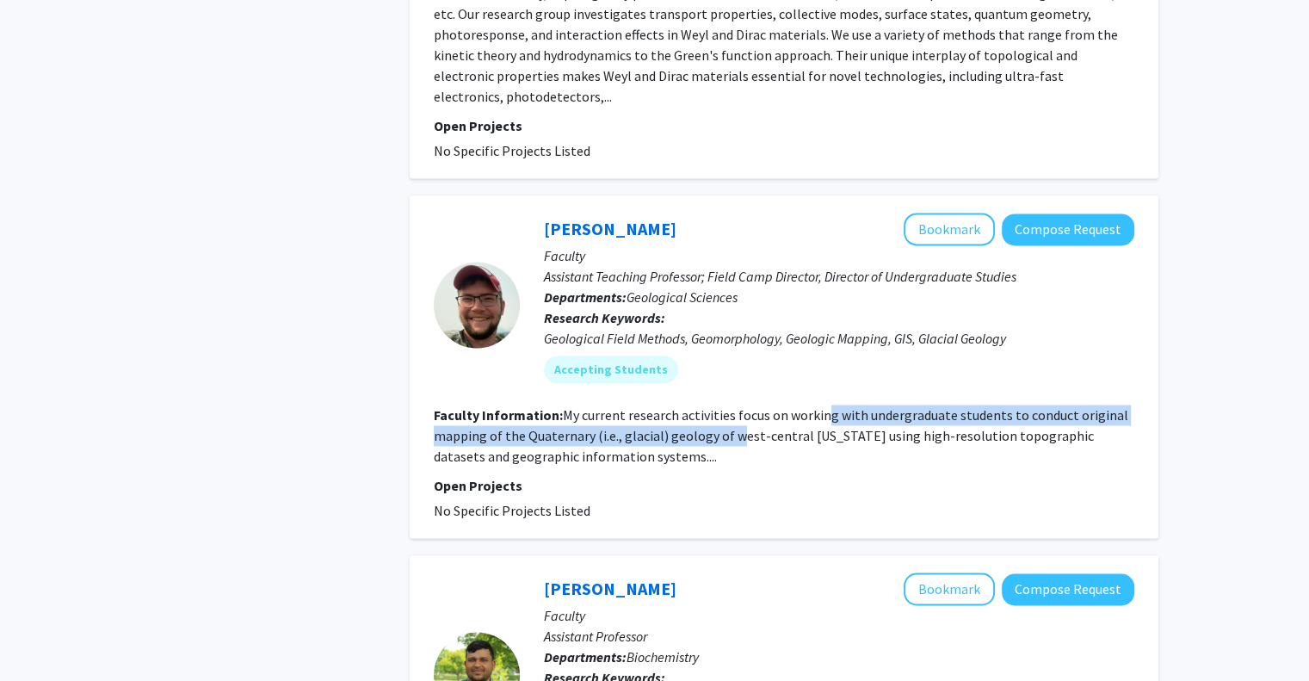
drag, startPoint x: 737, startPoint y: 385, endPoint x: 854, endPoint y: 370, distance: 118.0
click at [854, 406] on fg-read-more "My current research activities focus on working with undergraduate students to …" at bounding box center [781, 435] width 695 height 59
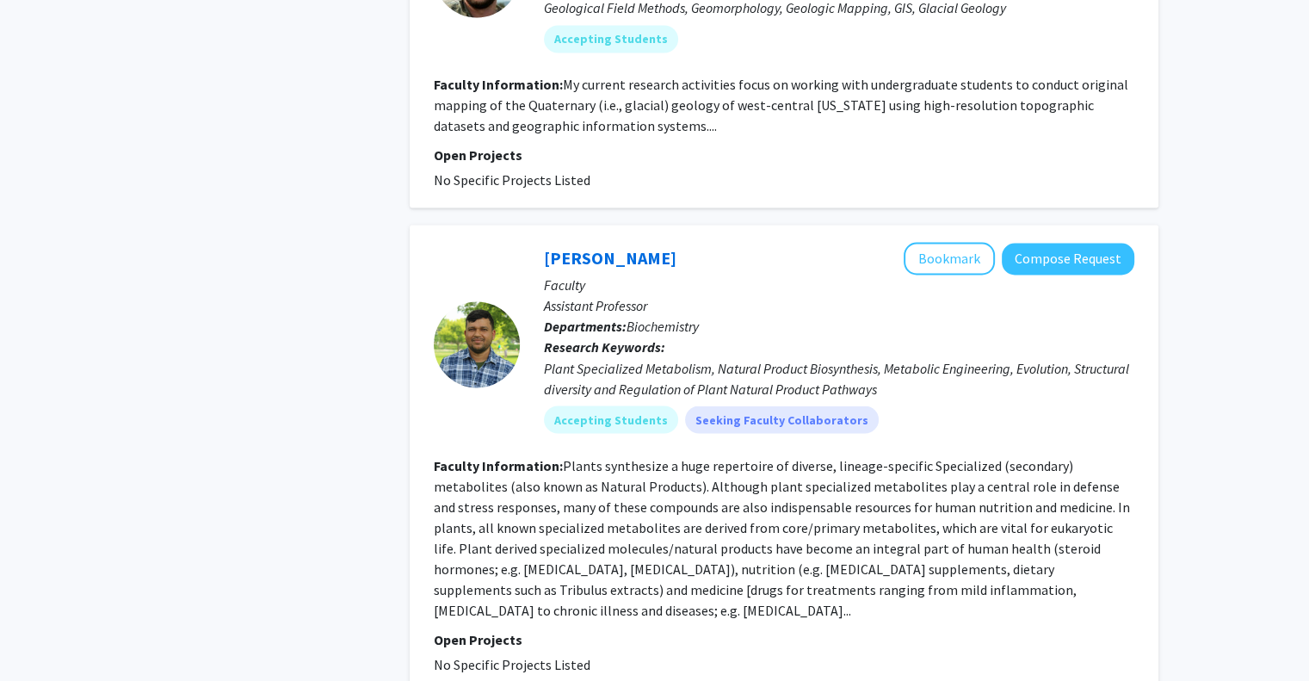
scroll to position [2988, 0]
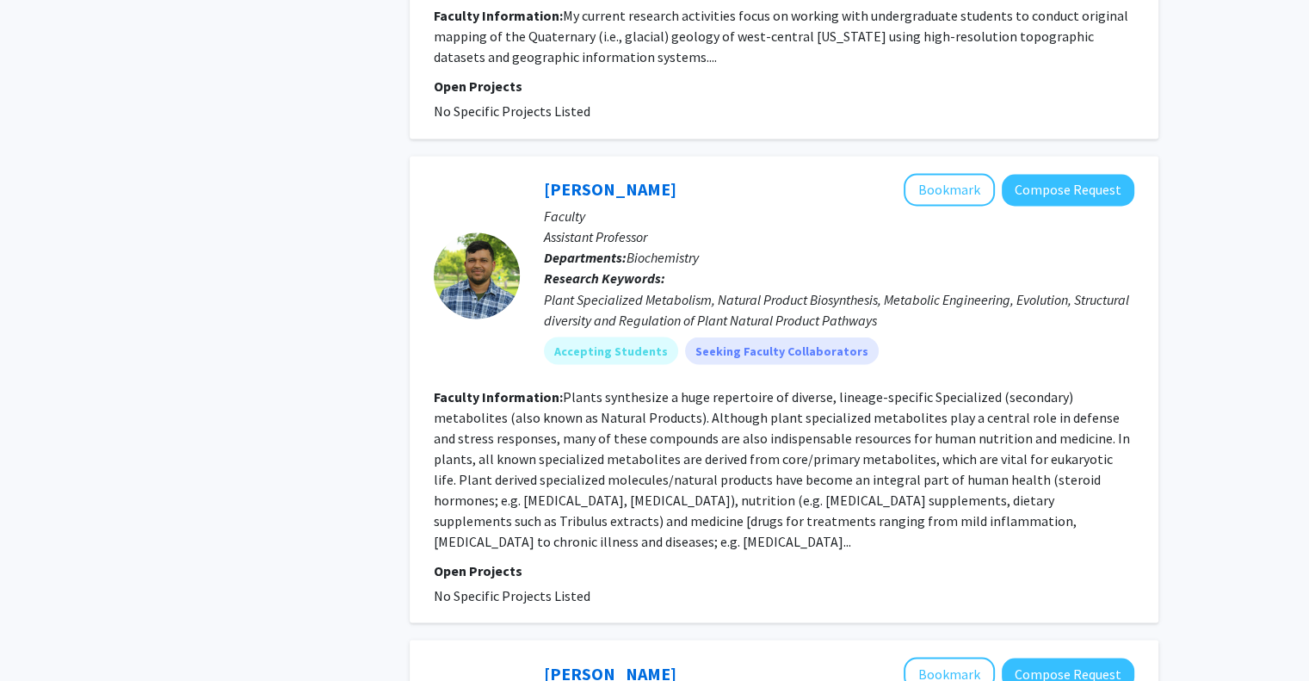
click at [1022, 453] on fg-read-more "Plants synthesize a huge repertoire of diverse, lineage-specific Specialized (s…" at bounding box center [782, 468] width 696 height 162
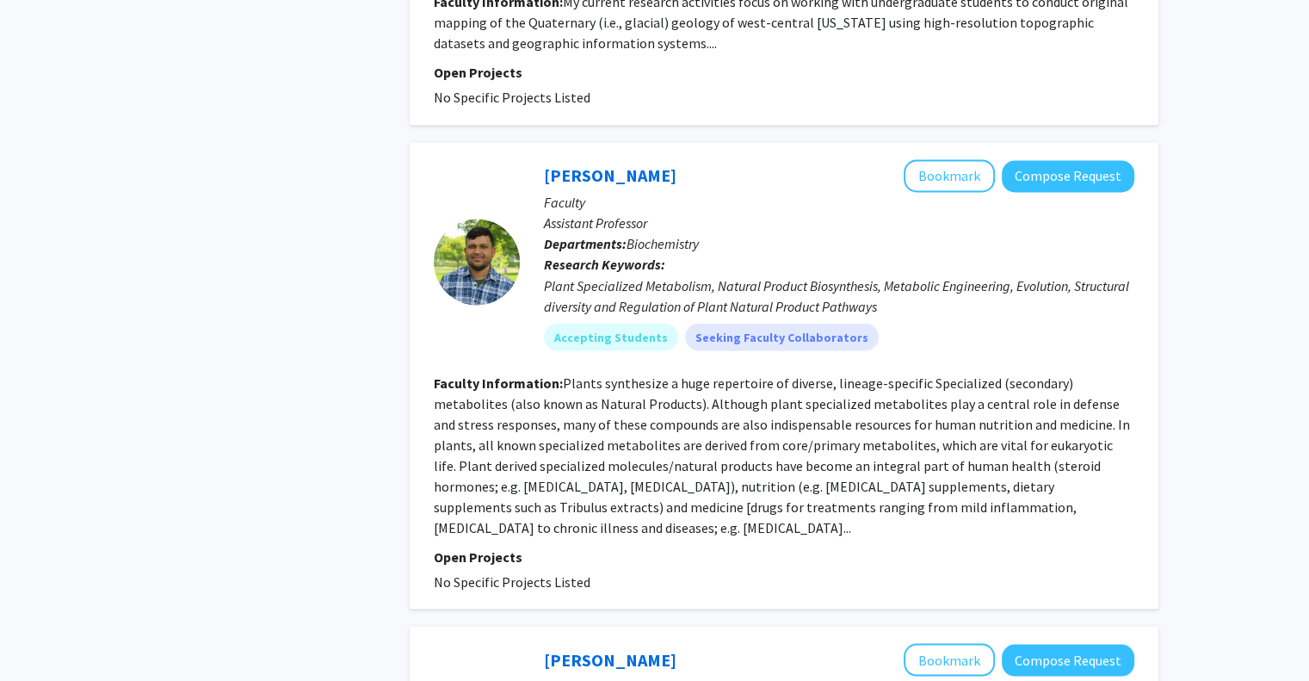
scroll to position [3006, 0]
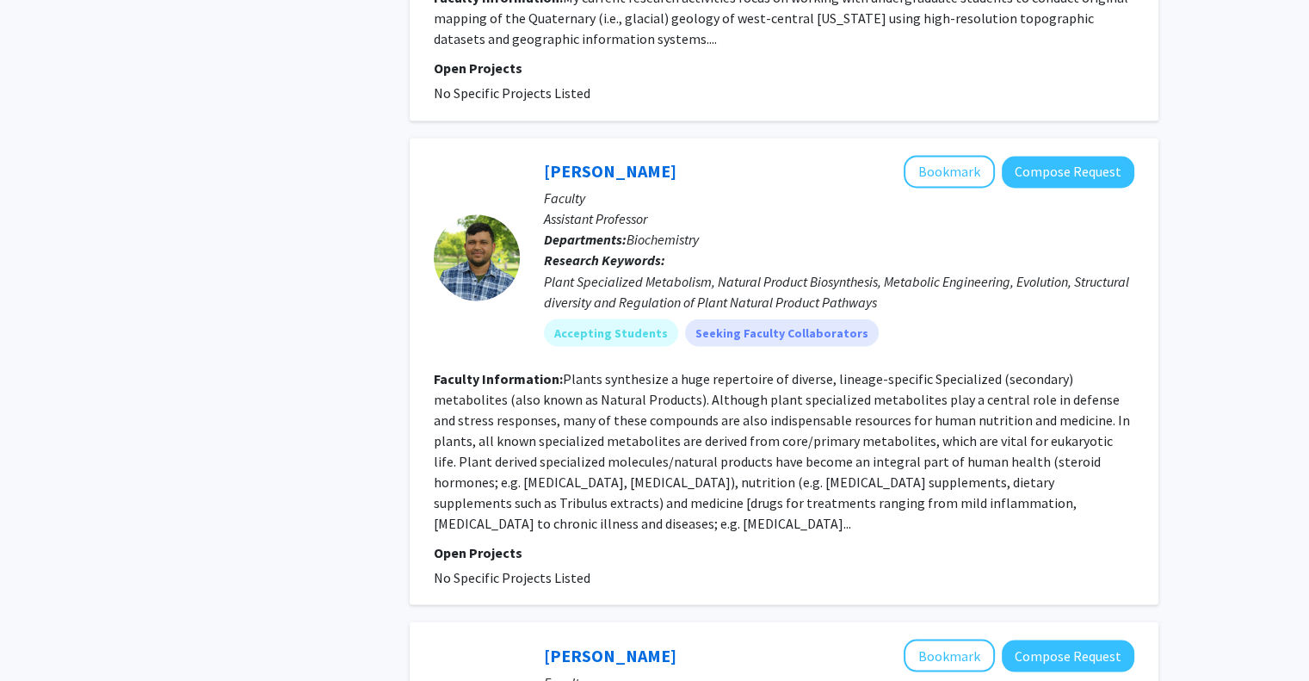
click at [864, 541] on p "Open Projects" at bounding box center [784, 551] width 701 height 21
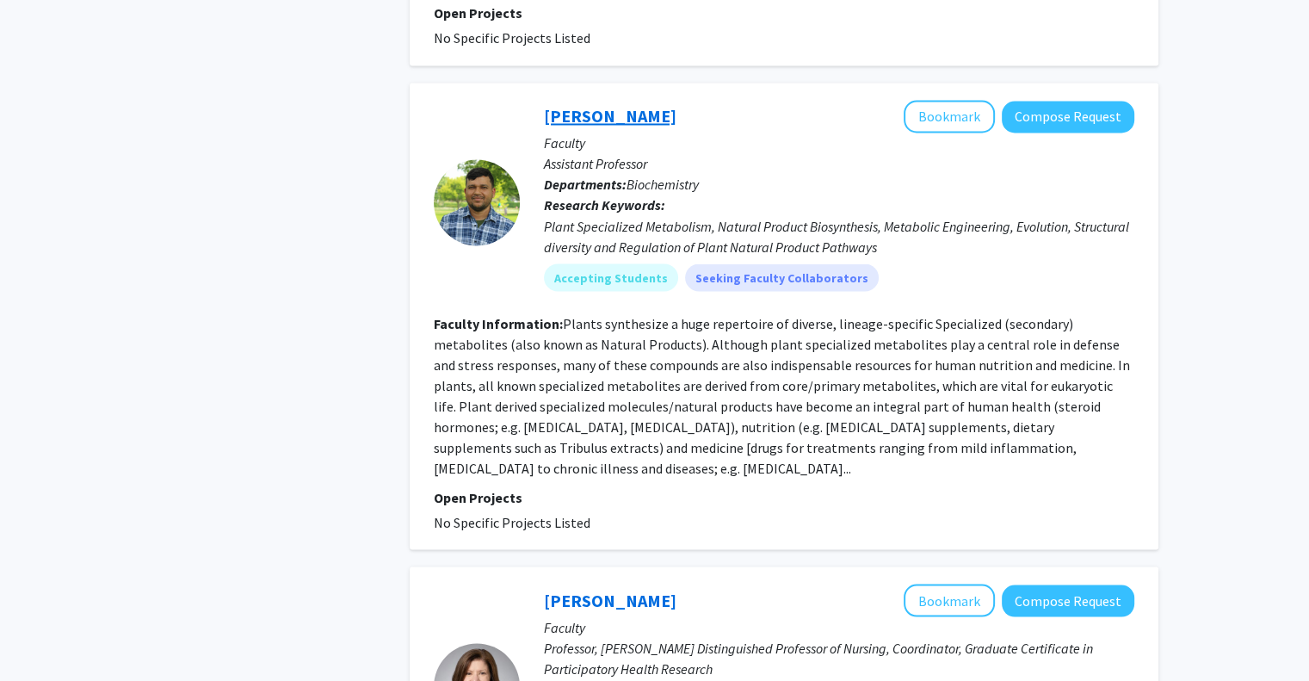
click at [662, 105] on link "[PERSON_NAME]" at bounding box center [610, 116] width 133 height 22
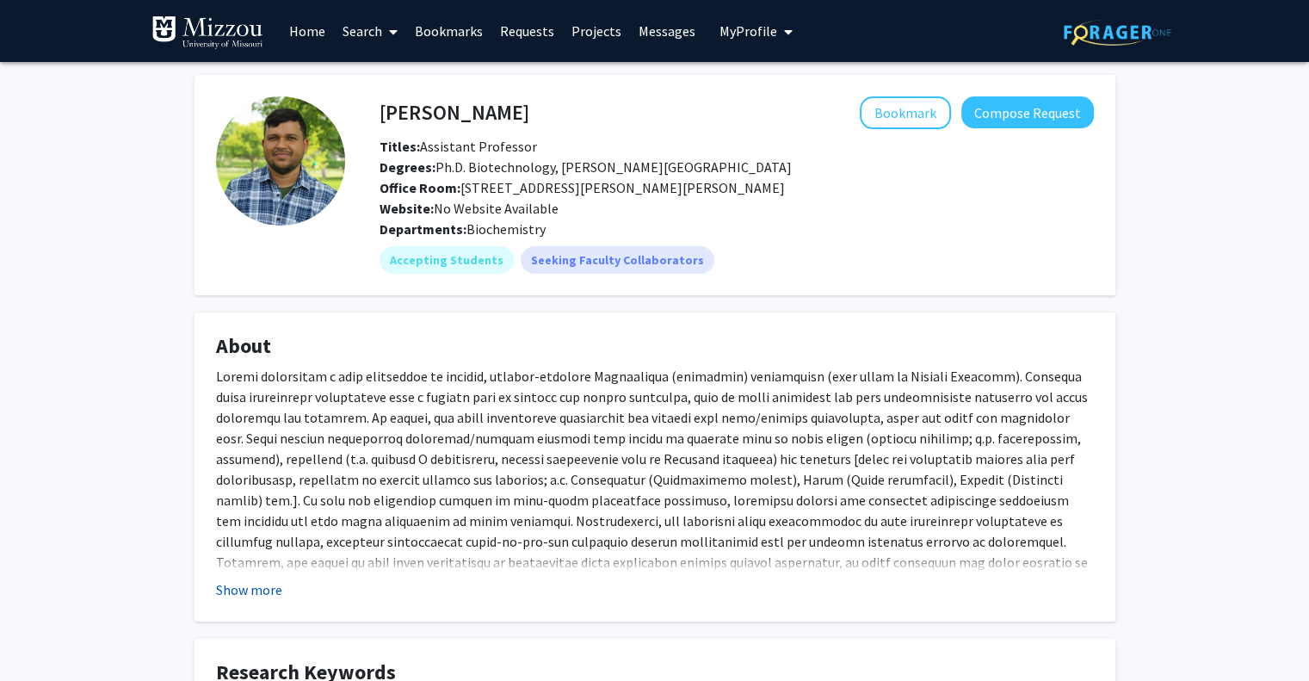
click at [247, 591] on button "Show more" at bounding box center [249, 589] width 66 height 21
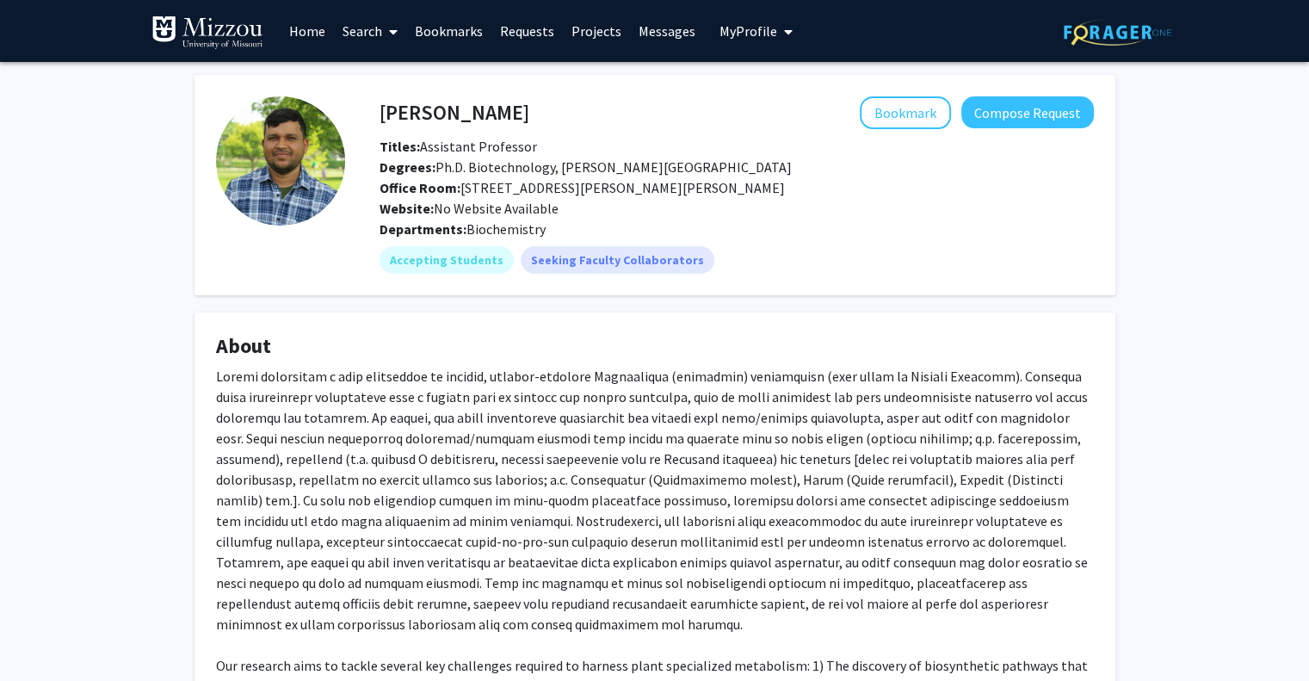
scroll to position [93, 0]
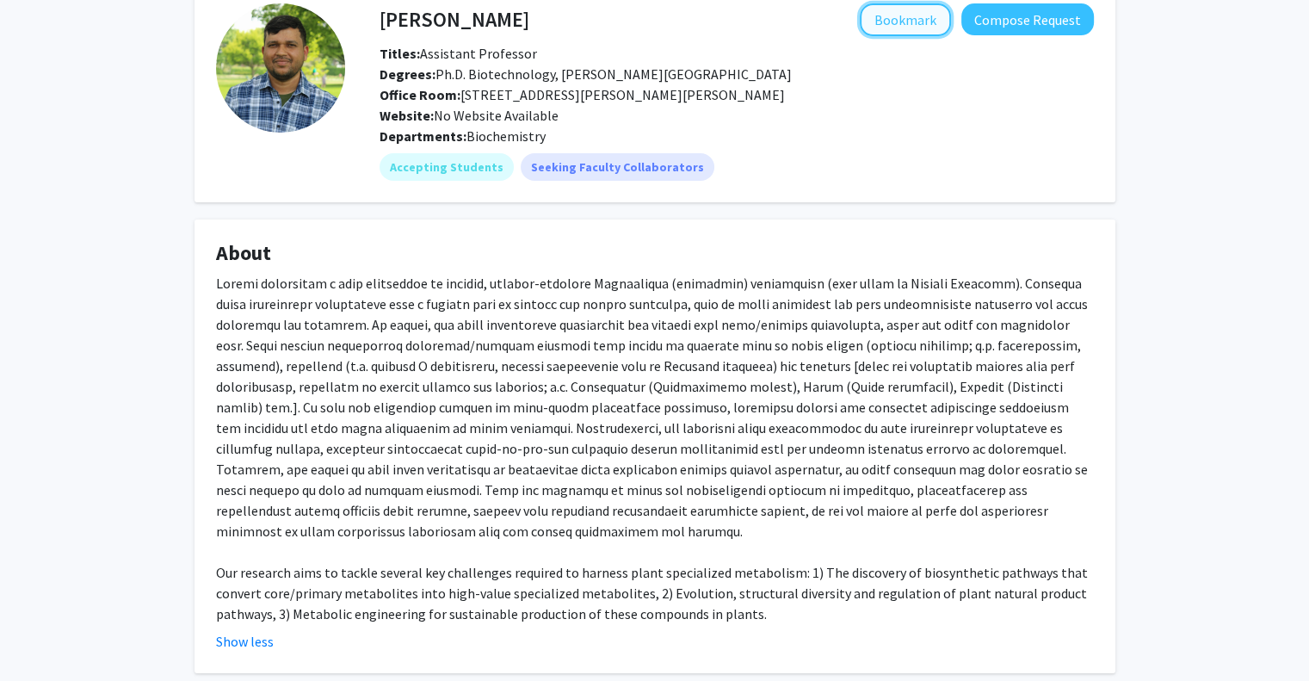
click at [895, 28] on button "Bookmark" at bounding box center [905, 19] width 91 height 33
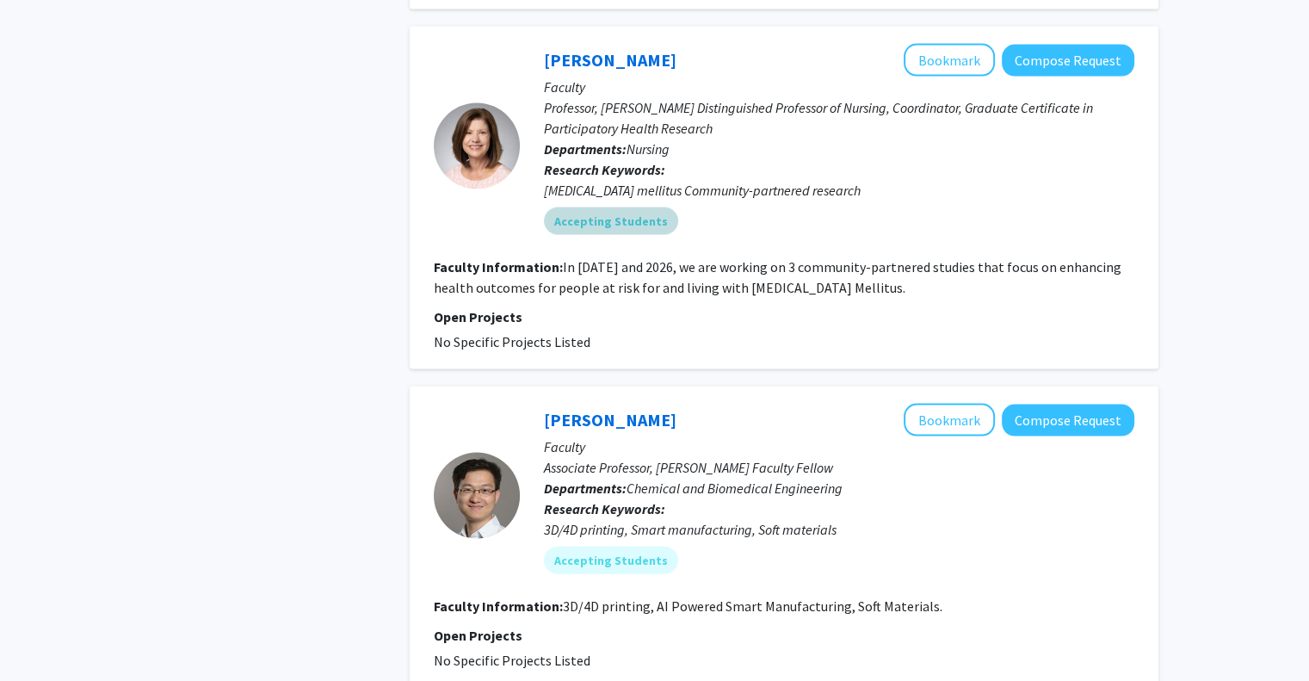
scroll to position [3687, 0]
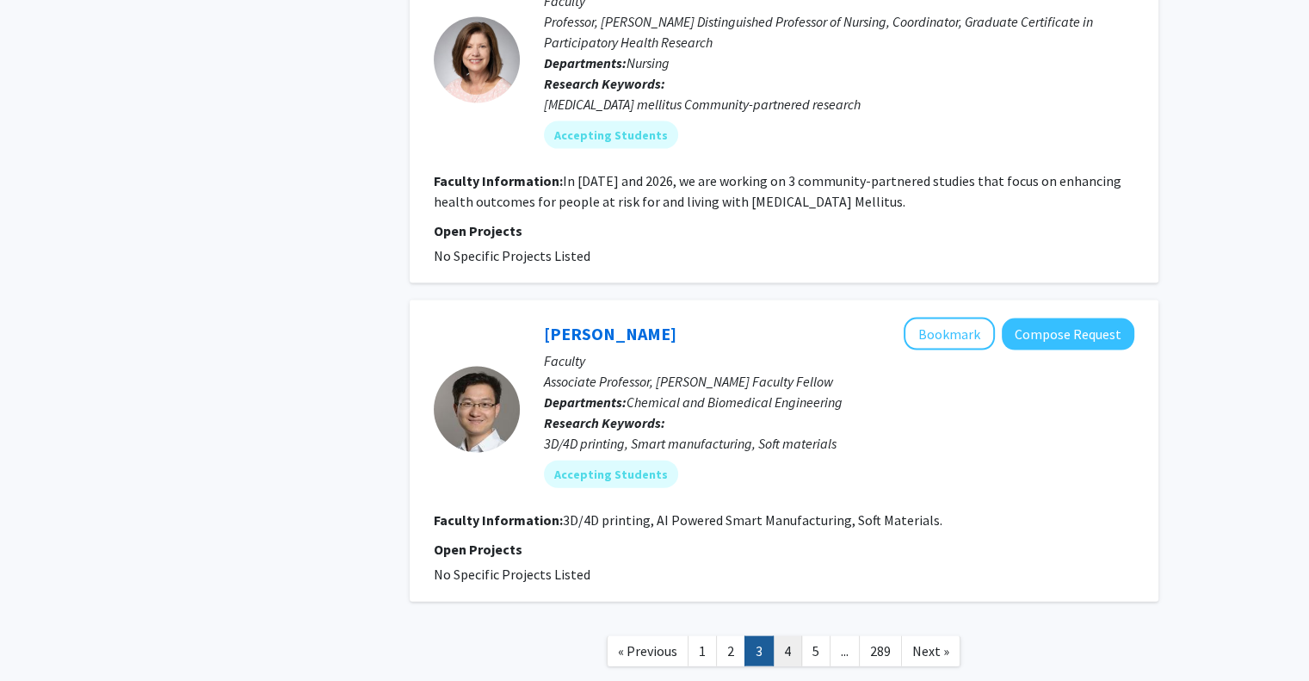
click at [787, 636] on link "4" at bounding box center [787, 651] width 29 height 30
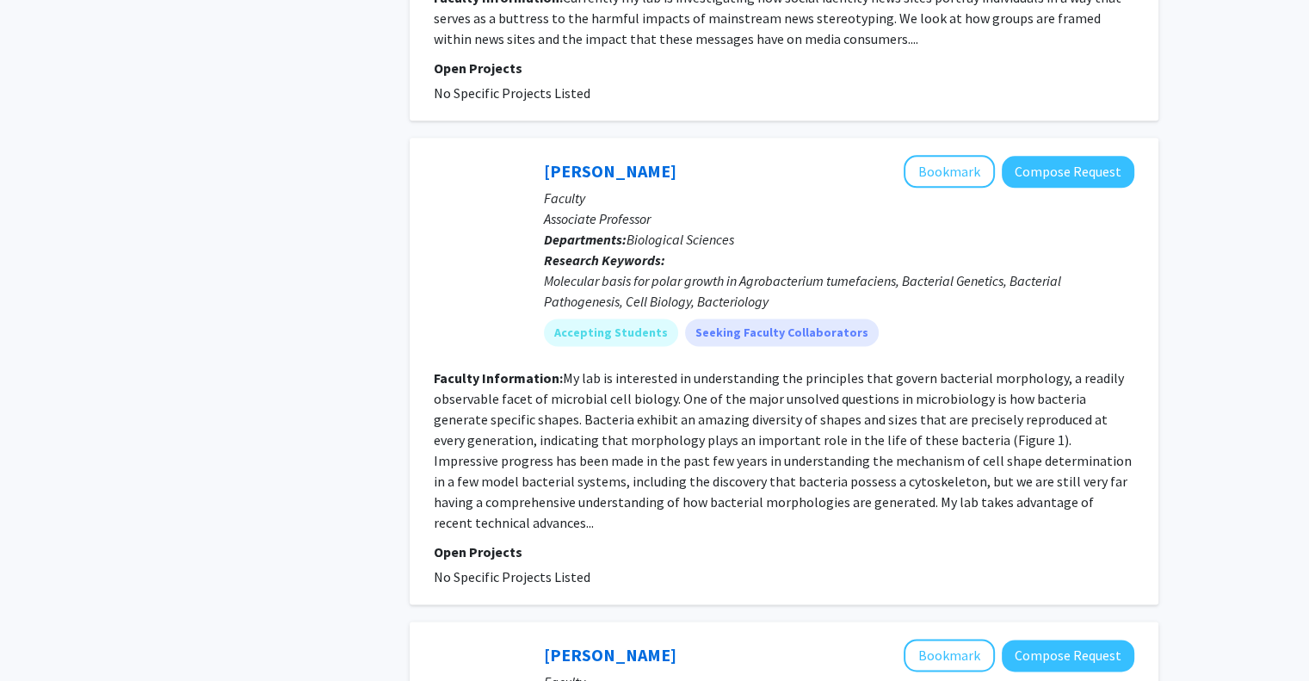
scroll to position [2223, 0]
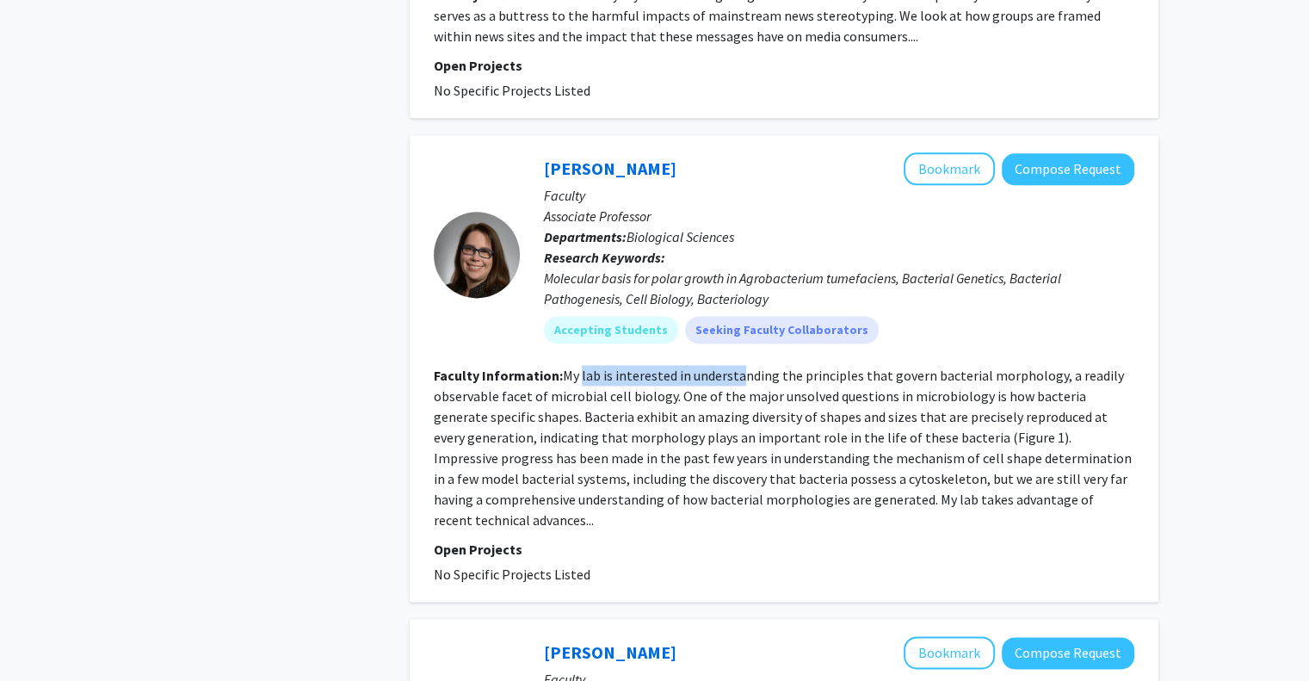
drag, startPoint x: 579, startPoint y: 352, endPoint x: 742, endPoint y: 350, distance: 162.7
click at [742, 367] on fg-read-more "My lab is interested in understanding the principles that govern bacterial morp…" at bounding box center [783, 448] width 698 height 162
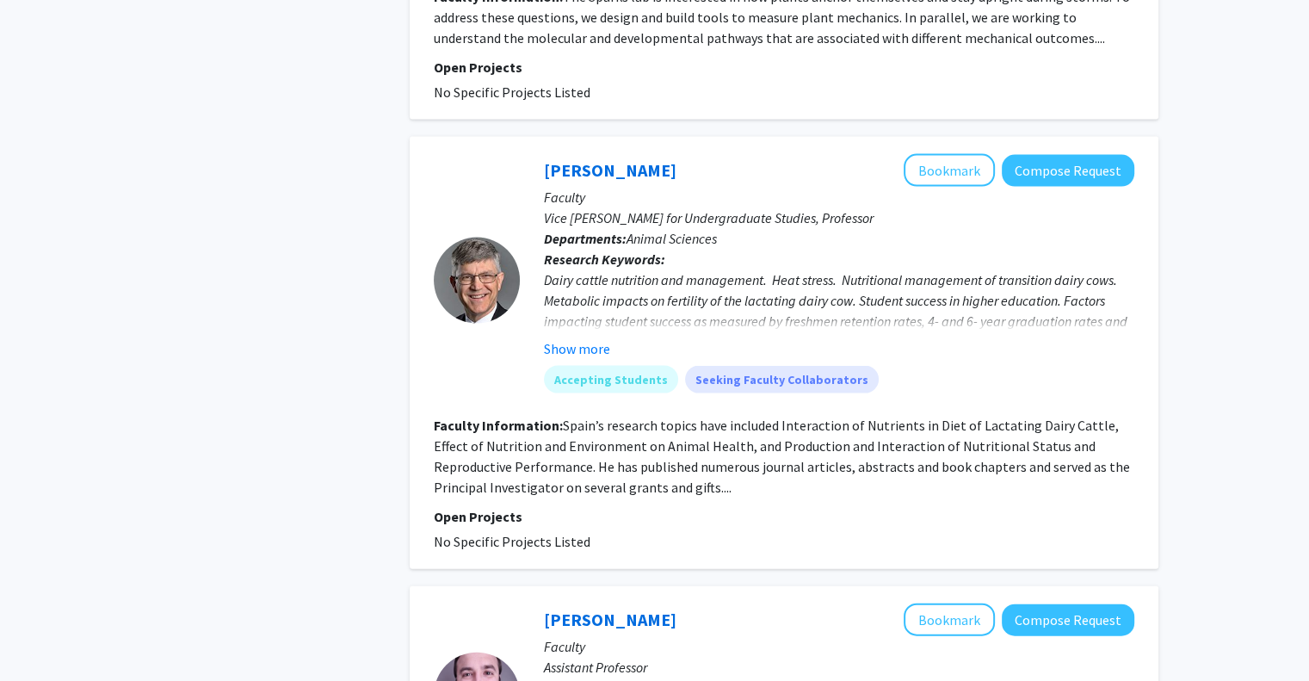
scroll to position [3568, 0]
drag, startPoint x: 602, startPoint y: 355, endPoint x: 773, endPoint y: 363, distance: 170.6
click at [773, 417] on fg-read-more "Spain’s research topics have included Interaction of Nutrients in Diet of Lacta…" at bounding box center [782, 456] width 696 height 79
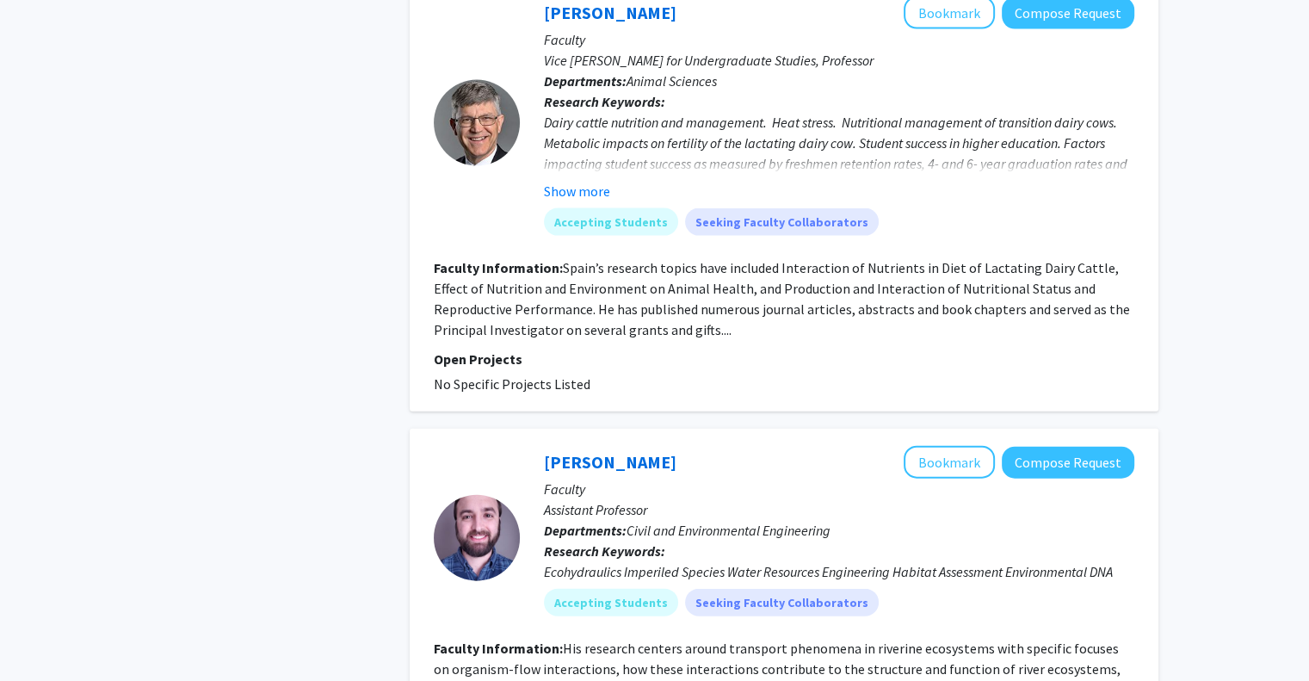
scroll to position [3886, 0]
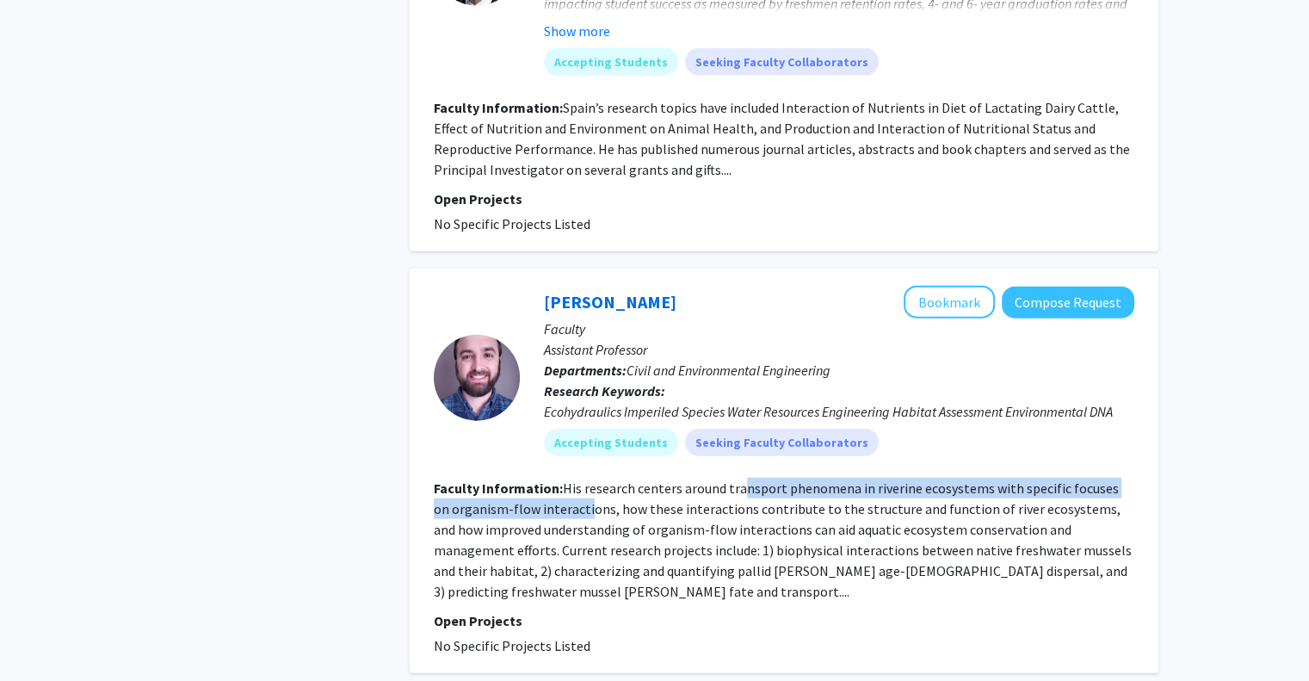
drag, startPoint x: 565, startPoint y: 429, endPoint x: 738, endPoint y: 426, distance: 173.9
click at [738, 478] on section "Faculty Information: His research centers around transport phenomena in riverin…" at bounding box center [784, 540] width 701 height 124
click at [738, 479] on fg-read-more "His research centers around transport phenomena in riverine ecosystems with spe…" at bounding box center [783, 539] width 698 height 120
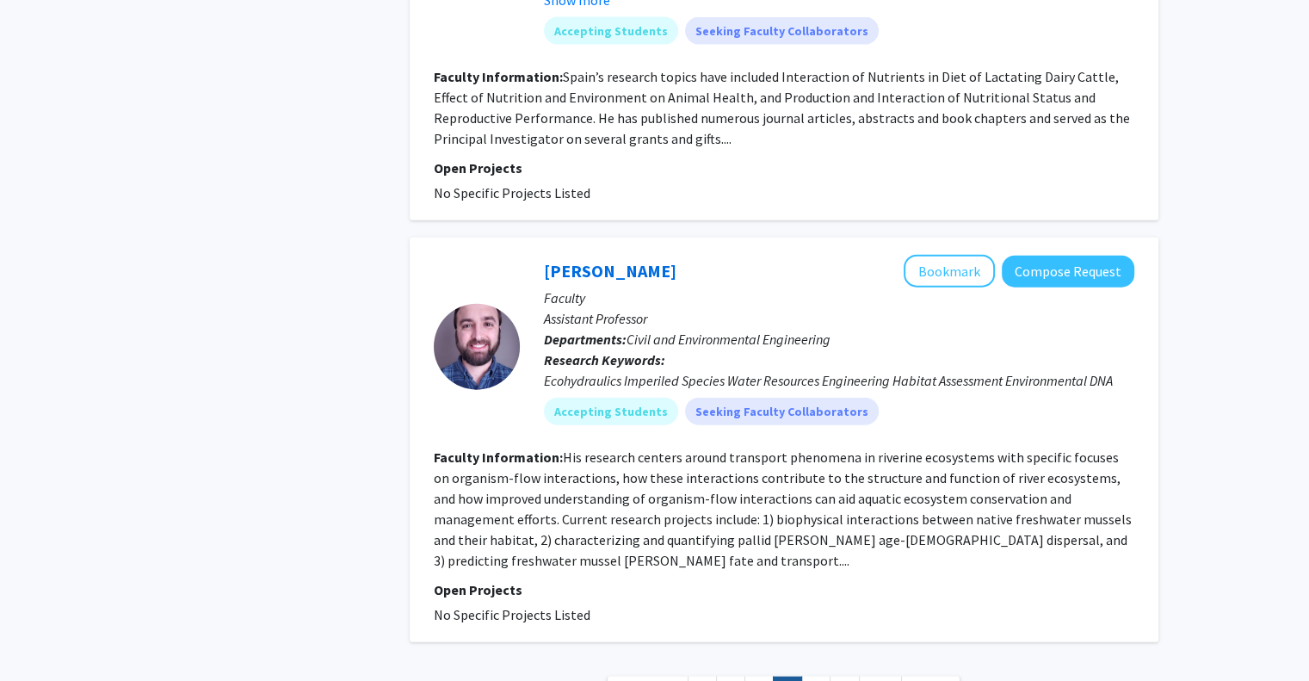
scroll to position [3931, 0]
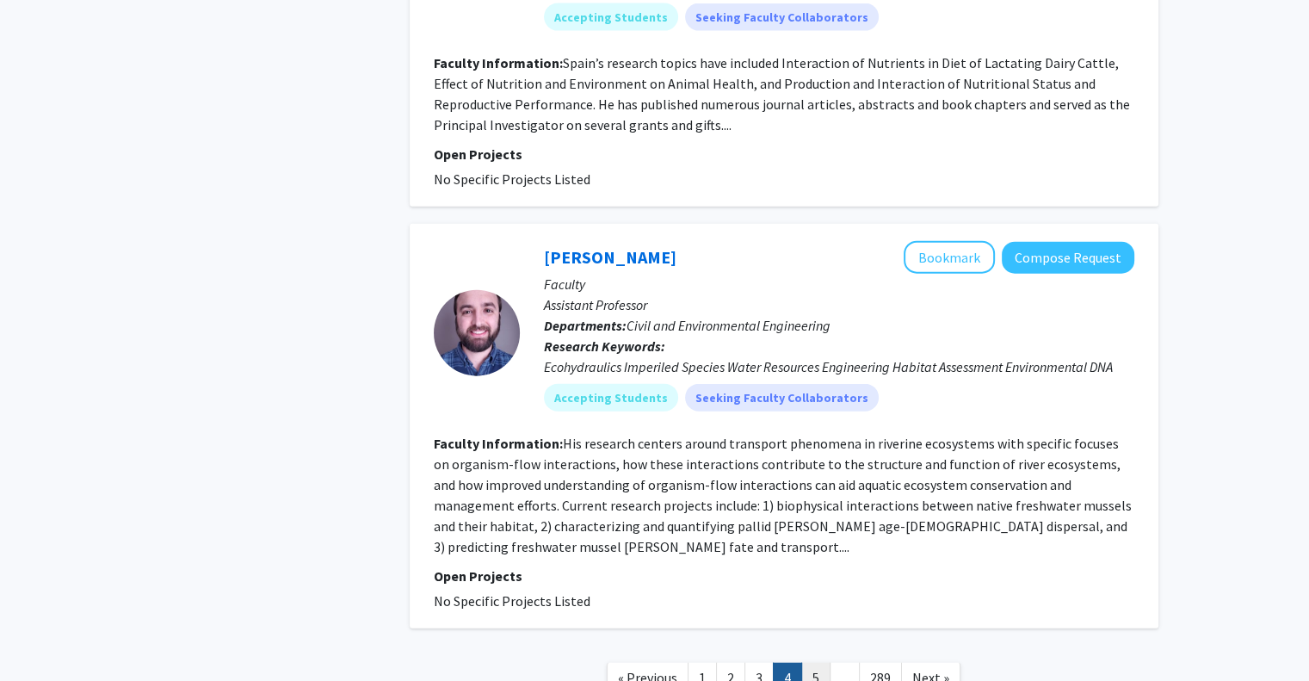
click at [811, 663] on link "5" at bounding box center [815, 678] width 29 height 30
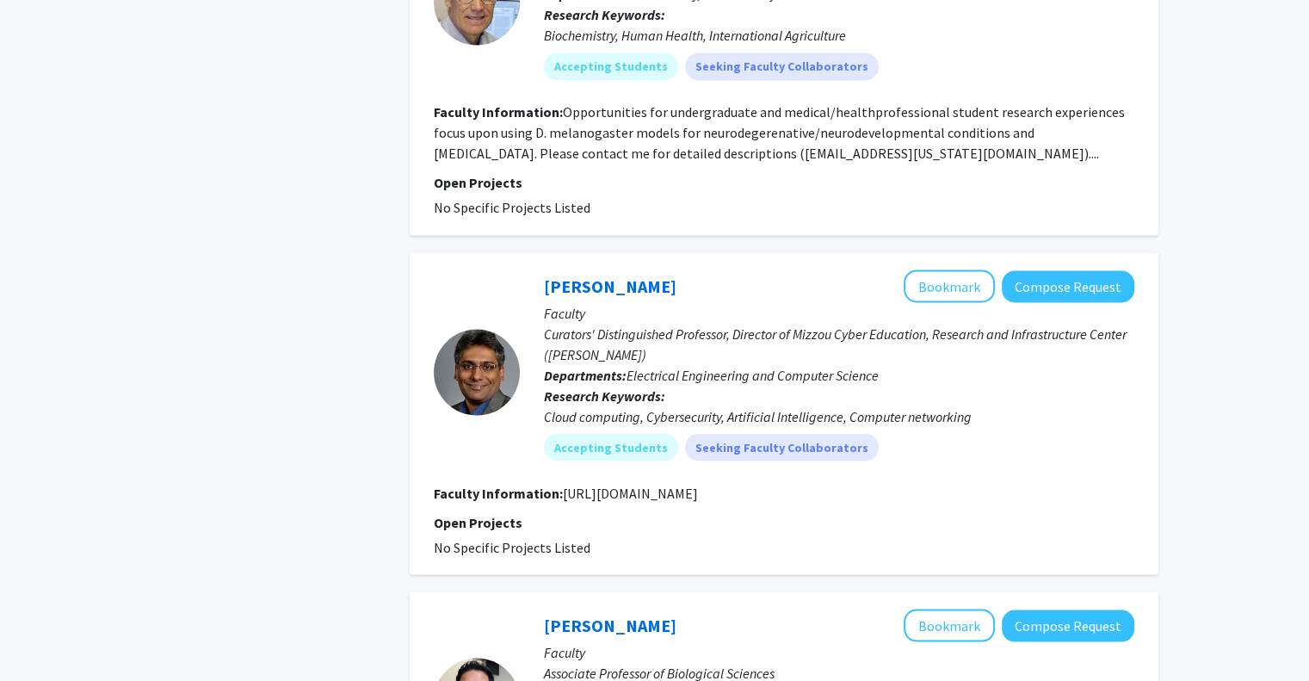
scroll to position [3081, 0]
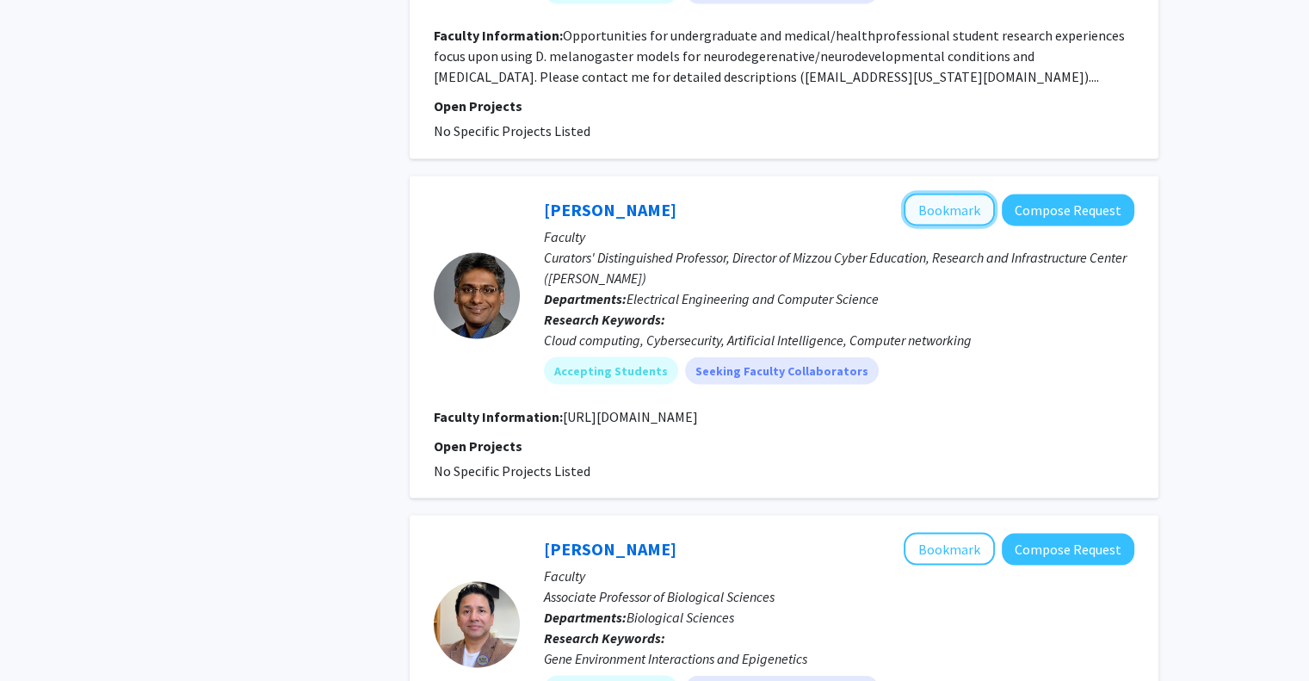
click at [951, 193] on button "Bookmark" at bounding box center [949, 209] width 91 height 33
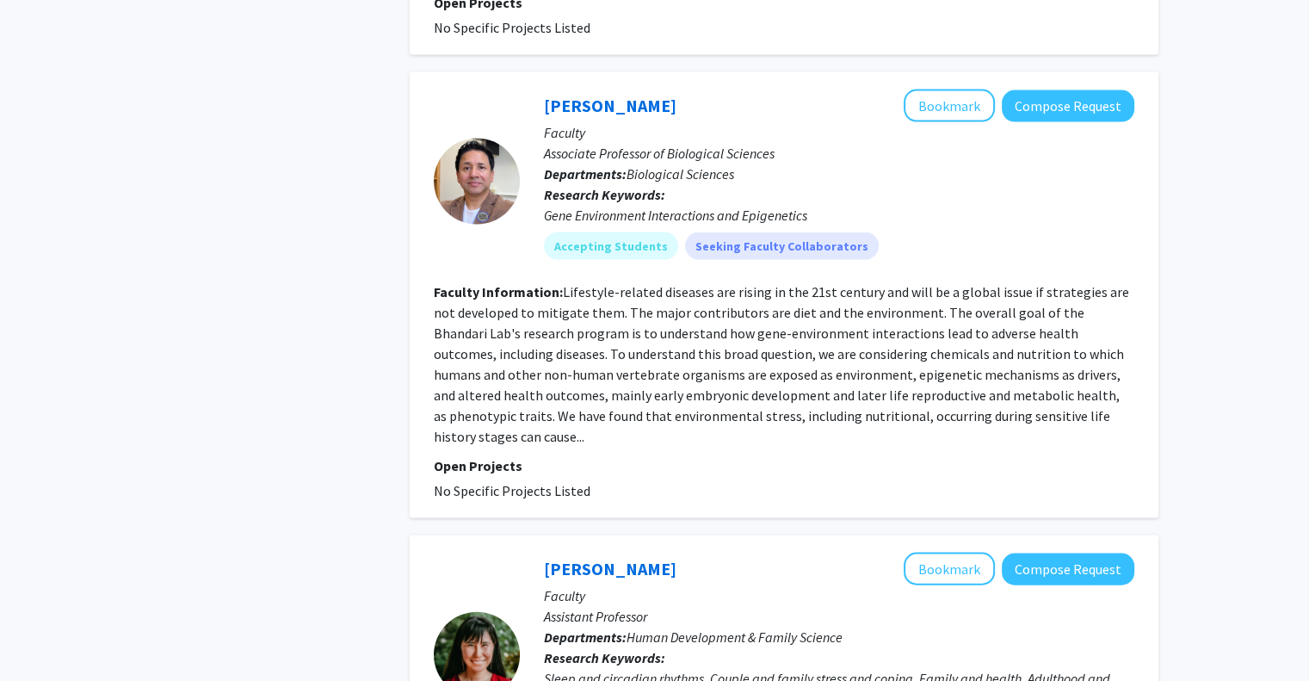
scroll to position [3524, 0]
drag, startPoint x: 558, startPoint y: 200, endPoint x: 714, endPoint y: 206, distance: 156.7
click at [714, 281] on section "Faculty Information: Lifestyle-related diseases are rising in the 21st century …" at bounding box center [784, 363] width 701 height 165
click at [713, 282] on fg-read-more "Lifestyle-related diseases are rising in the 21st century and will be a global …" at bounding box center [781, 363] width 695 height 162
drag, startPoint x: 905, startPoint y: 237, endPoint x: 980, endPoint y: 238, distance: 74.9
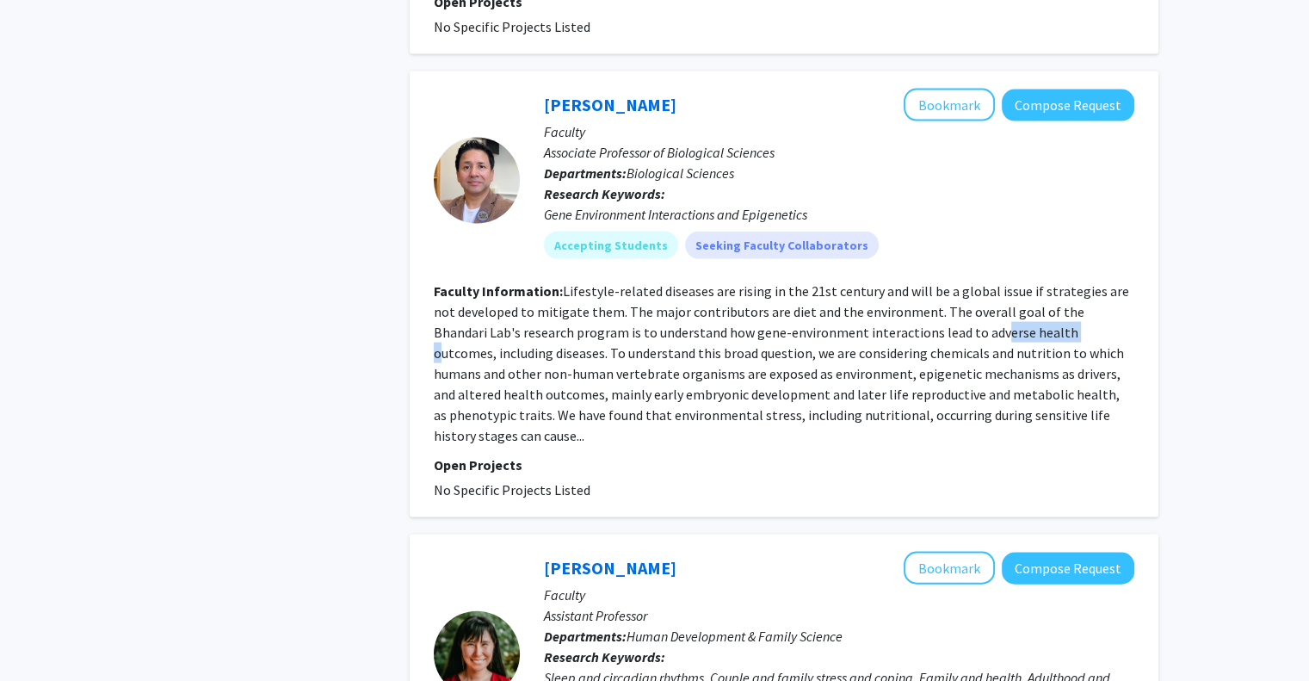
click at [980, 282] on fg-read-more "Lifestyle-related diseases are rising in the 21st century and will be a global …" at bounding box center [781, 363] width 695 height 162
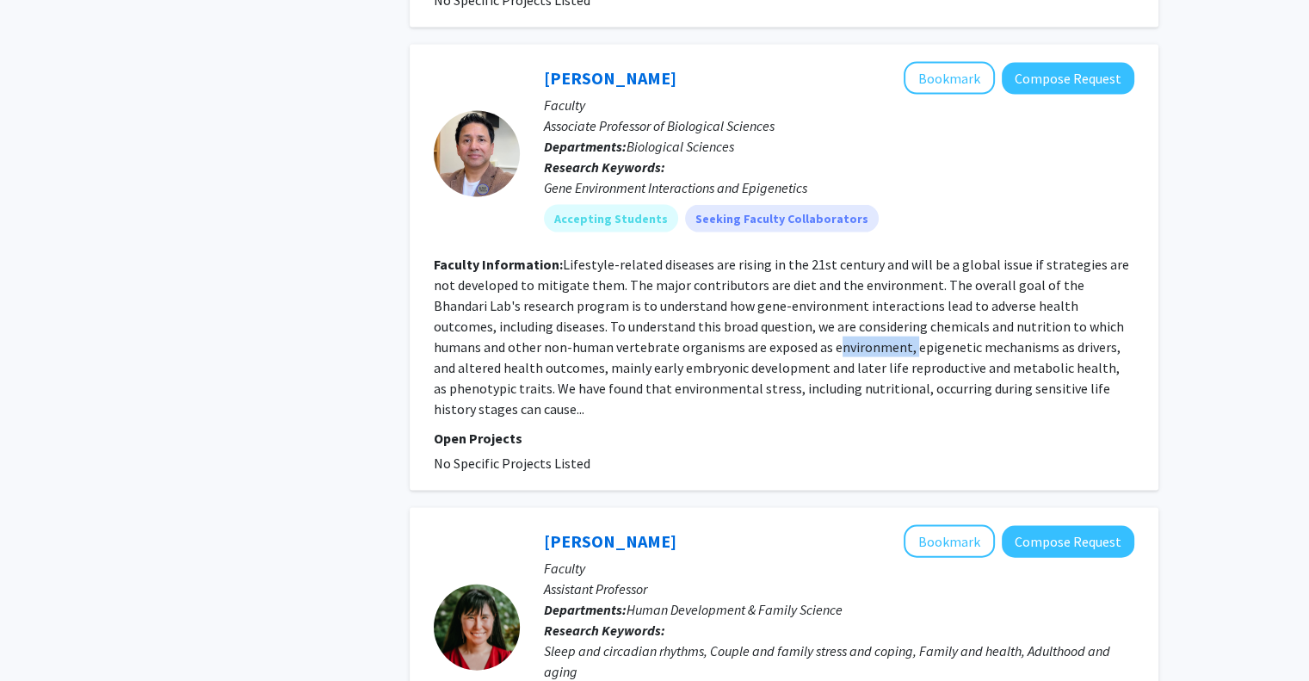
drag, startPoint x: 693, startPoint y: 250, endPoint x: 774, endPoint y: 259, distance: 81.4
click at [774, 259] on fg-read-more "Lifestyle-related diseases are rising in the 21st century and will be a global …" at bounding box center [781, 337] width 695 height 162
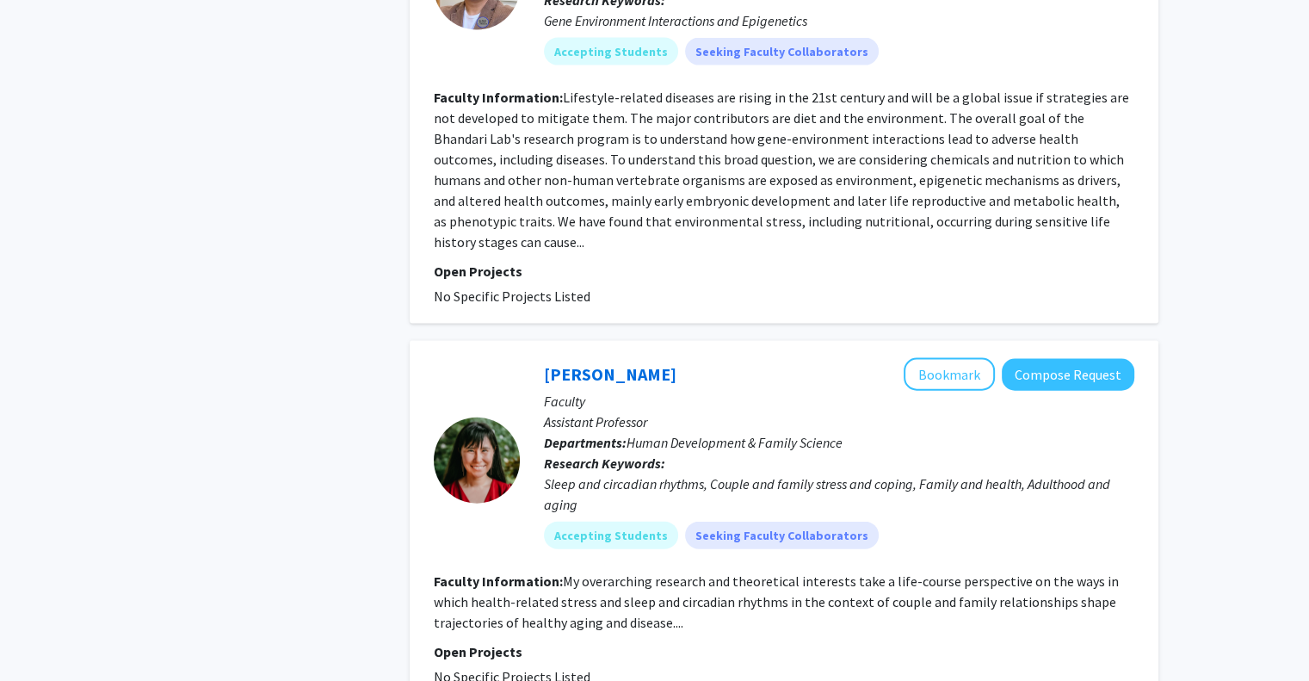
scroll to position [3821, 0]
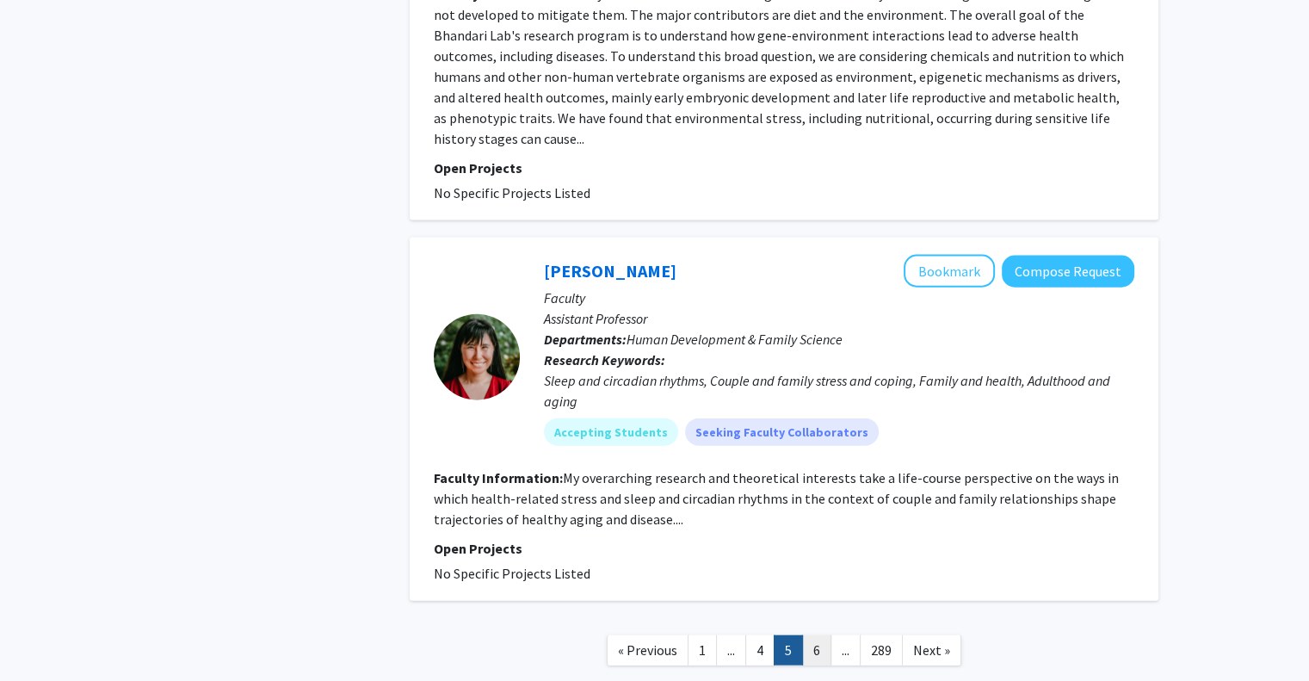
click at [817, 635] on link "6" at bounding box center [816, 650] width 29 height 30
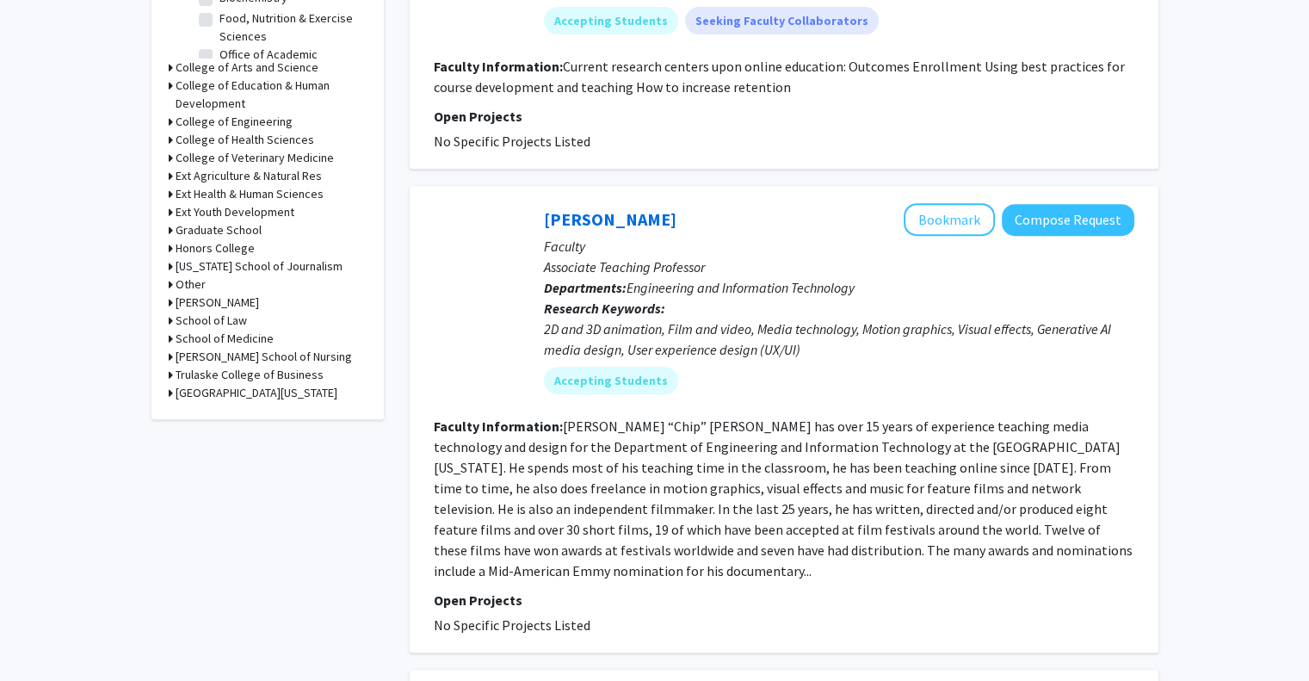
scroll to position [750, 0]
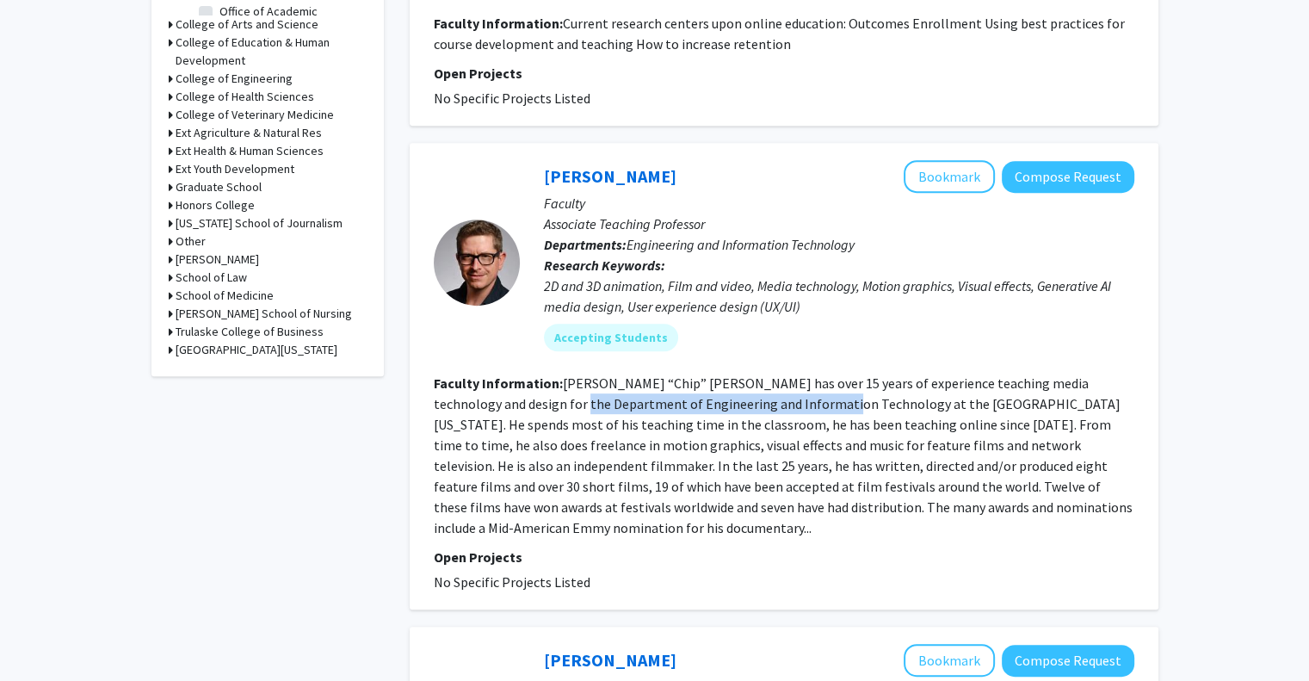
drag, startPoint x: 506, startPoint y: 406, endPoint x: 771, endPoint y: 412, distance: 265.1
click at [771, 412] on section "Faculty Information: [PERSON_NAME] “Chip” [PERSON_NAME] has over 15 years of ex…" at bounding box center [784, 455] width 701 height 165
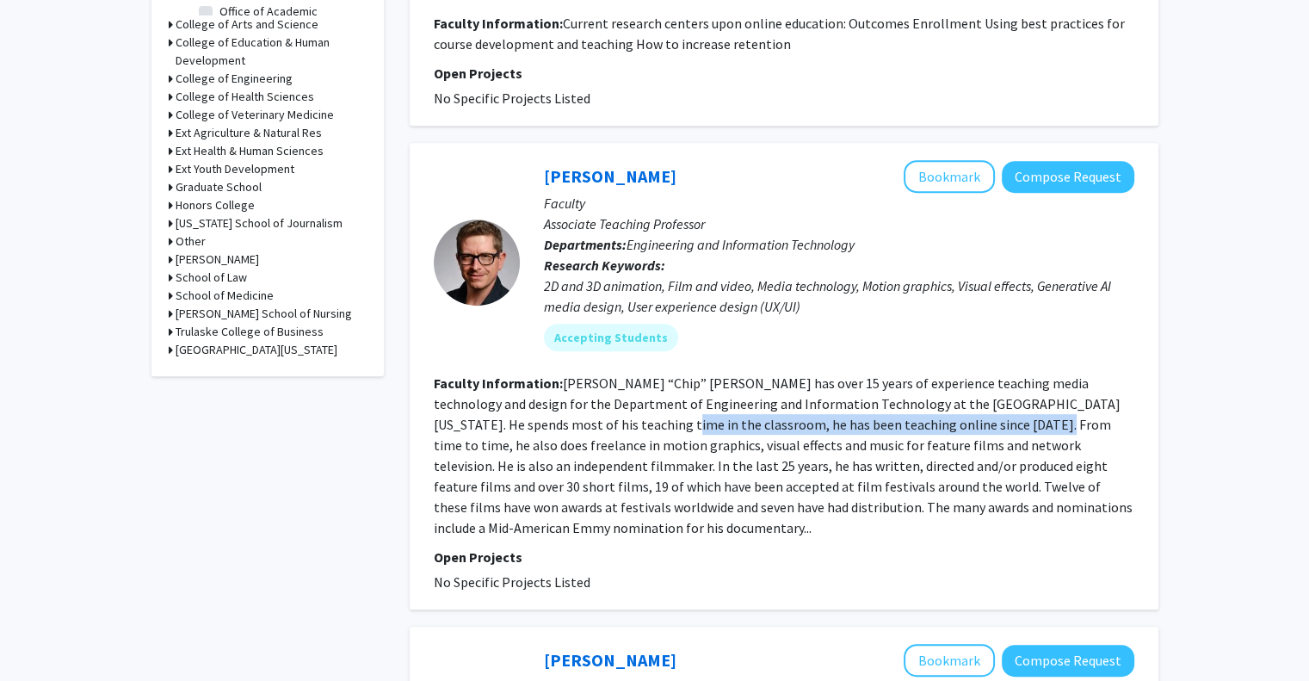
drag, startPoint x: 568, startPoint y: 416, endPoint x: 847, endPoint y: 412, distance: 278.9
click at [898, 416] on fg-read-more "[PERSON_NAME] “Chip” [PERSON_NAME] has over 15 years of experience teaching med…" at bounding box center [783, 455] width 699 height 162
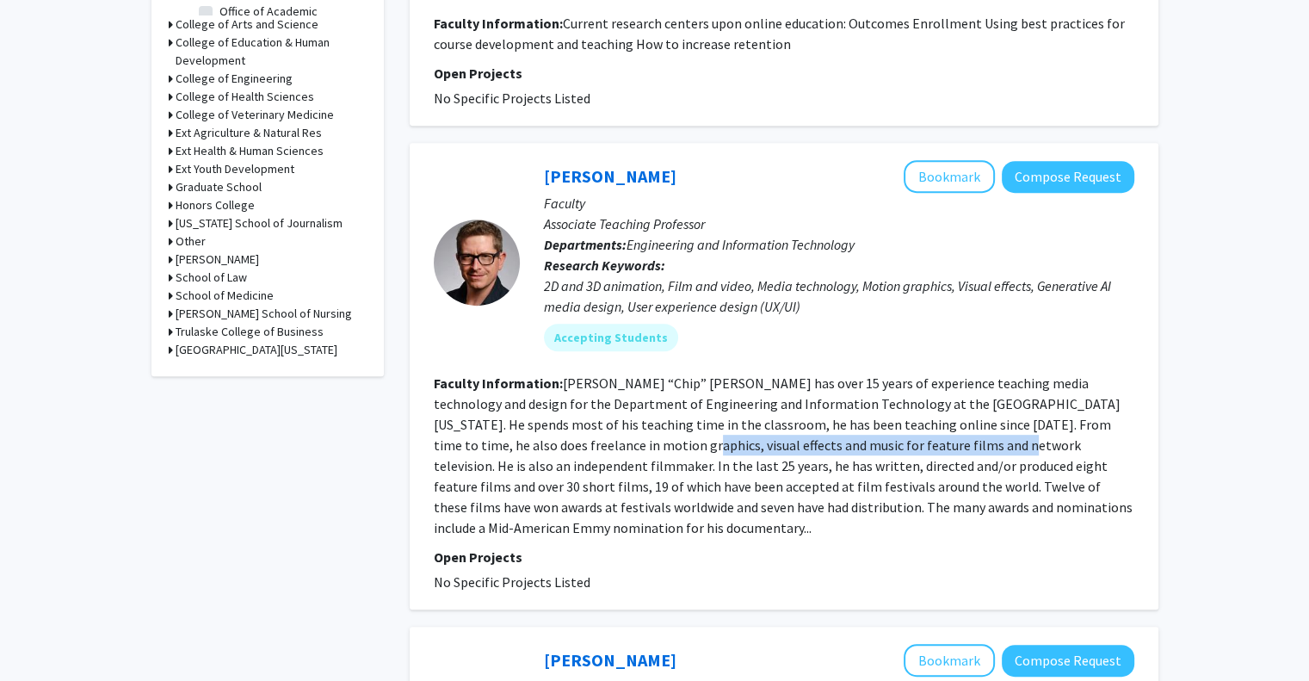
drag, startPoint x: 572, startPoint y: 445, endPoint x: 892, endPoint y: 450, distance: 320.2
click at [892, 450] on fg-read-more "[PERSON_NAME] “Chip” [PERSON_NAME] has over 15 years of experience teaching med…" at bounding box center [783, 455] width 699 height 162
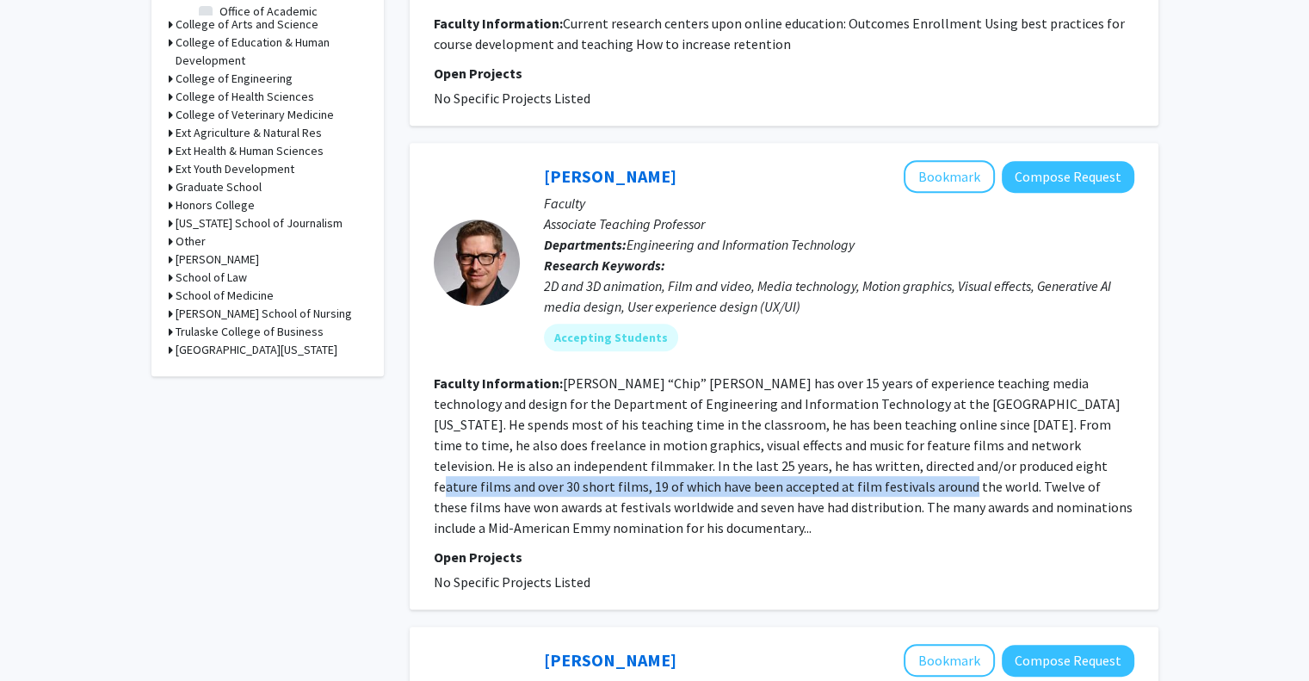
drag, startPoint x: 902, startPoint y: 455, endPoint x: 740, endPoint y: 481, distance: 163.8
click at [740, 481] on fg-read-more "[PERSON_NAME] “Chip” [PERSON_NAME] has over 15 years of experience teaching med…" at bounding box center [783, 455] width 699 height 162
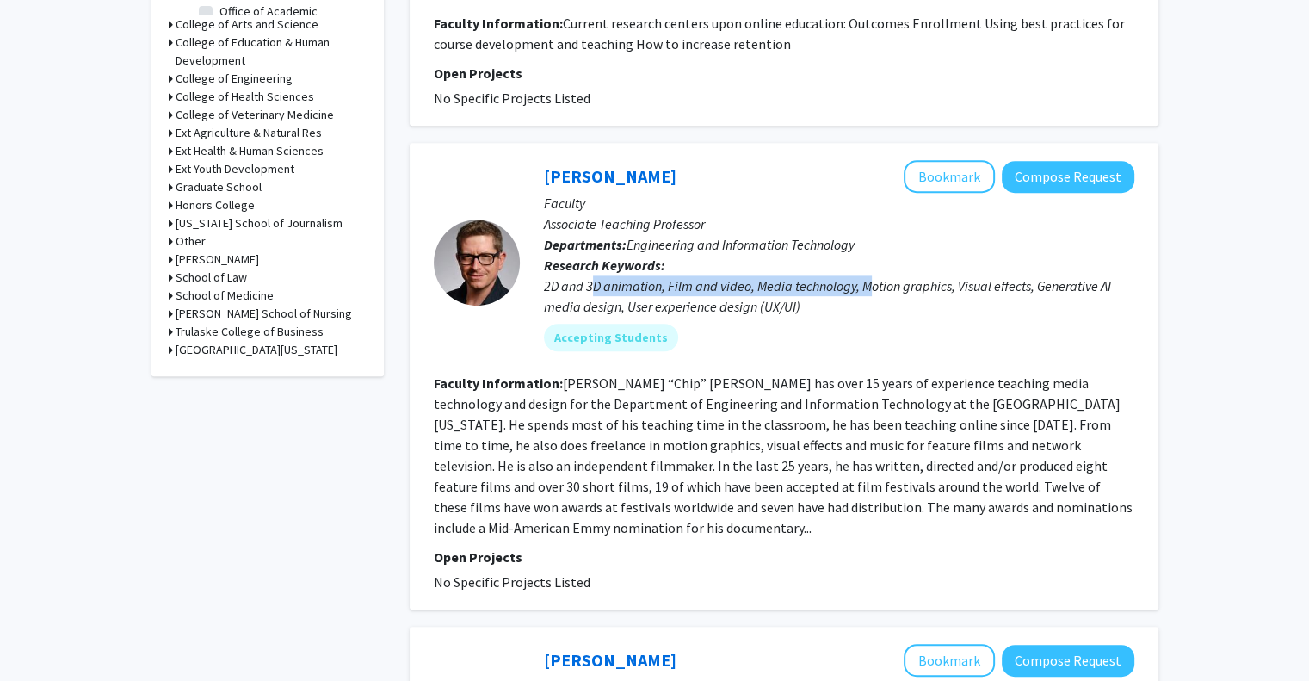
drag, startPoint x: 595, startPoint y: 285, endPoint x: 867, endPoint y: 288, distance: 272.8
click at [867, 288] on div "2D and 3D animation, Film and video, Media technology, Motion graphics, Visual …" at bounding box center [839, 295] width 590 height 41
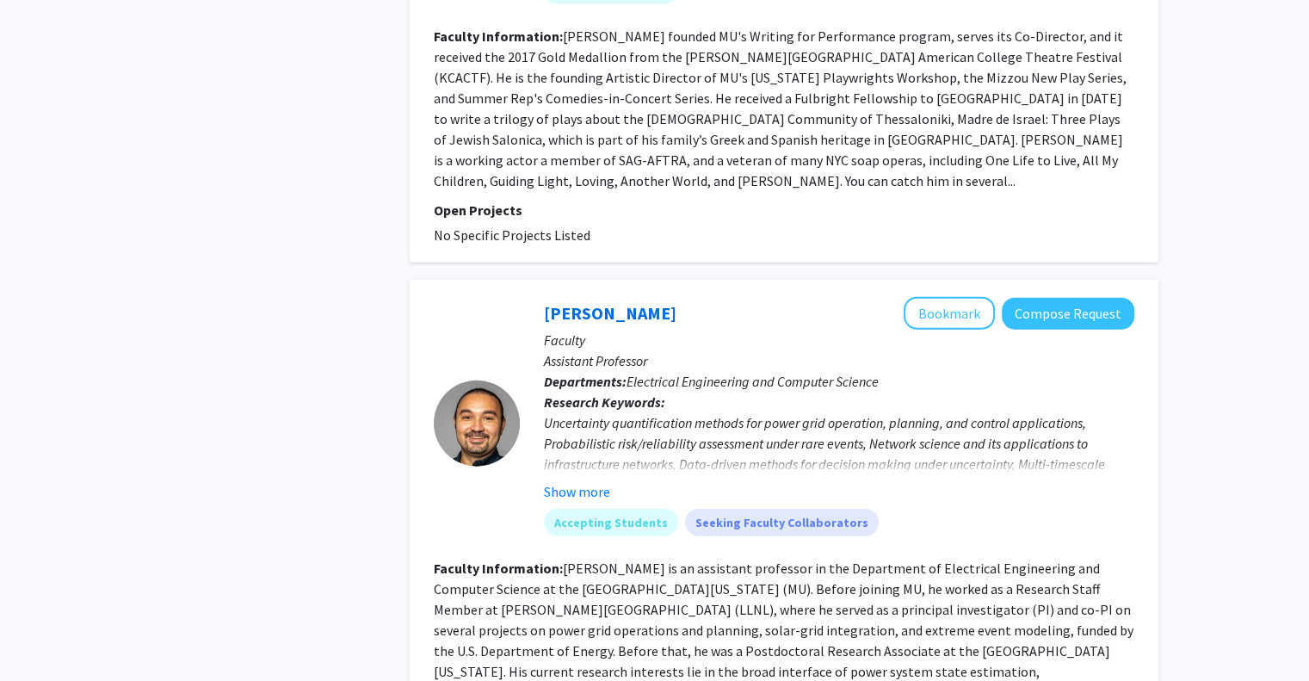
scroll to position [3862, 0]
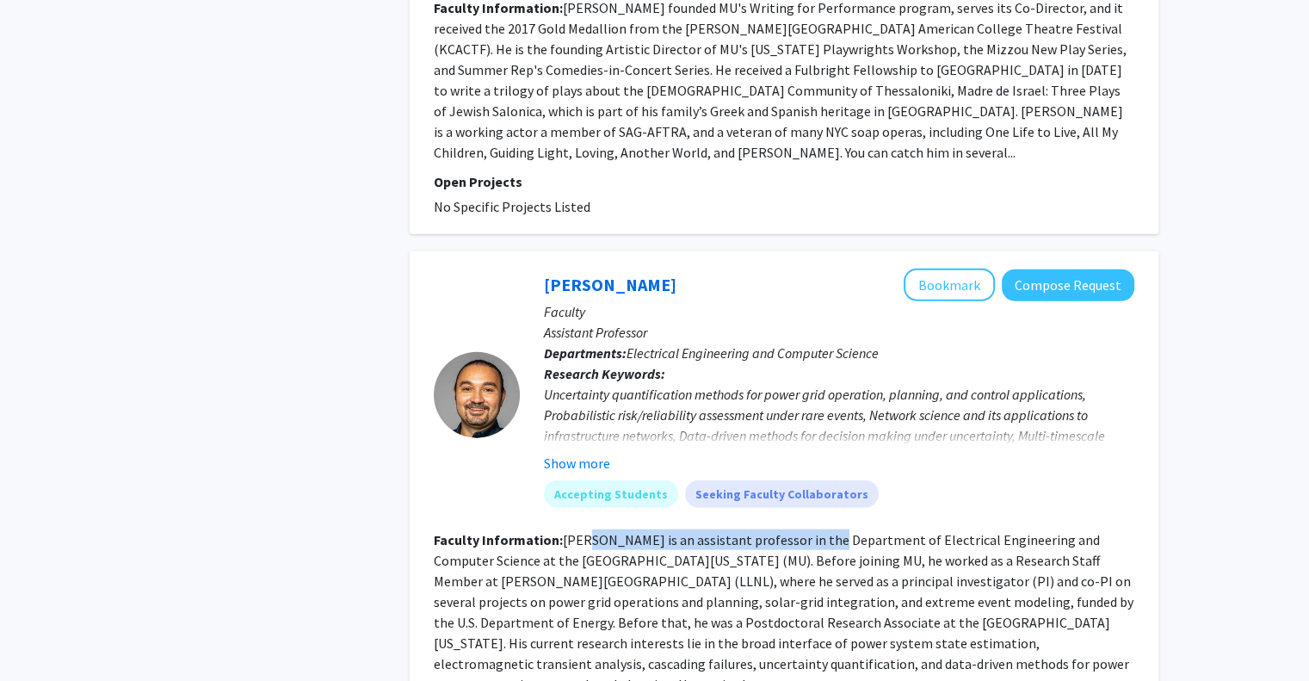
drag, startPoint x: 587, startPoint y: 430, endPoint x: 809, endPoint y: 440, distance: 222.2
click at [809, 529] on section "Faculty Information: [GEOGRAPHIC_DATA] is an assistant professor in the Departm…" at bounding box center [784, 611] width 701 height 165
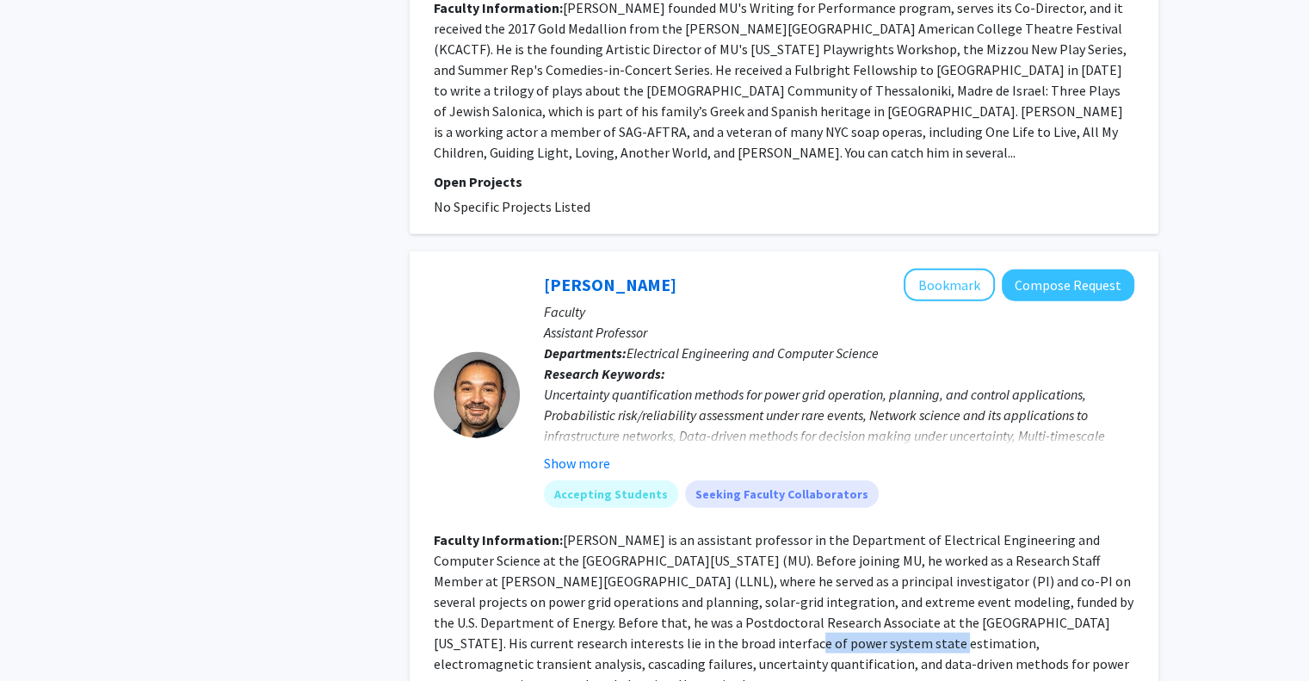
drag, startPoint x: 638, startPoint y: 539, endPoint x: 777, endPoint y: 543, distance: 139.5
click at [777, 543] on section "Faculty Information: [GEOGRAPHIC_DATA] is an assistant professor in the Departm…" at bounding box center [784, 611] width 701 height 165
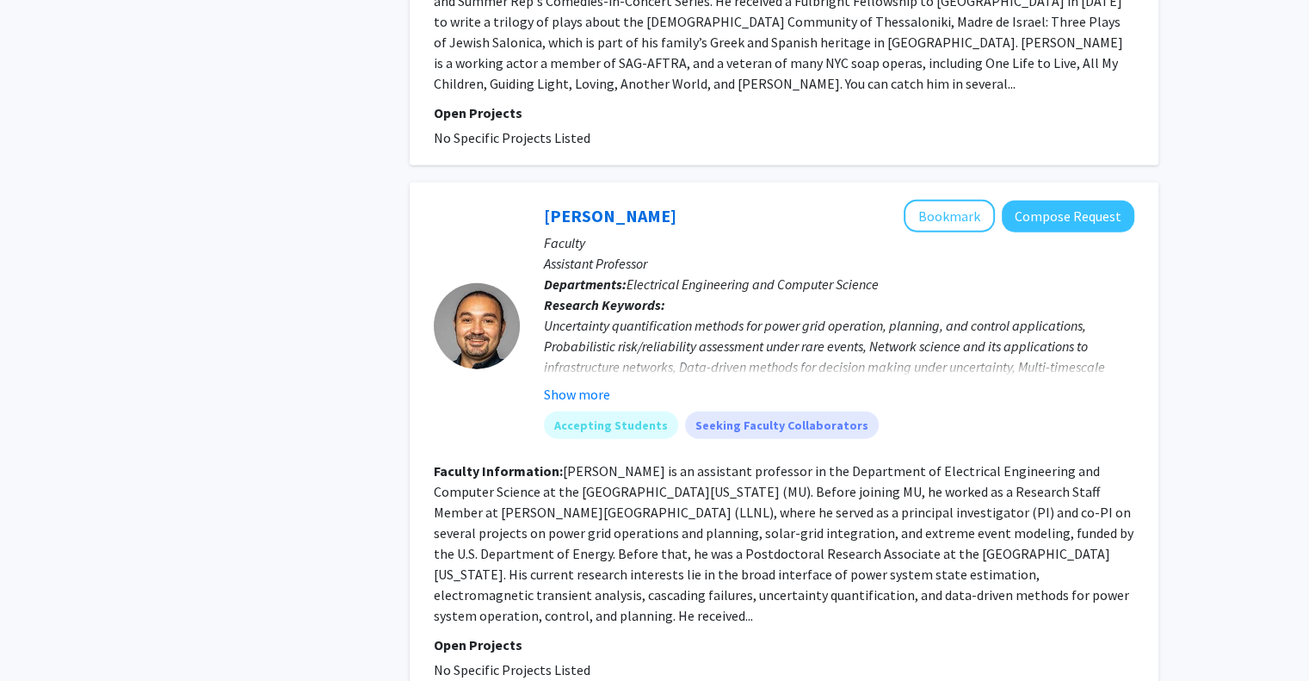
scroll to position [3933, 0]
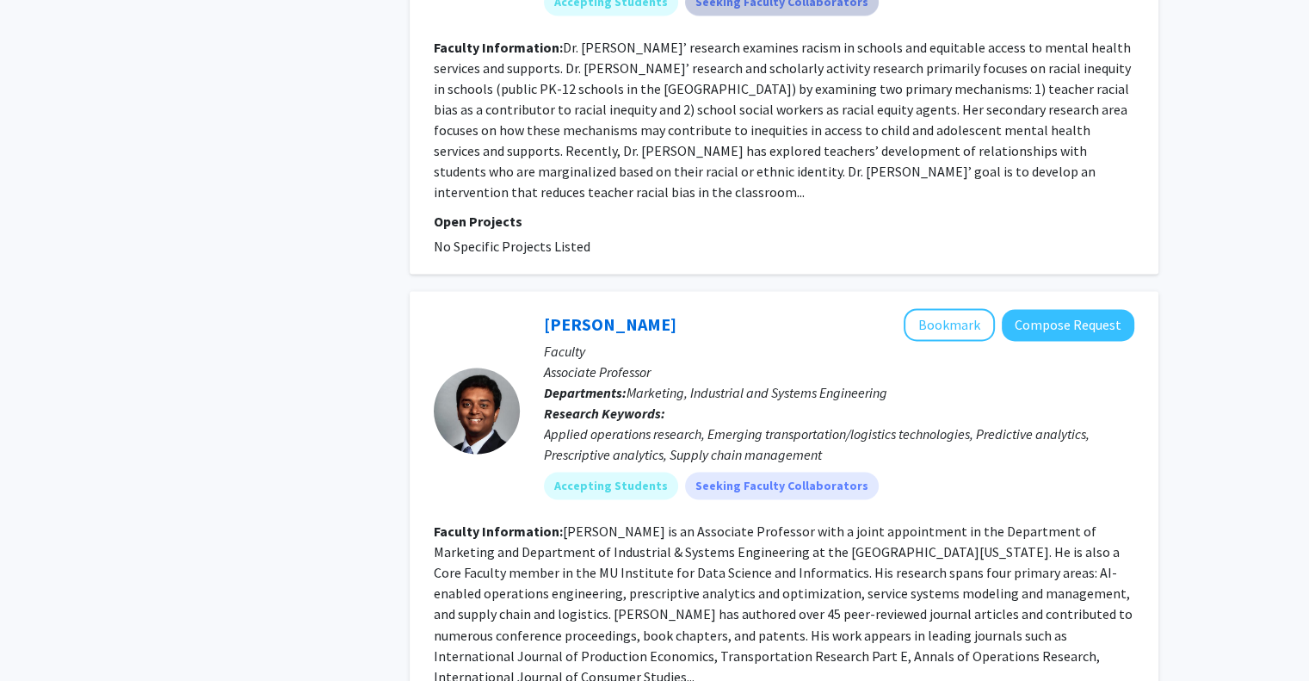
scroll to position [2645, 0]
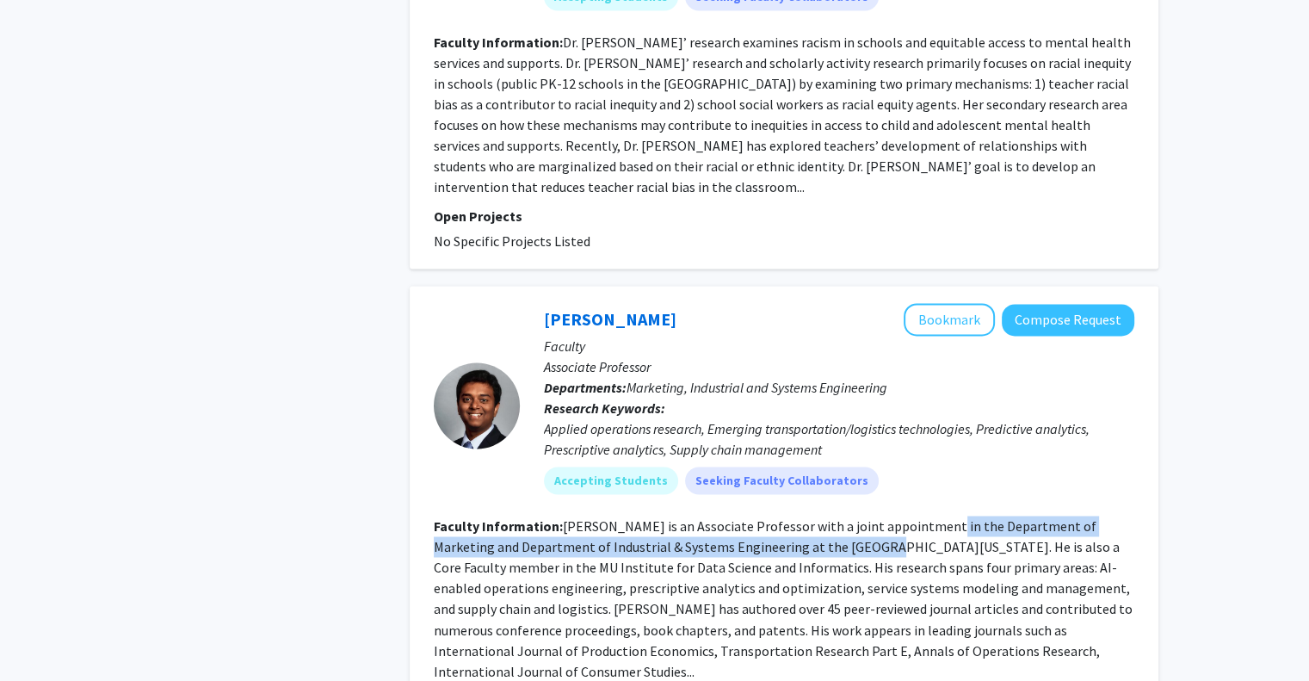
drag, startPoint x: 805, startPoint y: 449, endPoint x: 929, endPoint y: 444, distance: 124.9
click at [929, 517] on fg-read-more "[PERSON_NAME] is an Associate Professor with a joint appointment in the Departm…" at bounding box center [783, 598] width 699 height 162
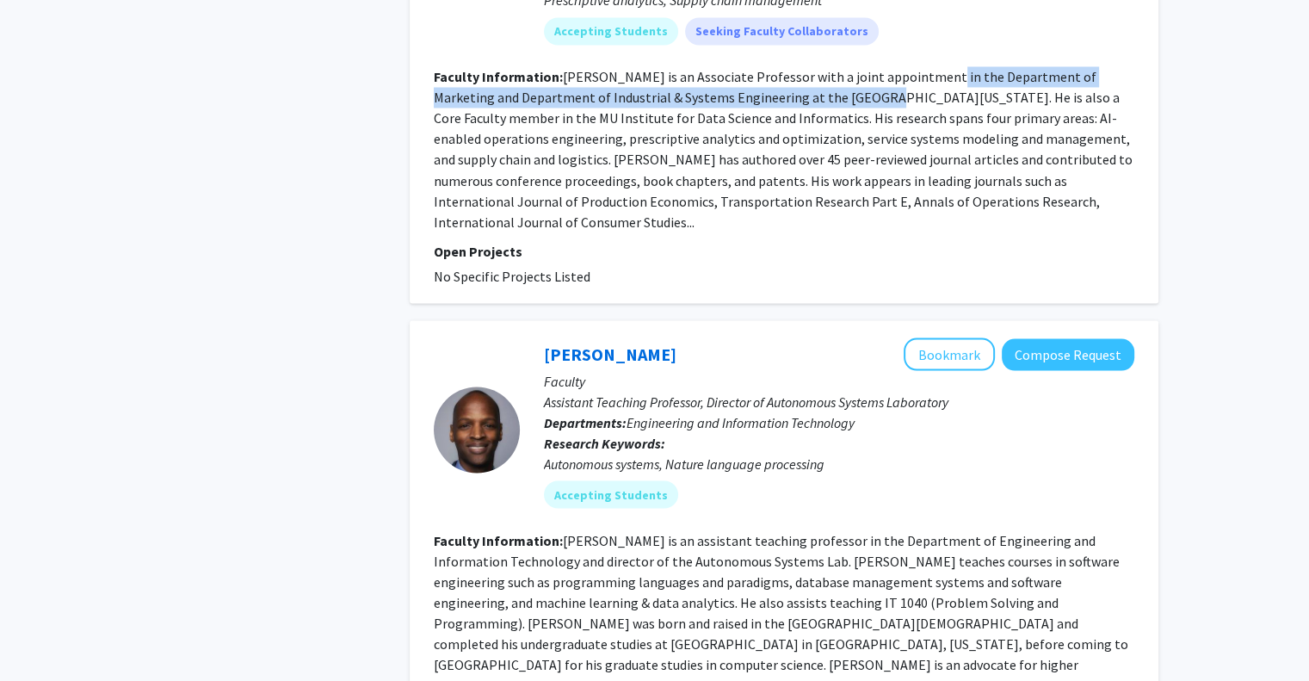
scroll to position [3096, 0]
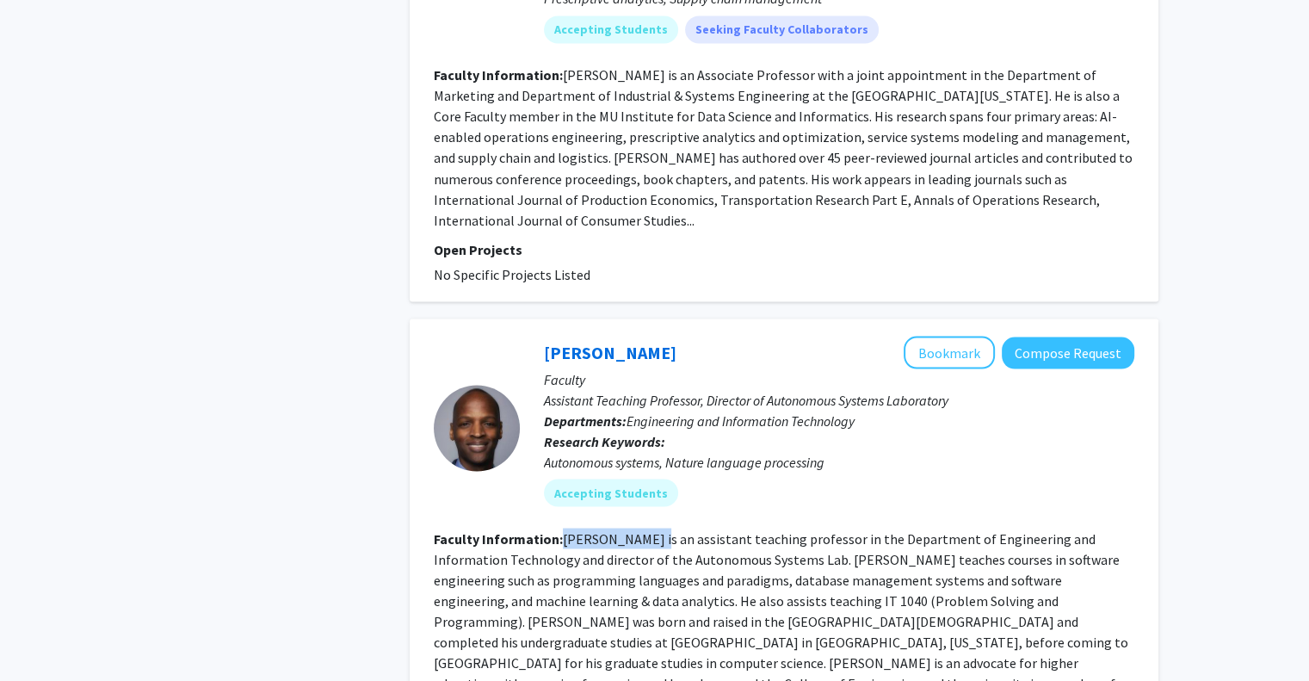
drag, startPoint x: 558, startPoint y: 434, endPoint x: 645, endPoint y: 426, distance: 88.1
click at [645, 528] on section "Faculty Information: [PERSON_NAME] is an assistant teaching professor in the De…" at bounding box center [784, 621] width 701 height 186
drag, startPoint x: 682, startPoint y: 459, endPoint x: 768, endPoint y: 446, distance: 87.0
click at [768, 528] on section "Faculty Information: [PERSON_NAME] is an assistant teaching professor in the De…" at bounding box center [784, 621] width 701 height 186
click at [768, 529] on fg-read-more "[PERSON_NAME] is an assistant teaching professor in the Department of Engineeri…" at bounding box center [781, 620] width 695 height 182
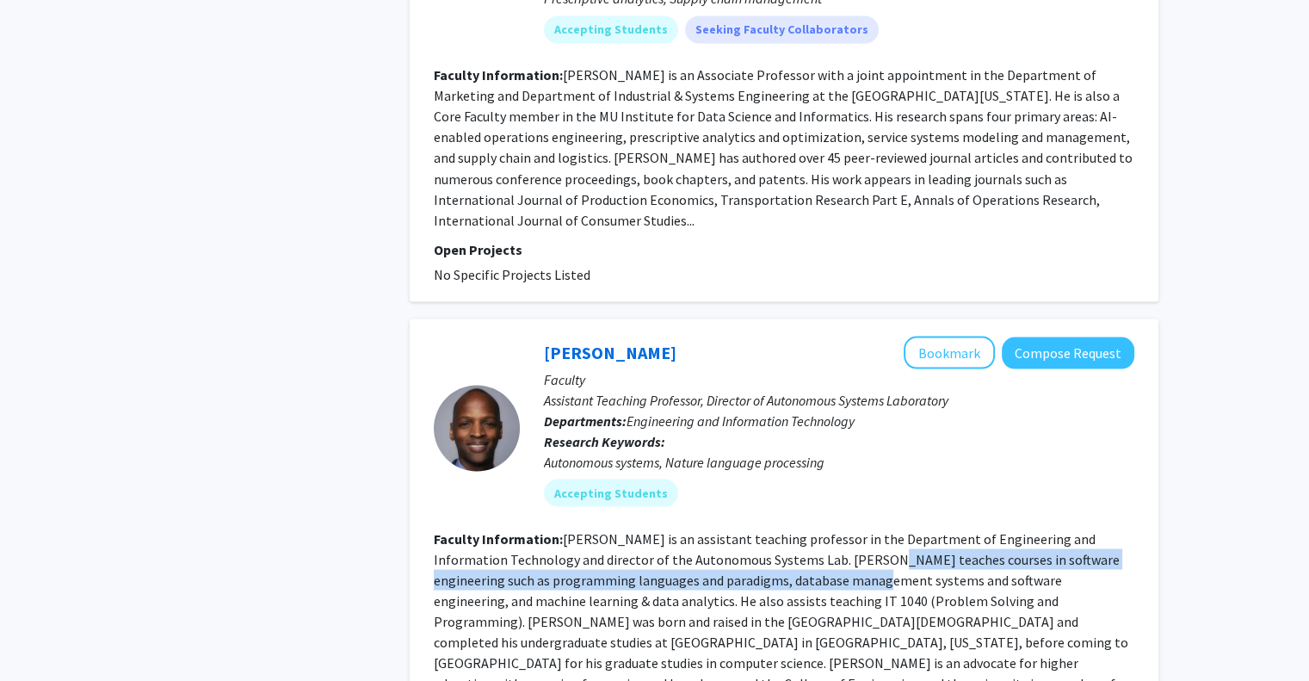
drag, startPoint x: 837, startPoint y: 452, endPoint x: 811, endPoint y: 464, distance: 29.3
click at [811, 529] on fg-read-more "[PERSON_NAME] is an assistant teaching professor in the Department of Engineeri…" at bounding box center [781, 620] width 695 height 182
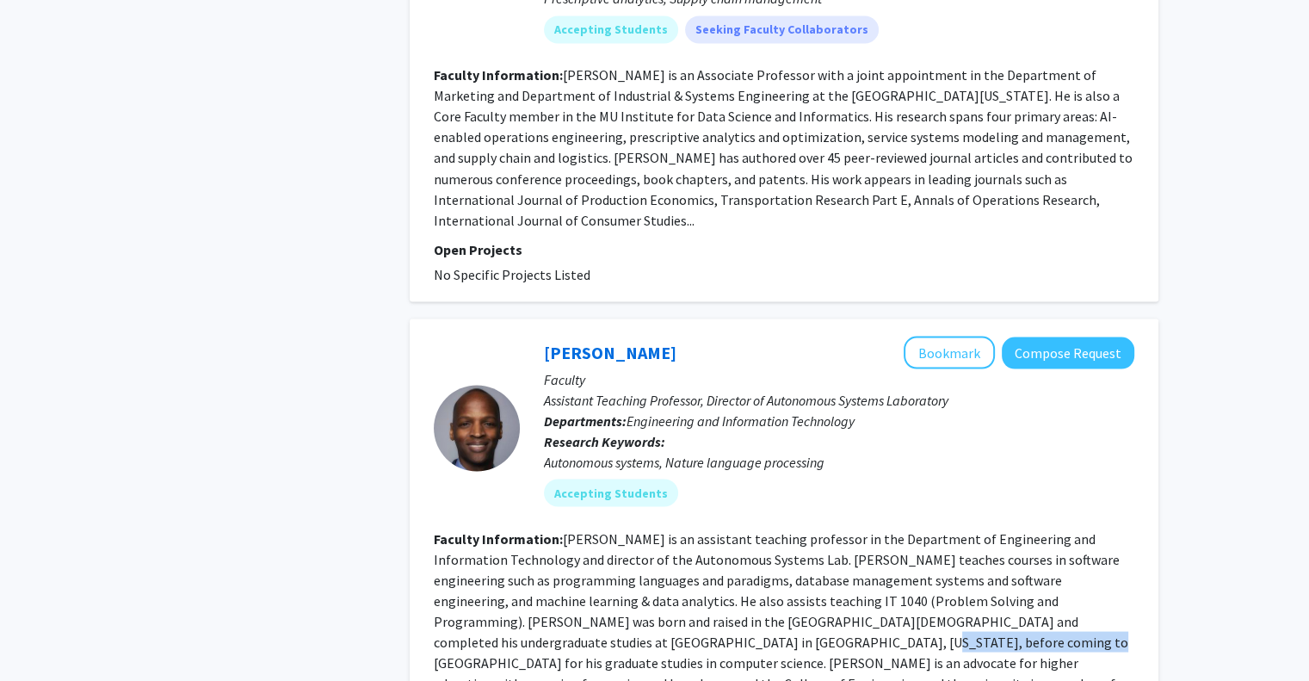
drag, startPoint x: 571, startPoint y: 541, endPoint x: 723, endPoint y: 526, distance: 152.3
click at [723, 528] on section "Faculty Information: [PERSON_NAME] is an assistant teaching professor in the De…" at bounding box center [784, 621] width 701 height 186
click at [723, 529] on fg-read-more "[PERSON_NAME] is an assistant teaching professor in the Department of Engineeri…" at bounding box center [781, 620] width 695 height 182
click at [618, 341] on link "[PERSON_NAME]" at bounding box center [610, 352] width 133 height 22
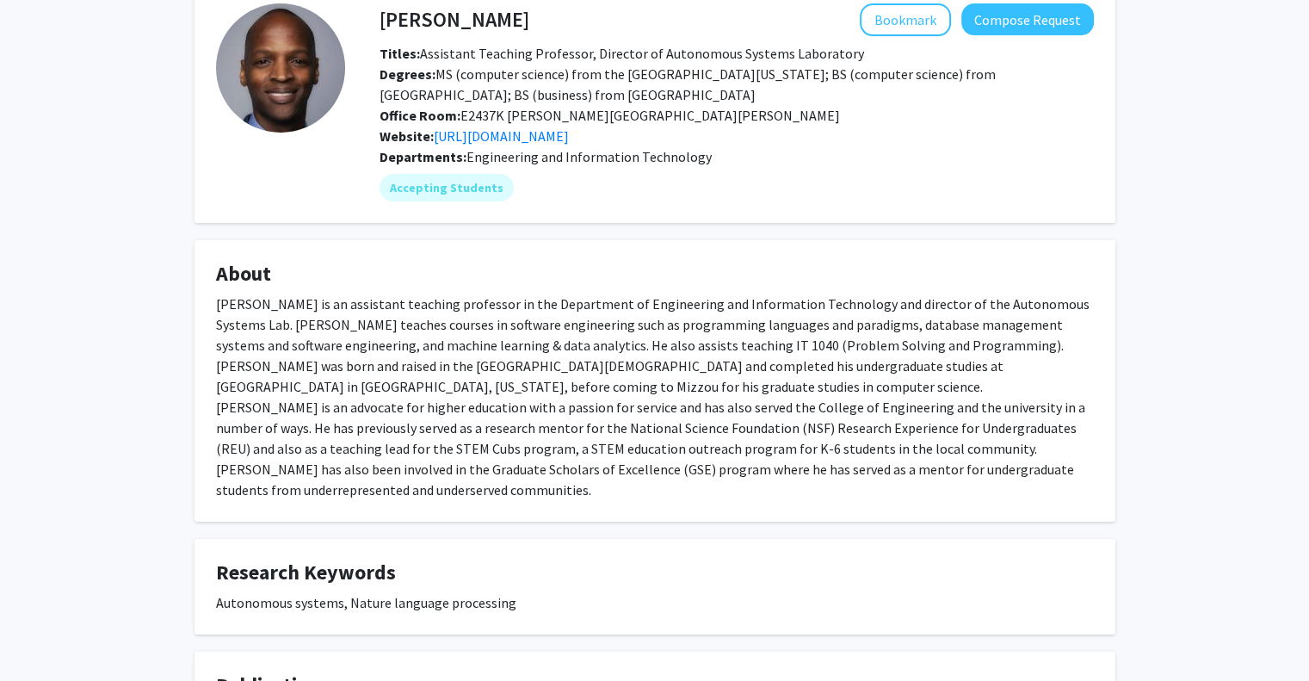
scroll to position [95, 0]
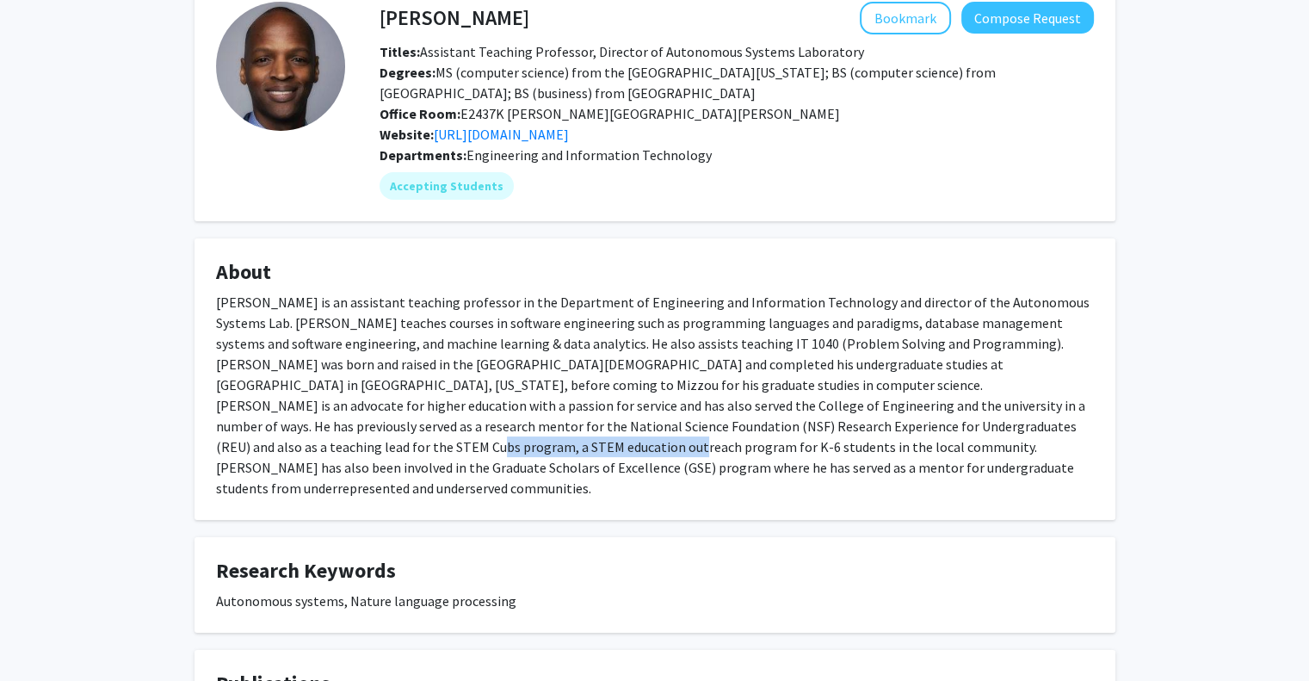
drag, startPoint x: 453, startPoint y: 436, endPoint x: 651, endPoint y: 443, distance: 198.1
click at [651, 443] on div "[PERSON_NAME] is an assistant teaching professor in the Department of Engineeri…" at bounding box center [655, 395] width 878 height 207
drag, startPoint x: 359, startPoint y: 457, endPoint x: 546, endPoint y: 467, distance: 187.0
click at [546, 467] on div "[PERSON_NAME] is an assistant teaching professor in the Department of Engineeri…" at bounding box center [655, 395] width 878 height 207
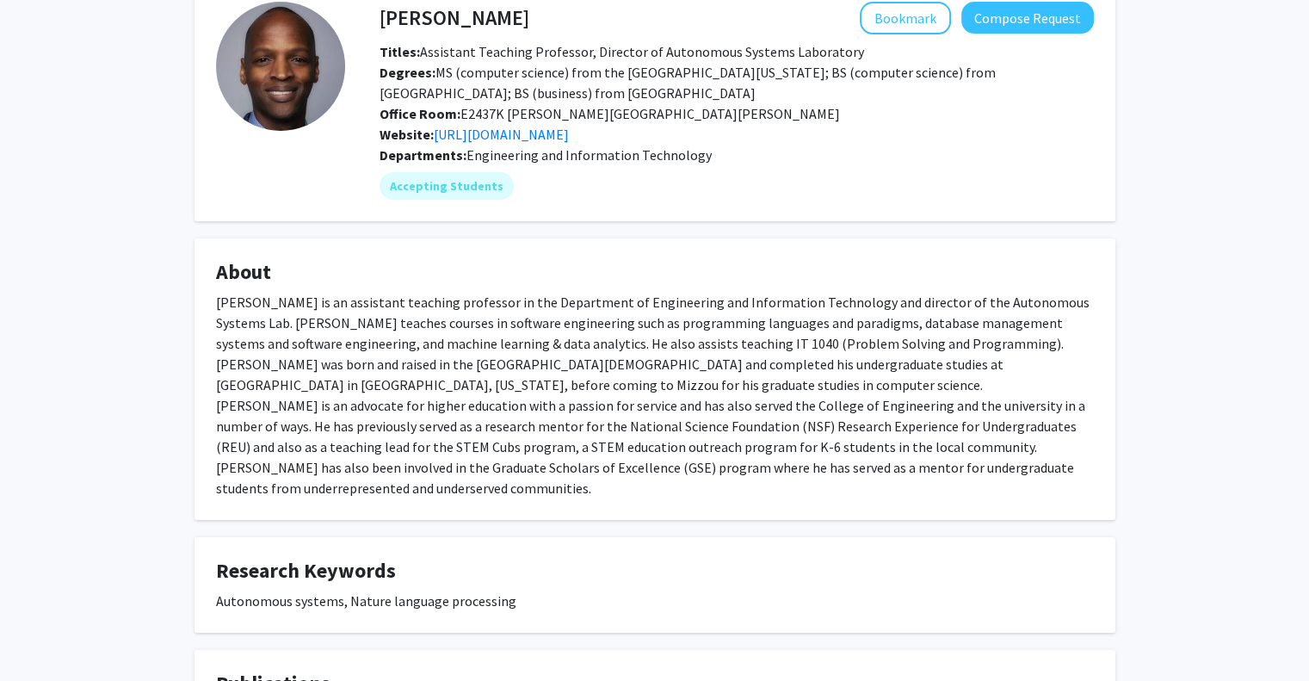
drag, startPoint x: 546, startPoint y: 467, endPoint x: 466, endPoint y: 487, distance: 82.4
click at [466, 487] on div "[PERSON_NAME] is an assistant teaching professor in the Department of Engineeri…" at bounding box center [655, 395] width 878 height 207
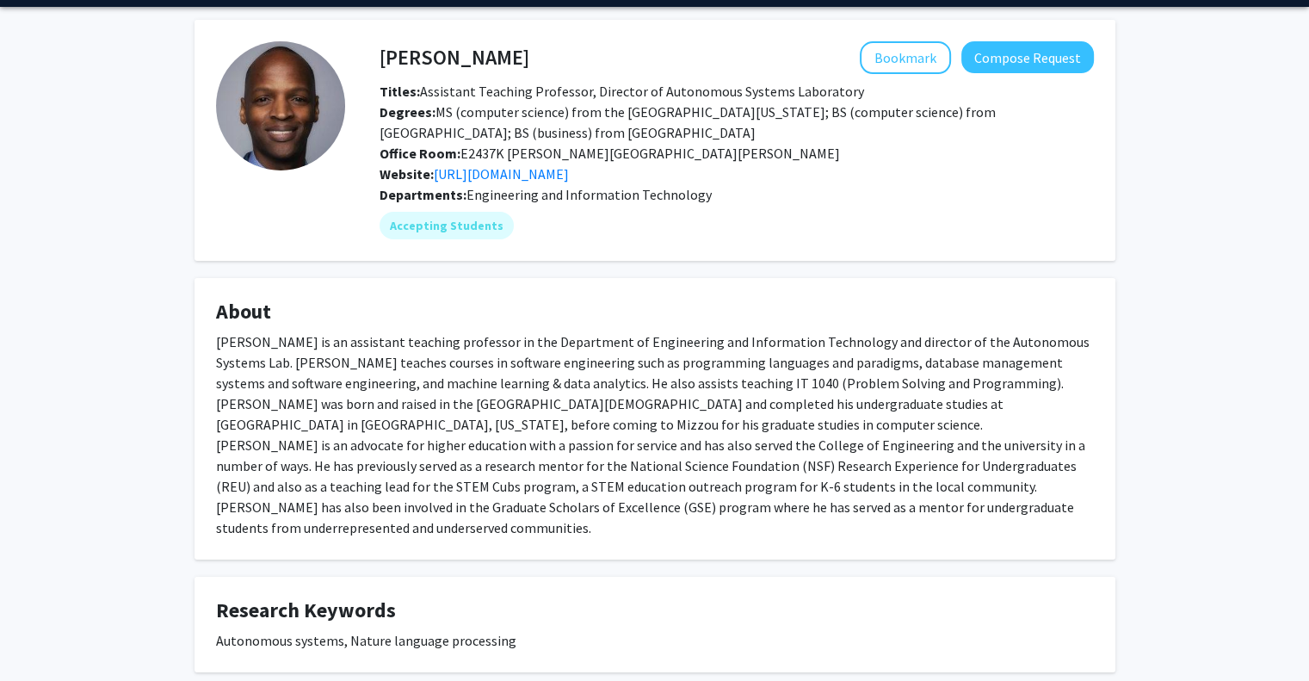
scroll to position [0, 0]
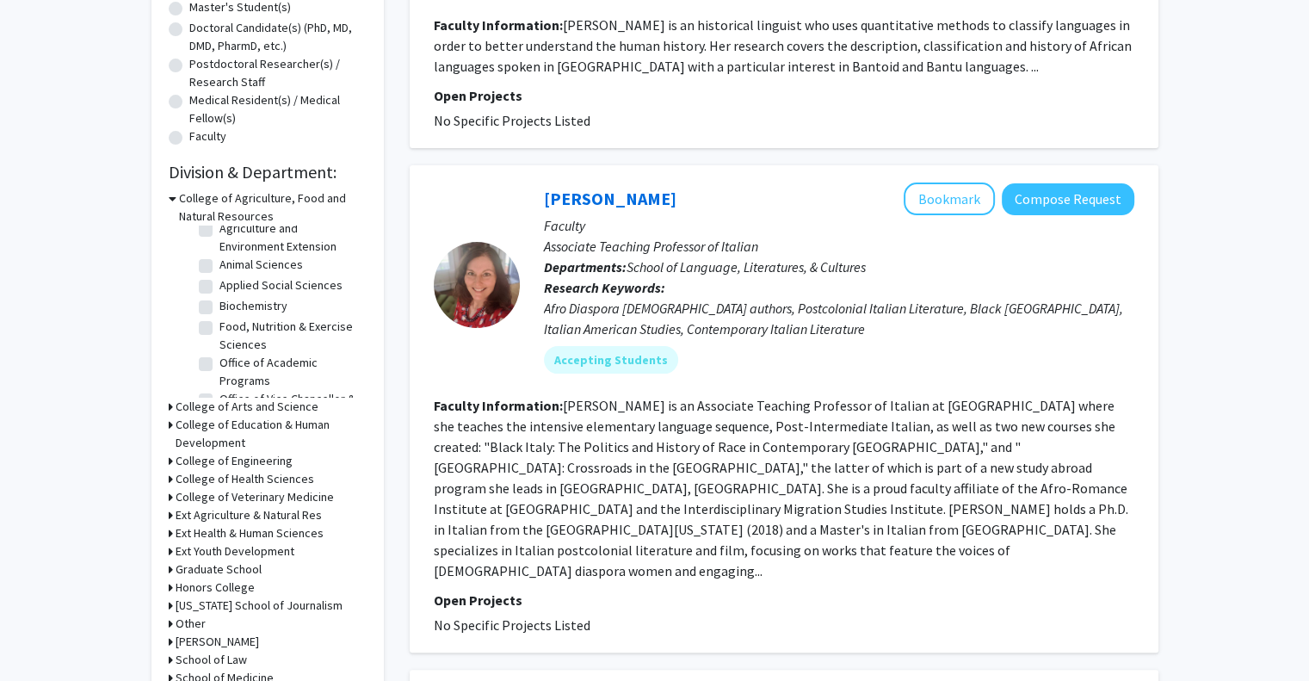
scroll to position [34, 0]
click at [219, 299] on label "Biochemistry" at bounding box center [253, 302] width 68 height 18
click at [219, 299] on input "Biochemistry" at bounding box center [224, 298] width 11 height 11
checkbox input "true"
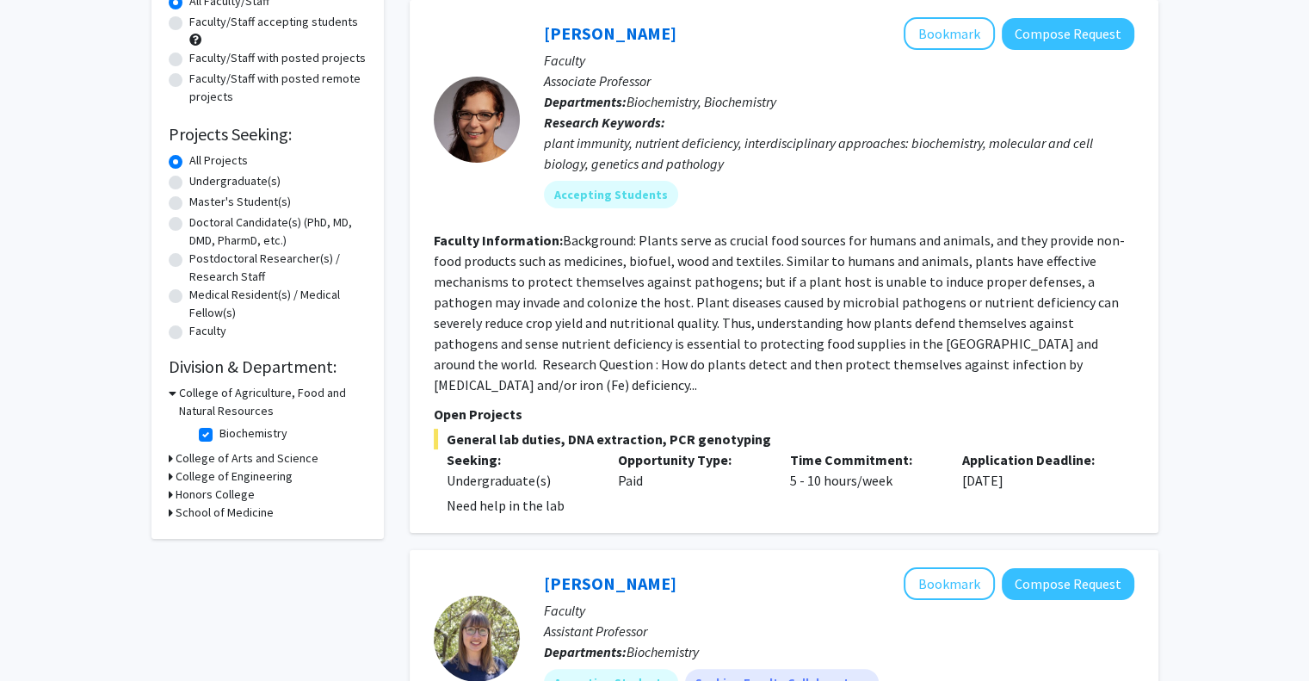
scroll to position [199, 0]
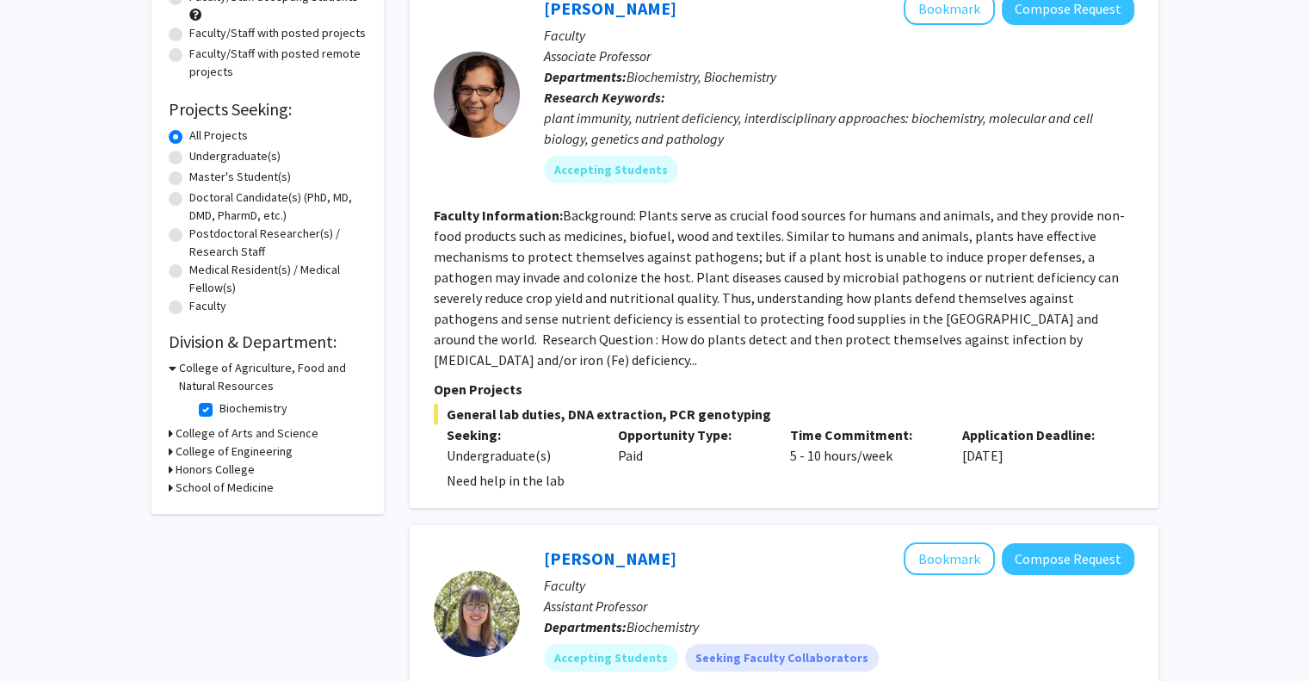
click at [172, 367] on icon at bounding box center [173, 368] width 8 height 18
click at [179, 361] on h3 "College of Agriculture, Food and Natural Resources" at bounding box center [271, 377] width 191 height 36
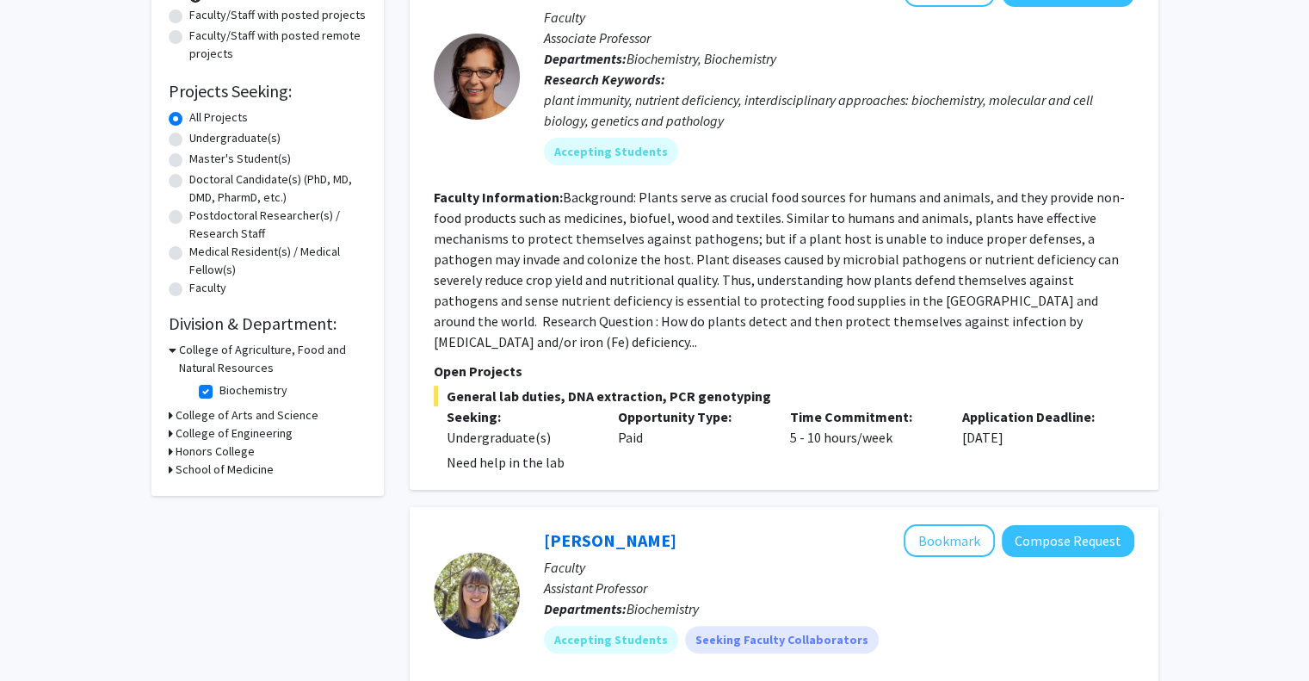
scroll to position [238, 0]
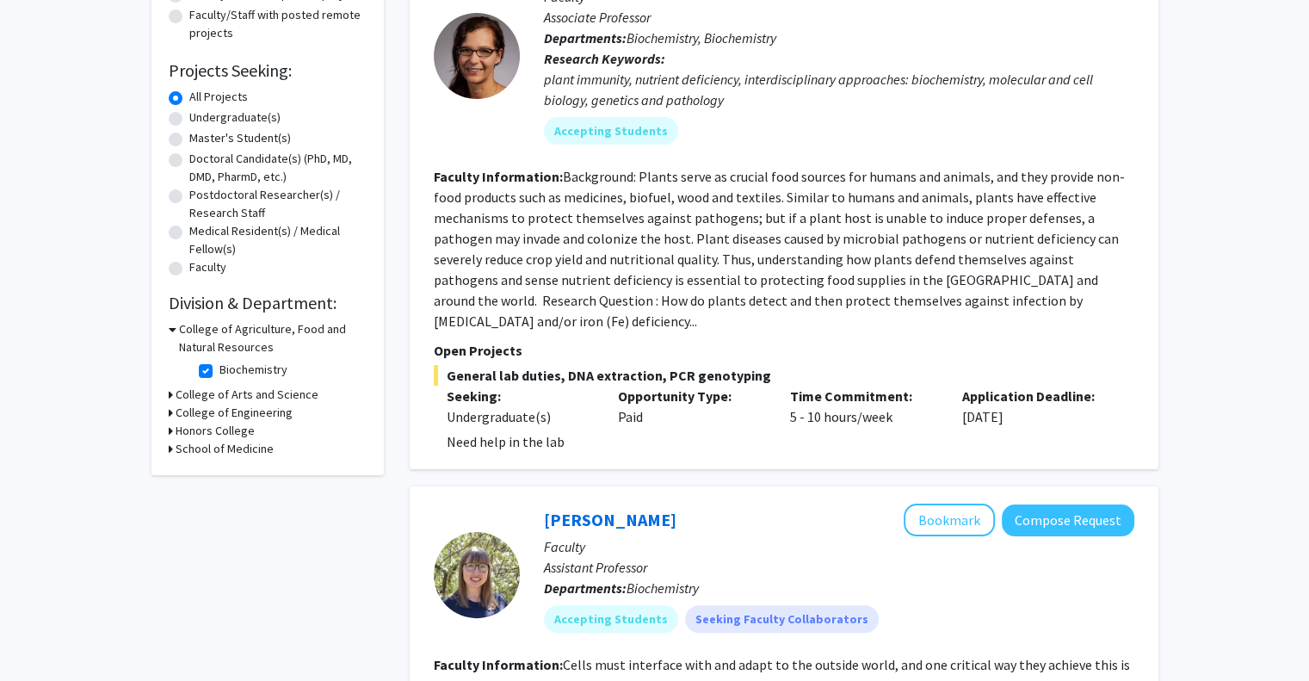
click at [195, 386] on h3 "College of Arts and Science" at bounding box center [247, 395] width 143 height 18
click at [187, 443] on h3 "College of Engineering" at bounding box center [234, 442] width 117 height 18
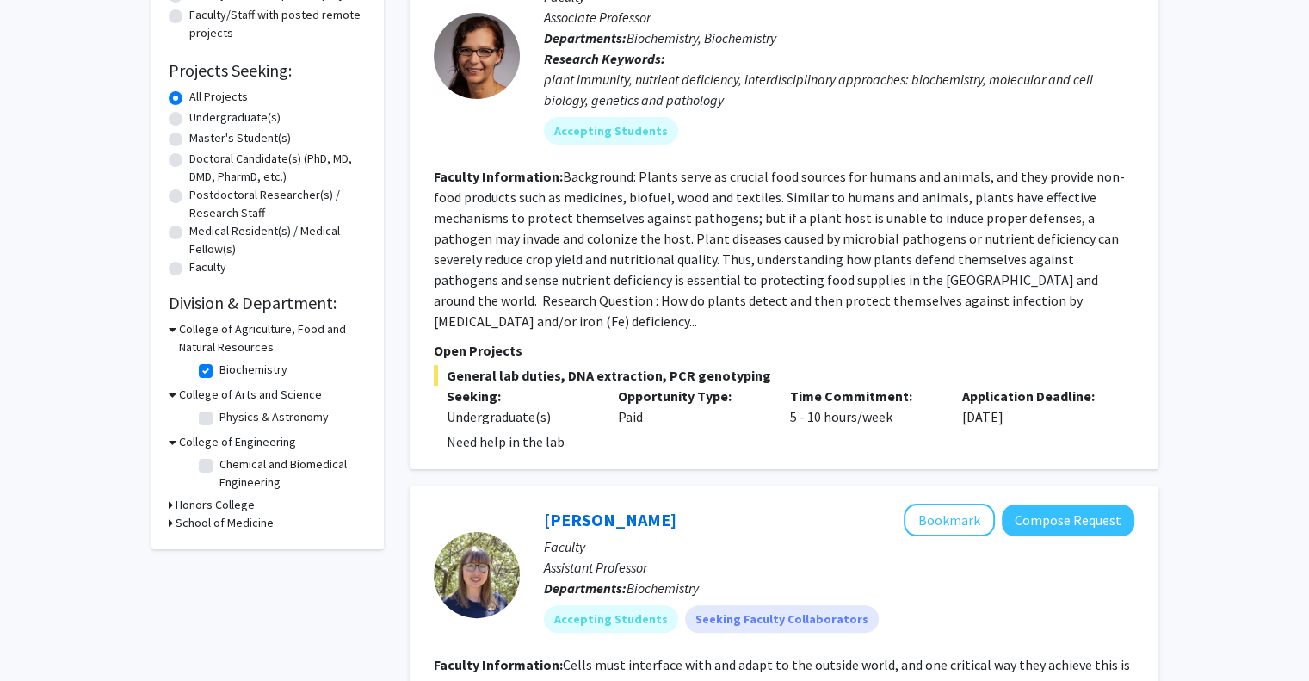
click at [219, 367] on label "Biochemistry" at bounding box center [253, 370] width 68 height 18
click at [219, 367] on input "Biochemistry" at bounding box center [224, 366] width 11 height 11
checkbox input "false"
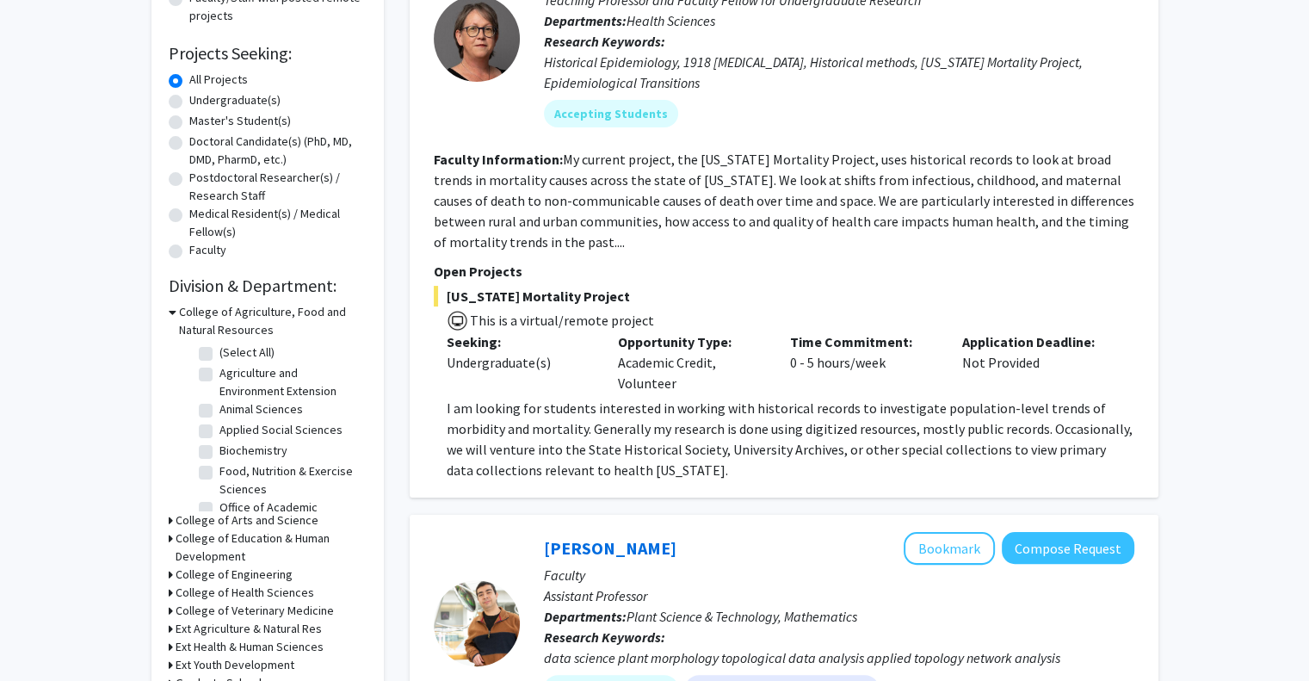
scroll to position [67, 0]
click at [179, 565] on h3 "College of Engineering" at bounding box center [234, 574] width 117 height 18
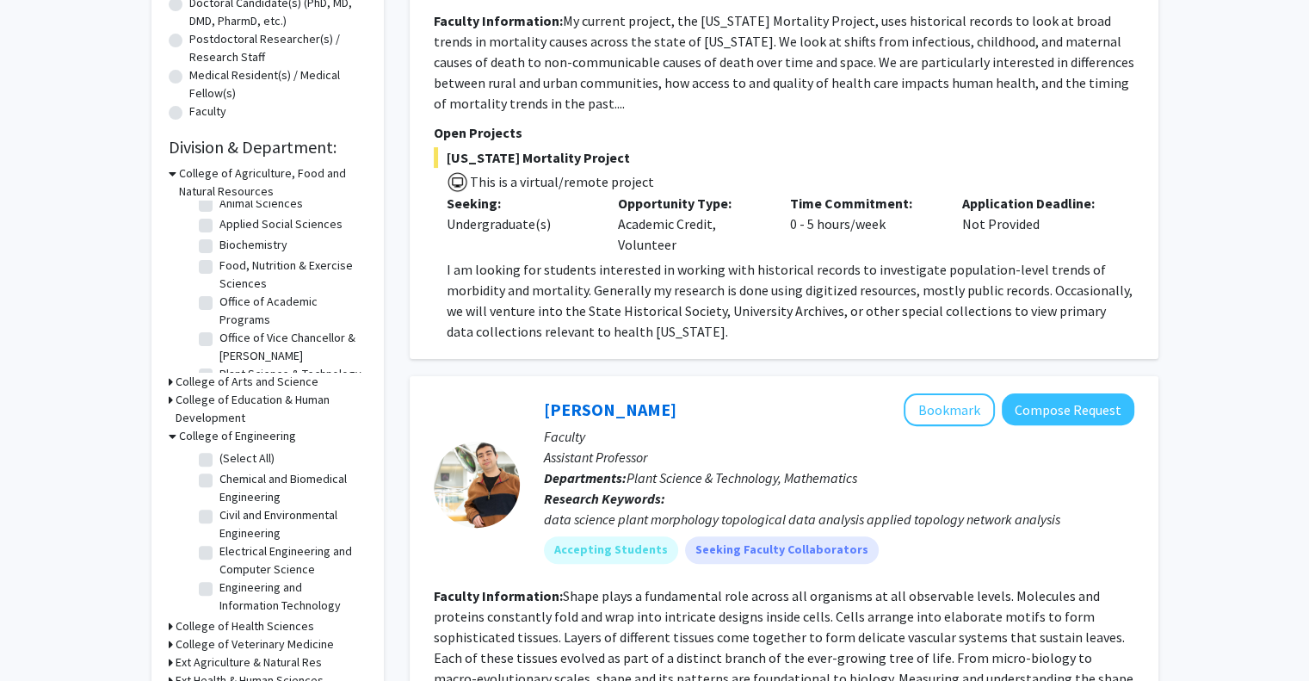
scroll to position [465, 0]
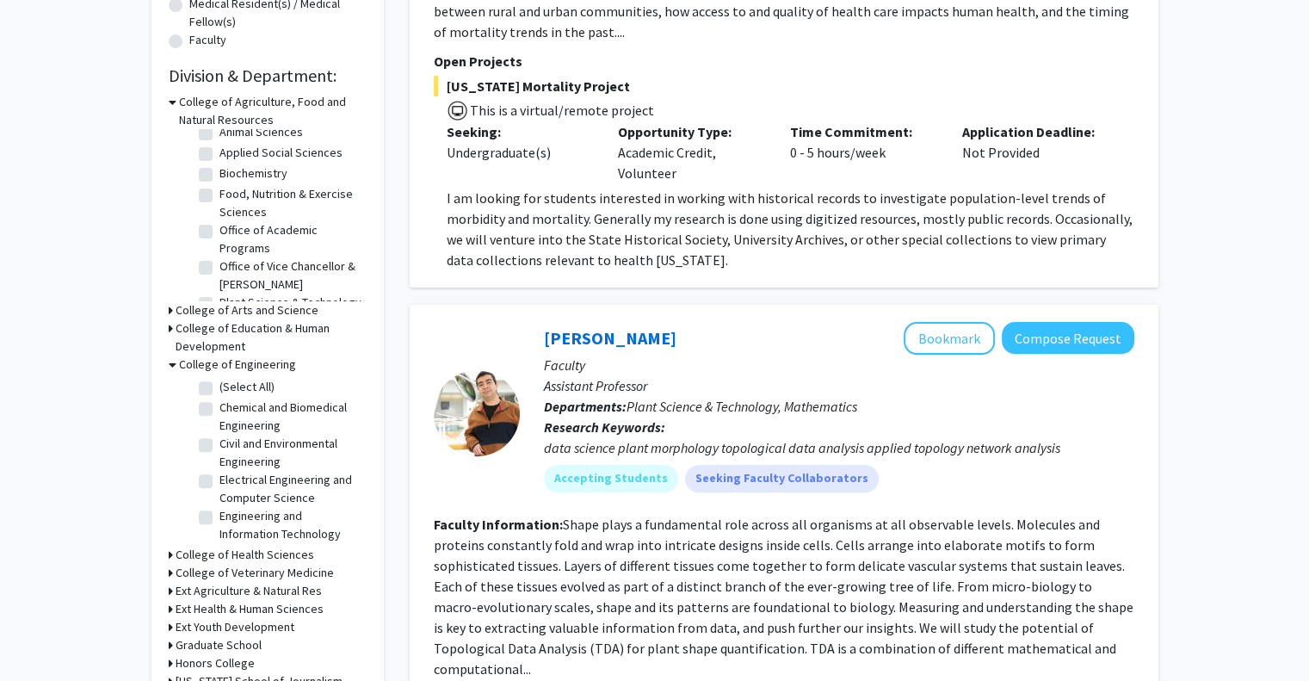
click at [219, 484] on label "Electrical Engineering and Computer Science" at bounding box center [290, 489] width 143 height 36
click at [219, 482] on input "Electrical Engineering and Computer Science" at bounding box center [224, 476] width 11 height 11
checkbox input "true"
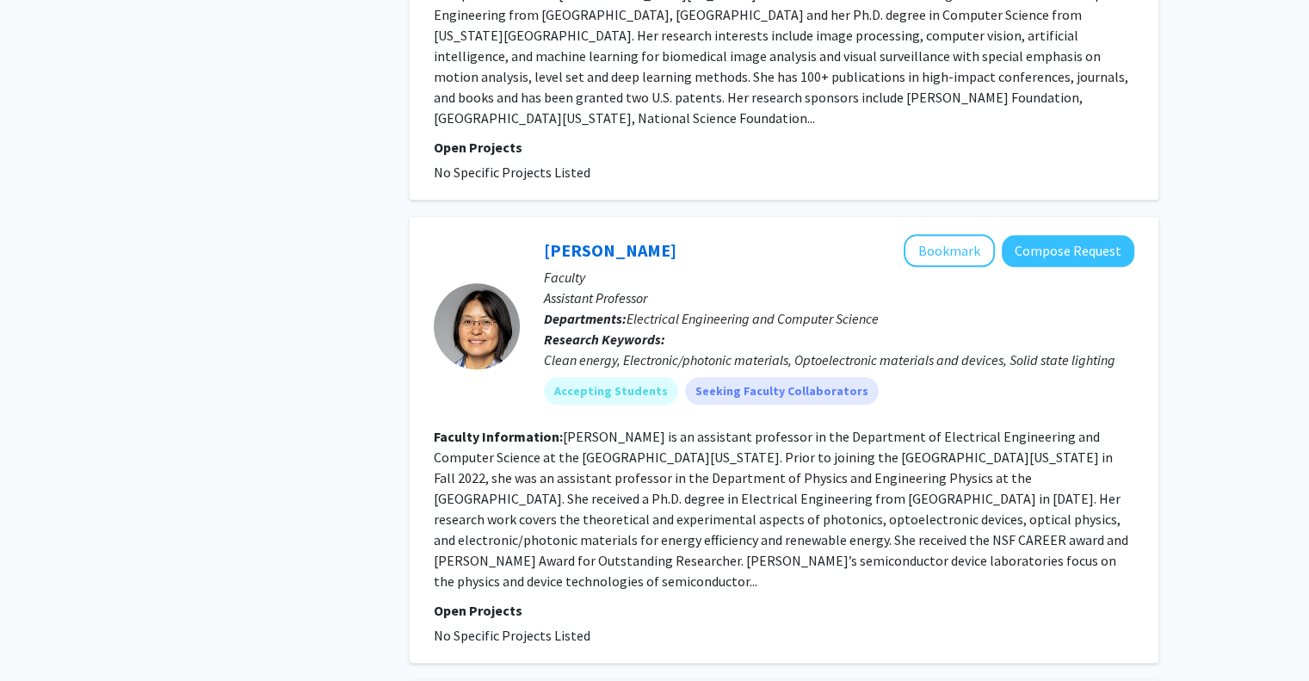
scroll to position [1775, 0]
click at [590, 238] on link "[PERSON_NAME]" at bounding box center [610, 249] width 133 height 22
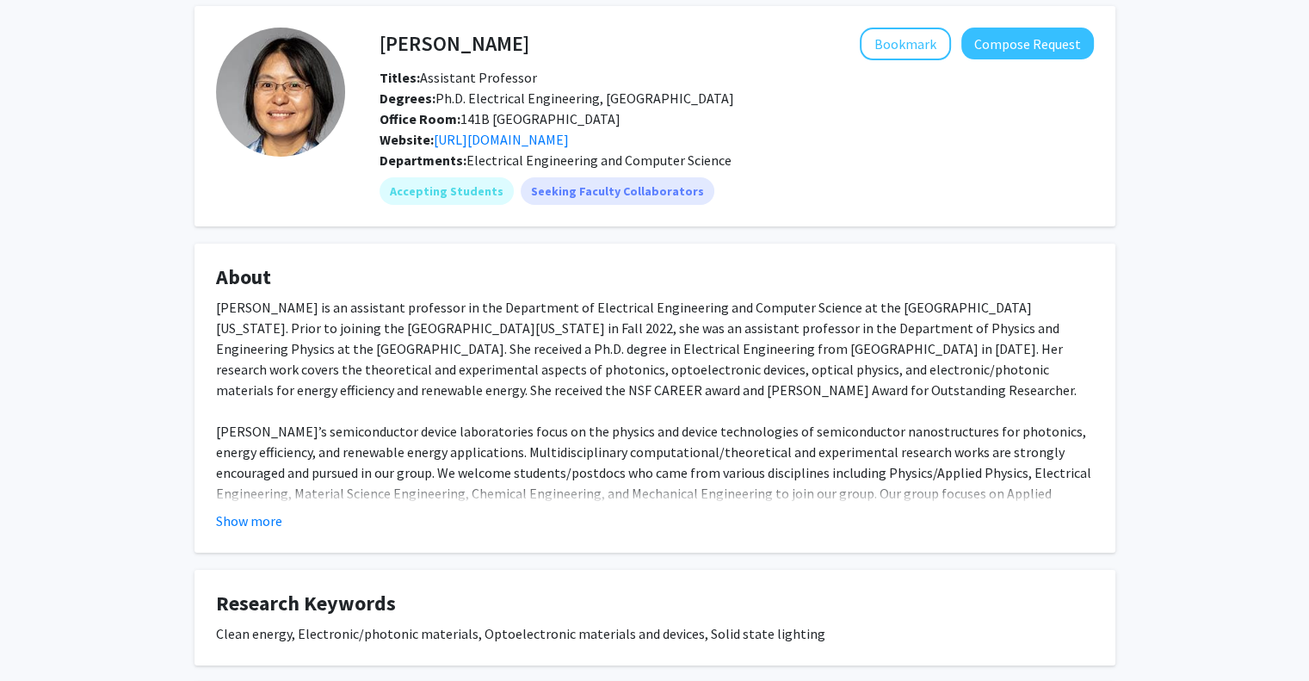
scroll to position [76, 0]
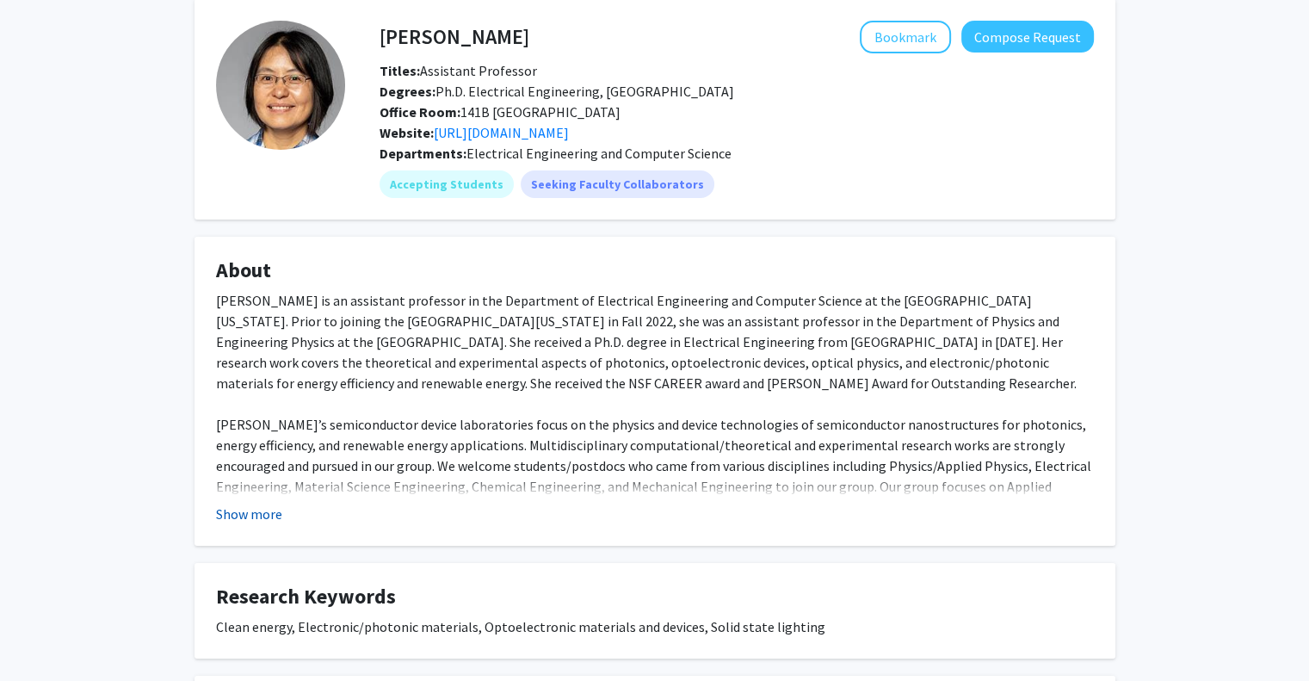
click at [269, 519] on button "Show more" at bounding box center [249, 513] width 66 height 21
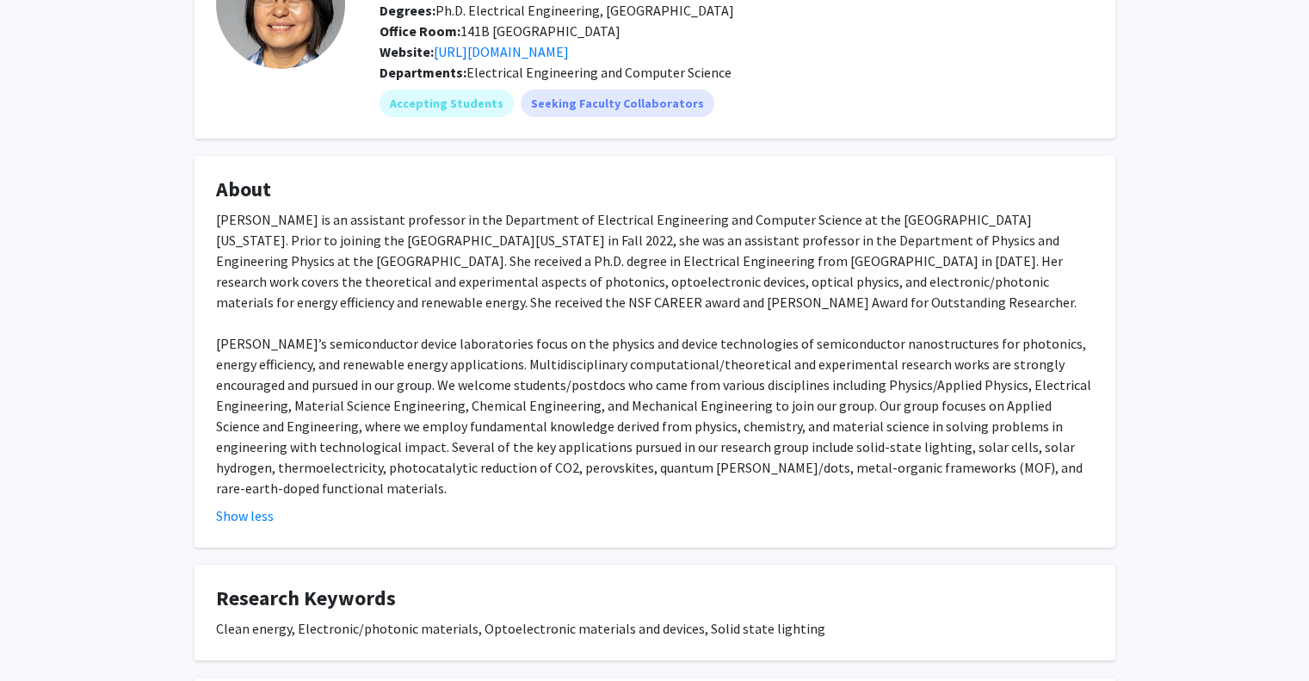
scroll to position [157, 0]
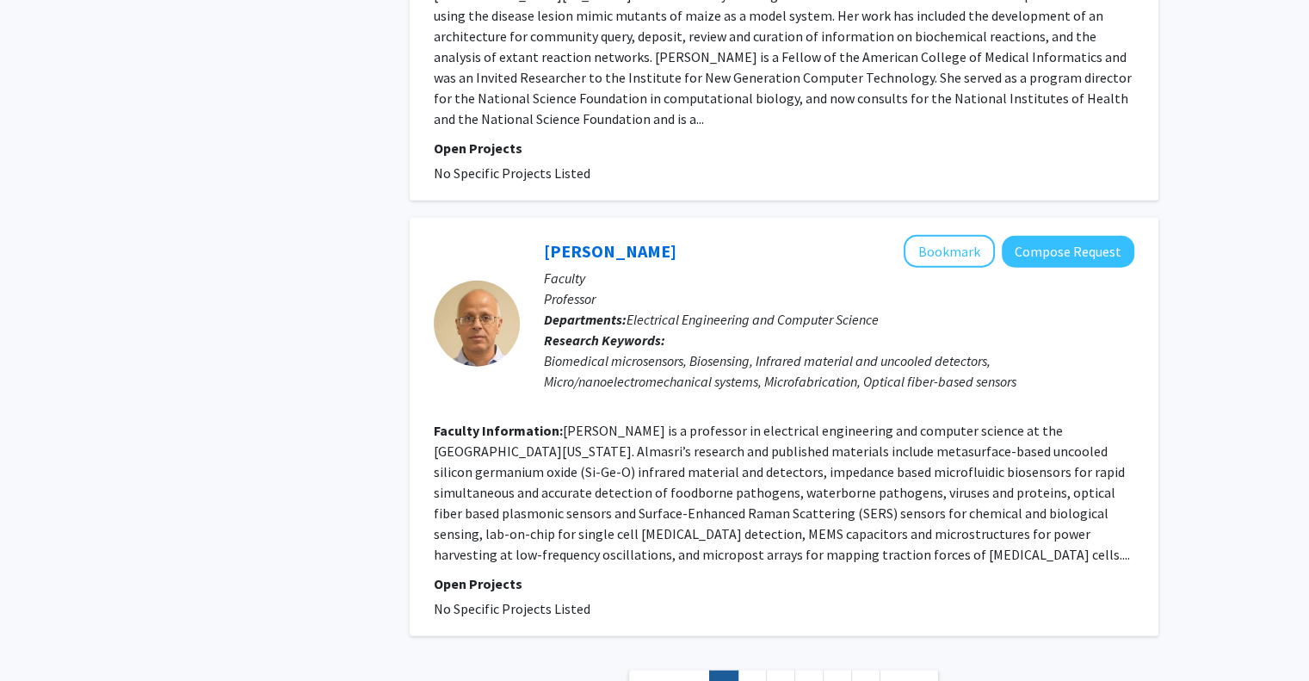
scroll to position [3985, 0]
click at [754, 671] on link "2" at bounding box center [752, 686] width 29 height 30
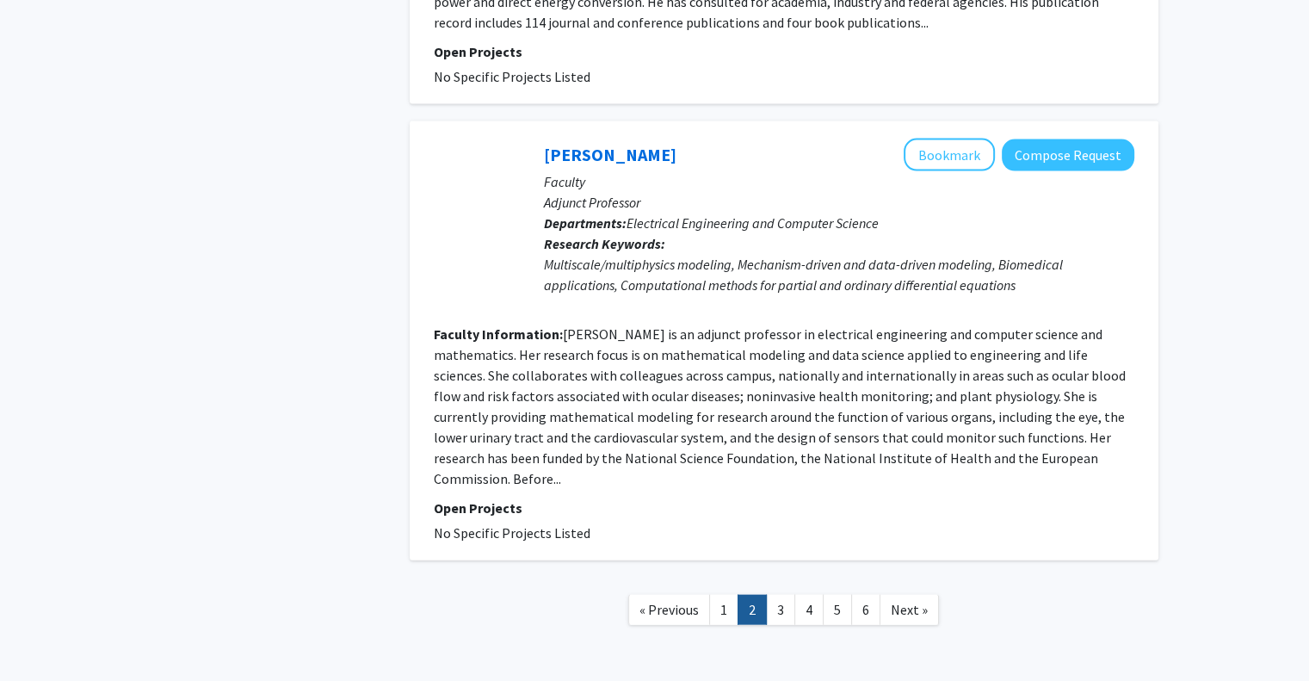
scroll to position [3723, 0]
click at [778, 596] on link "3" at bounding box center [780, 611] width 29 height 30
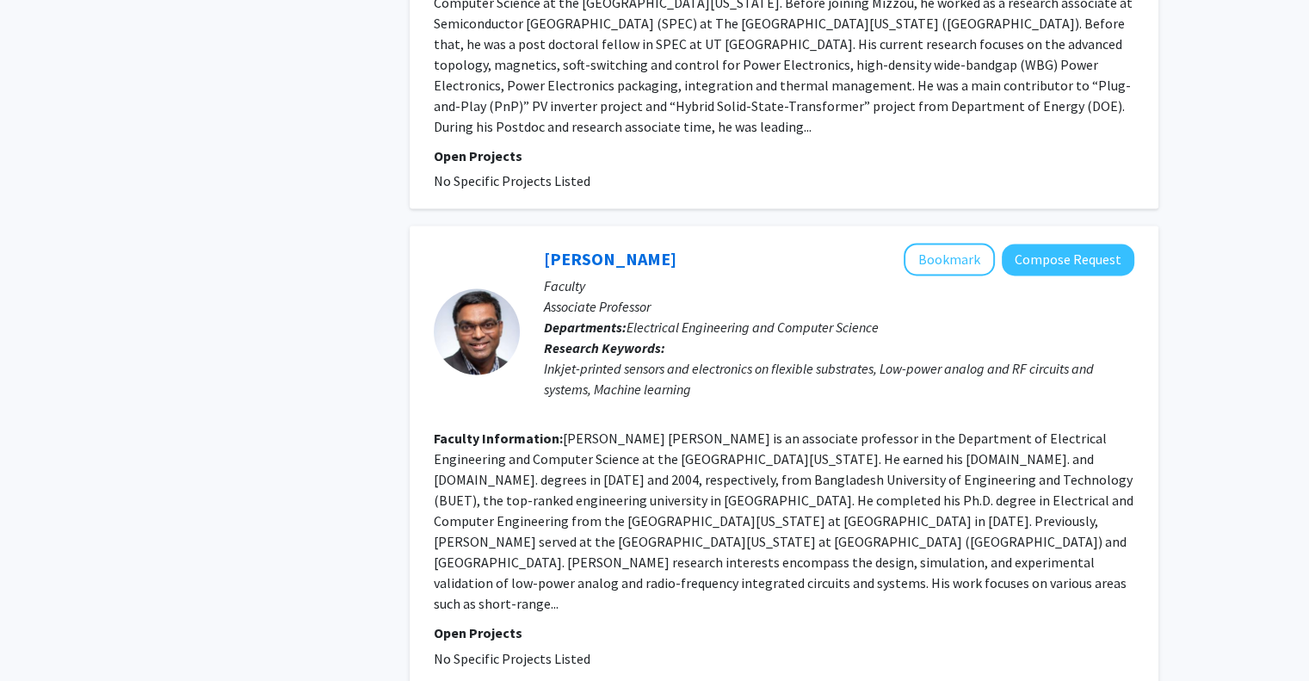
scroll to position [2639, 0]
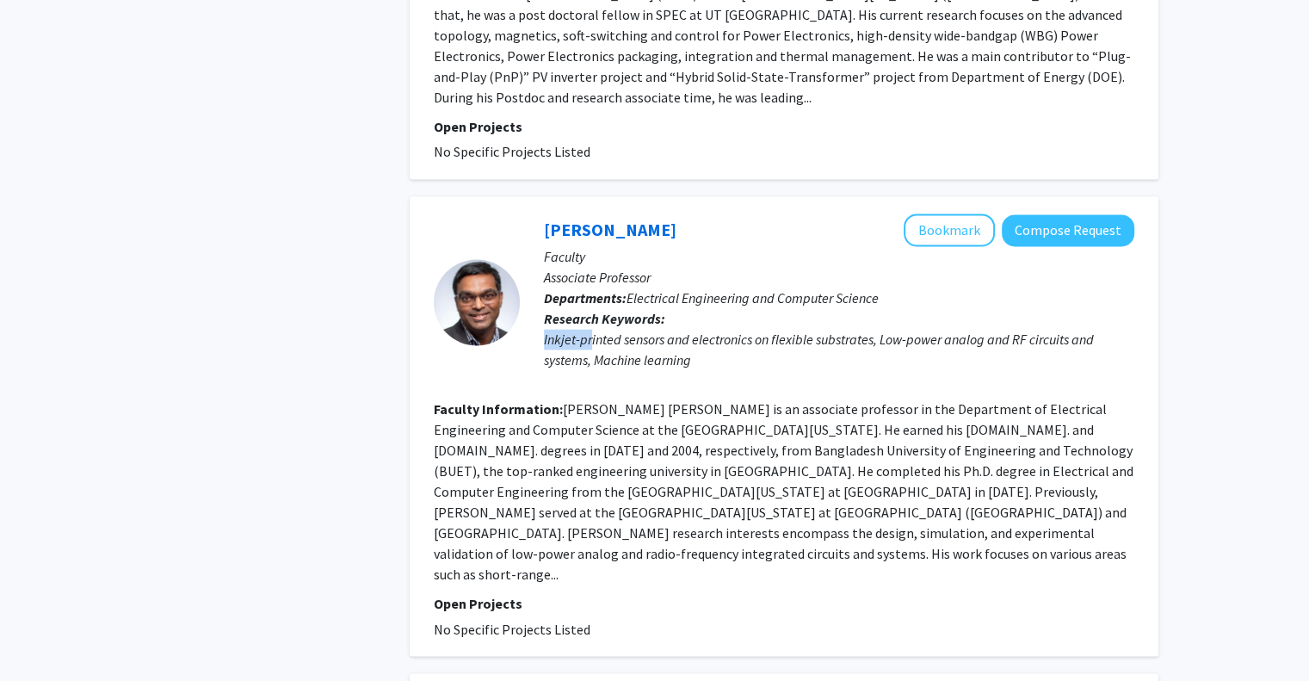
drag, startPoint x: 590, startPoint y: 251, endPoint x: 735, endPoint y: 230, distance: 147.0
click at [735, 308] on p "Research Keywords: Inkjet-printed sensors and electronics on flexible substrate…" at bounding box center [839, 339] width 590 height 62
click at [727, 329] on div "Inkjet-printed sensors and electronics on flexible substrates, Low-power analog…" at bounding box center [839, 349] width 590 height 41
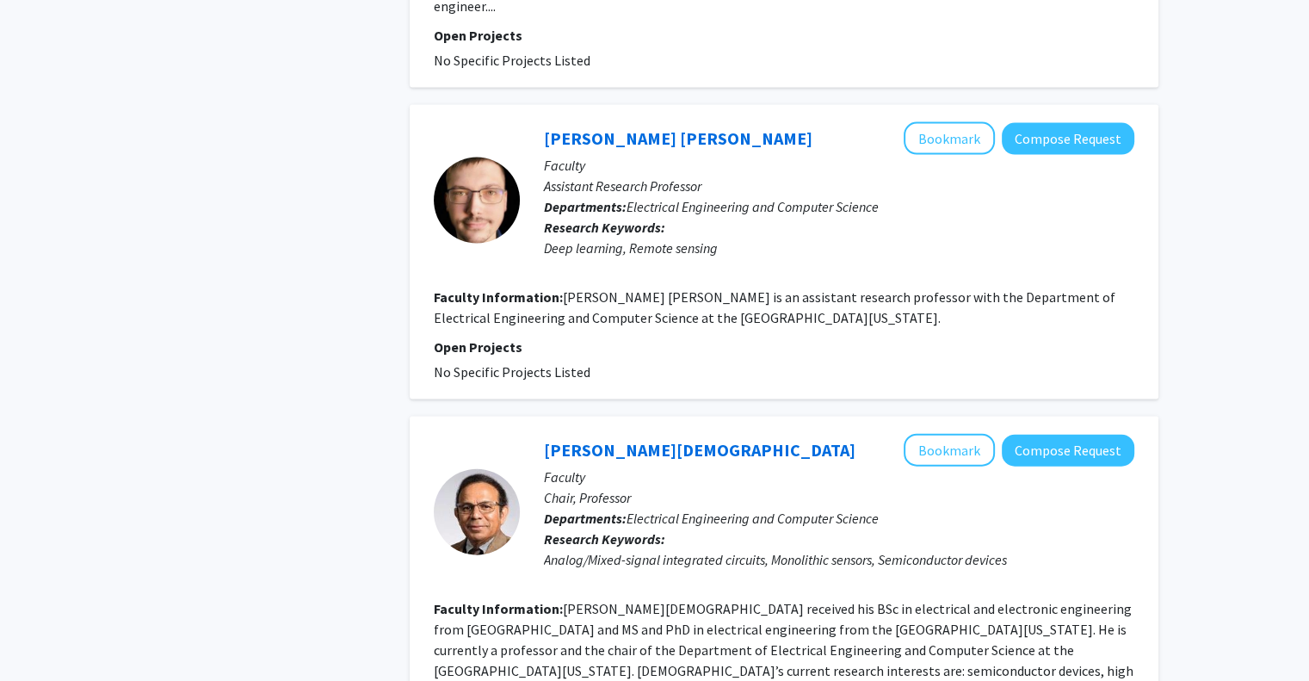
scroll to position [3794, 0]
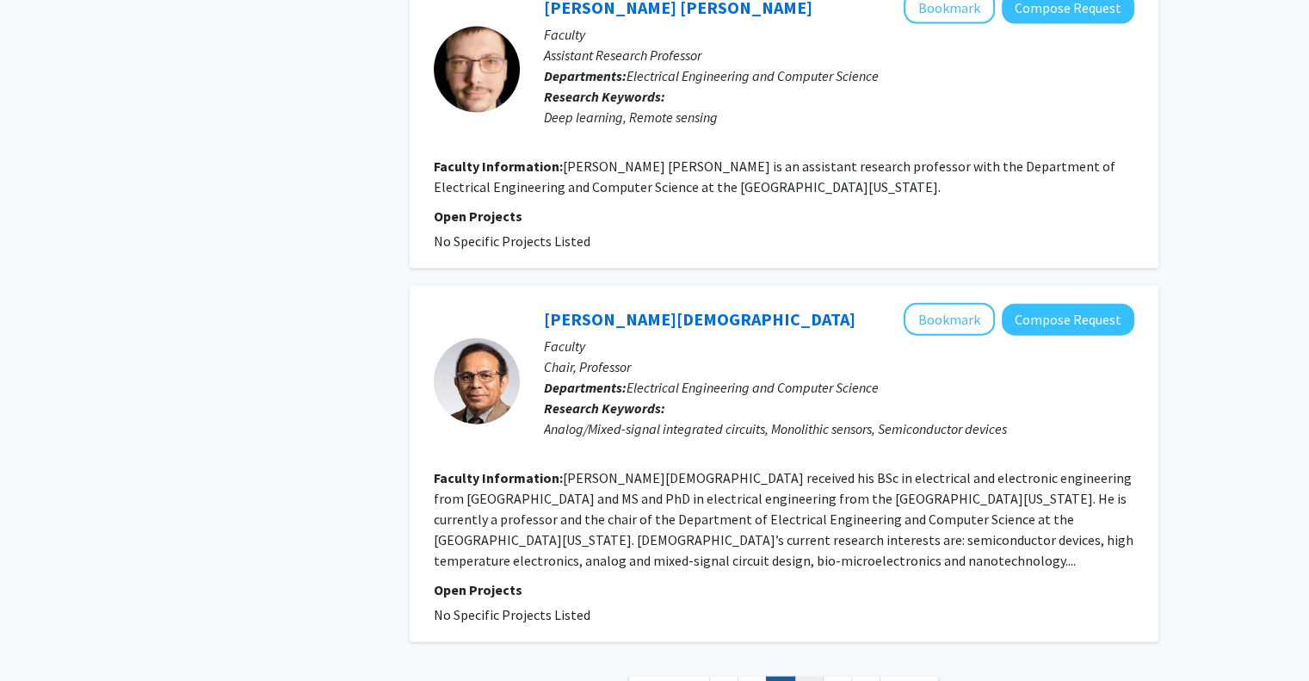
click at [811, 676] on link "4" at bounding box center [808, 691] width 29 height 30
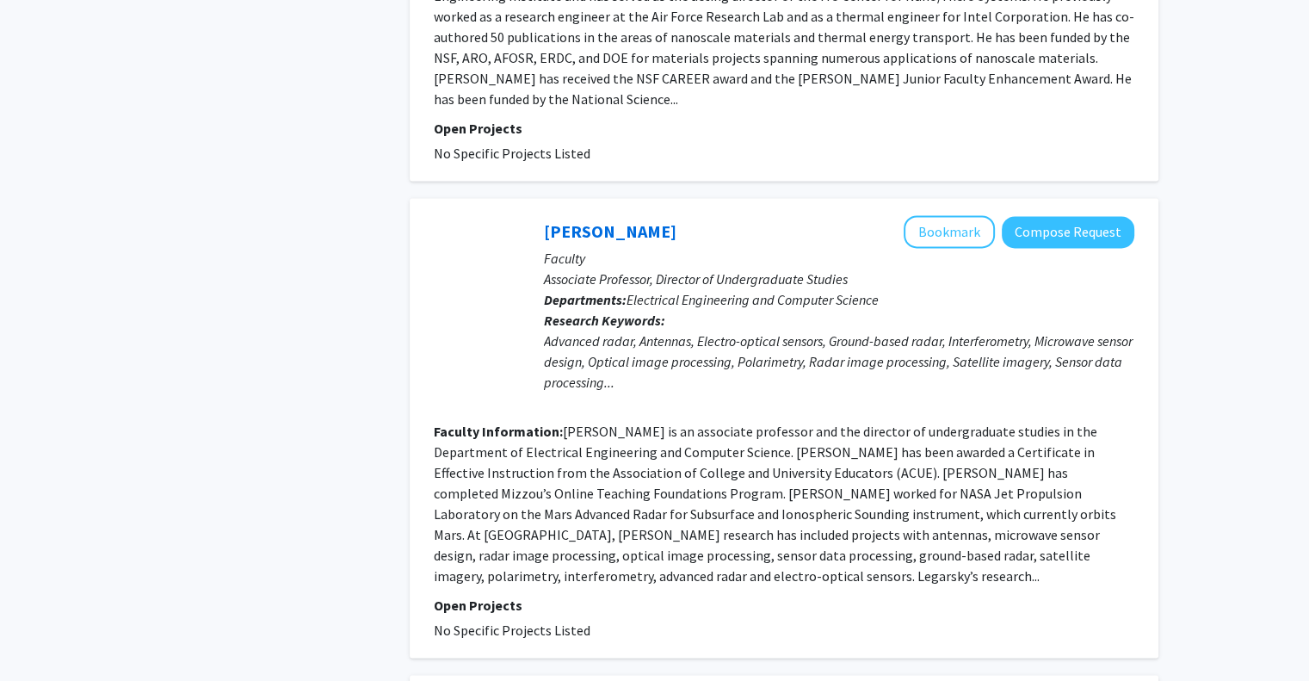
scroll to position [2582, 0]
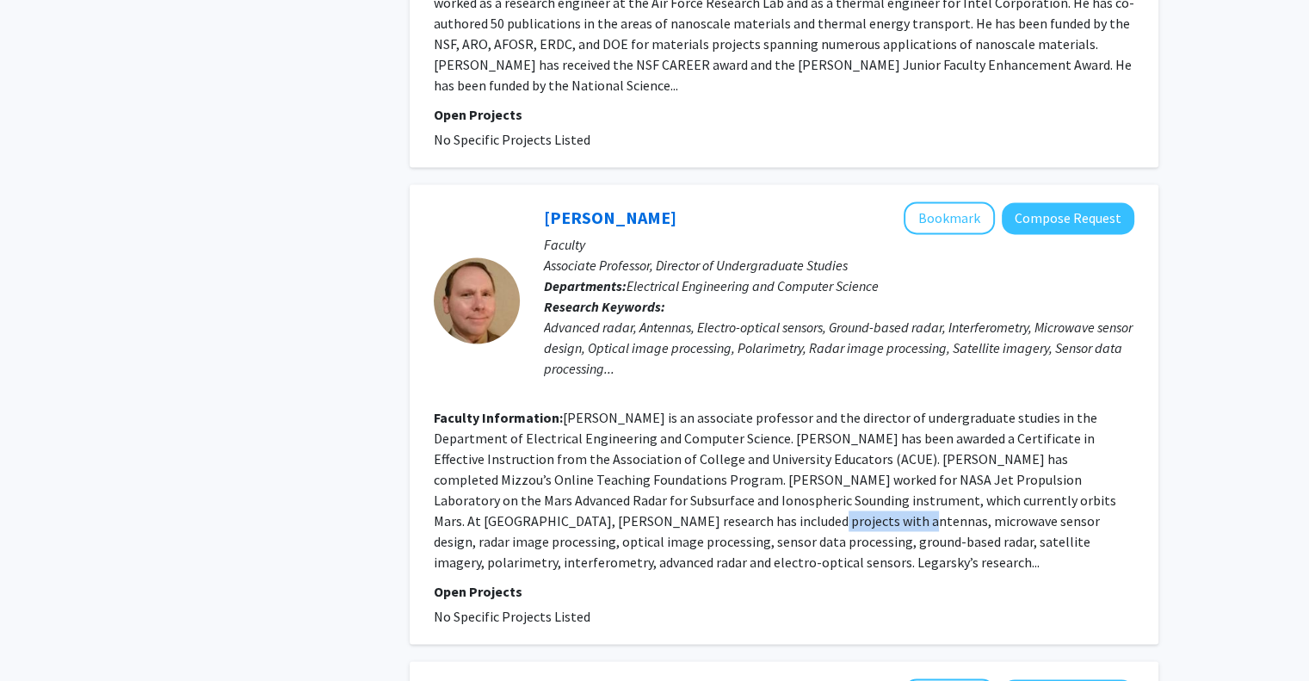
drag, startPoint x: 639, startPoint y: 423, endPoint x: 747, endPoint y: 427, distance: 108.5
click at [747, 427] on fg-read-more "[PERSON_NAME] is an associate professor and the director of undergraduate studi…" at bounding box center [775, 490] width 682 height 162
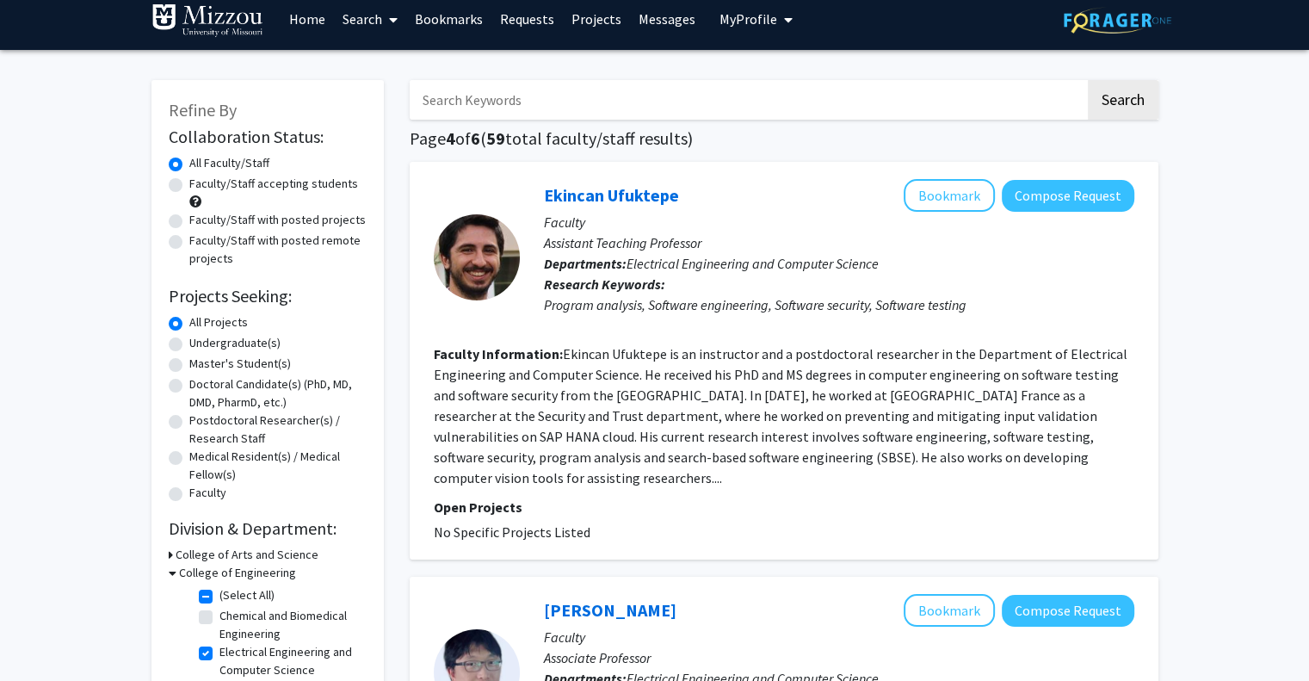
scroll to position [0, 0]
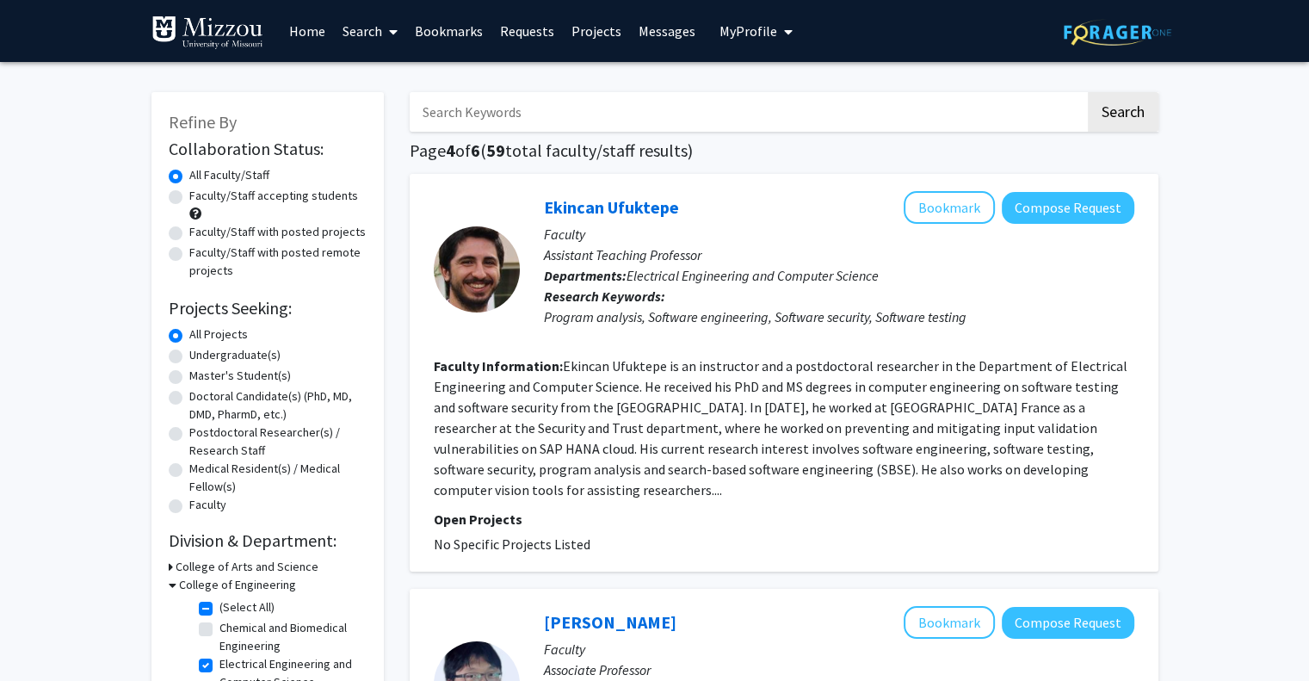
click at [189, 195] on label "Faculty/Staff accepting students" at bounding box center [273, 196] width 169 height 18
click at [189, 195] on input "Faculty/Staff accepting students" at bounding box center [194, 192] width 11 height 11
radio input "true"
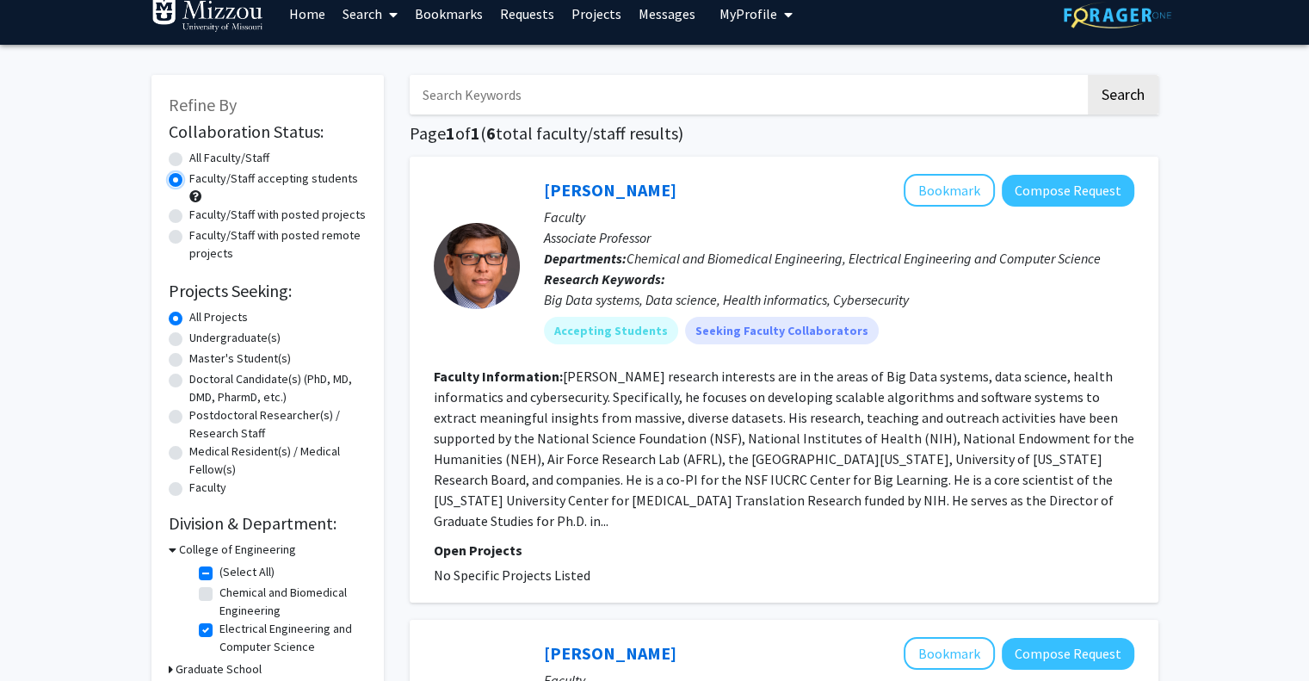
scroll to position [21, 0]
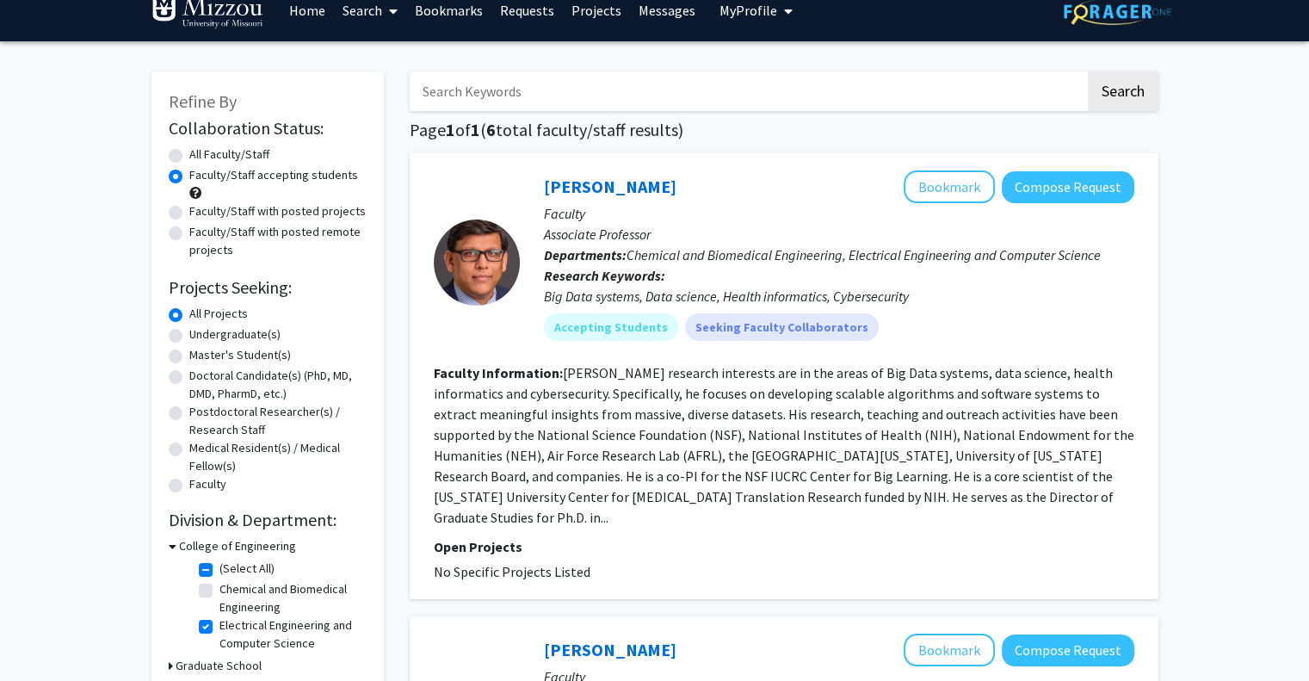
click at [219, 628] on label "Electrical Engineering and Computer Science" at bounding box center [290, 634] width 143 height 36
click at [219, 627] on input "Electrical Engineering and Computer Science" at bounding box center [224, 621] width 11 height 11
checkbox input "false"
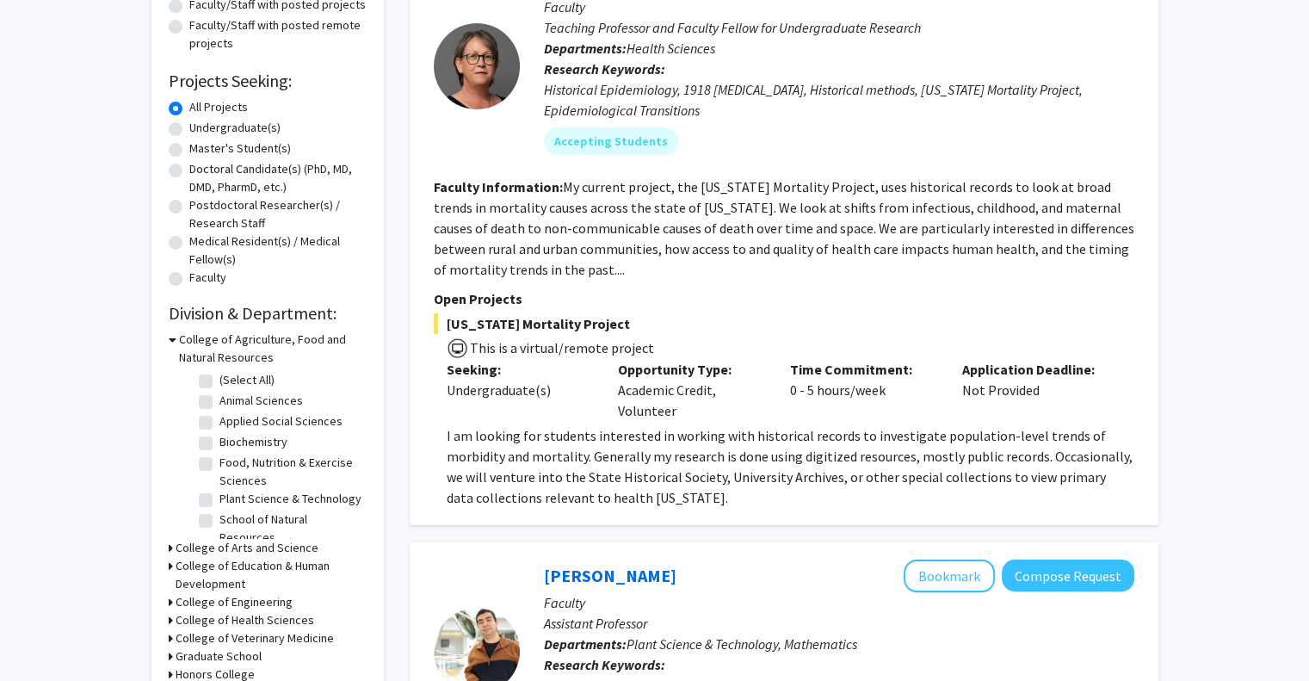
scroll to position [235, 0]
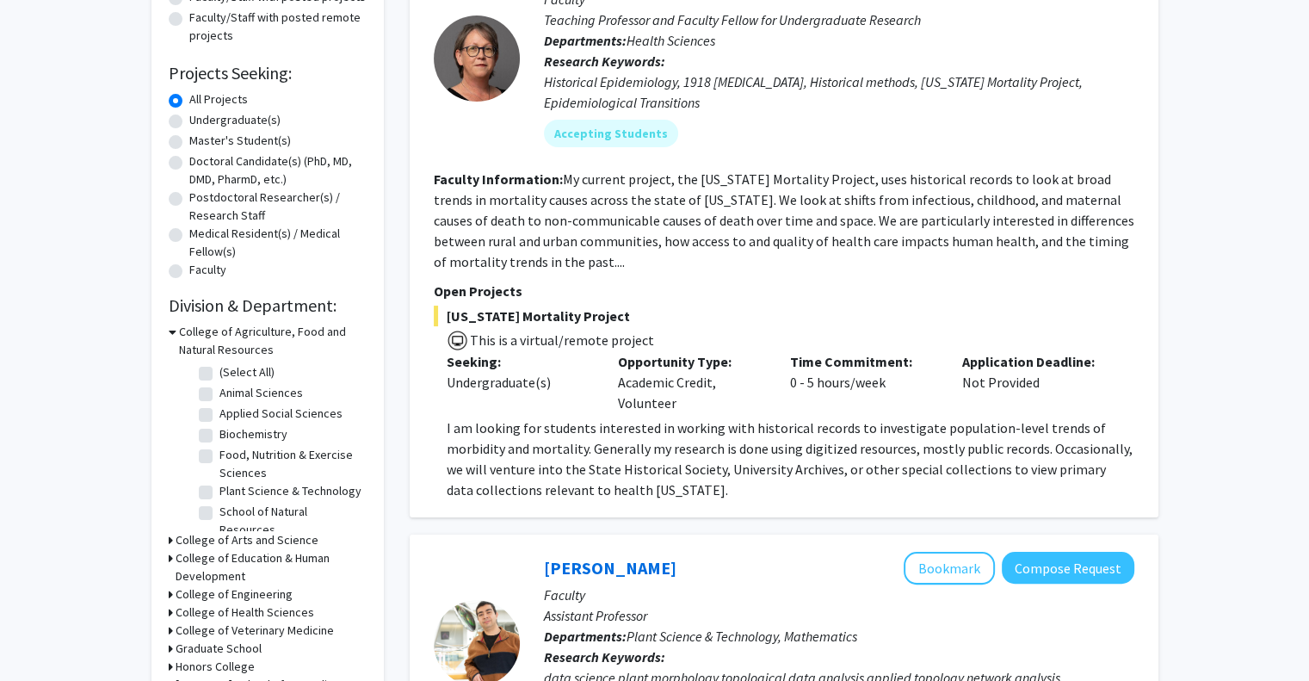
click at [171, 536] on icon at bounding box center [171, 540] width 4 height 18
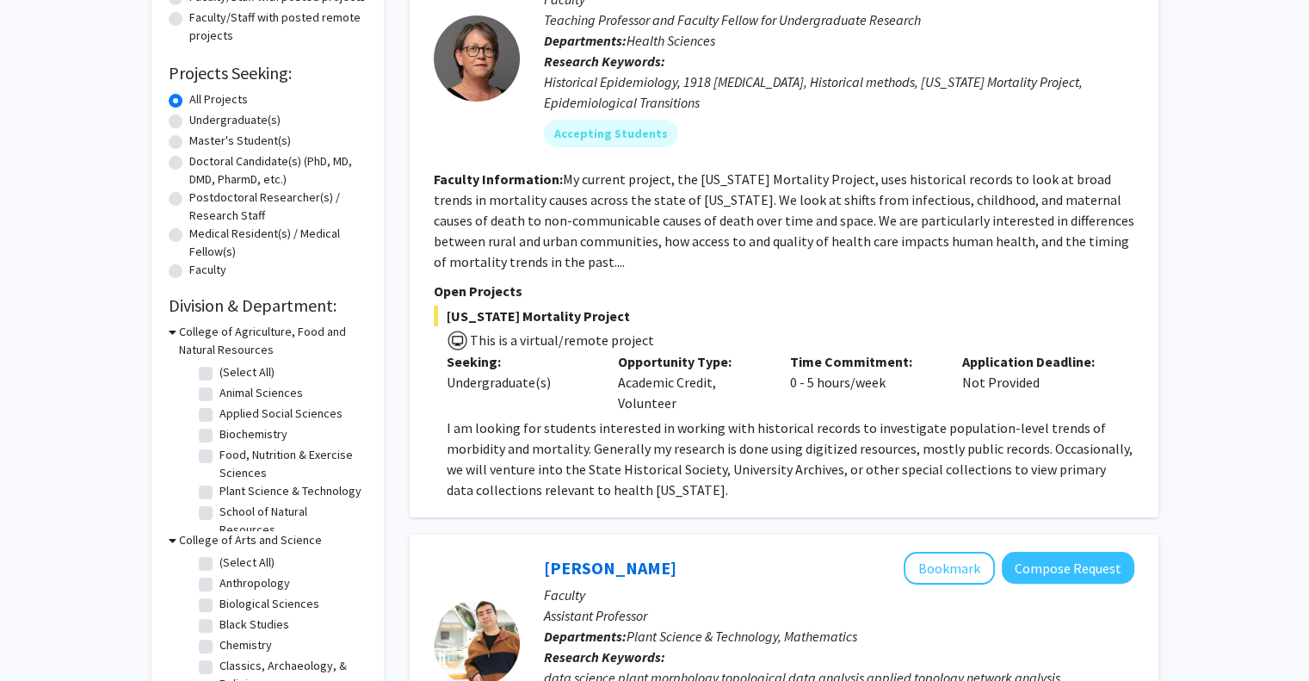
click at [172, 329] on icon at bounding box center [173, 332] width 8 height 18
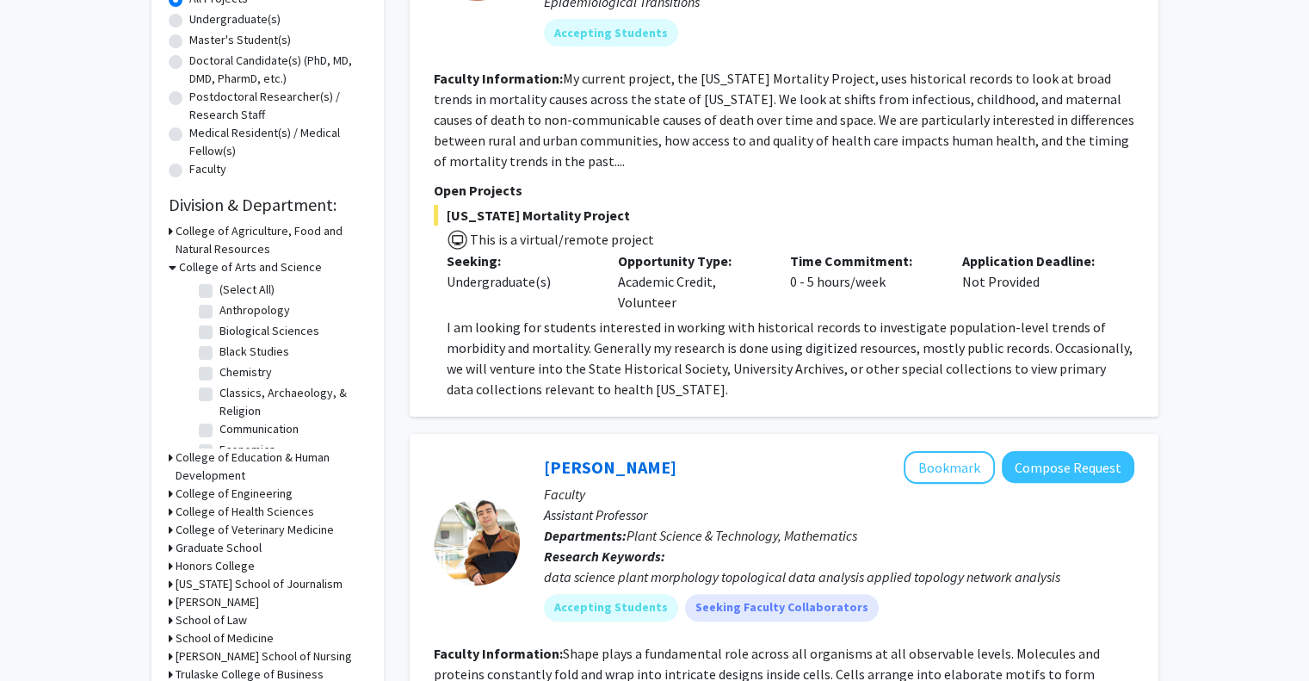
scroll to position [338, 0]
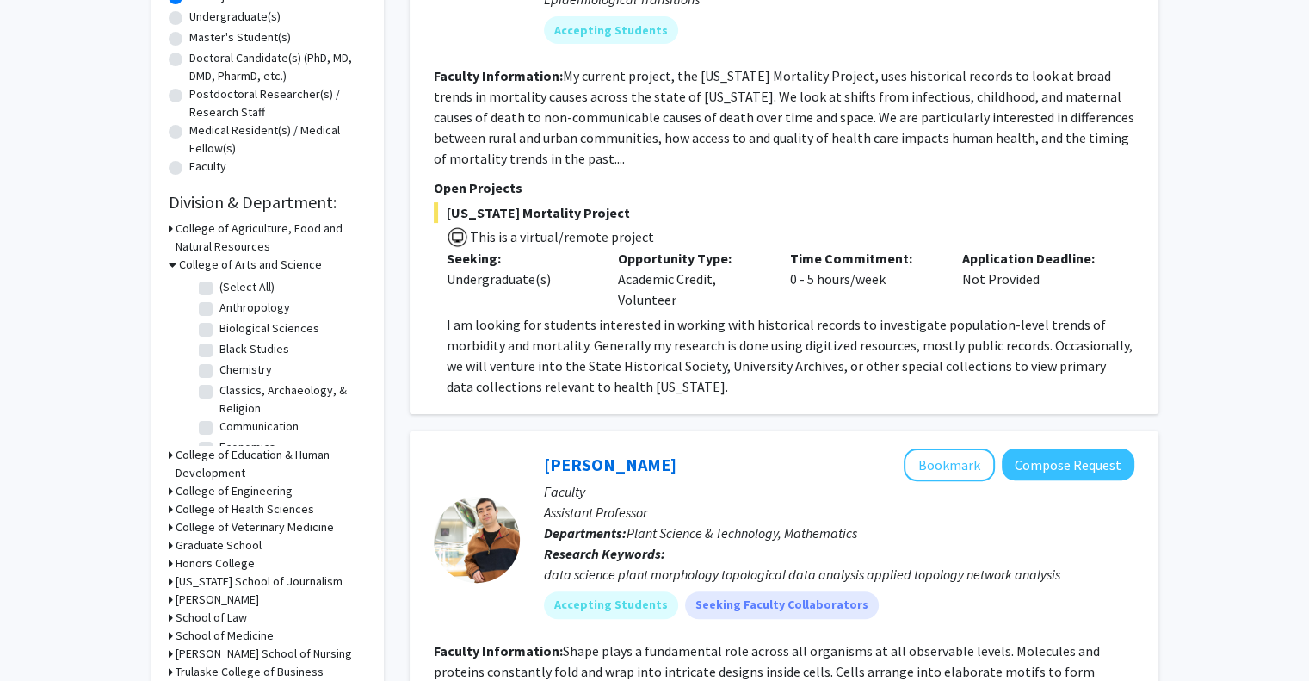
click at [179, 482] on h3 "College of Engineering" at bounding box center [234, 491] width 117 height 18
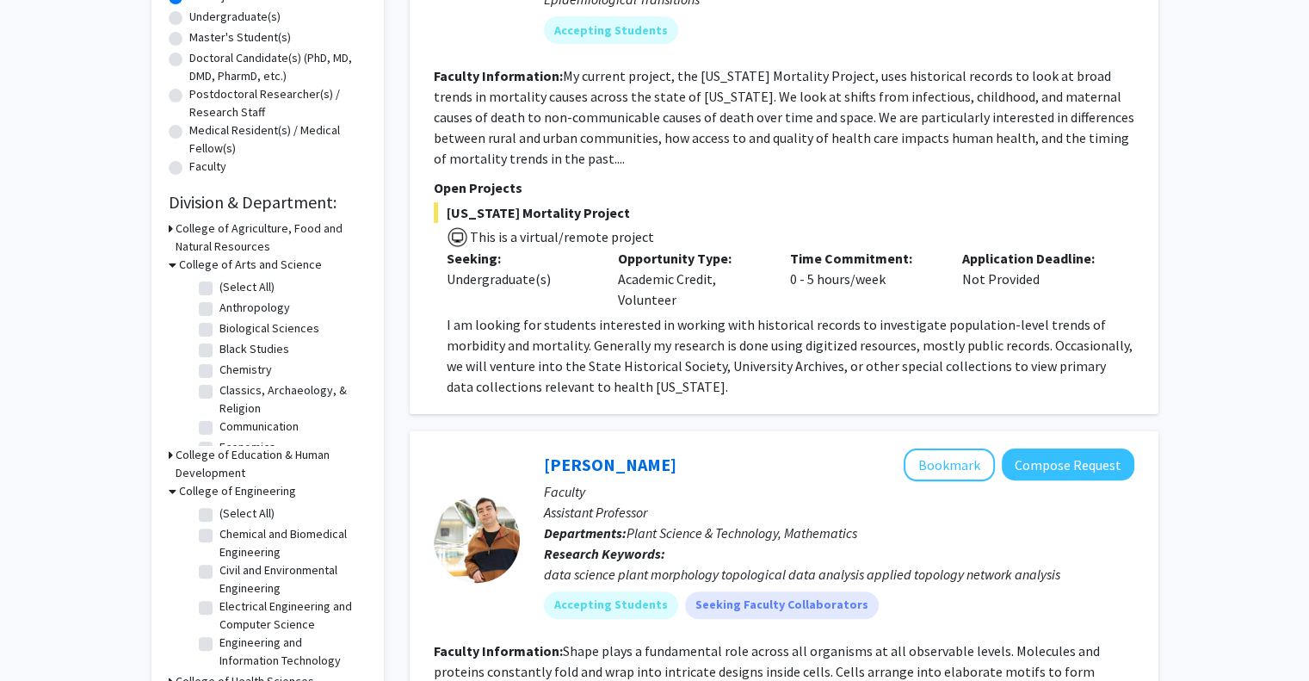
click at [219, 513] on label "(Select All)" at bounding box center [246, 513] width 55 height 18
click at [219, 513] on input "(Select All)" at bounding box center [224, 509] width 11 height 11
checkbox input "true"
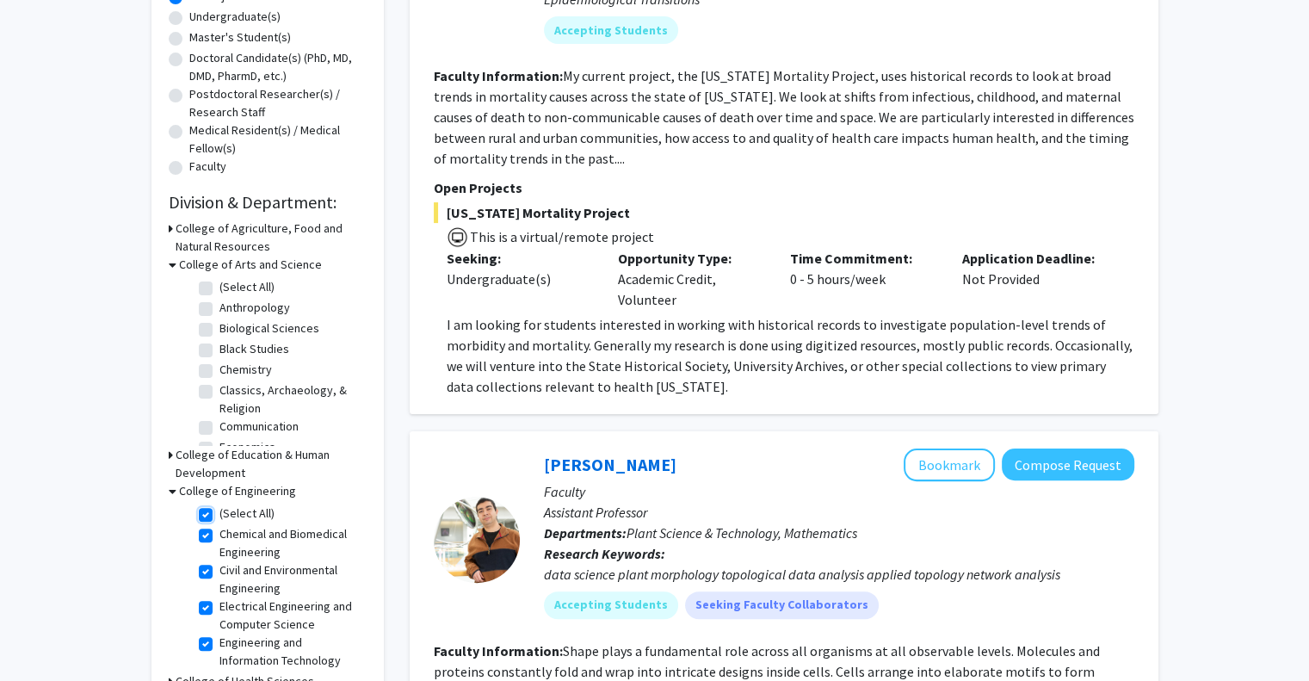
checkbox input "true"
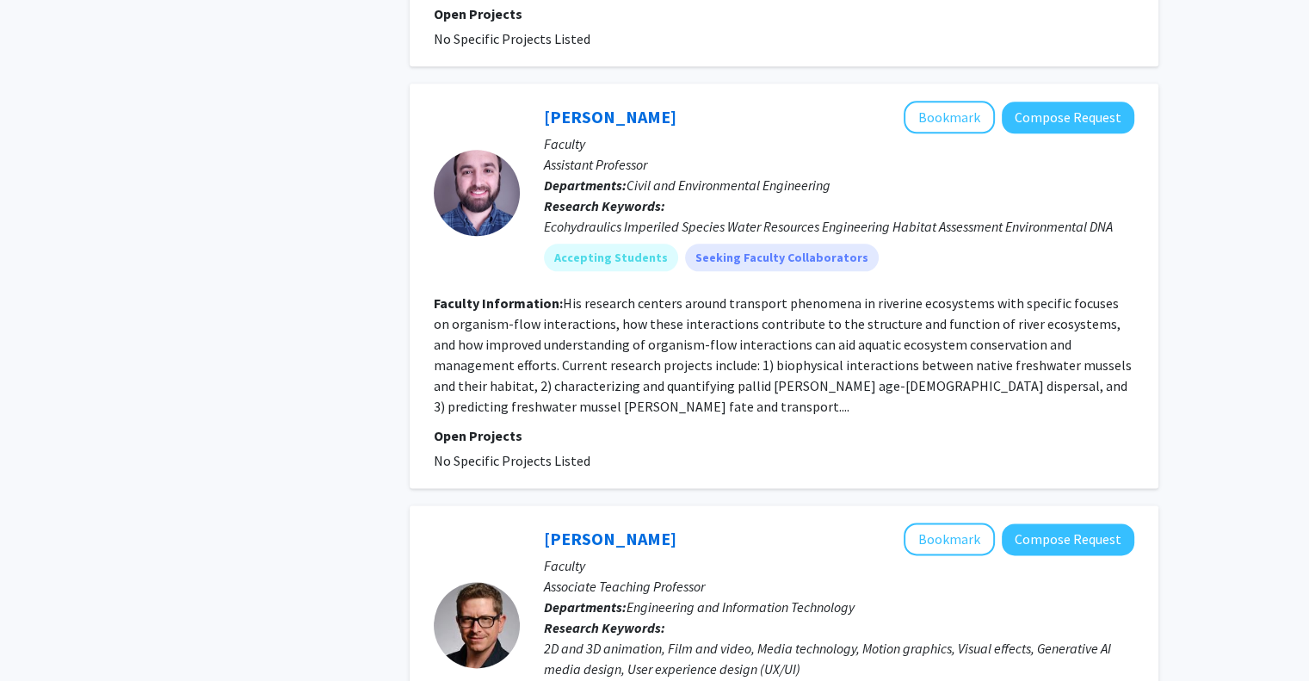
scroll to position [2003, 0]
drag, startPoint x: 566, startPoint y: 261, endPoint x: 723, endPoint y: 237, distance: 158.5
click at [723, 237] on fg-search-faculty "[PERSON_NAME] Bookmark Compose Request Faculty Assistant Professor Departments:…" at bounding box center [784, 285] width 701 height 370
click at [716, 293] on fg-read-more "His research centers around transport phenomena in riverine ecosystems with spe…" at bounding box center [783, 353] width 698 height 120
drag, startPoint x: 716, startPoint y: 259, endPoint x: 861, endPoint y: 248, distance: 145.0
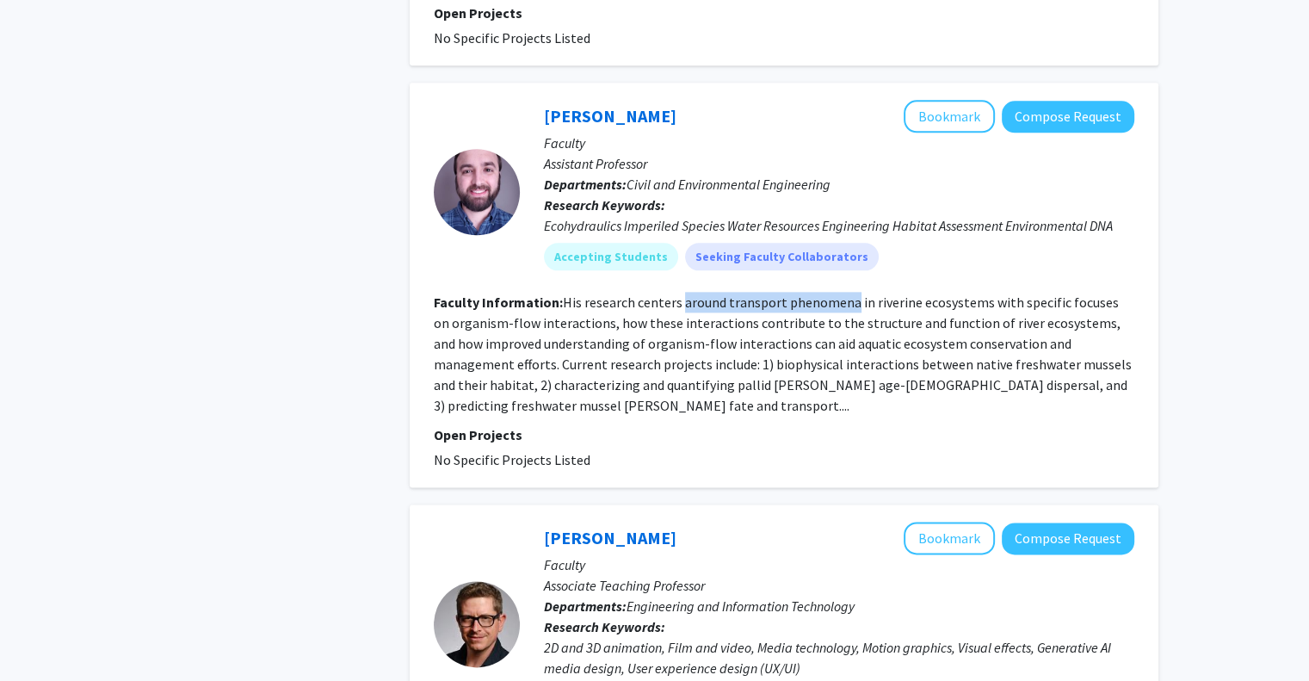
click at [861, 293] on fg-read-more "His research centers around transport phenomena in riverine ecosystems with spe…" at bounding box center [783, 353] width 698 height 120
click at [863, 293] on fg-read-more "His research centers around transport phenomena in riverine ecosystems with spe…" at bounding box center [783, 353] width 698 height 120
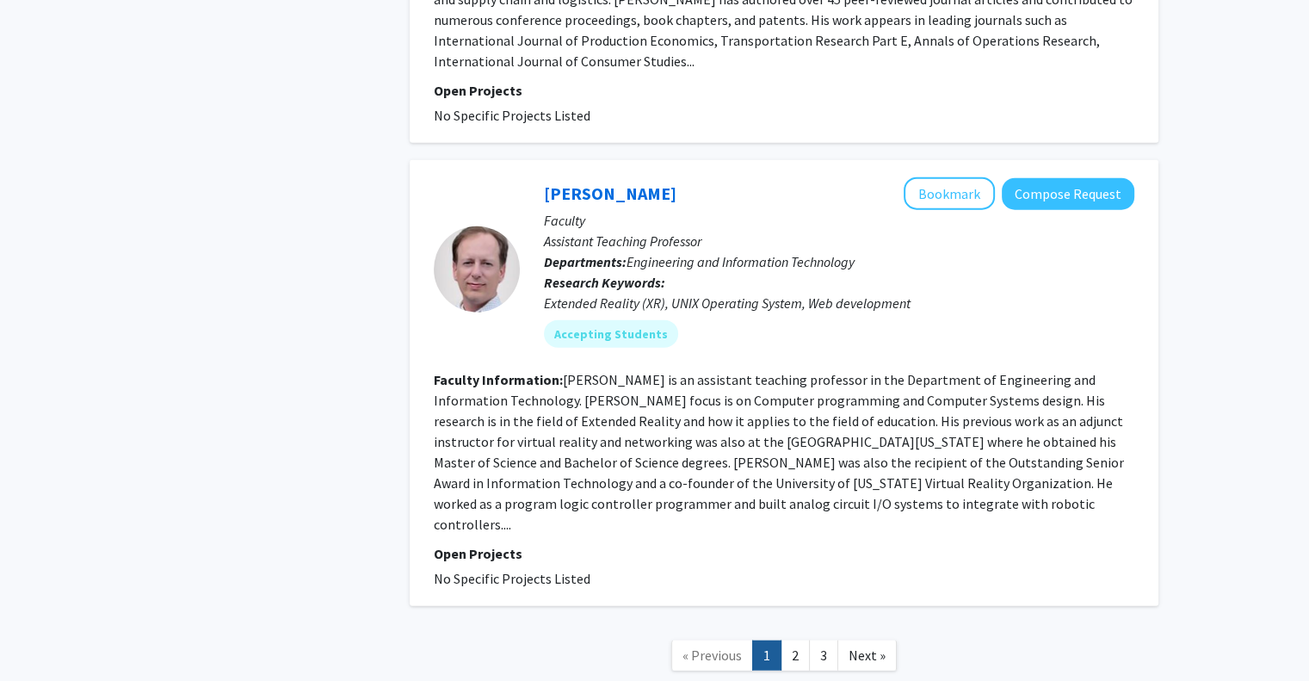
scroll to position [4121, 0]
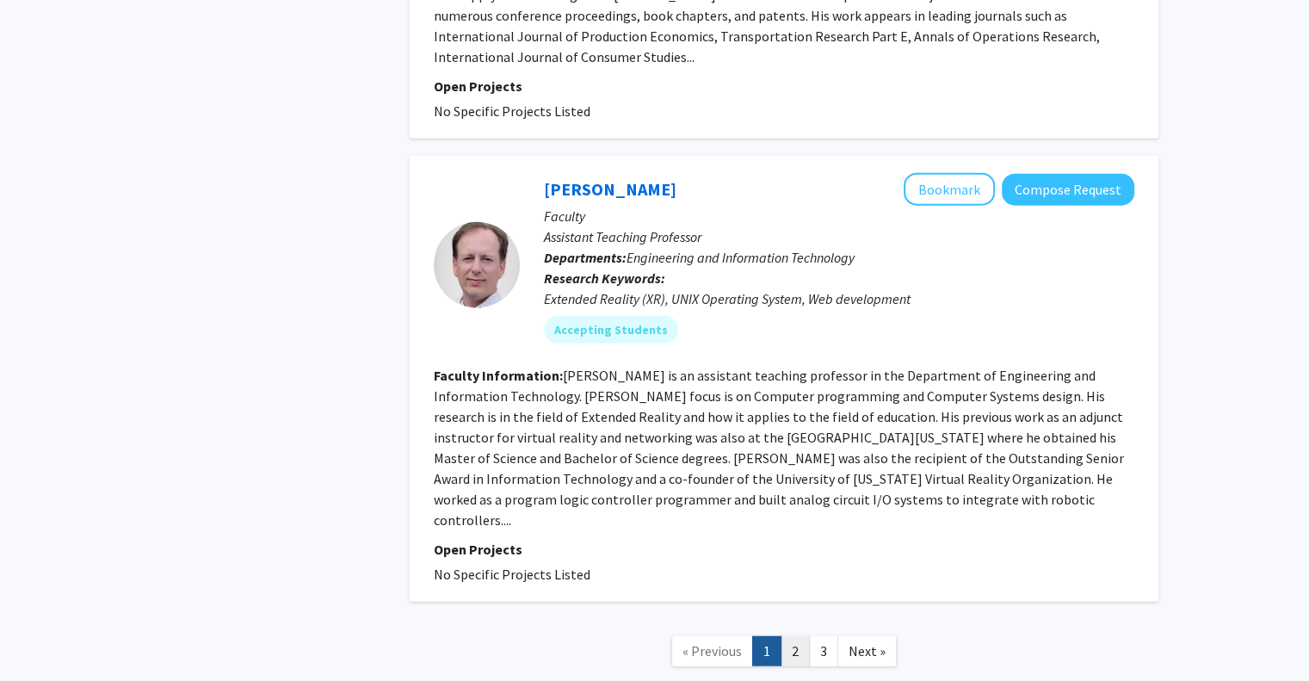
click at [794, 636] on link "2" at bounding box center [795, 651] width 29 height 30
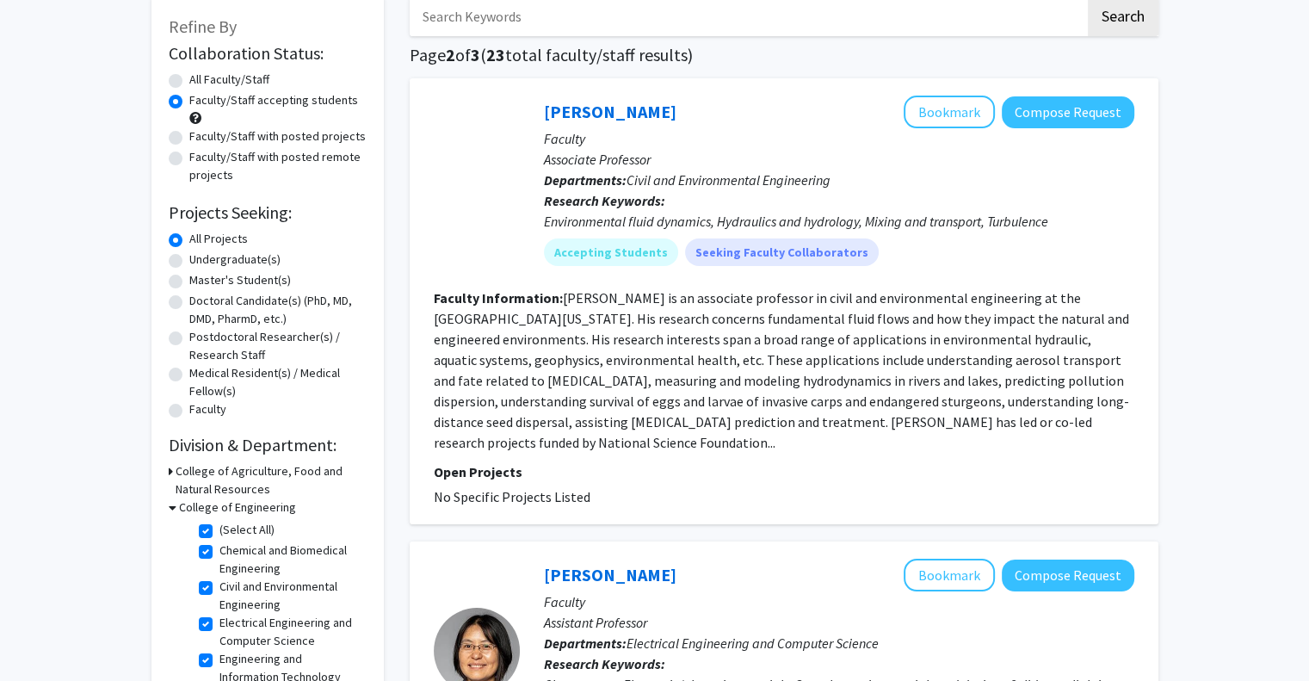
scroll to position [107, 0]
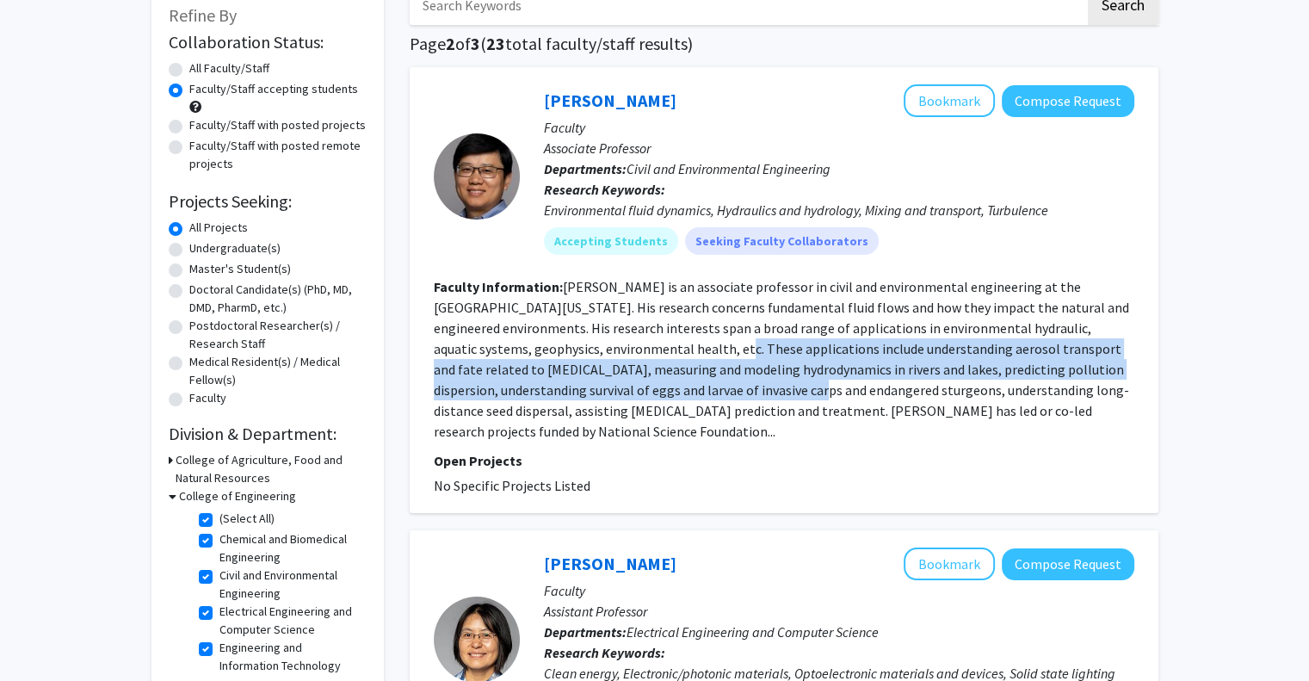
drag, startPoint x: 616, startPoint y: 347, endPoint x: 681, endPoint y: 380, distance: 72.4
click at [681, 380] on fg-read-more "[PERSON_NAME] is an associate professor in civil and environmental engineering …" at bounding box center [781, 359] width 695 height 162
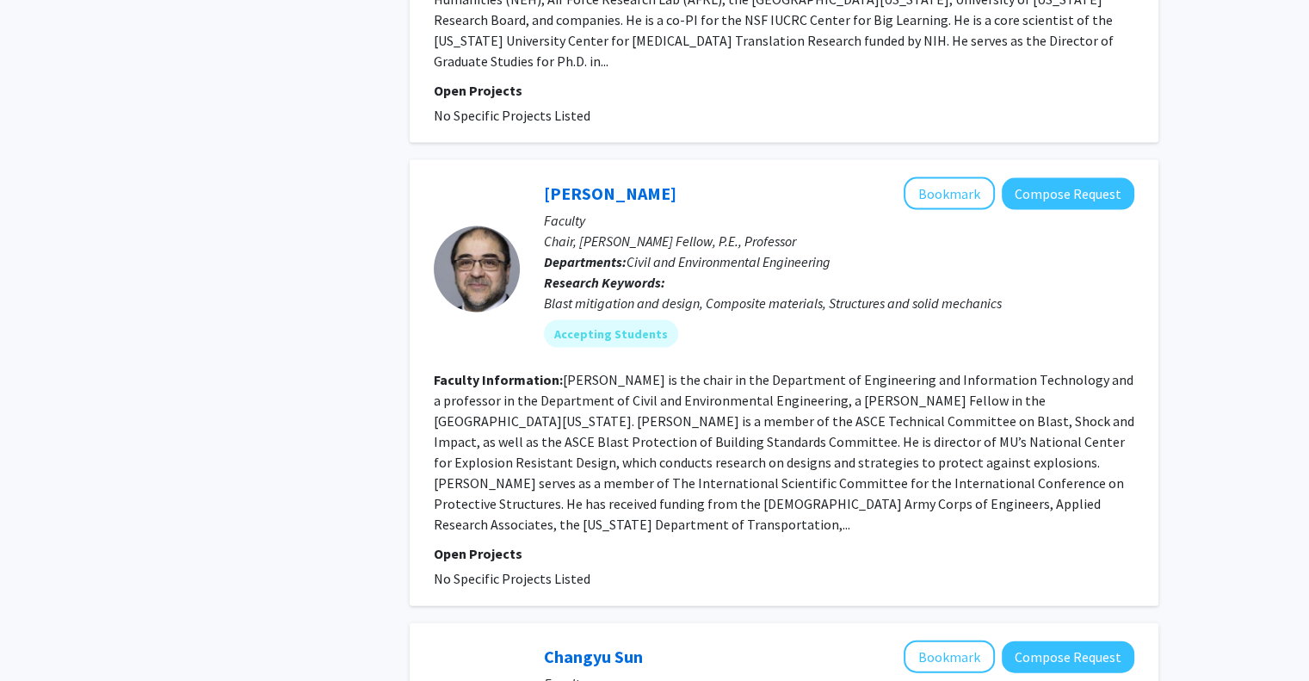
scroll to position [3625, 0]
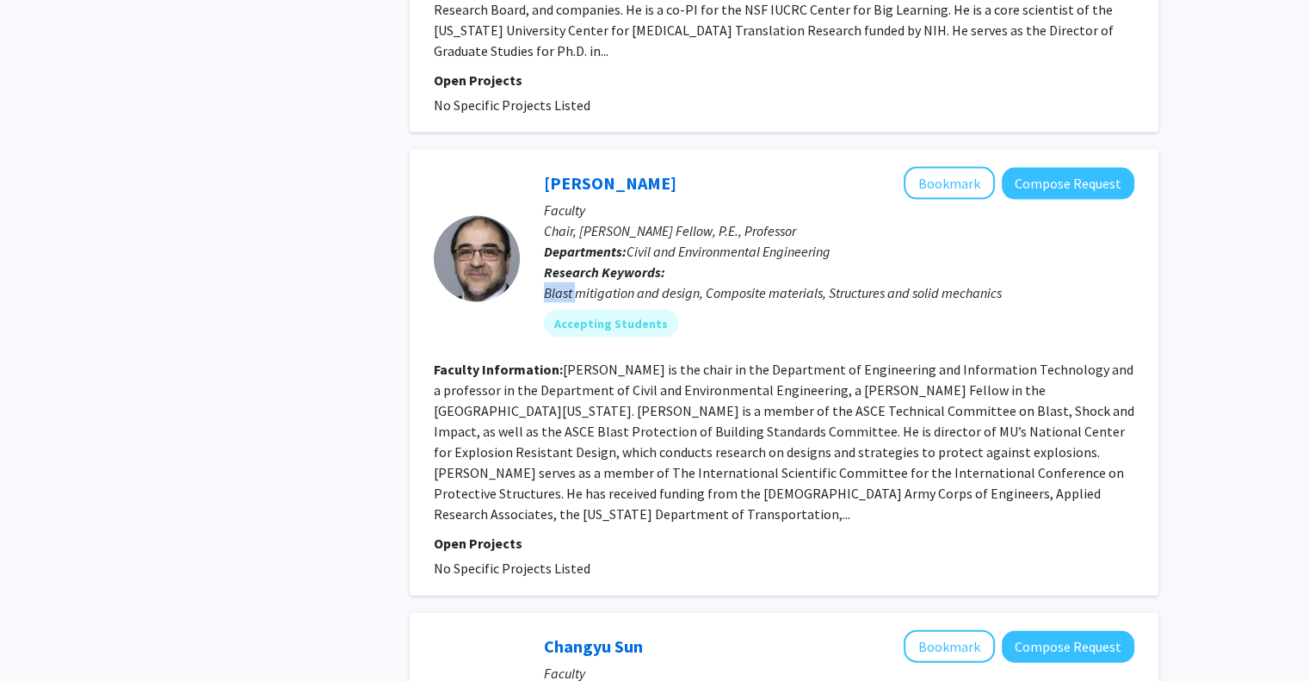
drag, startPoint x: 577, startPoint y: 185, endPoint x: 822, endPoint y: 167, distance: 245.9
click at [822, 262] on p "Research Keywords: Blast mitigation and design, Composite materials, Structures…" at bounding box center [839, 282] width 590 height 41
click at [817, 282] on div "Blast mitigation and design, Composite materials, Structures and solid mechanics" at bounding box center [839, 292] width 590 height 21
drag, startPoint x: 812, startPoint y: 187, endPoint x: 720, endPoint y: 186, distance: 92.1
click at [720, 282] on div "Blast mitigation and design, Composite materials, Structures and solid mechanics" at bounding box center [839, 292] width 590 height 21
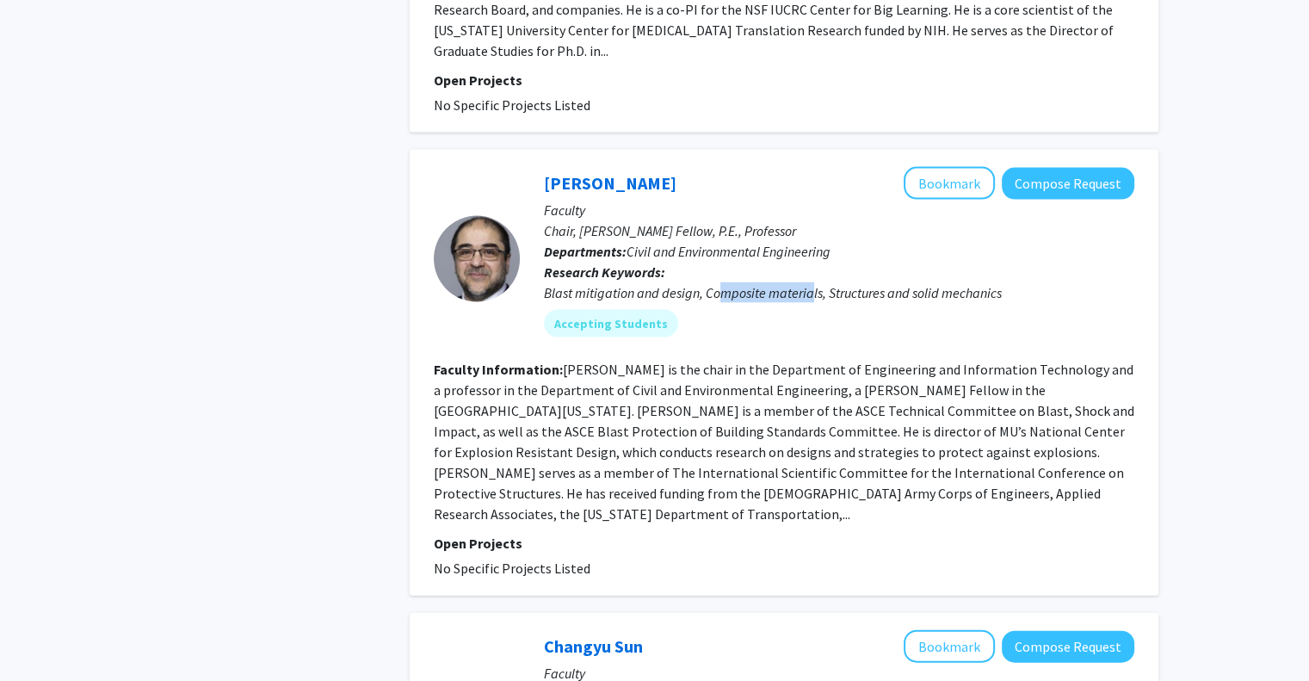
click at [720, 282] on div "Blast mitigation and design, Composite materials, Structures and solid mechanics" at bounding box center [839, 292] width 590 height 21
drag, startPoint x: 544, startPoint y: 183, endPoint x: 759, endPoint y: 176, distance: 215.3
click at [759, 282] on div "Blast mitigation and design, Composite materials, Structures and solid mechanics" at bounding box center [839, 292] width 590 height 21
drag, startPoint x: 691, startPoint y: 175, endPoint x: 920, endPoint y: 177, distance: 228.9
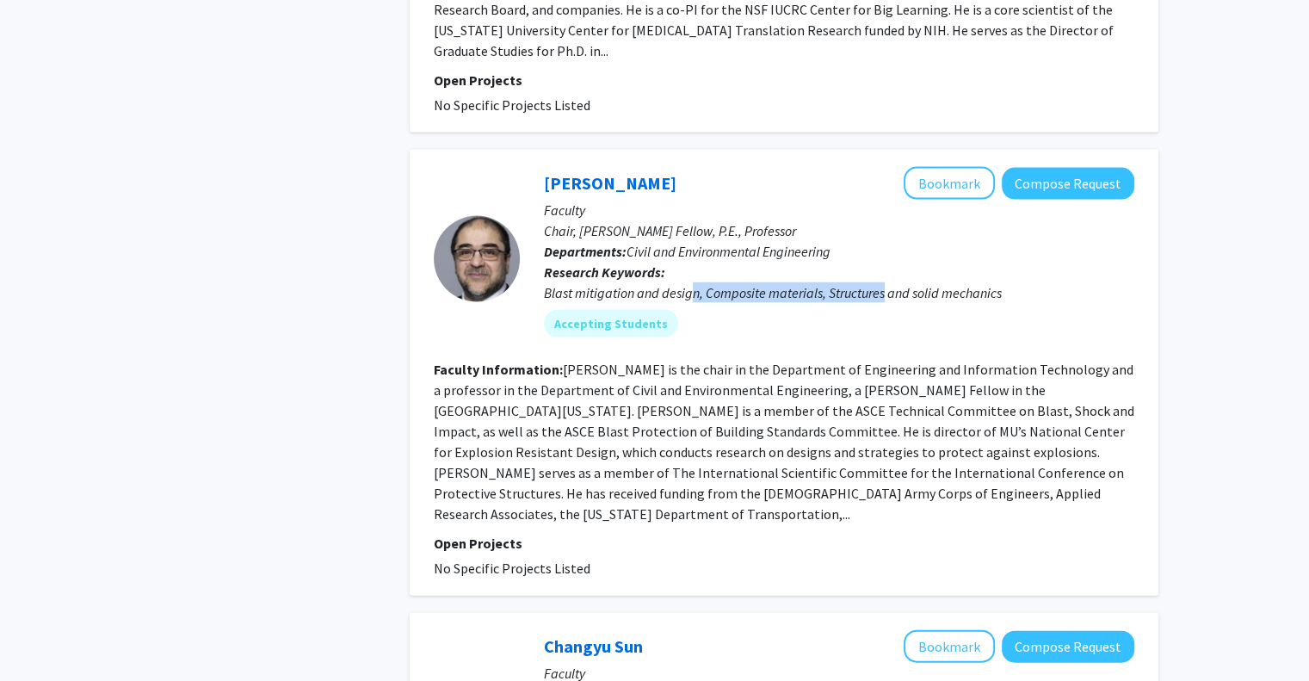
click at [920, 282] on div "Blast mitigation and design, Composite materials, Structures and solid mechanics" at bounding box center [839, 292] width 590 height 21
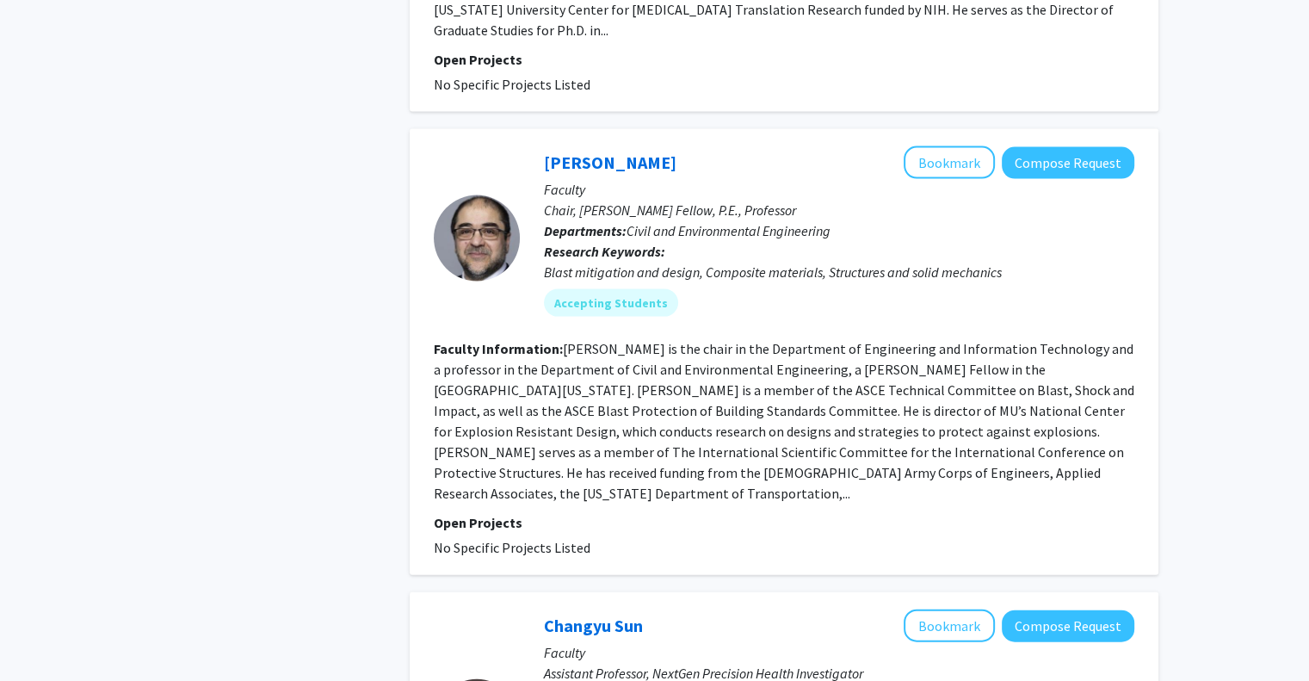
scroll to position [3689, 0]
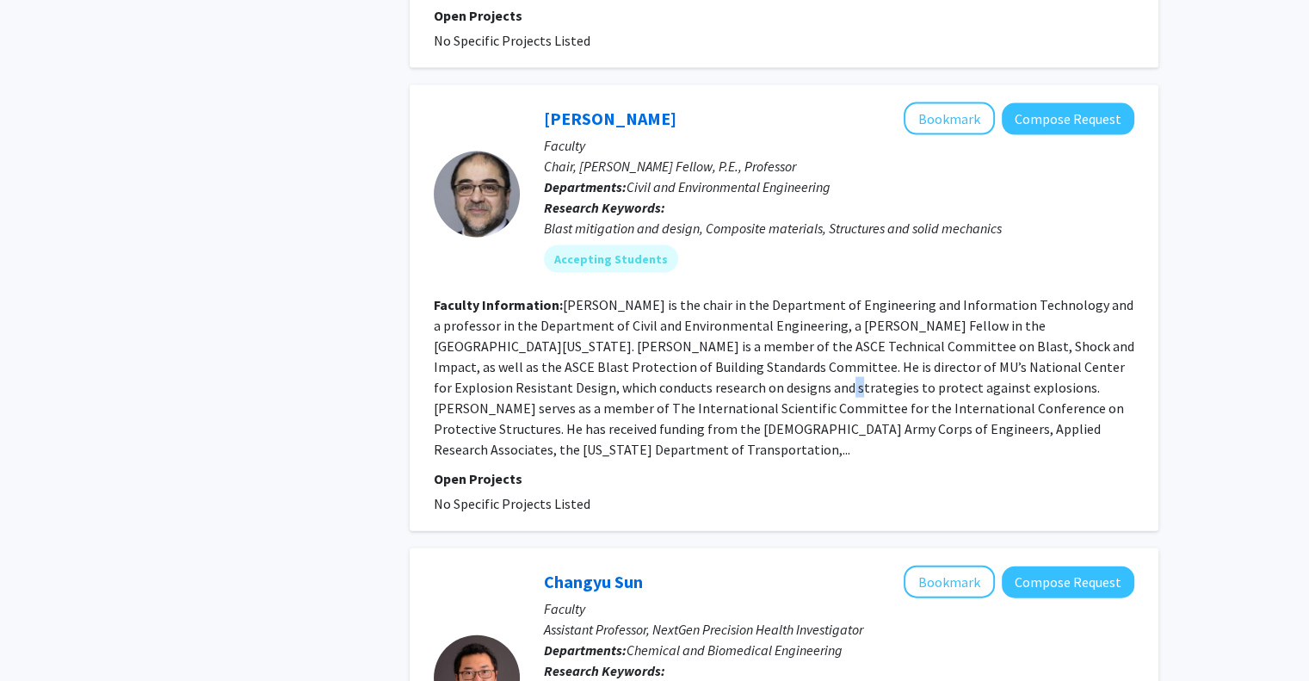
drag, startPoint x: 637, startPoint y: 270, endPoint x: 651, endPoint y: 269, distance: 13.9
click at [651, 296] on fg-read-more "[PERSON_NAME] is the chair in the Department of Engineering and Information Tec…" at bounding box center [784, 377] width 701 height 162
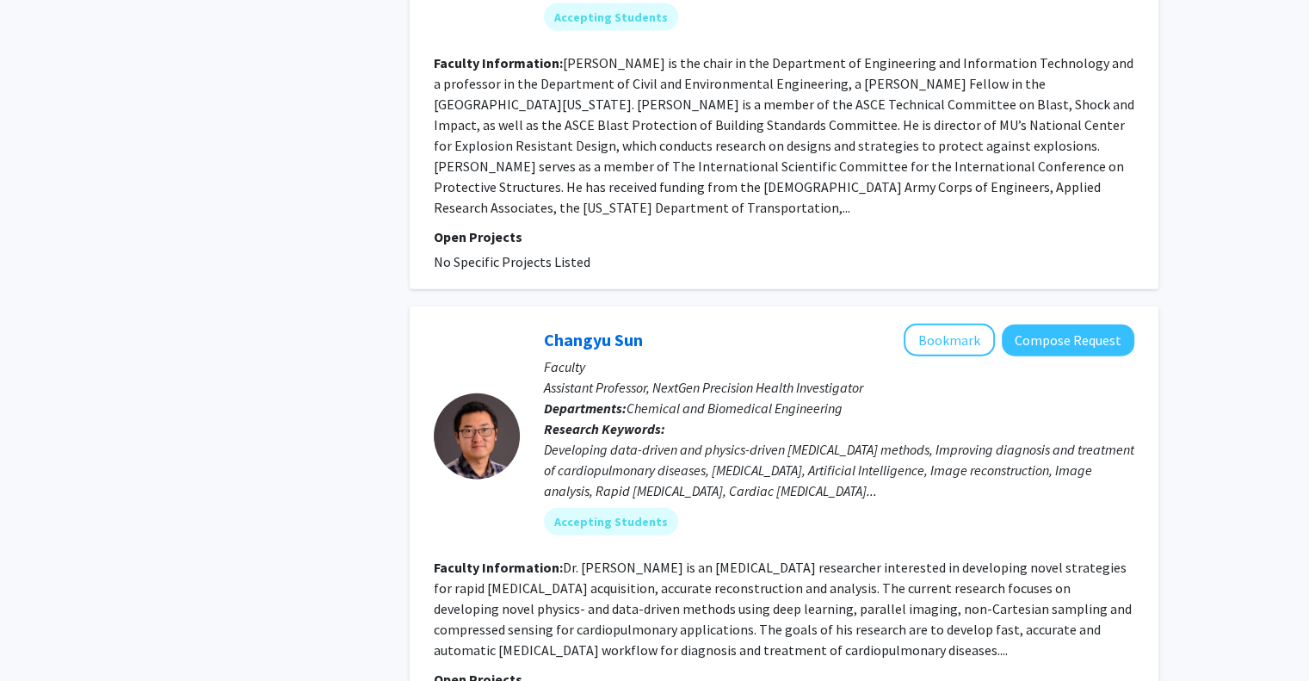
scroll to position [3954, 0]
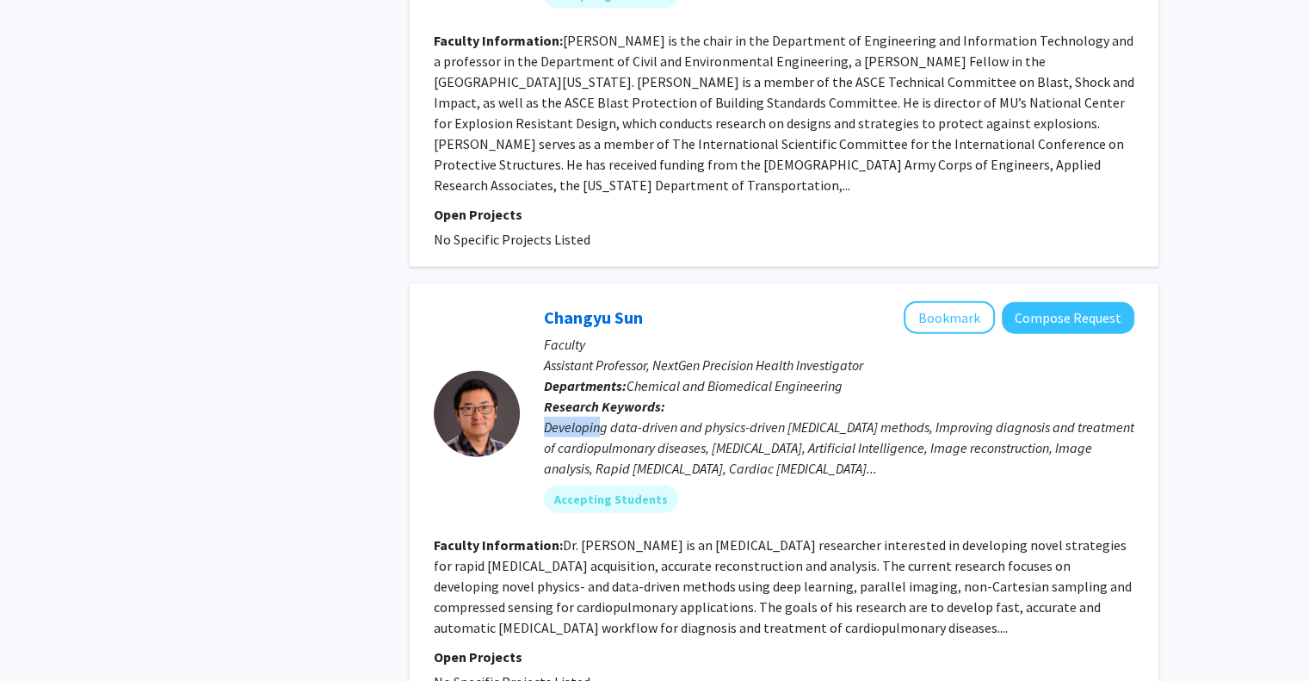
drag, startPoint x: 602, startPoint y: 297, endPoint x: 832, endPoint y: 278, distance: 231.4
click at [832, 396] on p "Research Keywords: Developing data-driven and physics-driven [MEDICAL_DATA] met…" at bounding box center [839, 437] width 590 height 83
drag, startPoint x: 832, startPoint y: 278, endPoint x: 762, endPoint y: 316, distance: 79.3
click at [762, 417] on div "Developing data-driven and physics-driven [MEDICAL_DATA] methods, Improving dia…" at bounding box center [839, 448] width 590 height 62
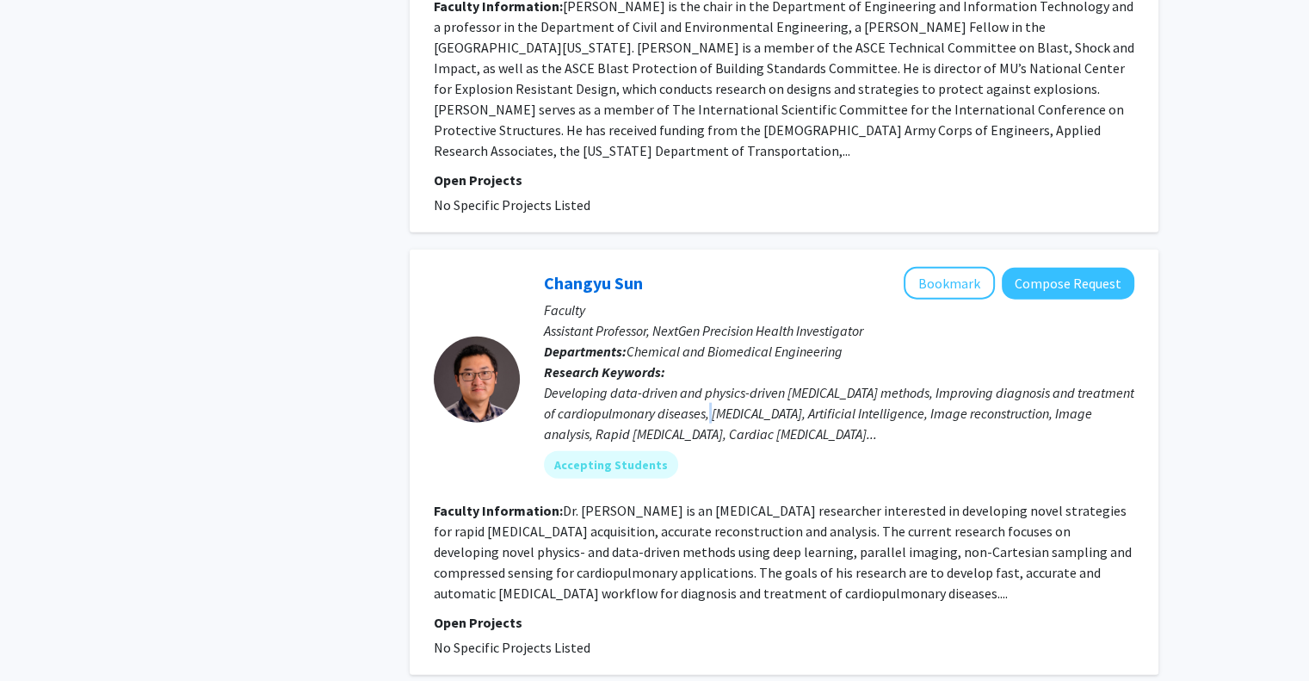
scroll to position [4000, 0]
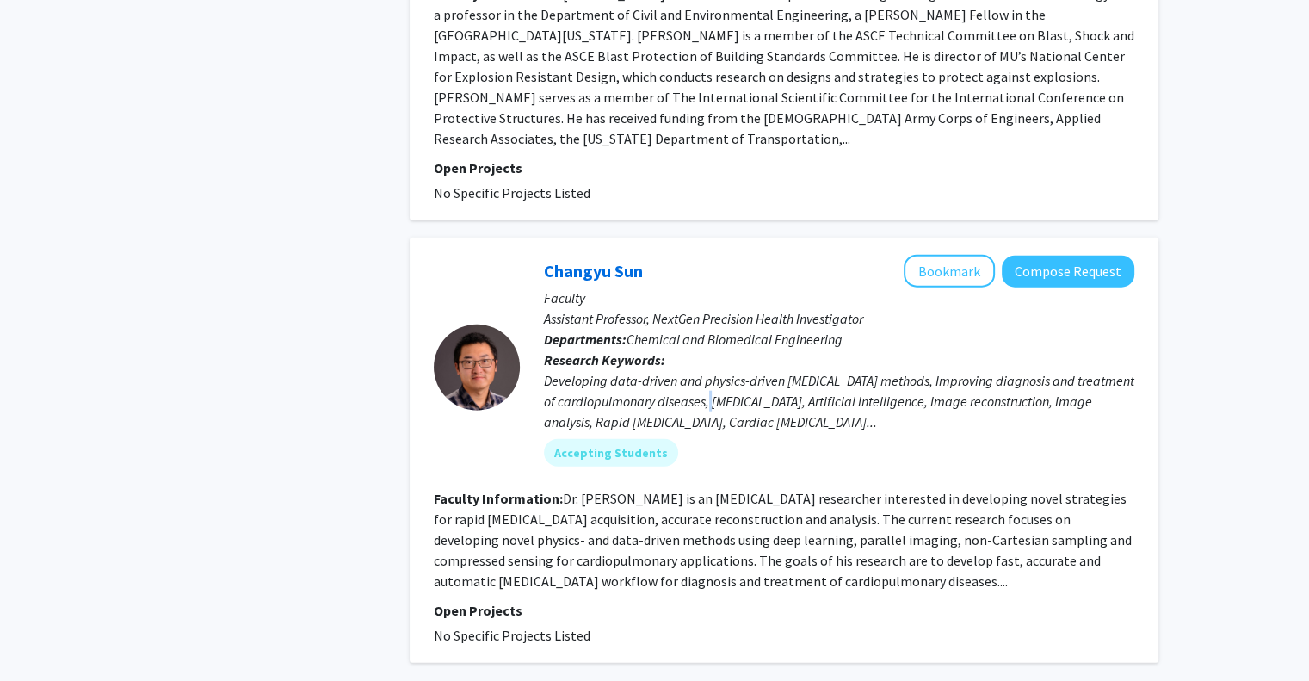
click at [697, 490] on fg-read-more "Dr. [PERSON_NAME] is an [MEDICAL_DATA] researcher interested in developing nove…" at bounding box center [783, 540] width 698 height 100
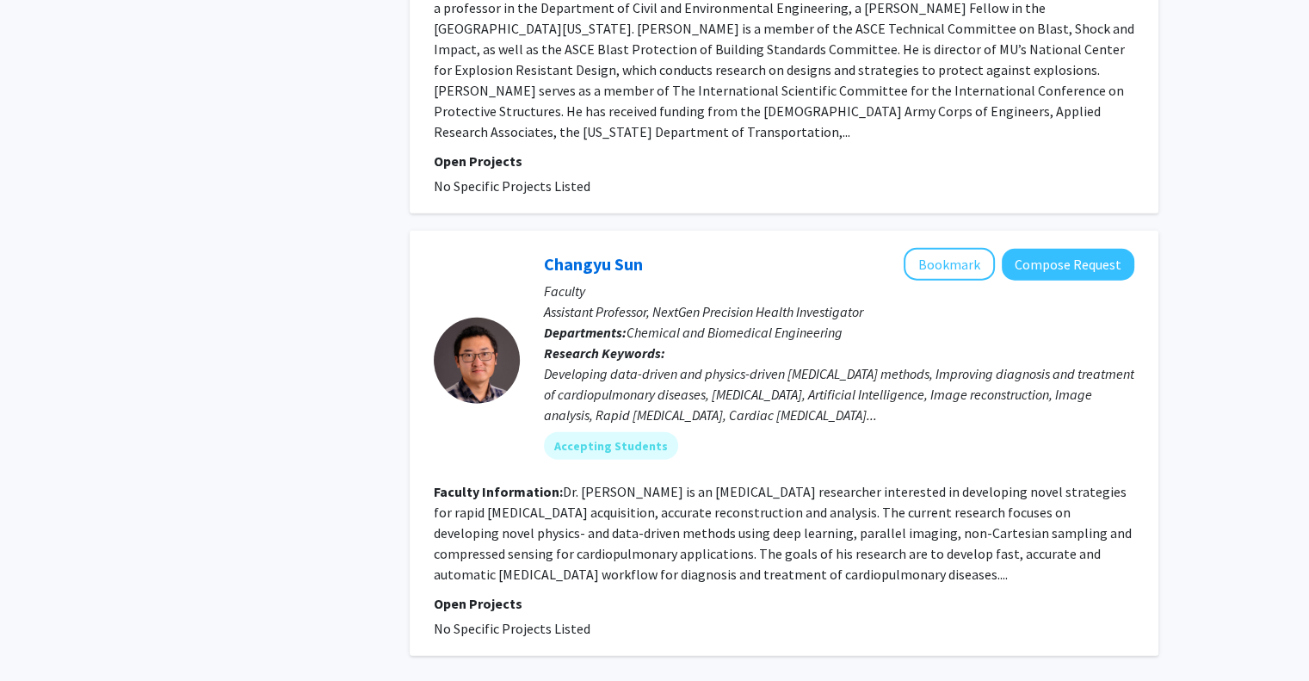
scroll to position [4009, 0]
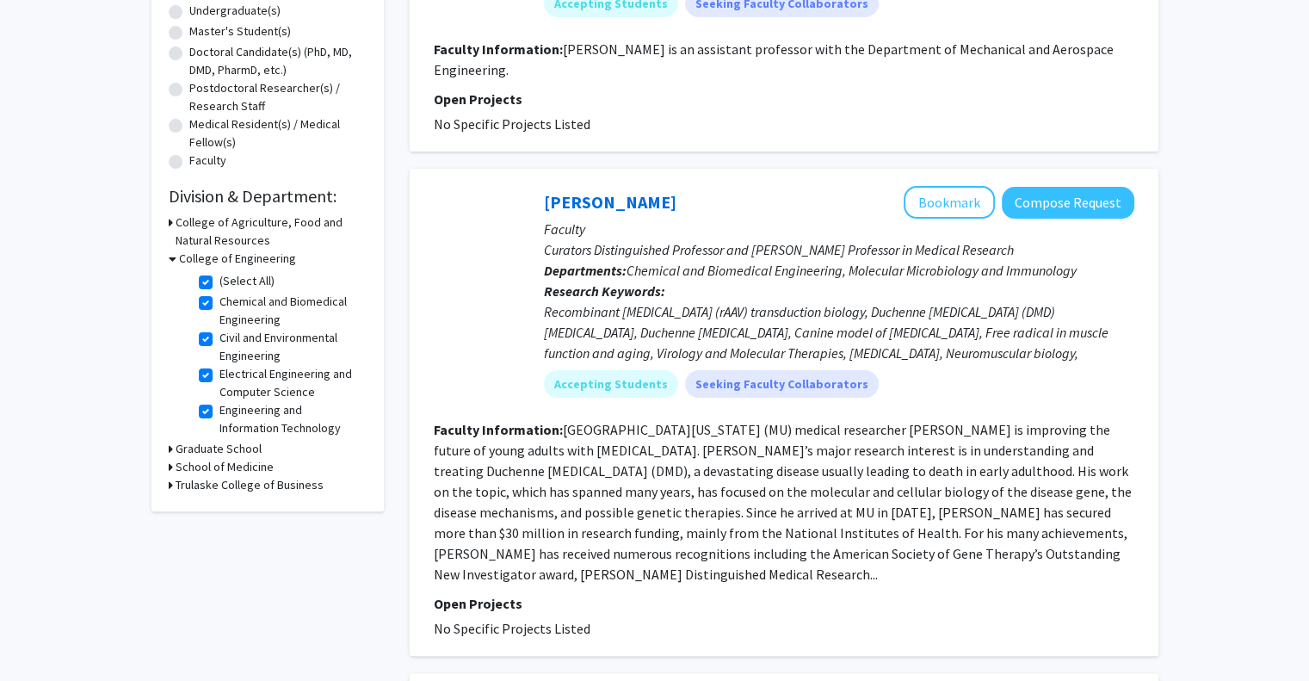
scroll to position [348, 0]
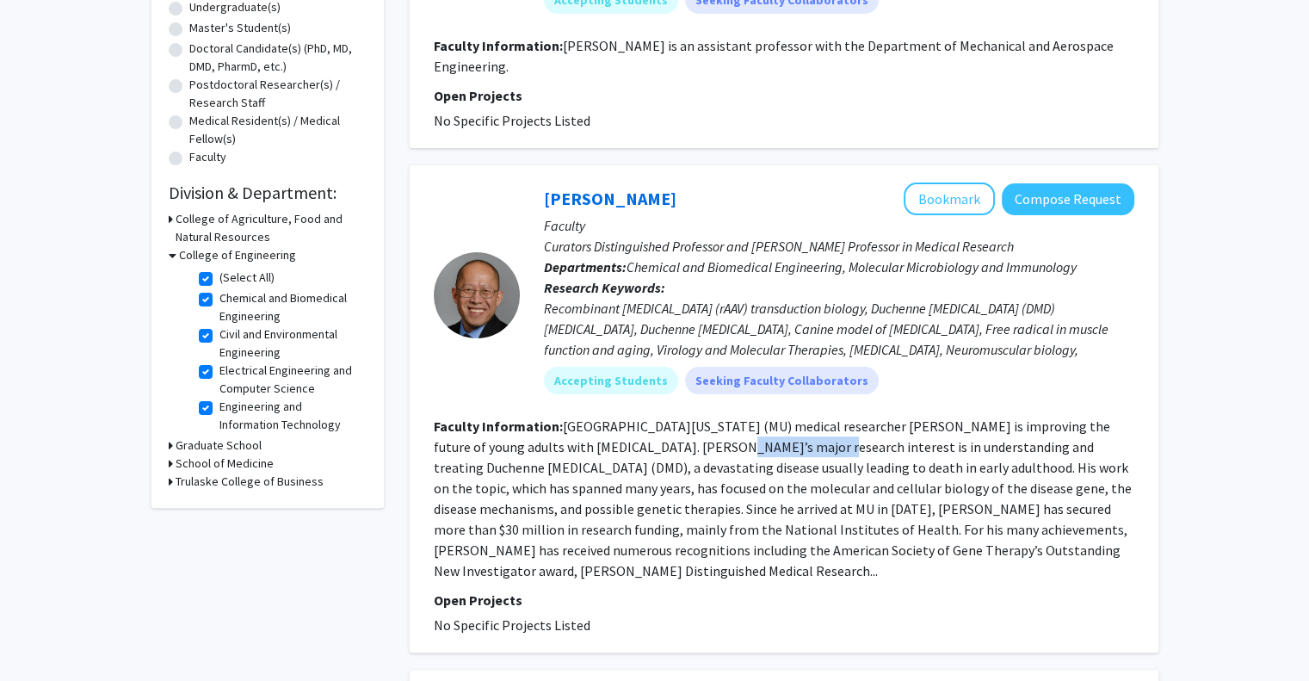
drag, startPoint x: 639, startPoint y: 419, endPoint x: 739, endPoint y: 419, distance: 99.8
click at [739, 419] on fg-read-more "[GEOGRAPHIC_DATA][US_STATE] (MU) medical researcher [PERSON_NAME] is improving …" at bounding box center [783, 498] width 698 height 162
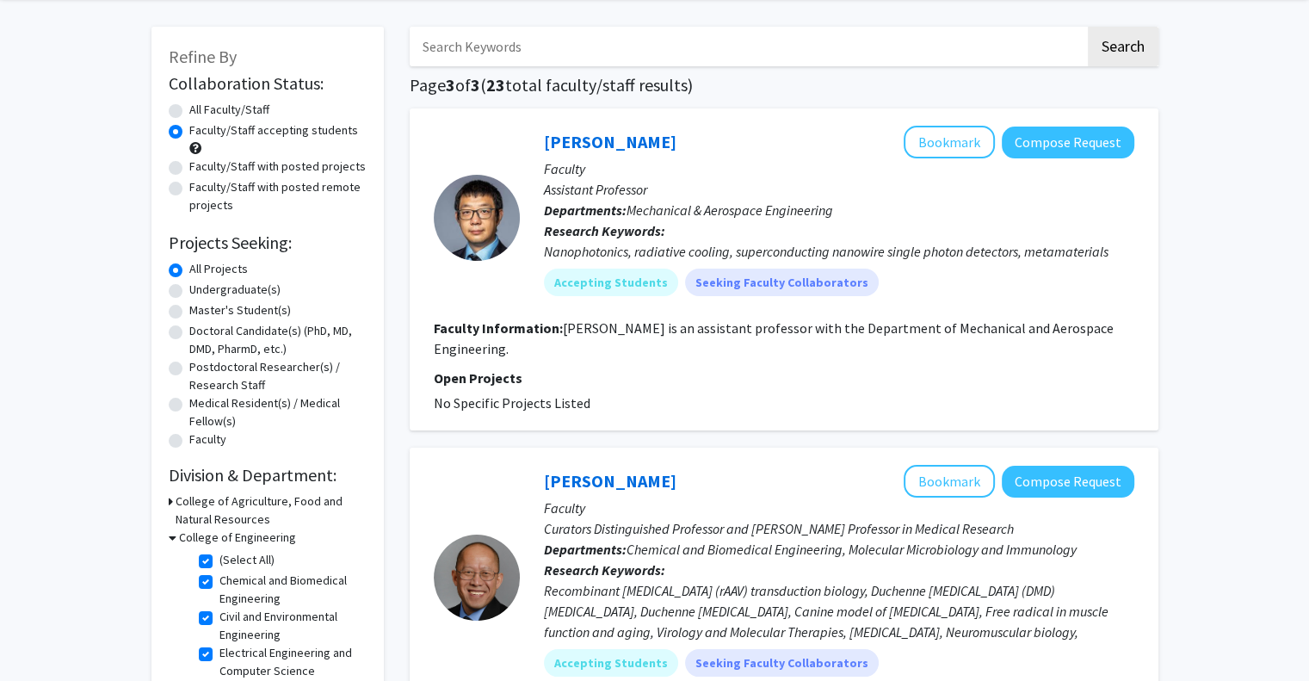
scroll to position [76, 0]
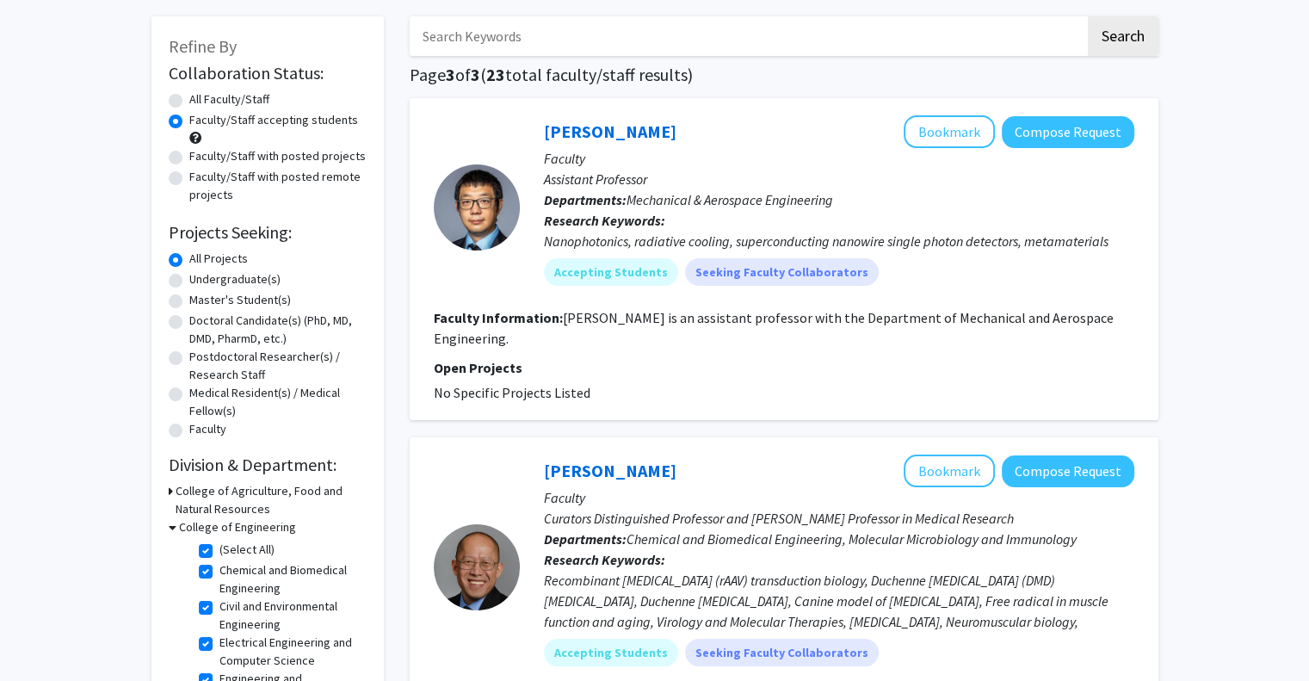
click at [219, 551] on label "(Select All)" at bounding box center [246, 549] width 55 height 18
click at [219, 551] on input "(Select All)" at bounding box center [224, 545] width 11 height 11
checkbox input "false"
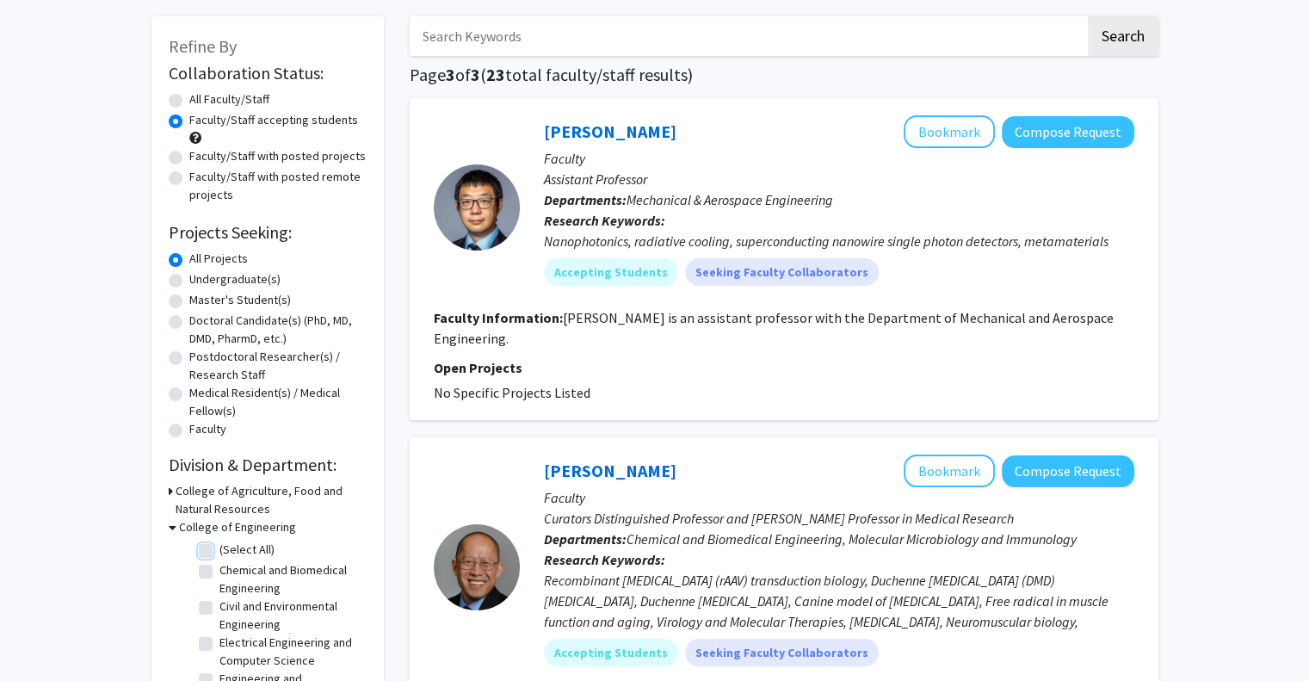
checkbox input "false"
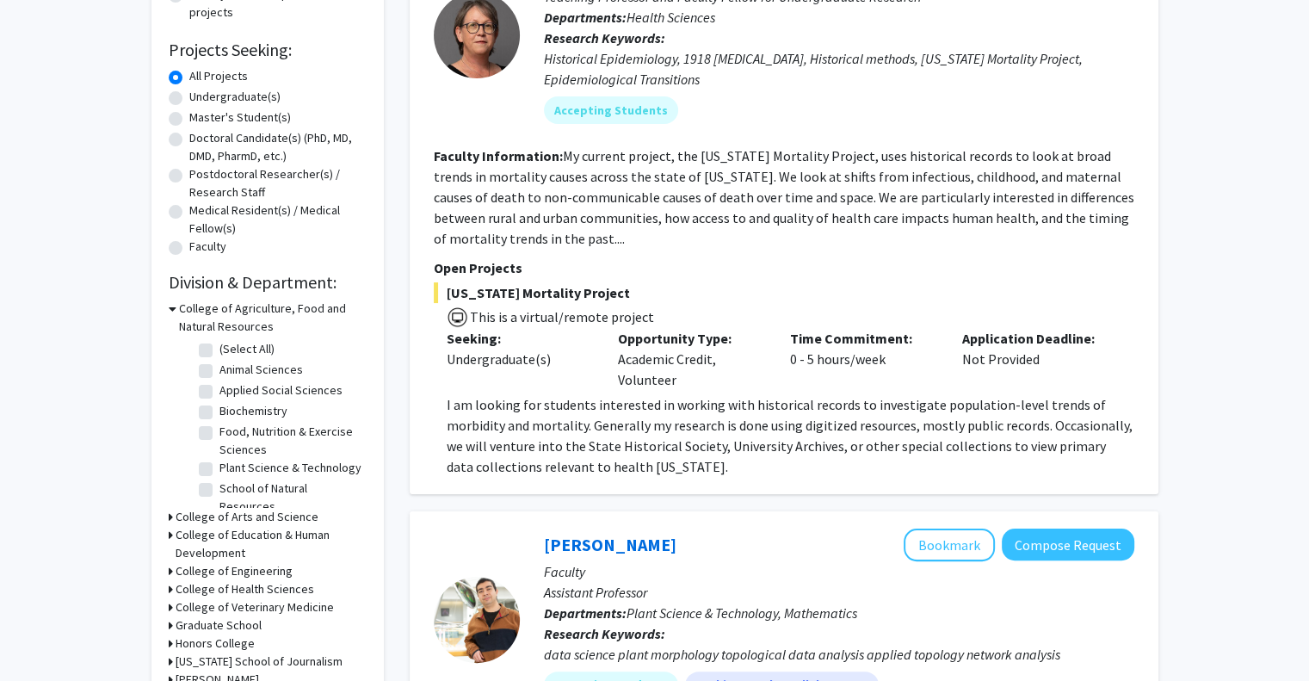
scroll to position [258, 0]
click at [182, 509] on h3 "College of Arts and Science" at bounding box center [247, 517] width 143 height 18
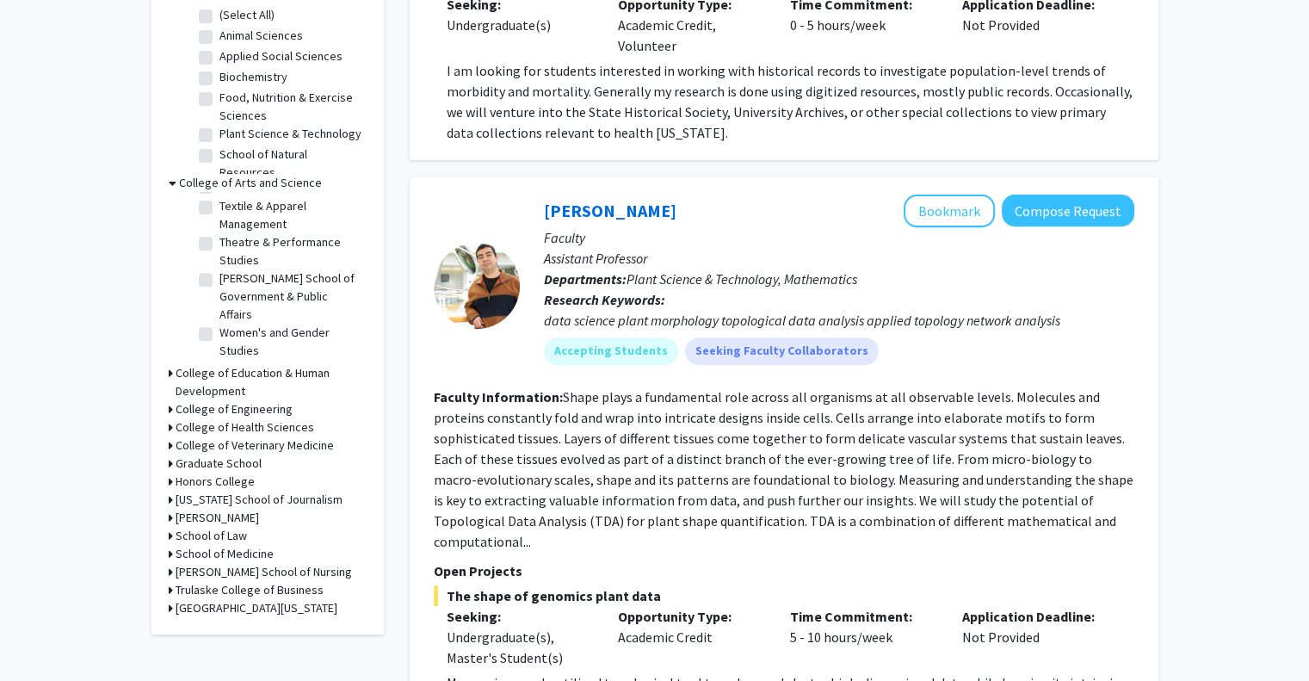
scroll to position [592, 0]
click at [219, 404] on h3 "College of Engineering" at bounding box center [234, 409] width 117 height 18
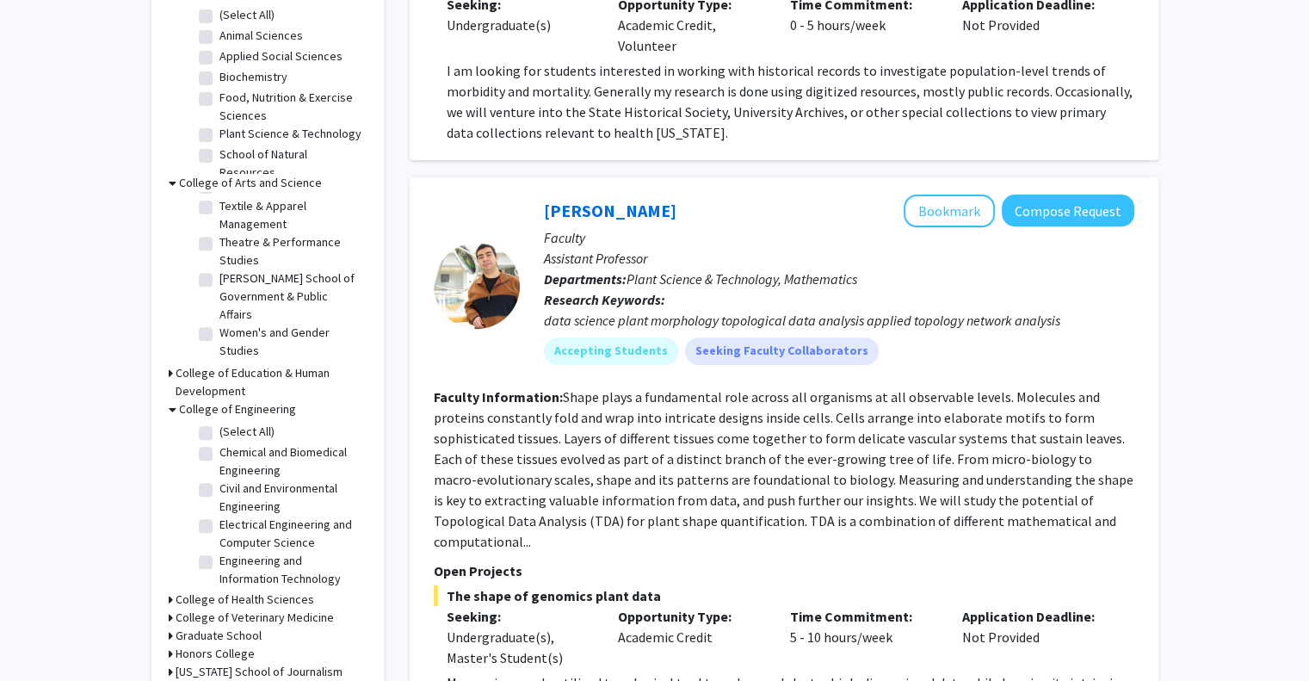
click at [217, 403] on h3 "College of Engineering" at bounding box center [237, 409] width 117 height 18
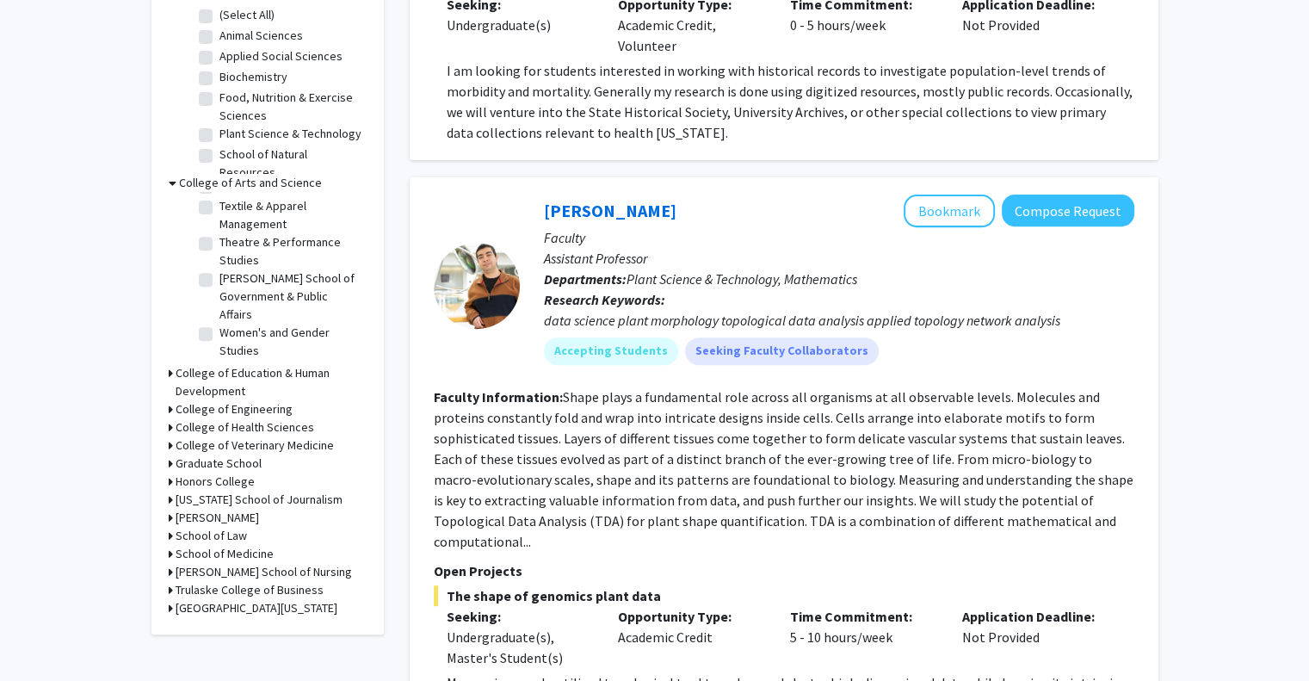
scroll to position [602, 0]
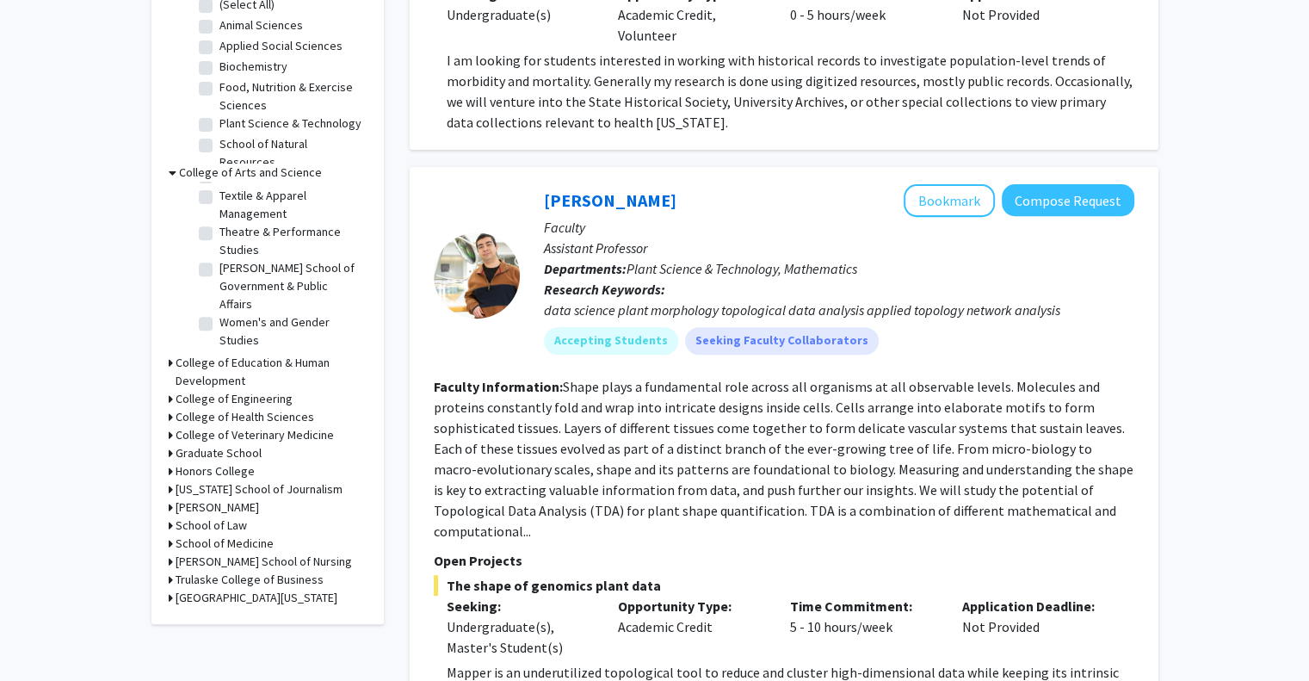
click at [196, 396] on h3 "College of Engineering" at bounding box center [234, 399] width 117 height 18
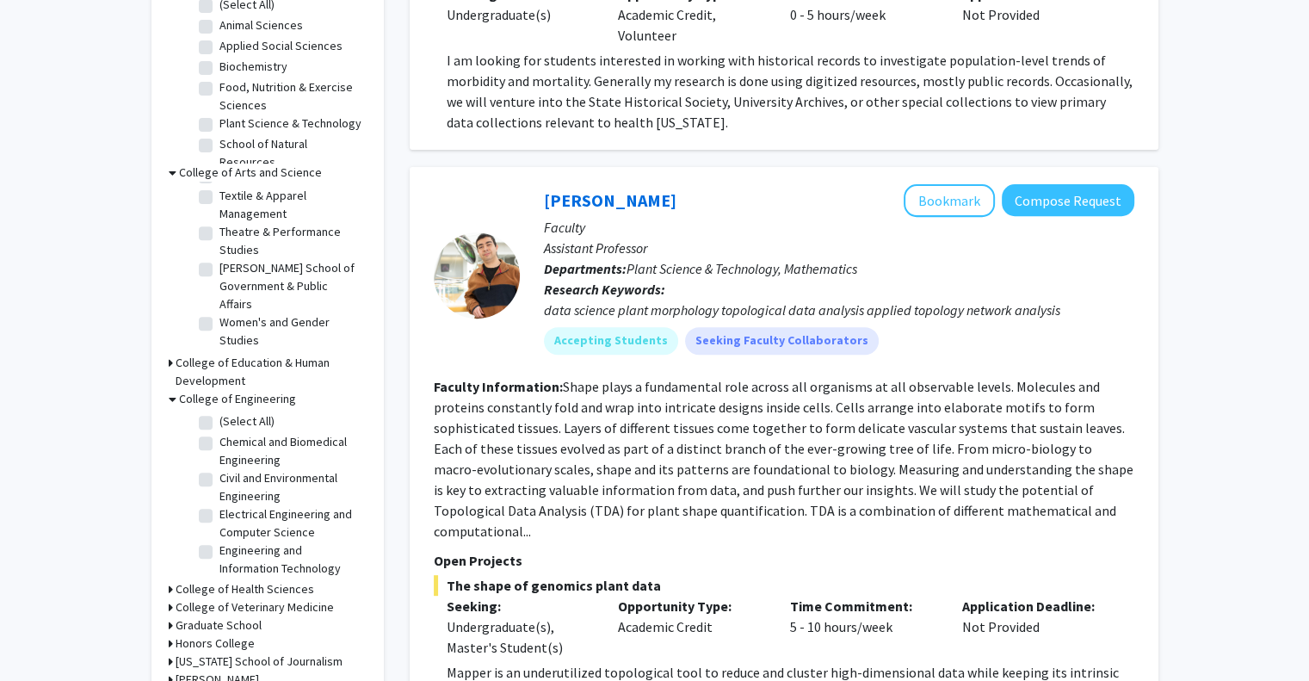
click at [212, 423] on fg-checkbox "(Select All) (Select All)" at bounding box center [281, 422] width 164 height 21
click at [219, 419] on label "(Select All)" at bounding box center [246, 421] width 55 height 18
click at [219, 419] on input "(Select All)" at bounding box center [224, 417] width 11 height 11
checkbox input "true"
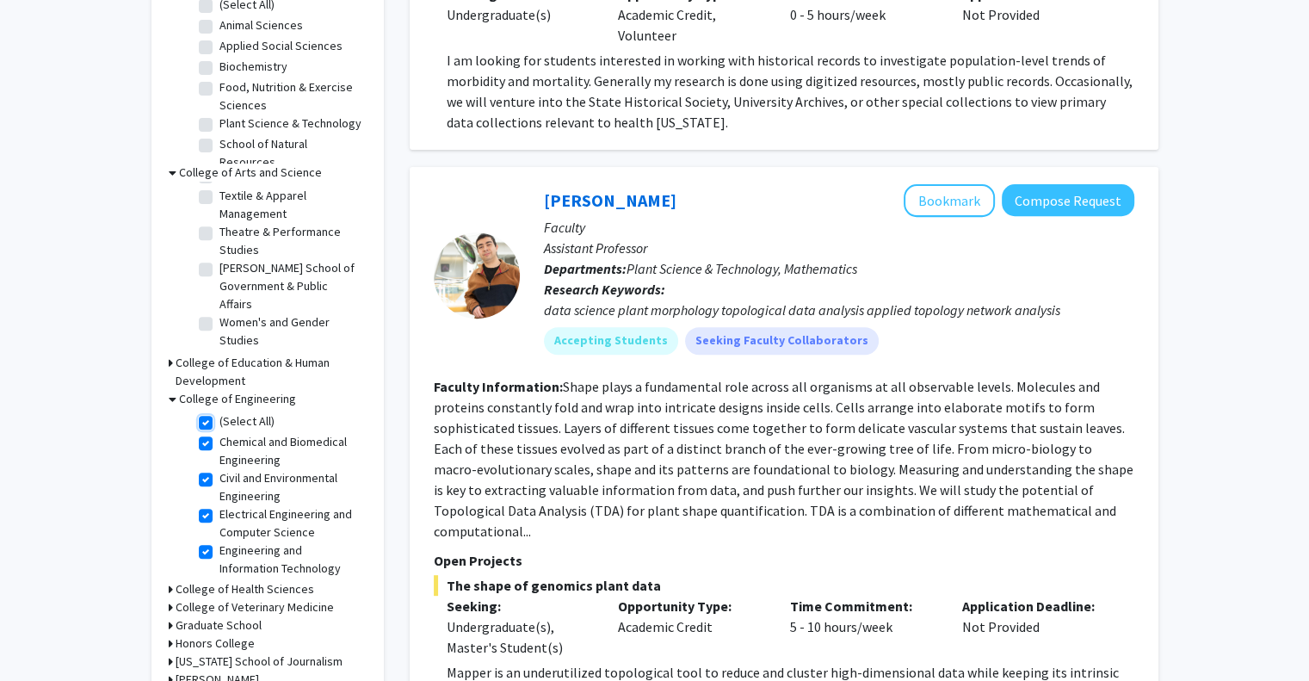
checkbox input "true"
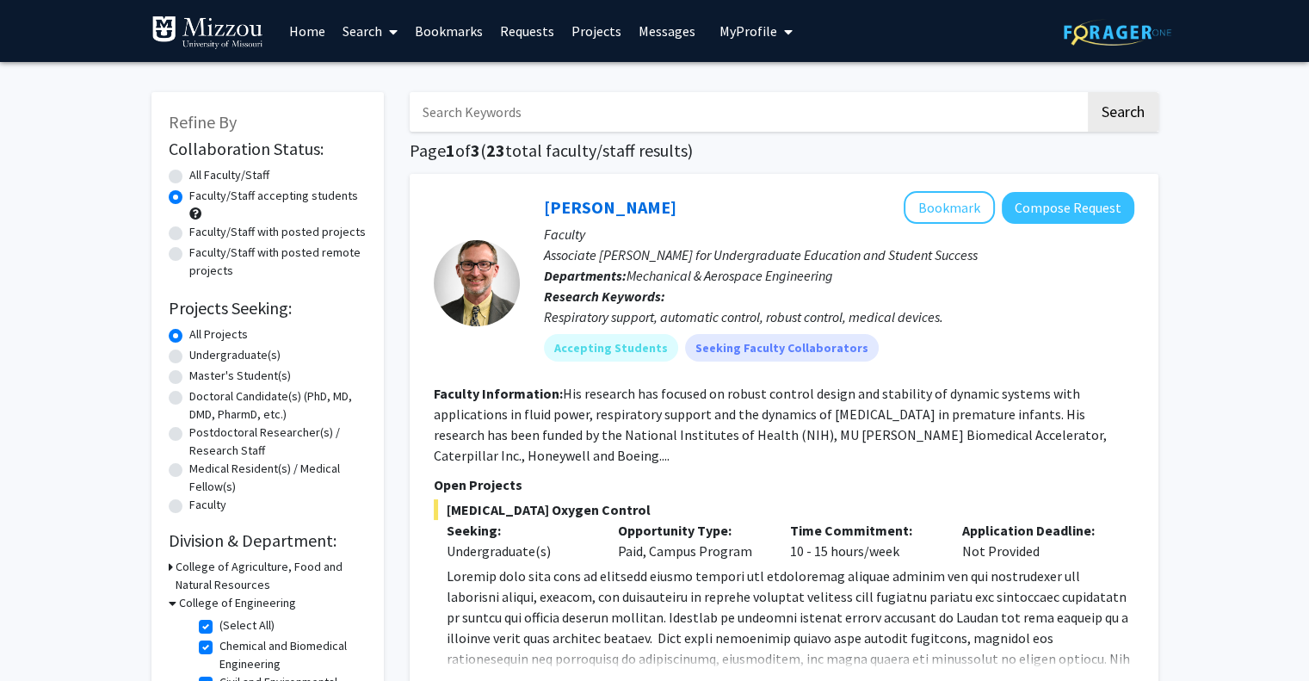
click at [189, 176] on label "All Faculty/Staff" at bounding box center [229, 175] width 80 height 18
click at [189, 176] on input "All Faculty/Staff" at bounding box center [194, 171] width 11 height 11
radio input "true"
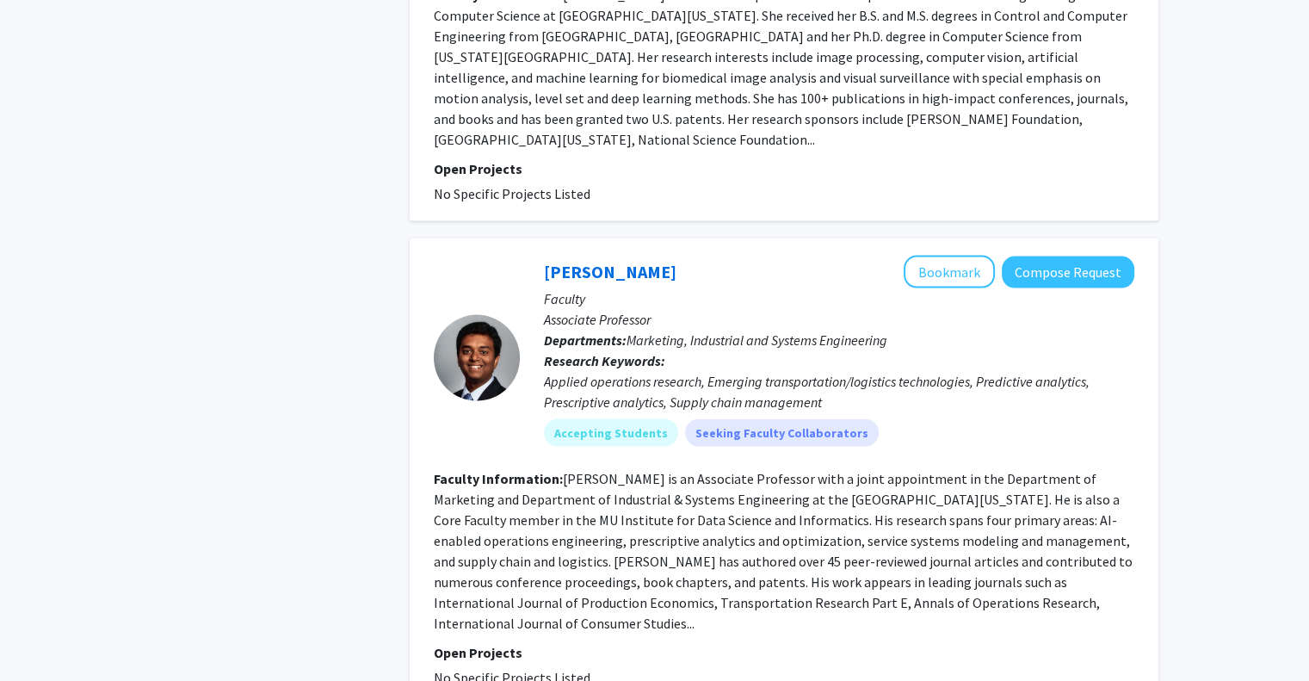
scroll to position [4121, 0]
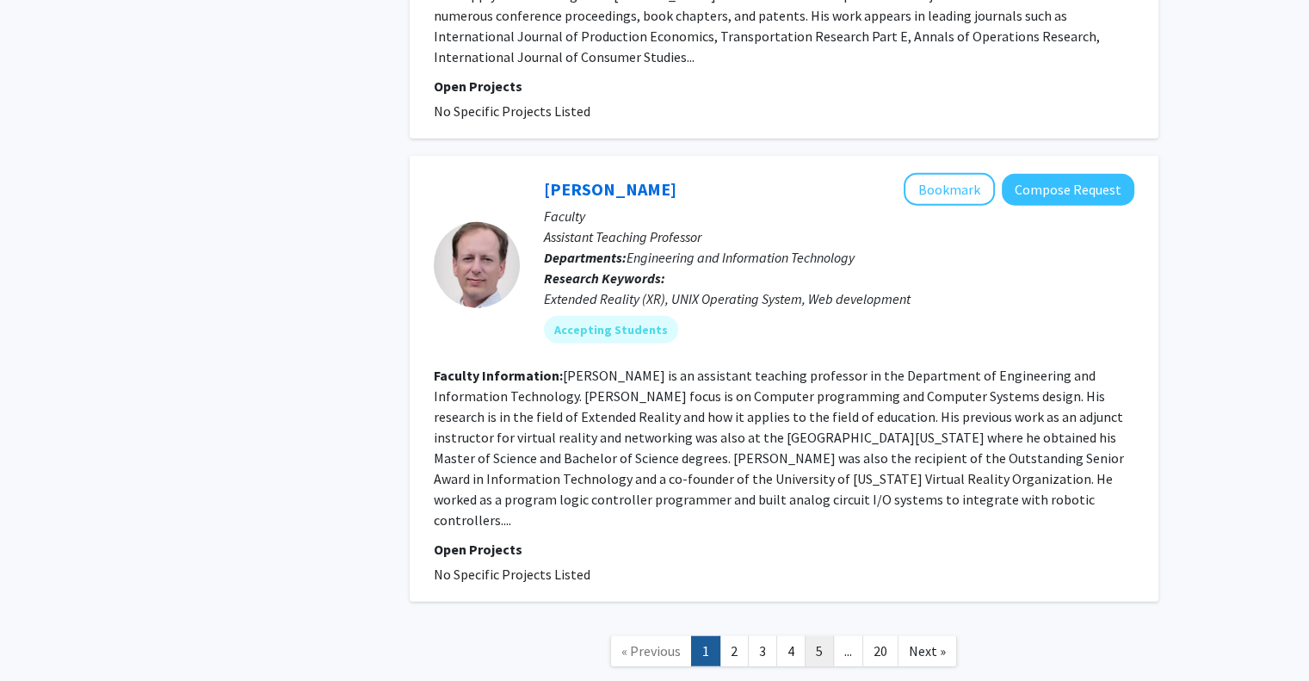
click at [812, 636] on link "5" at bounding box center [819, 651] width 29 height 30
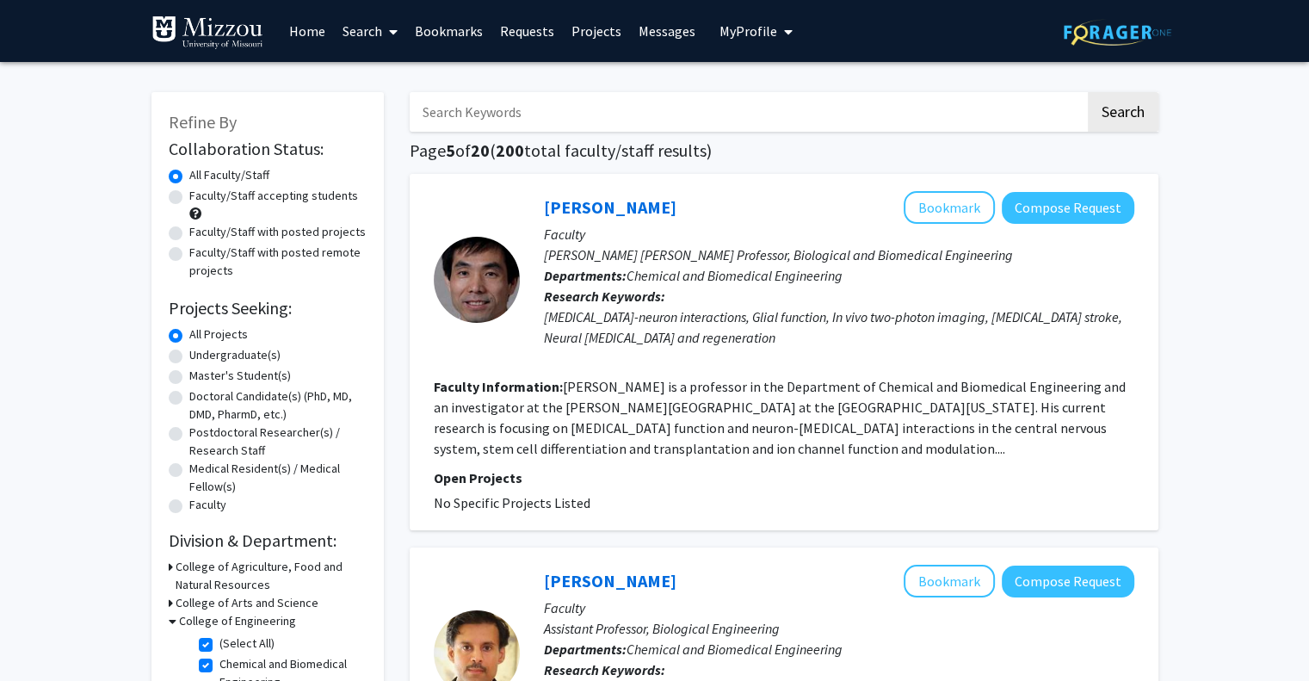
click at [471, 44] on link "Bookmarks" at bounding box center [448, 31] width 85 height 60
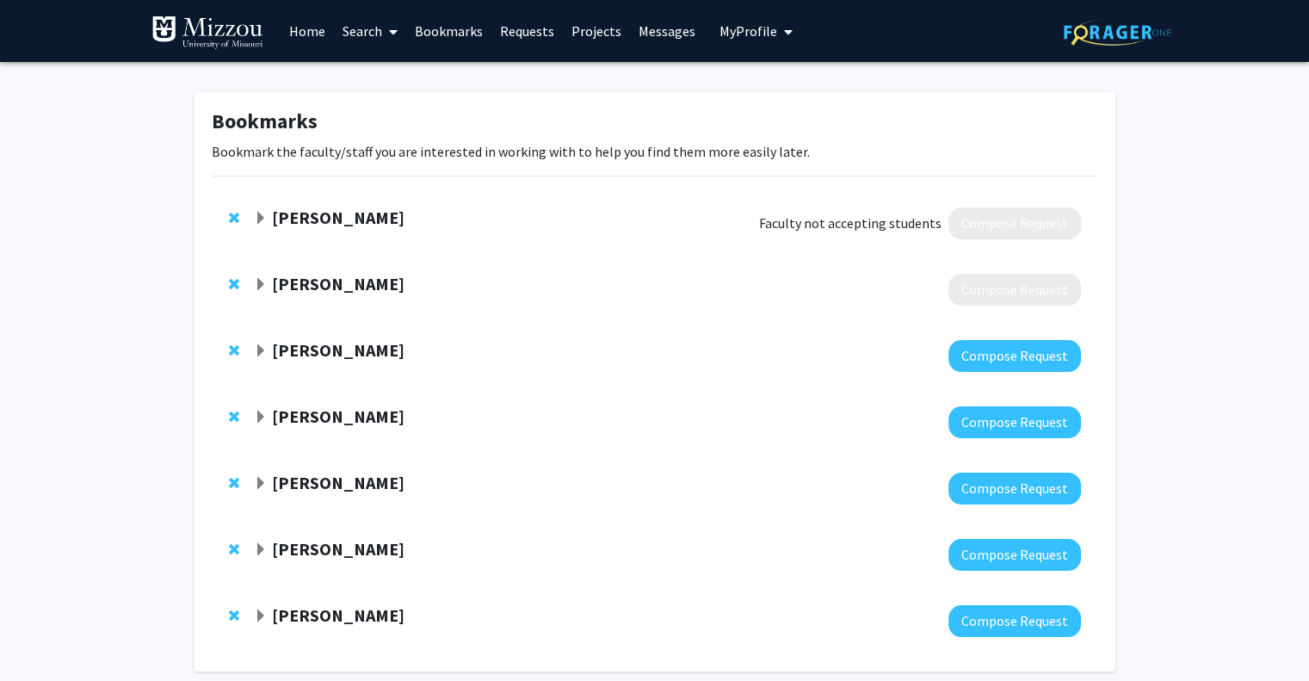
scroll to position [80, 0]
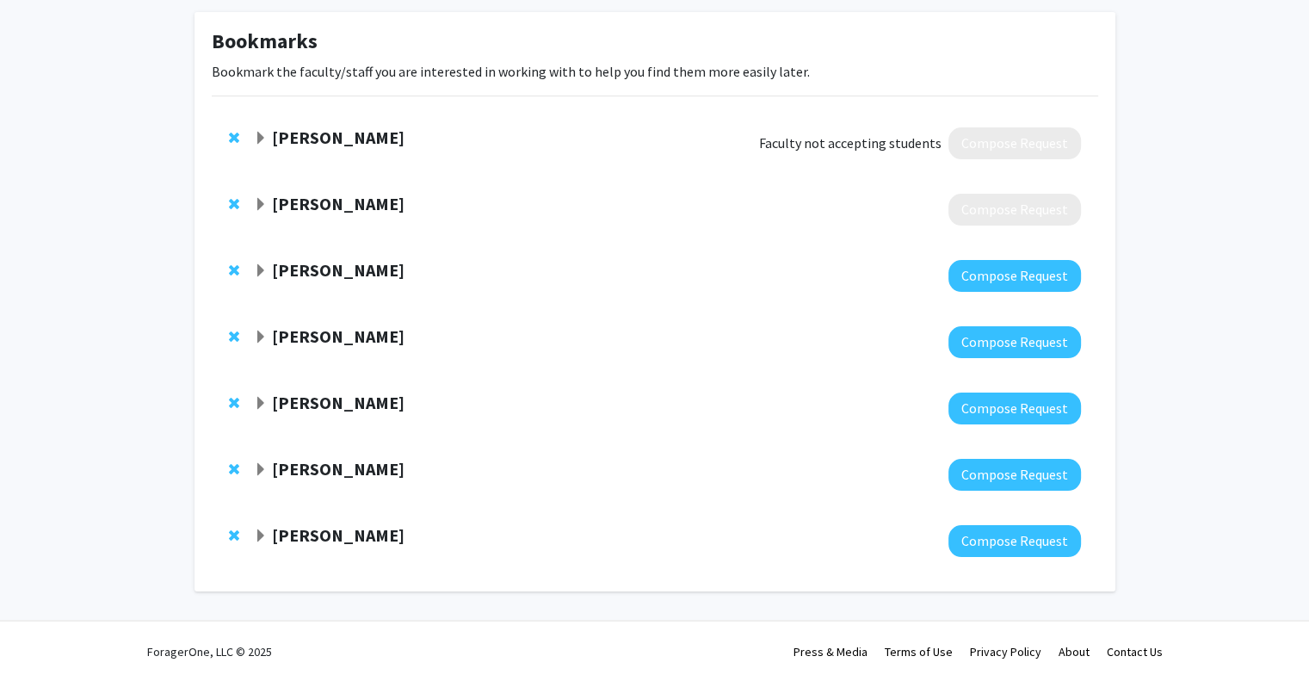
click at [302, 342] on strong "[PERSON_NAME]" at bounding box center [338, 336] width 133 height 22
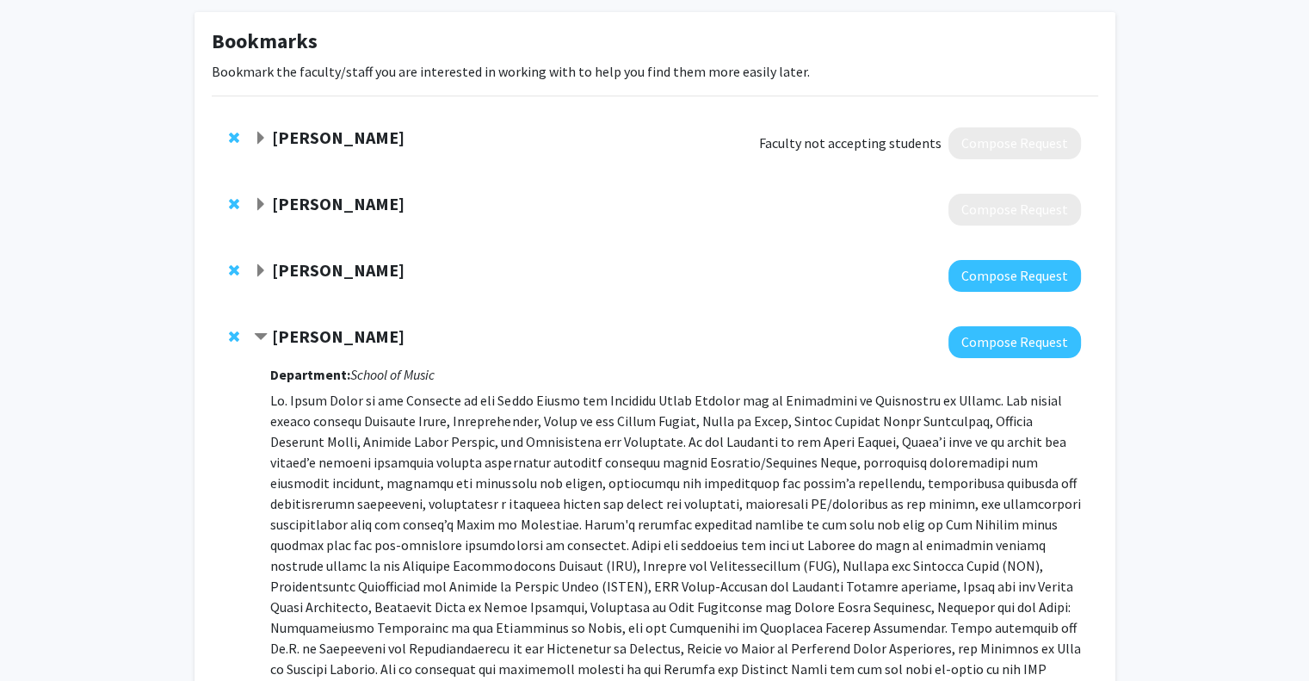
click at [302, 342] on strong "[PERSON_NAME]" at bounding box center [338, 336] width 133 height 22
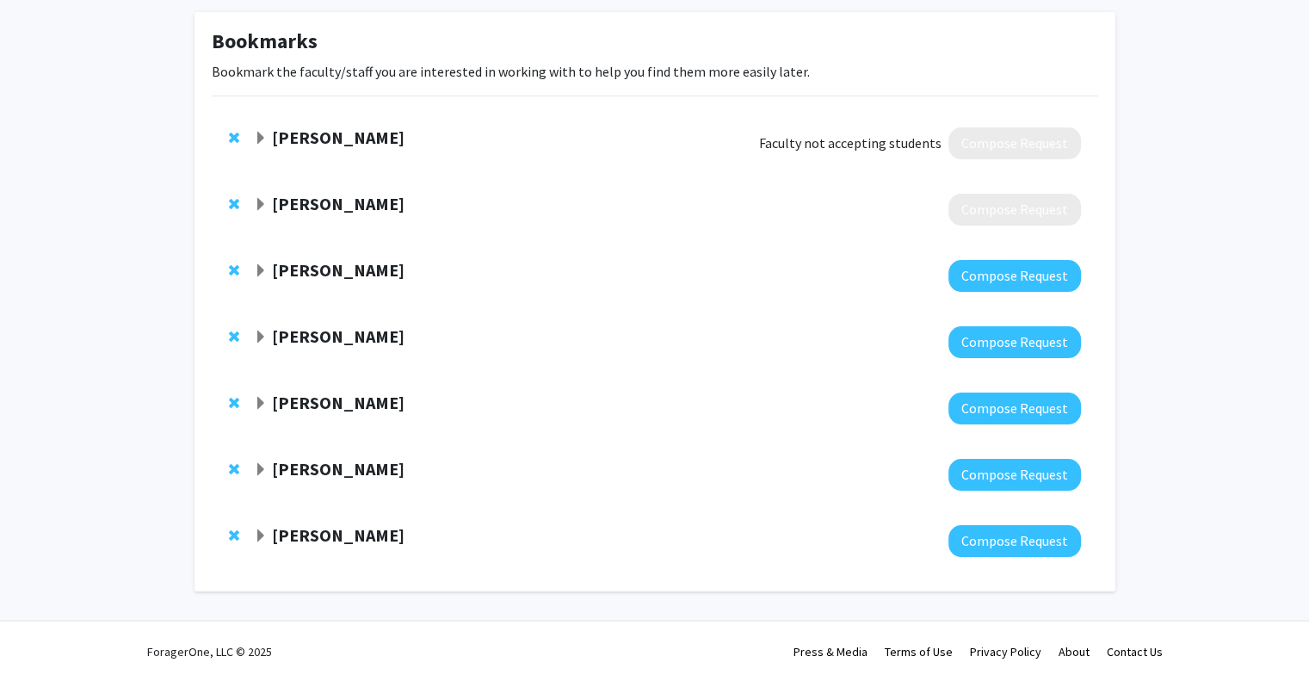
click at [306, 392] on strong "[PERSON_NAME]" at bounding box center [338, 403] width 133 height 22
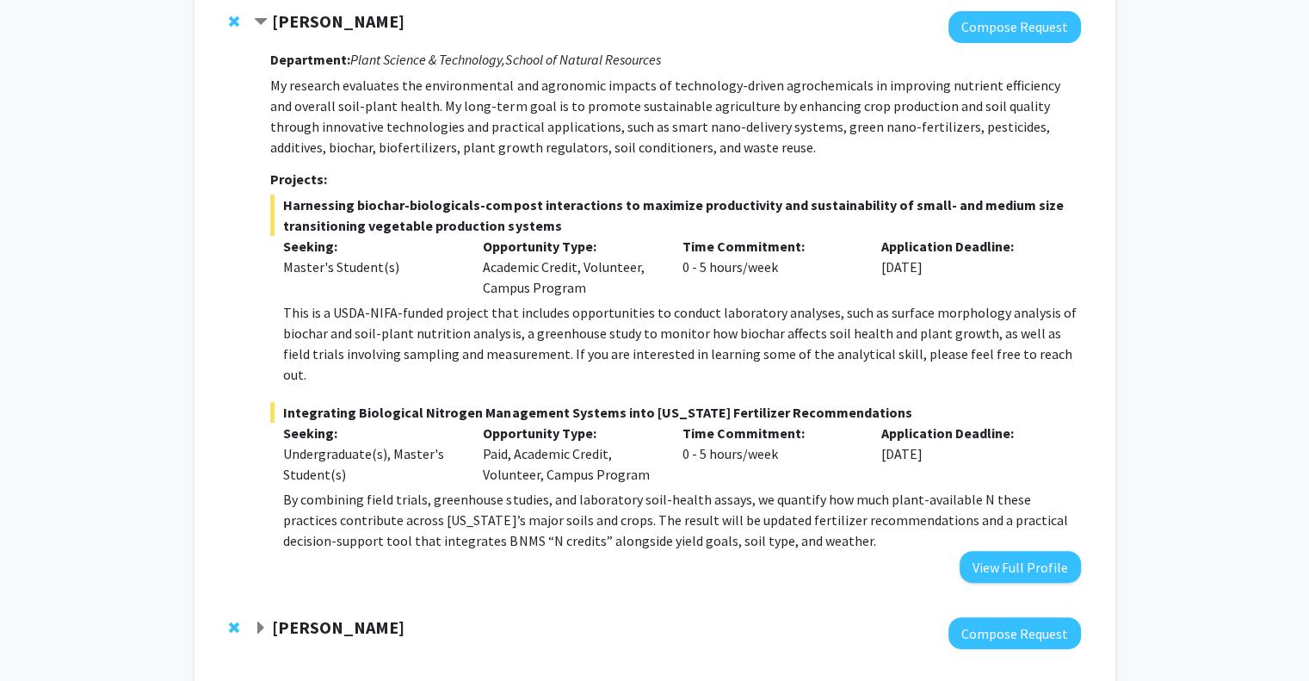
scroll to position [465, 0]
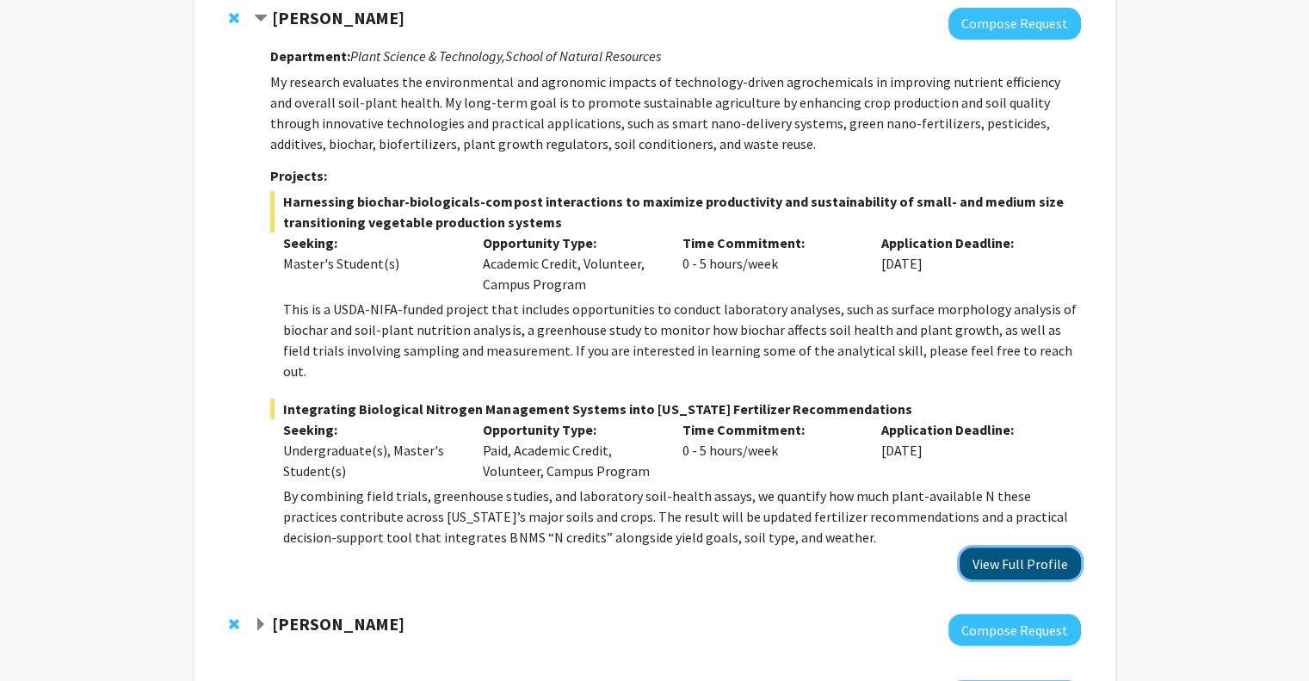
click at [1010, 547] on button "View Full Profile" at bounding box center [1020, 563] width 121 height 32
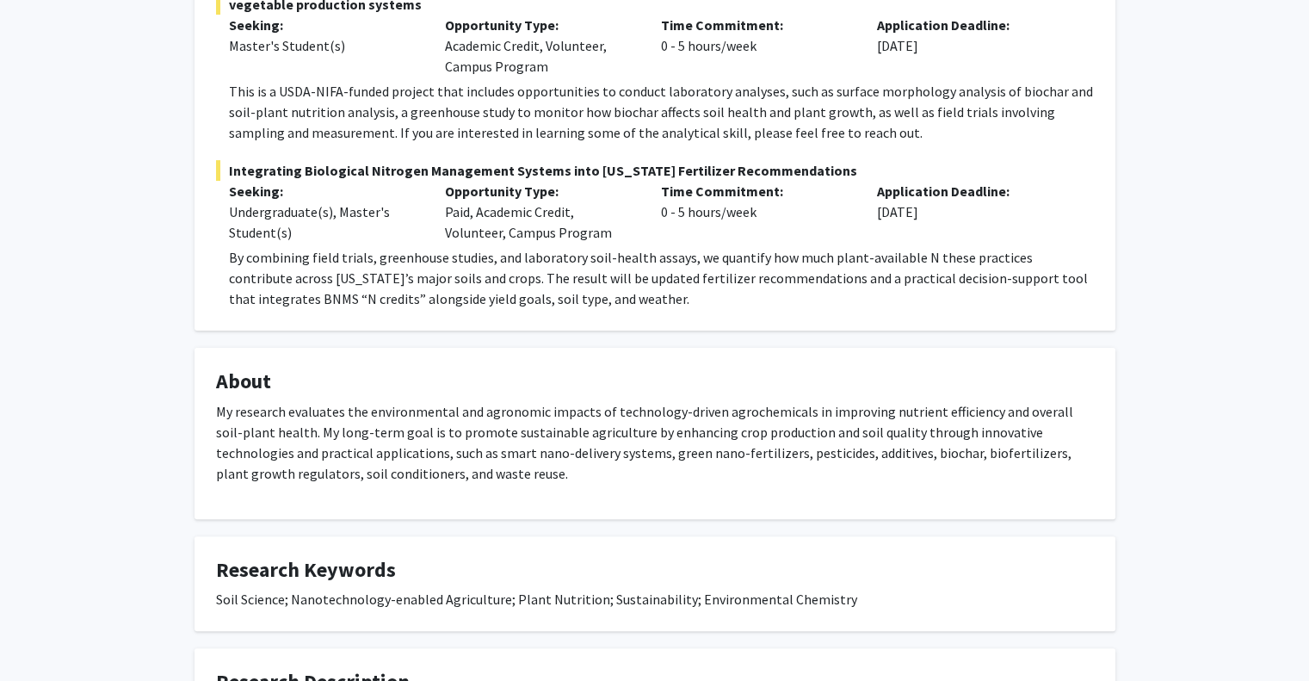
scroll to position [392, 0]
